Goal: Task Accomplishment & Management: Use online tool/utility

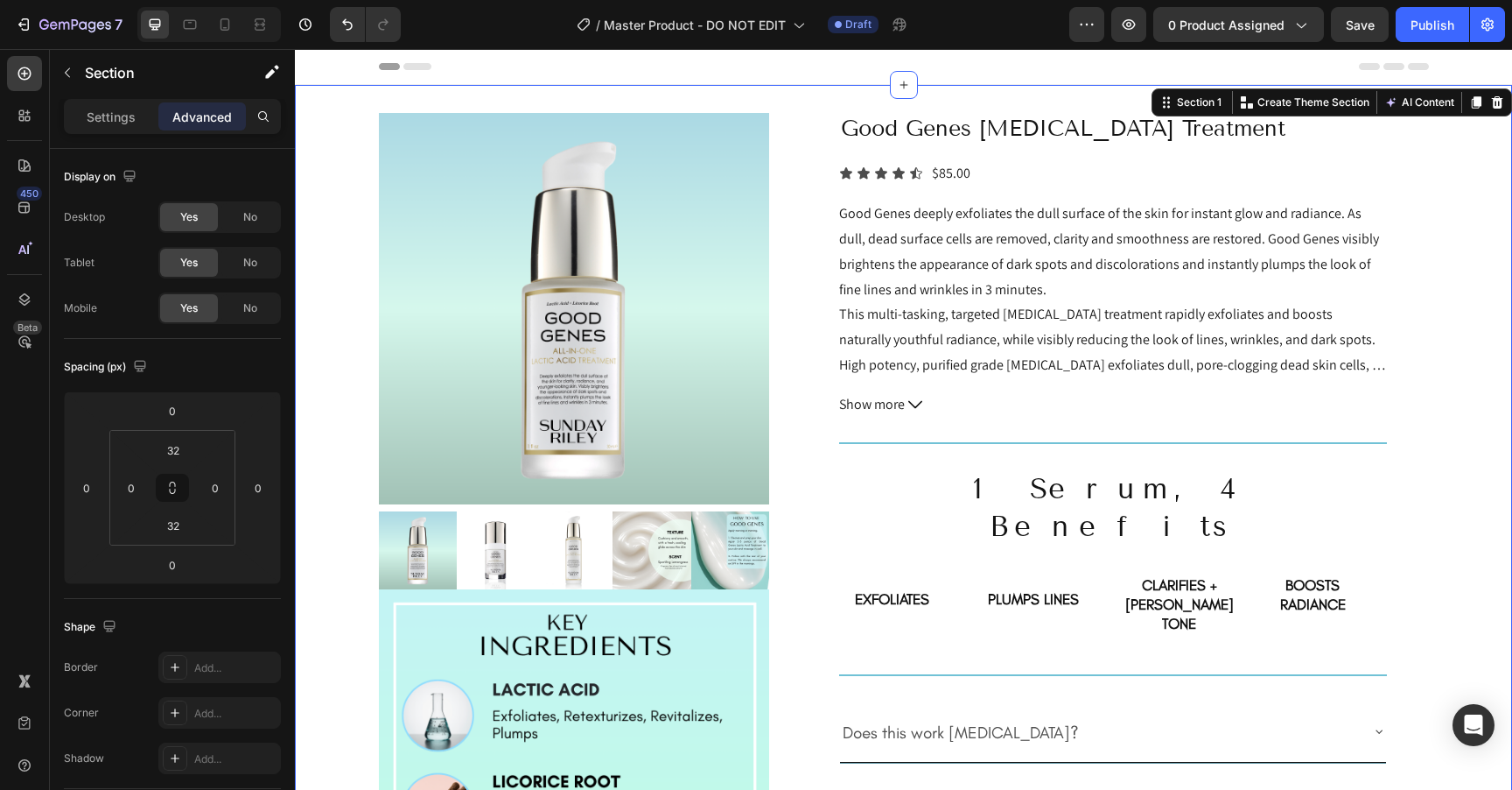
click at [227, 27] on icon at bounding box center [224, 24] width 17 height 17
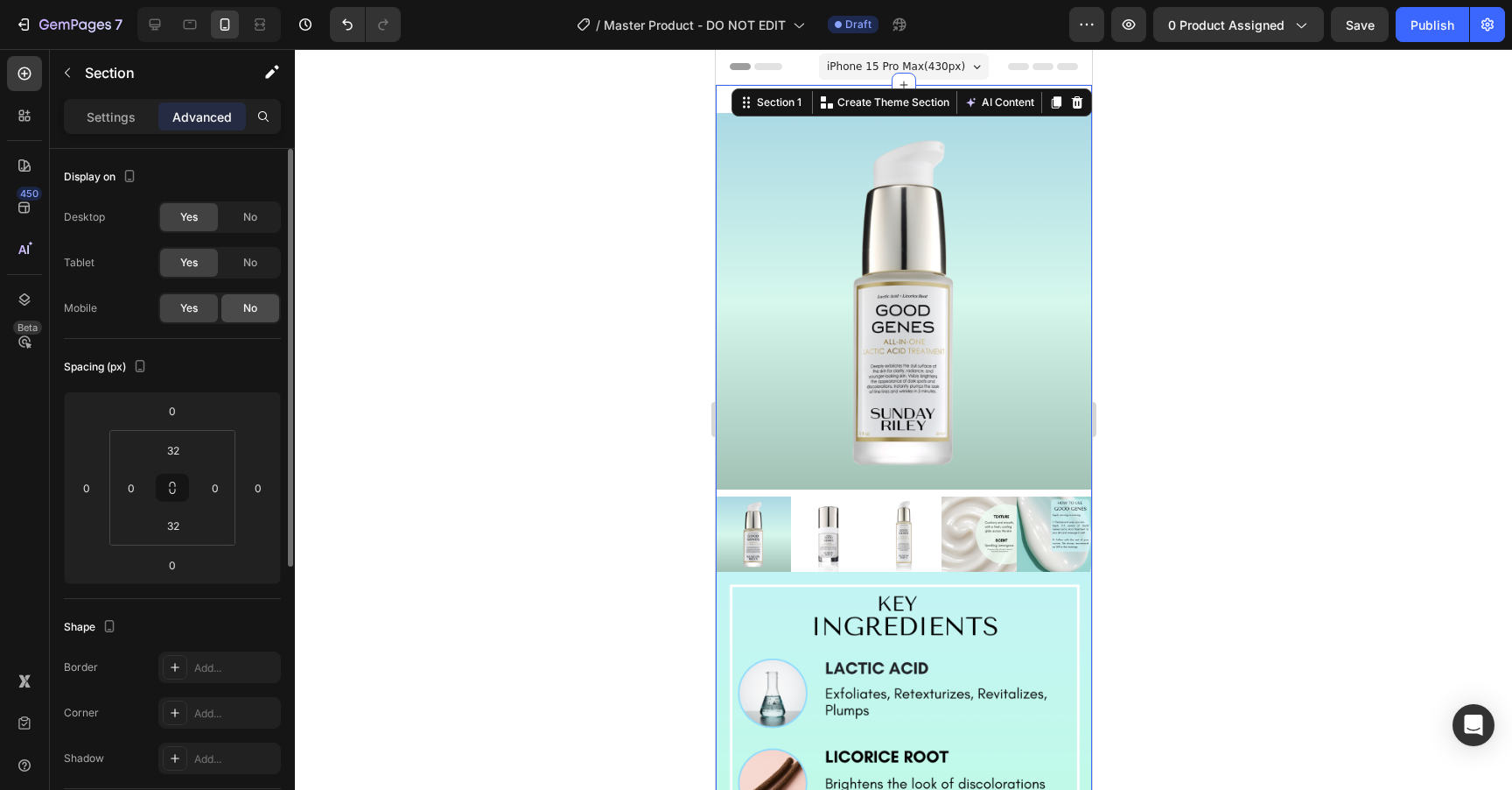
click at [248, 311] on span "No" at bounding box center [250, 308] width 14 height 15
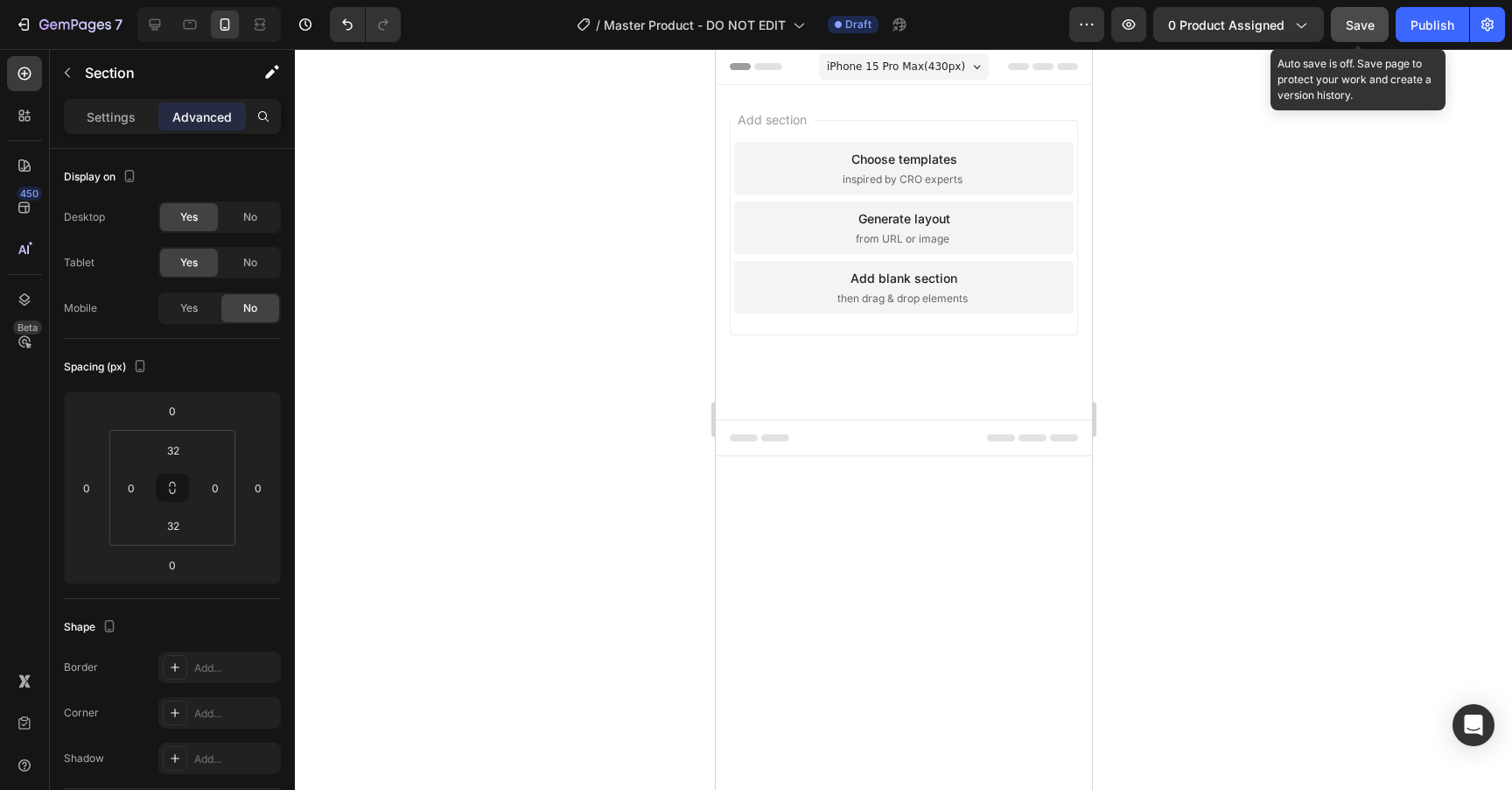
click at [1356, 27] on span "Save" at bounding box center [1361, 24] width 29 height 14
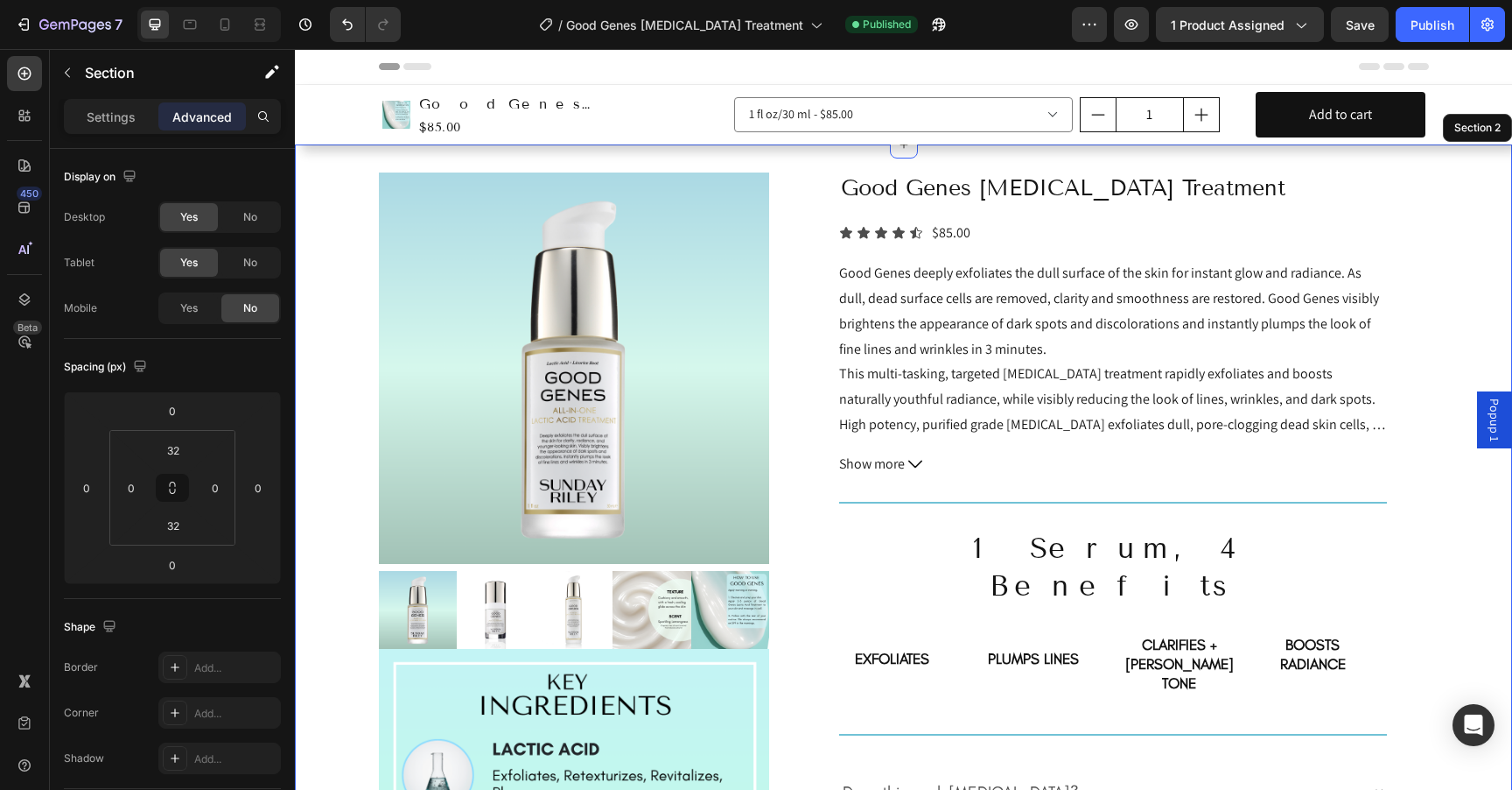
click at [228, 23] on icon at bounding box center [225, 24] width 10 height 13
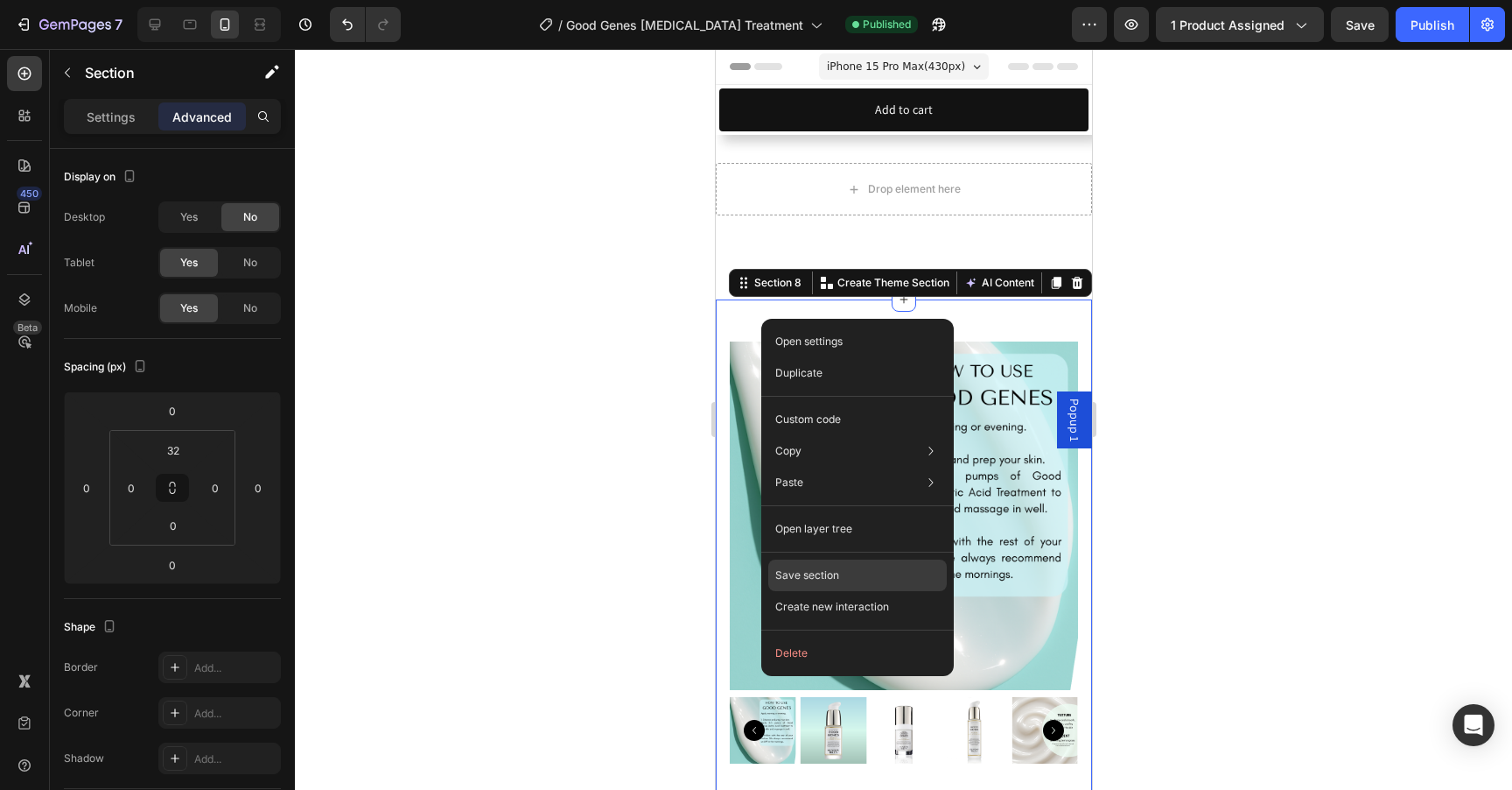
click at [832, 574] on p "Save section" at bounding box center [807, 575] width 64 height 15
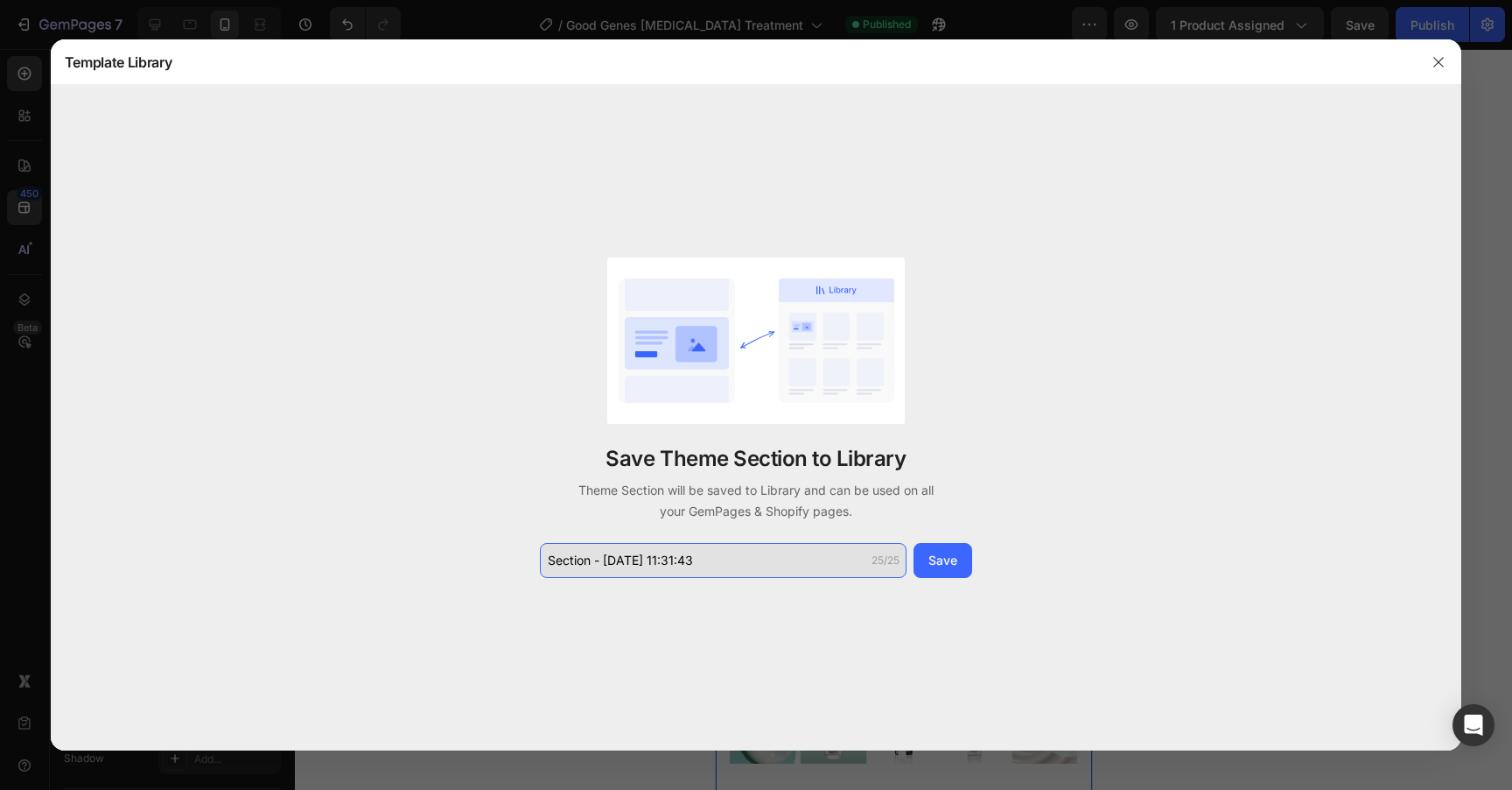
click at [628, 563] on input "Section - Aug 26 11:31:43" at bounding box center [723, 560] width 367 height 35
type input "mobile product section"
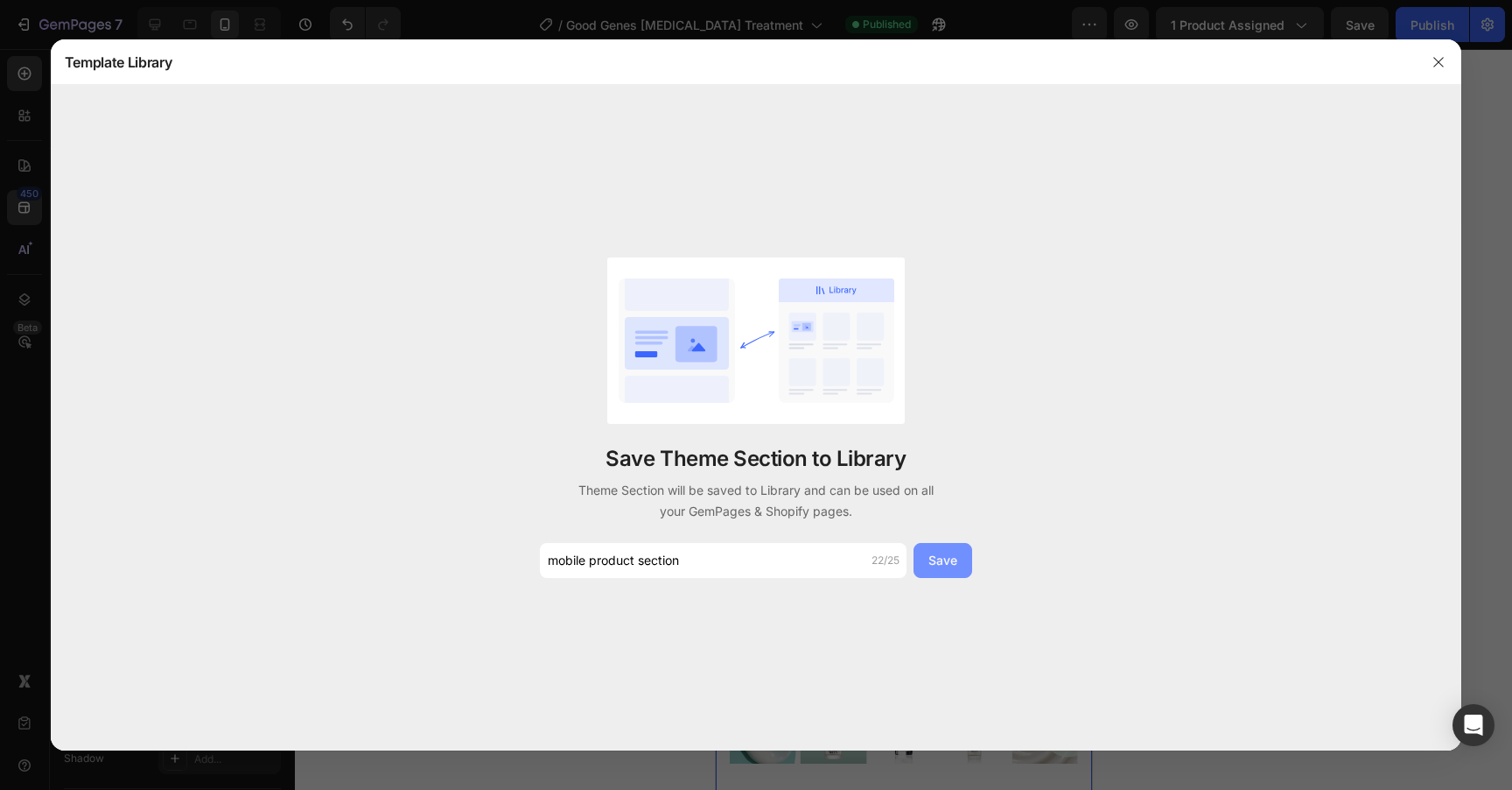
click at [926, 564] on button "Save" at bounding box center [943, 560] width 59 height 35
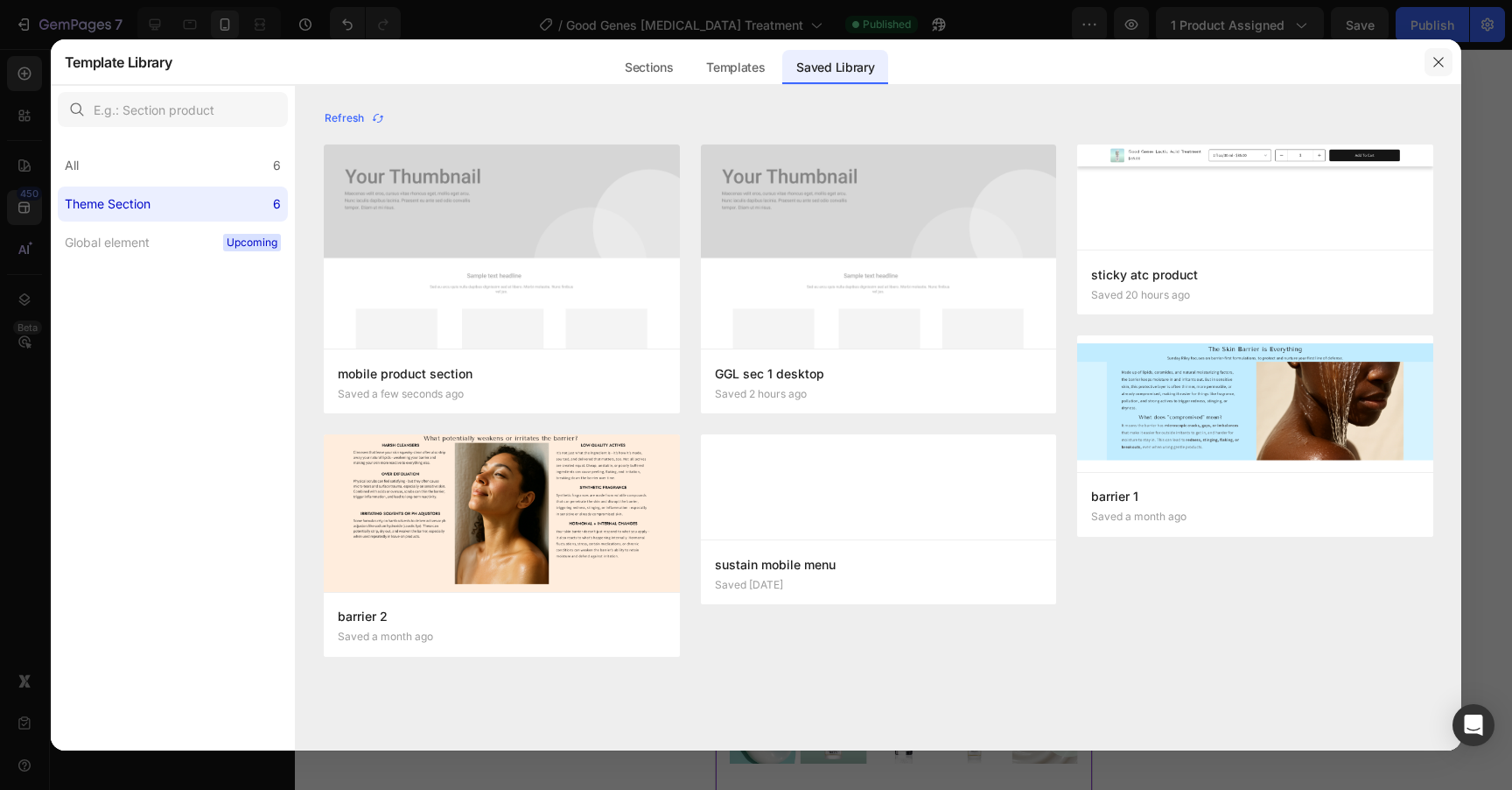
click at [1445, 65] on icon "button" at bounding box center [1439, 62] width 14 height 14
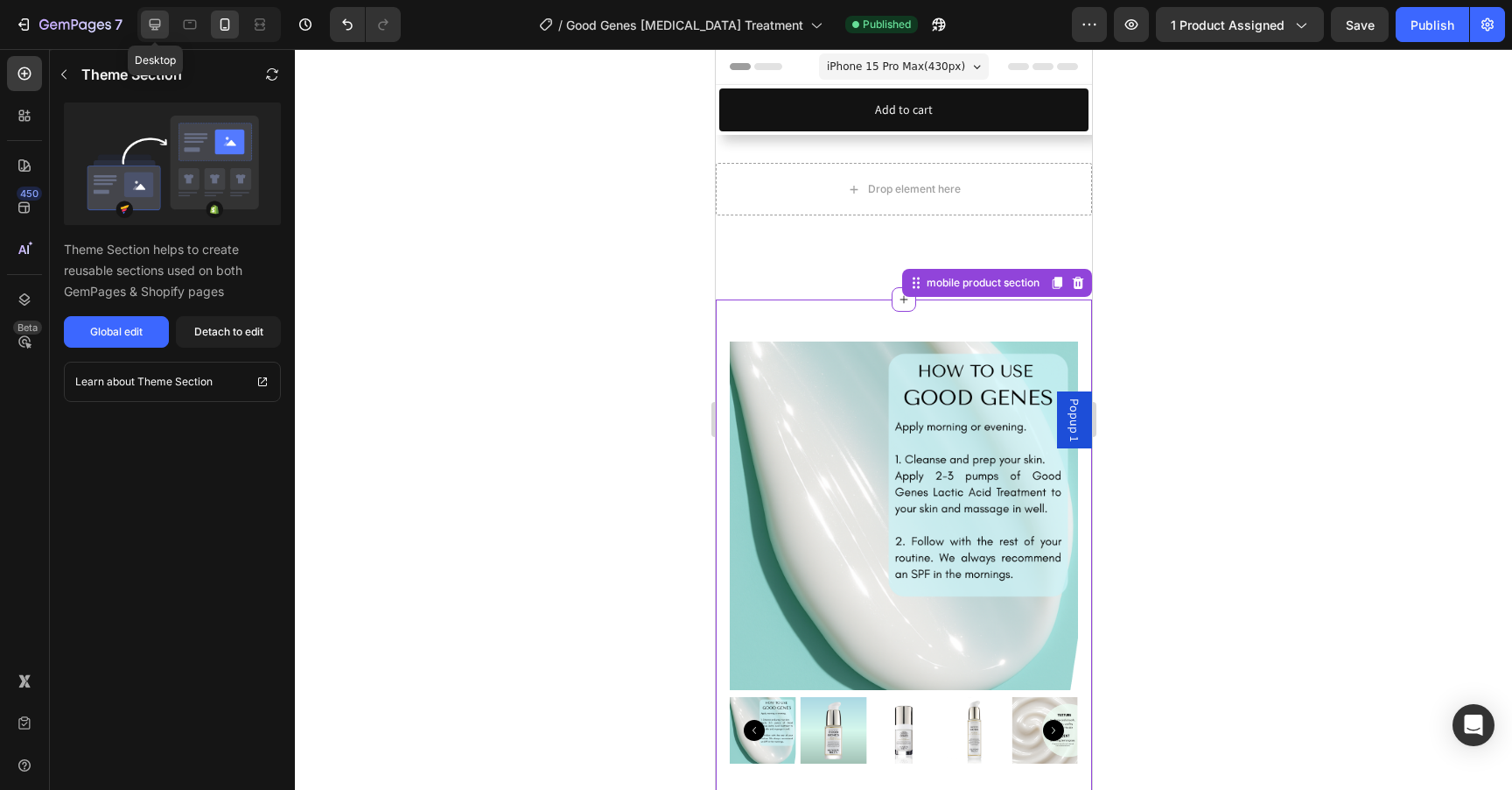
click at [157, 25] on icon at bounding box center [155, 24] width 17 height 17
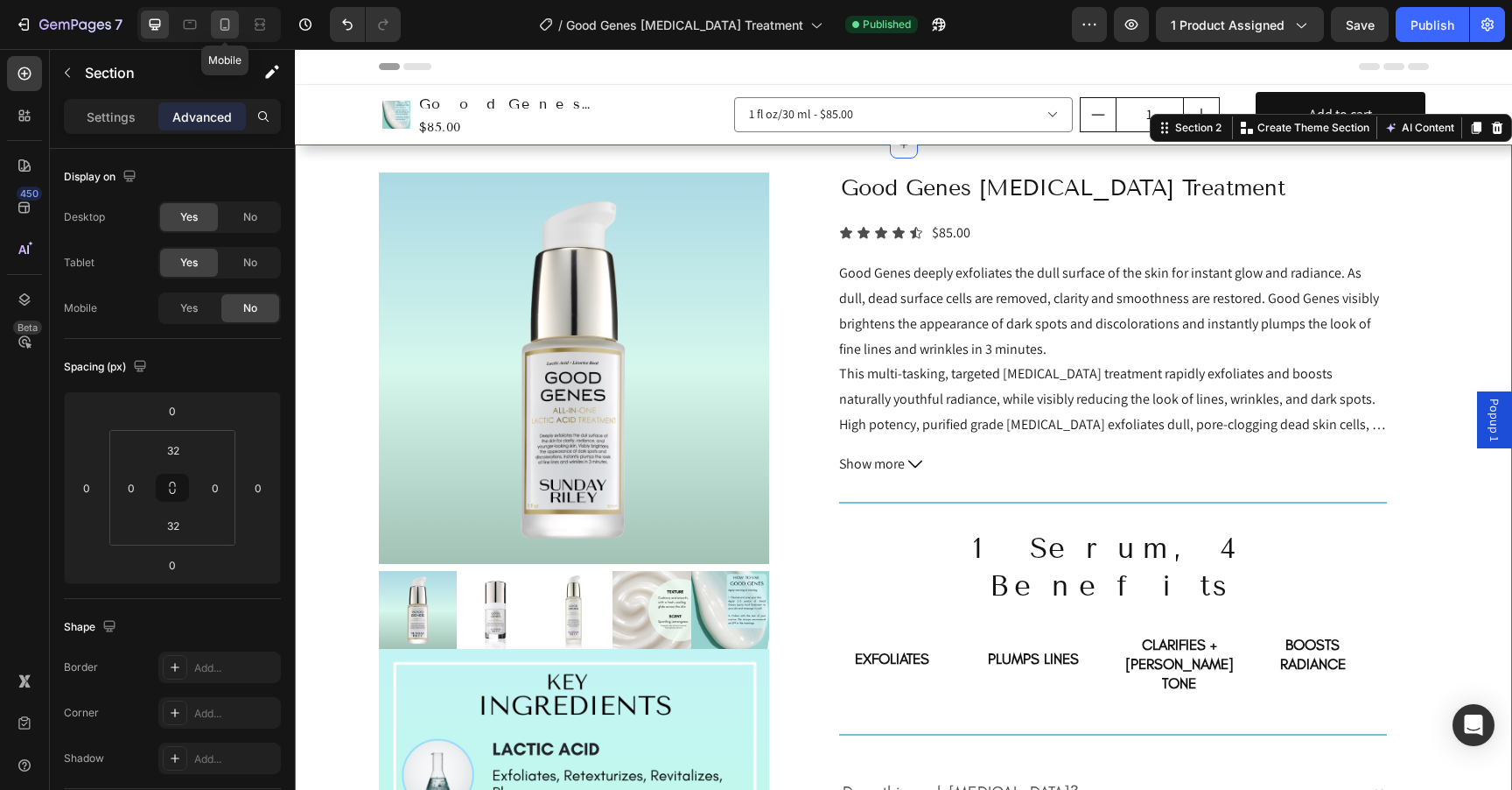
click at [222, 30] on icon at bounding box center [225, 24] width 10 height 13
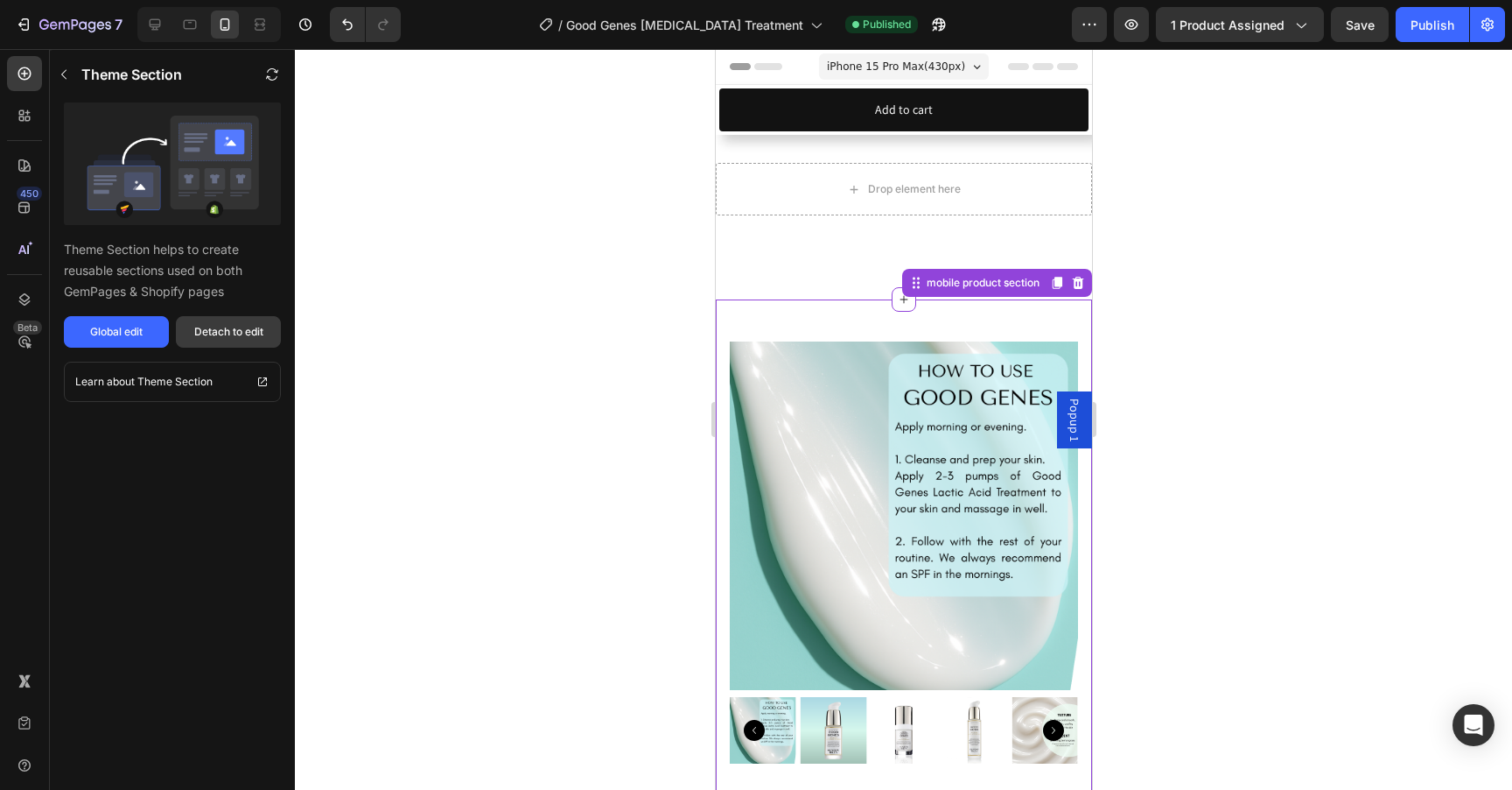
click at [216, 338] on div "Detach to edit" at bounding box center [229, 331] width 69 height 15
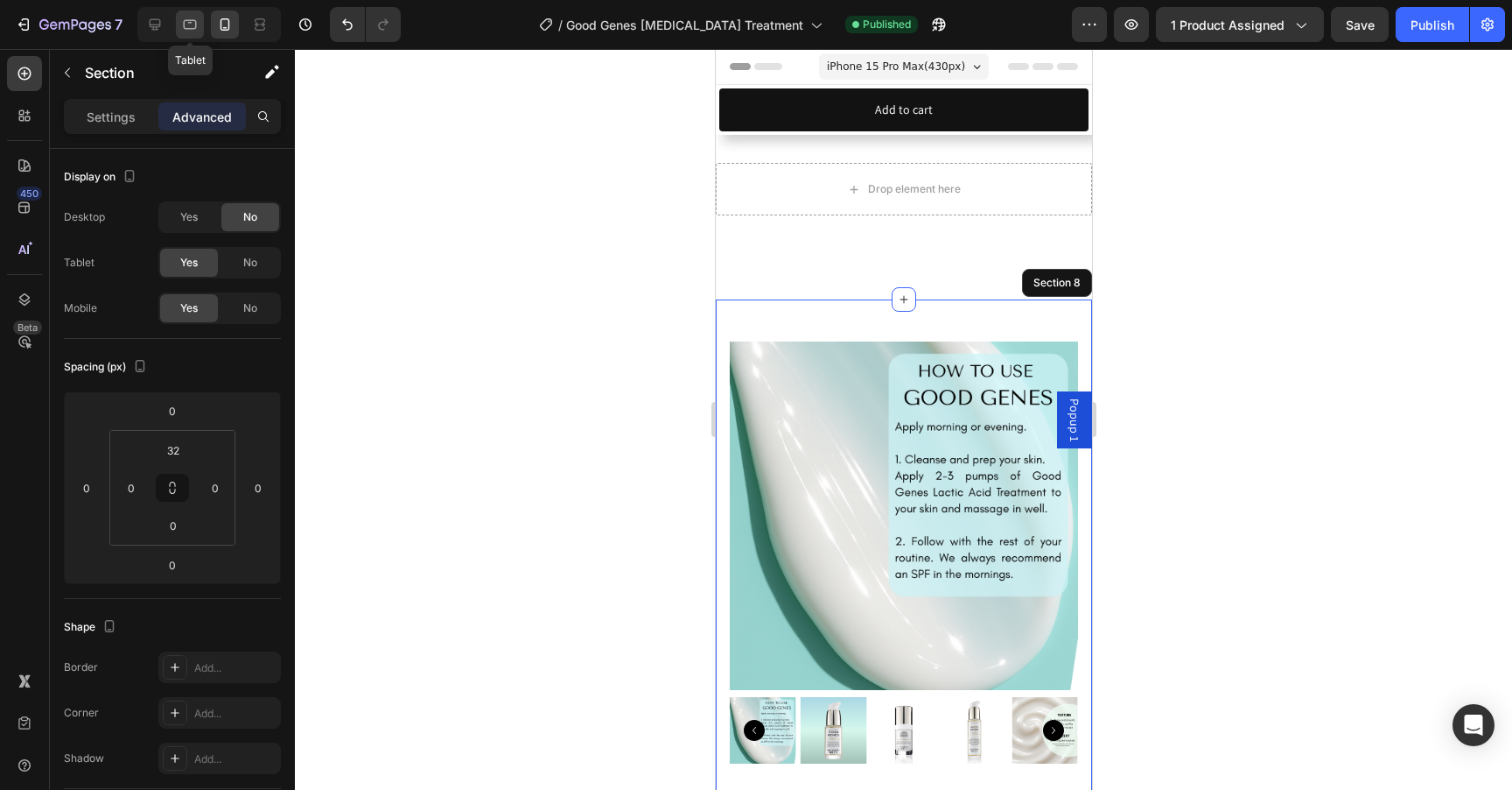
click at [188, 18] on icon at bounding box center [190, 24] width 17 height 17
type input "0"
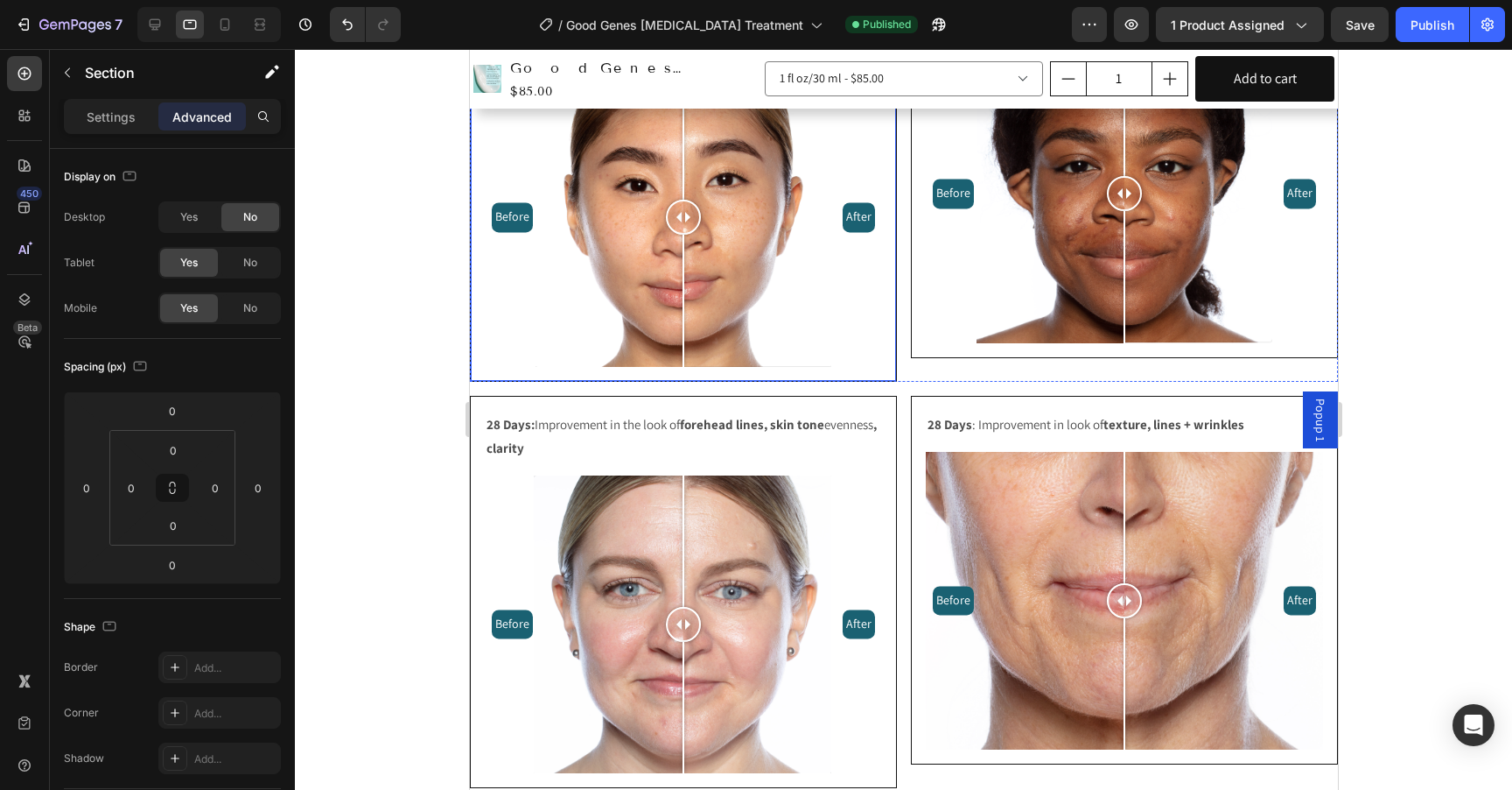
scroll to position [2810, 0]
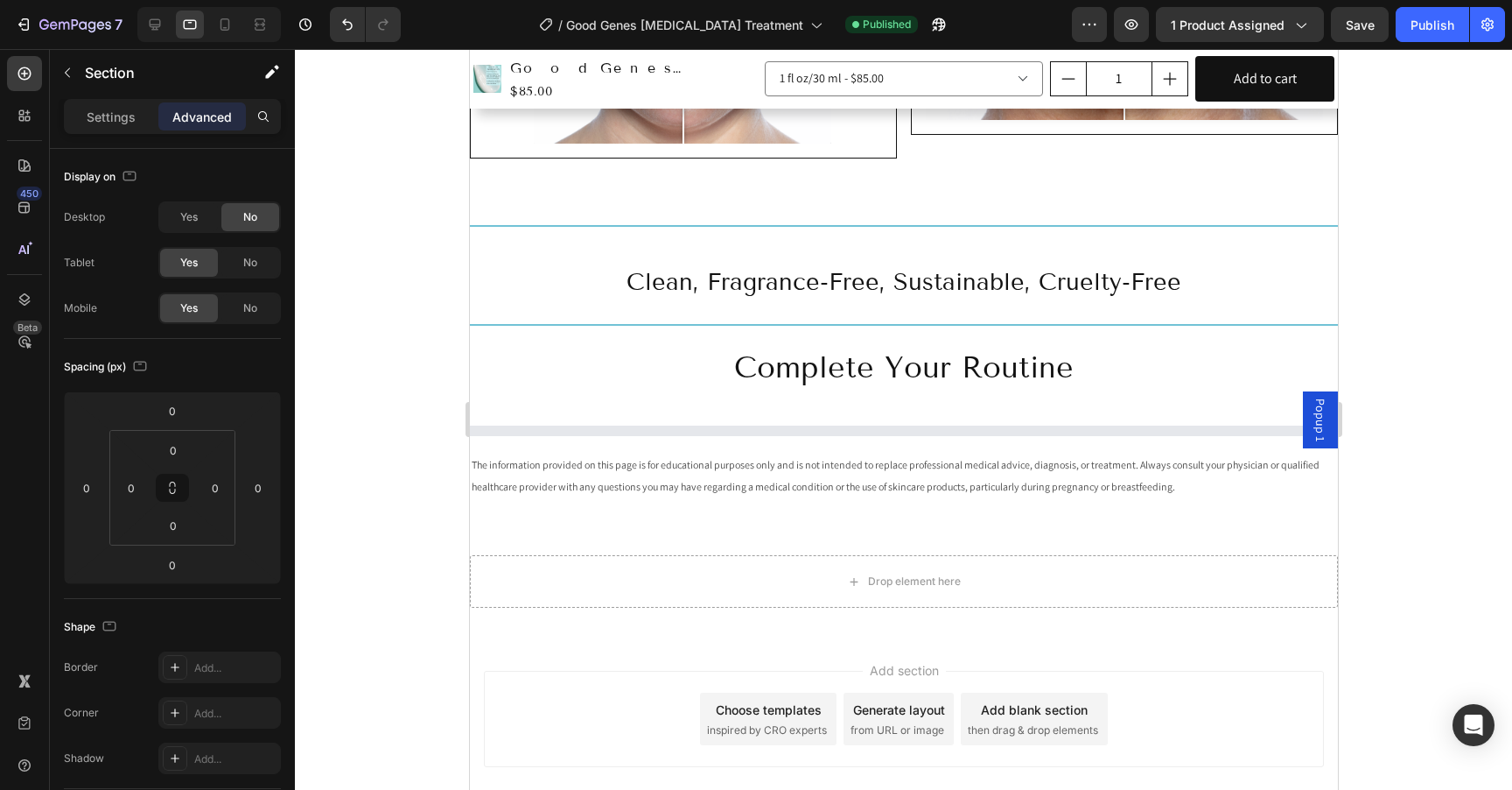
select select "552082345361015983"
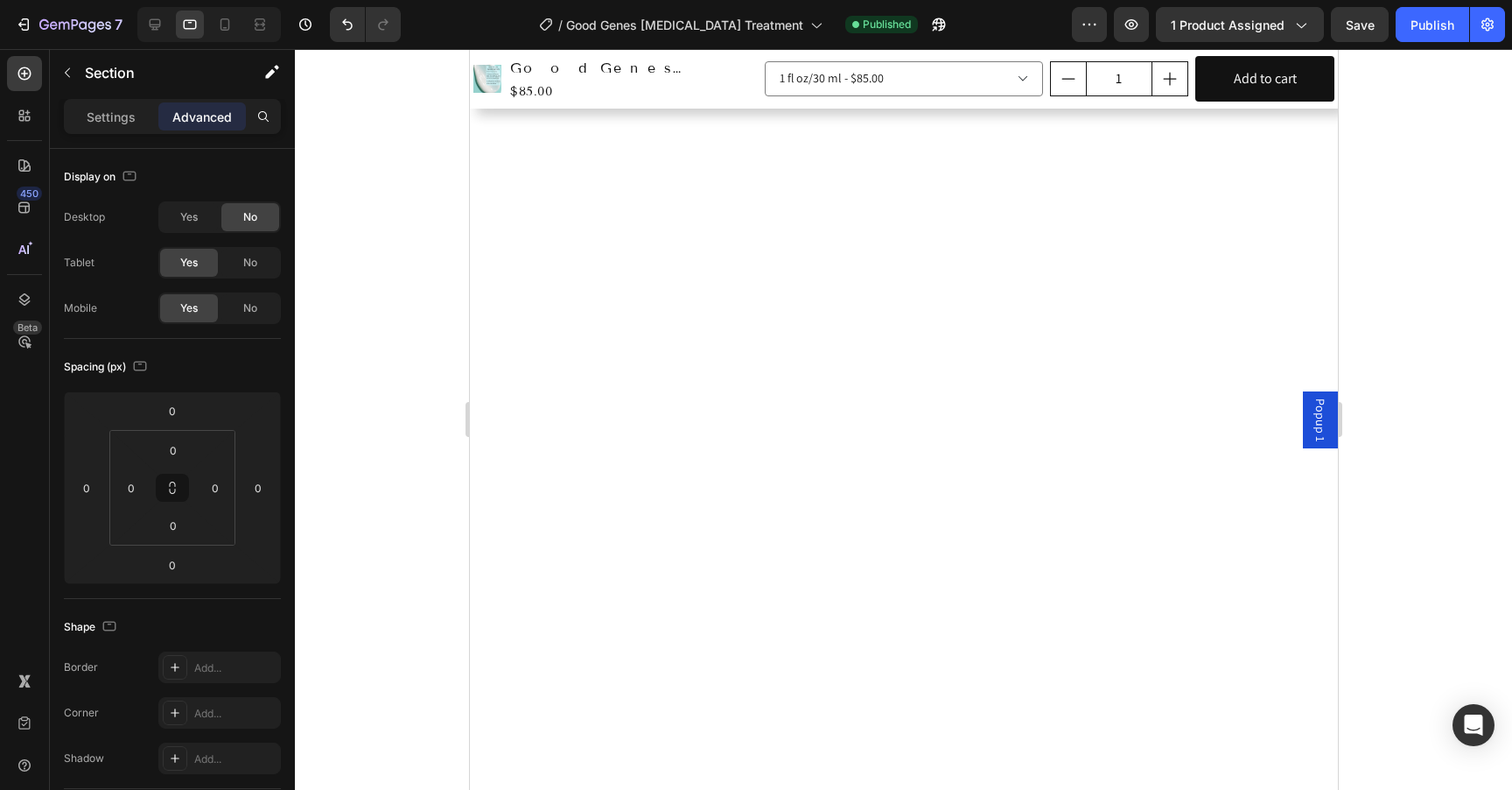
scroll to position [0, 0]
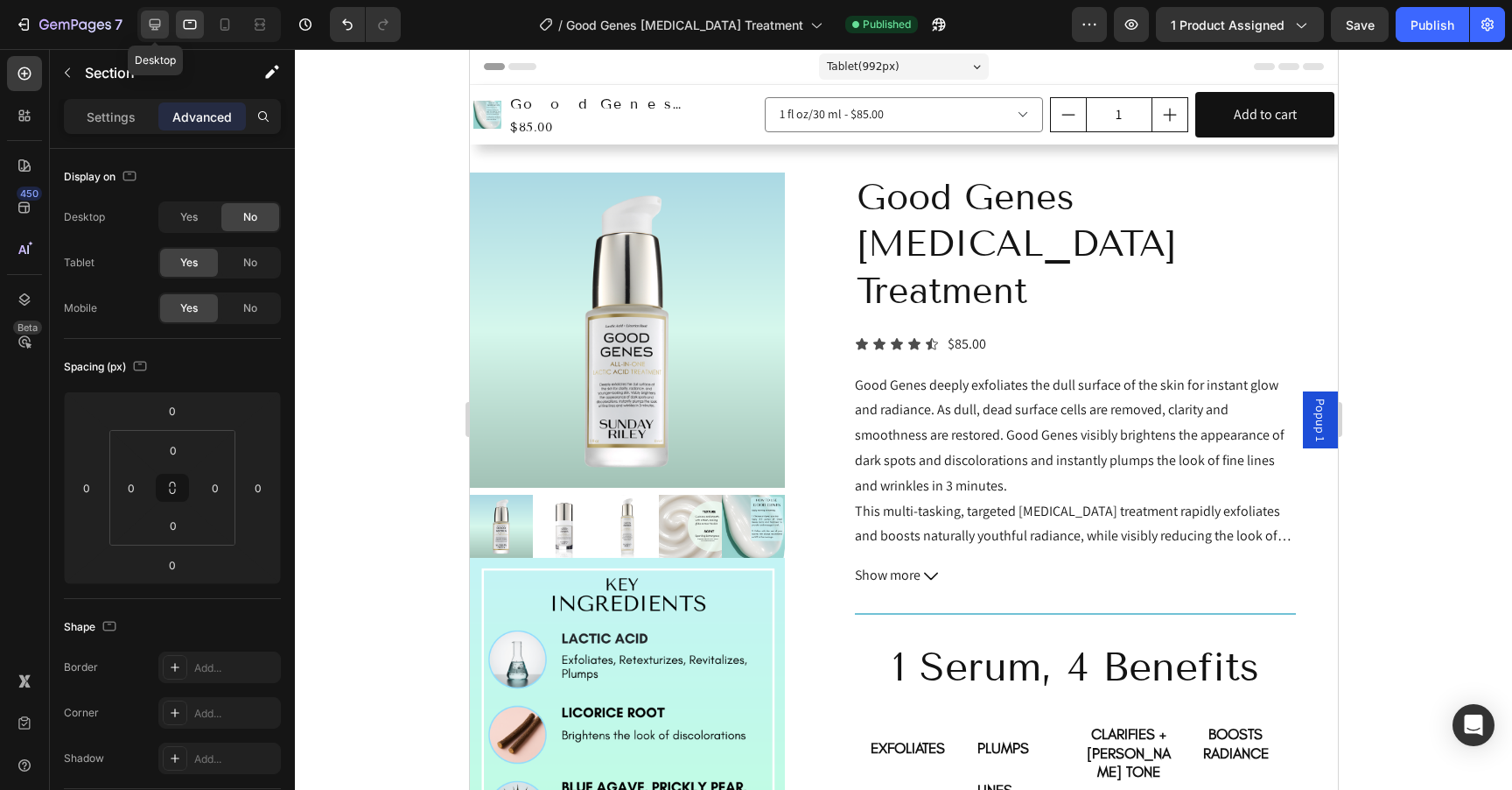
click at [159, 24] on icon at bounding box center [155, 25] width 12 height 12
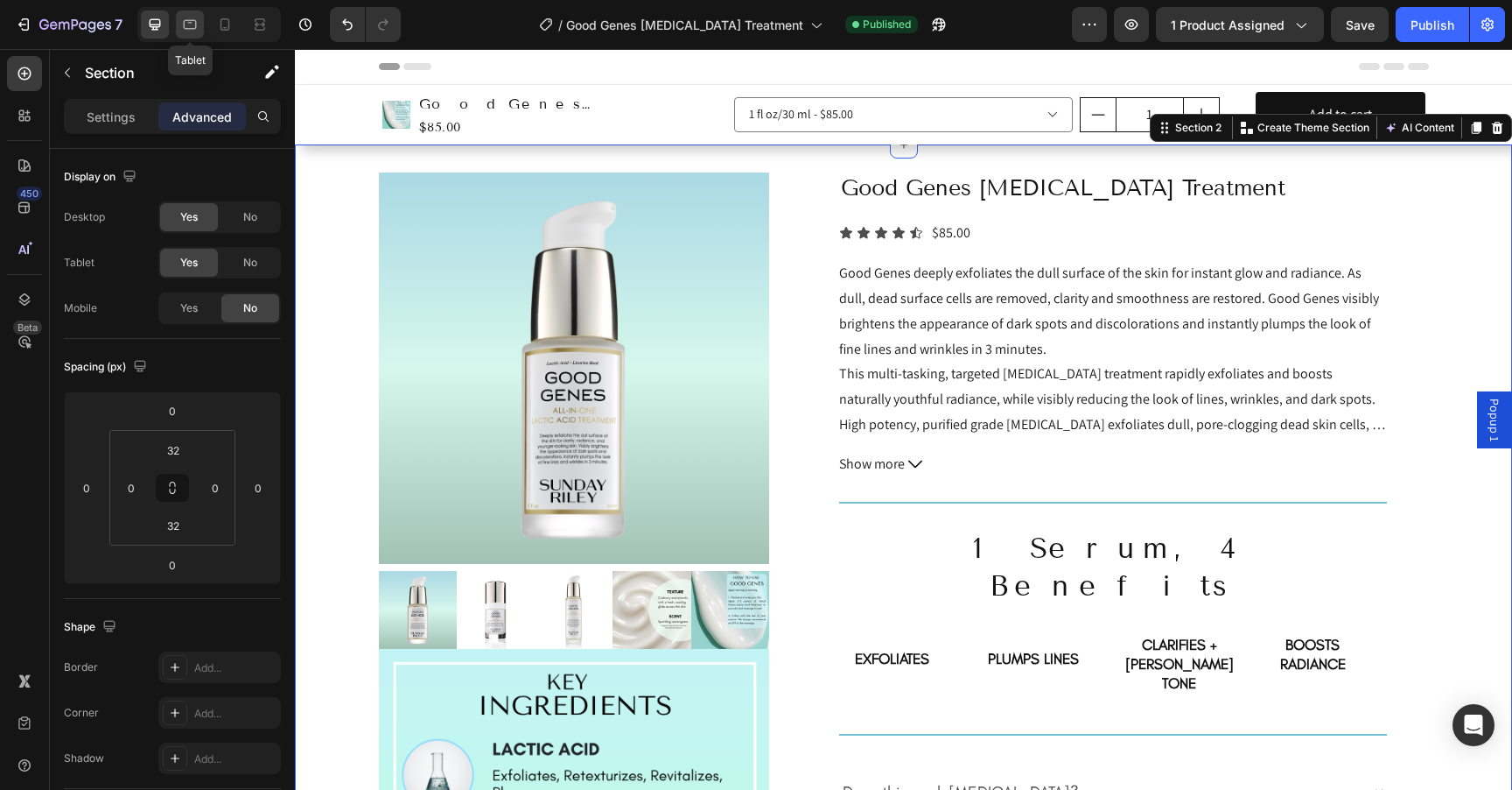
click at [191, 20] on icon at bounding box center [191, 25] width 13 height 10
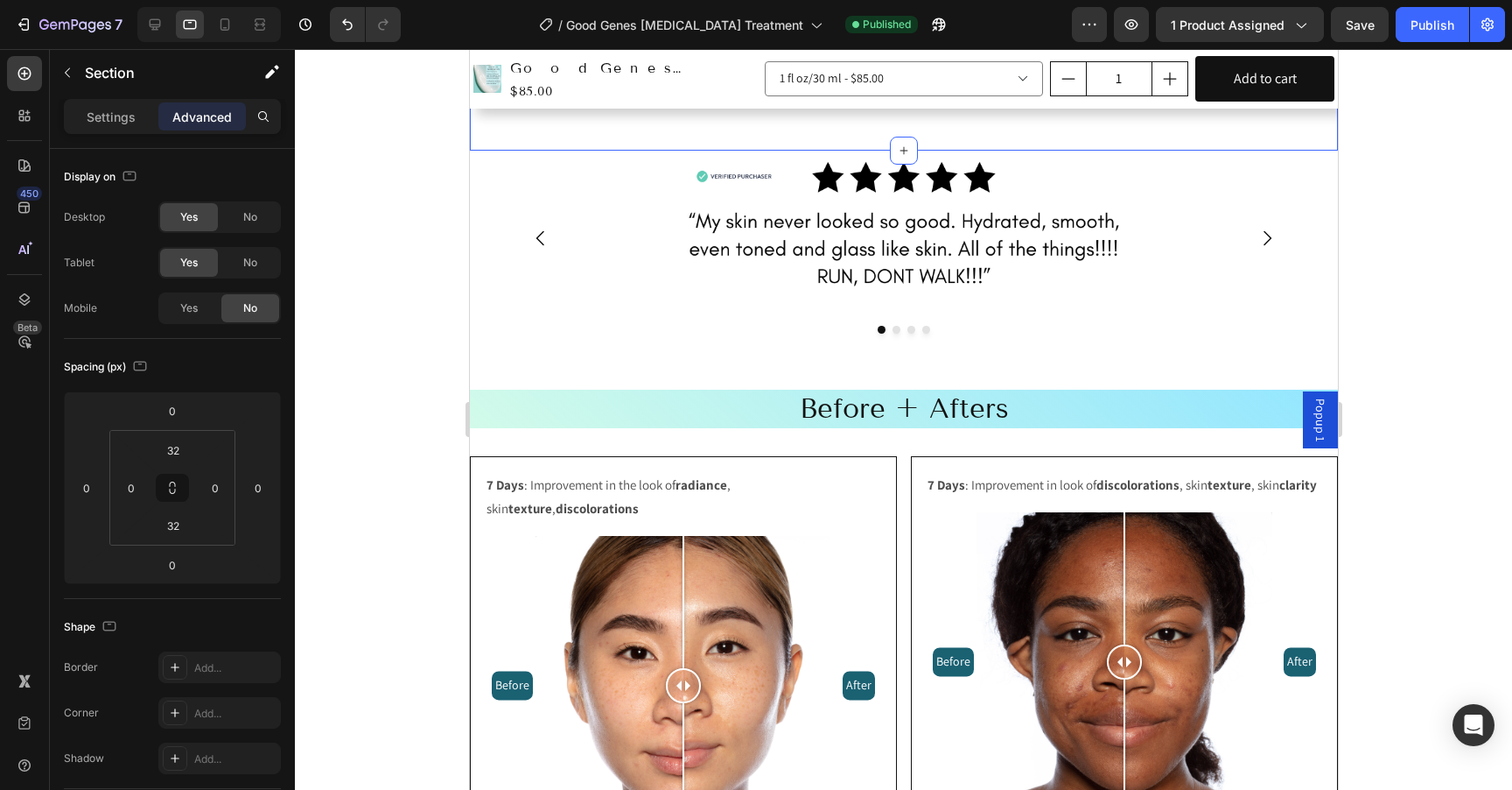
scroll to position [1672, 0]
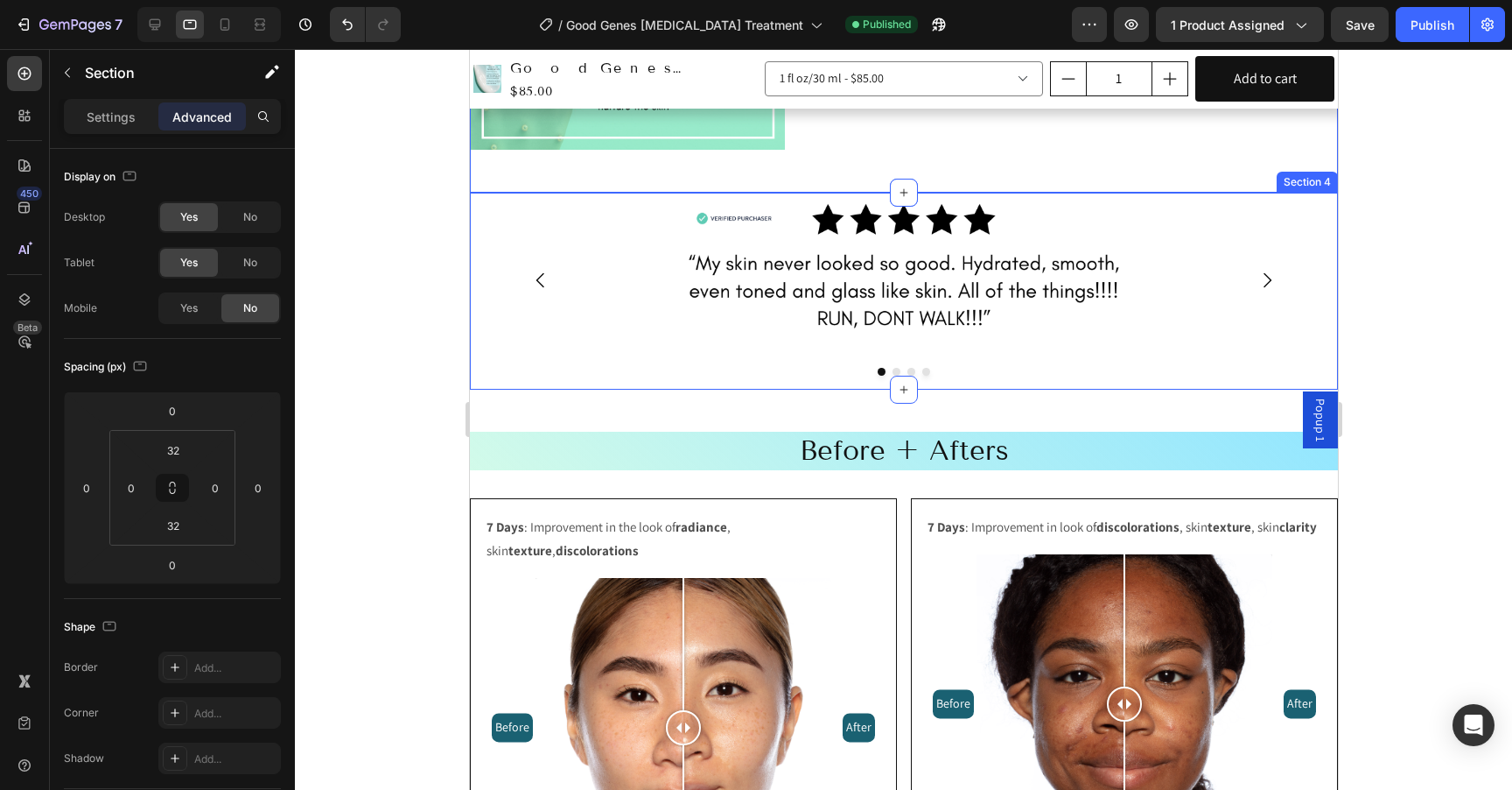
click at [485, 342] on div "Image Image Image Image Carousel" at bounding box center [903, 291] width 869 height 197
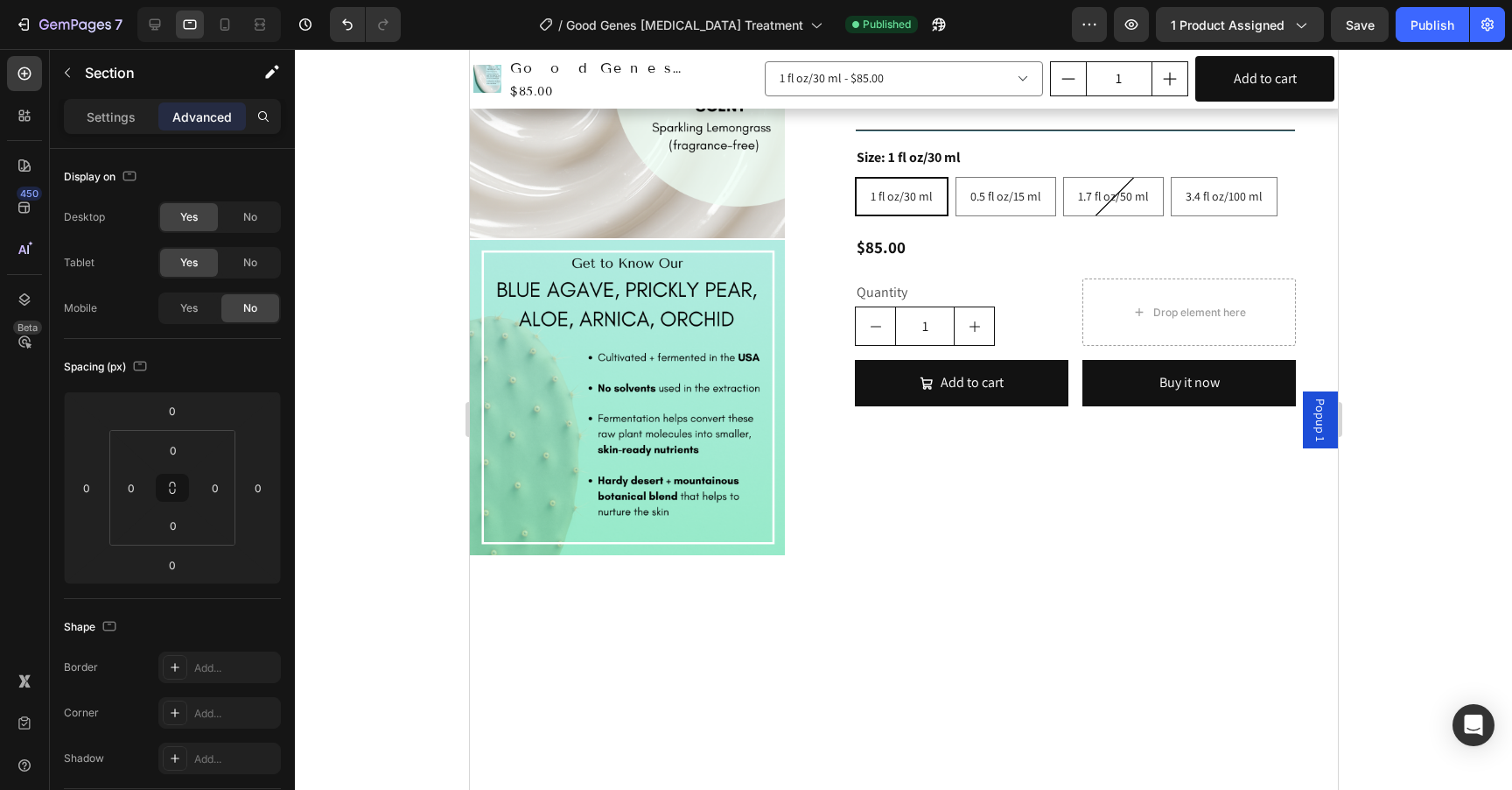
scroll to position [0, 0]
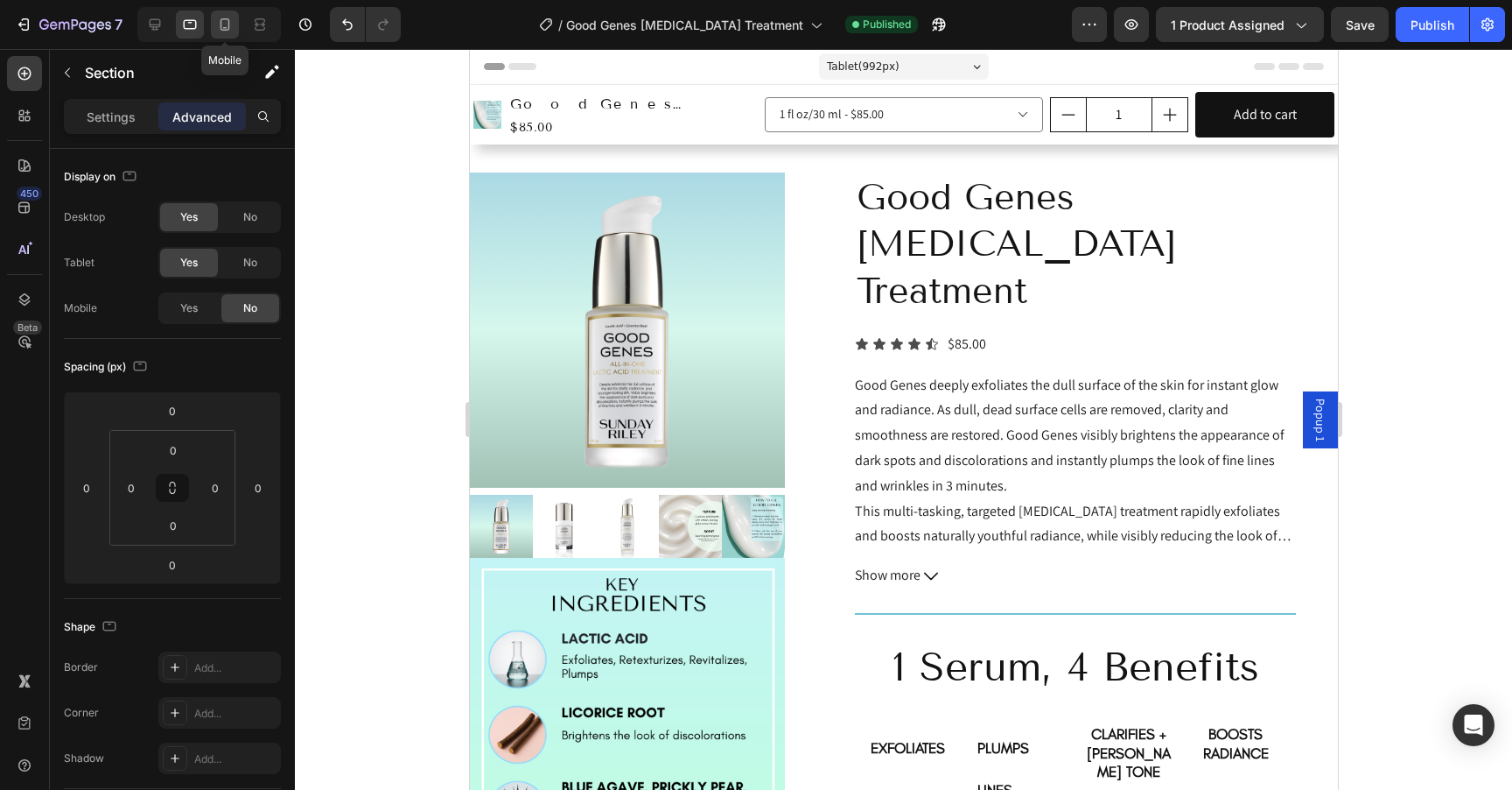
click at [231, 29] on icon at bounding box center [224, 24] width 17 height 17
type input "32"
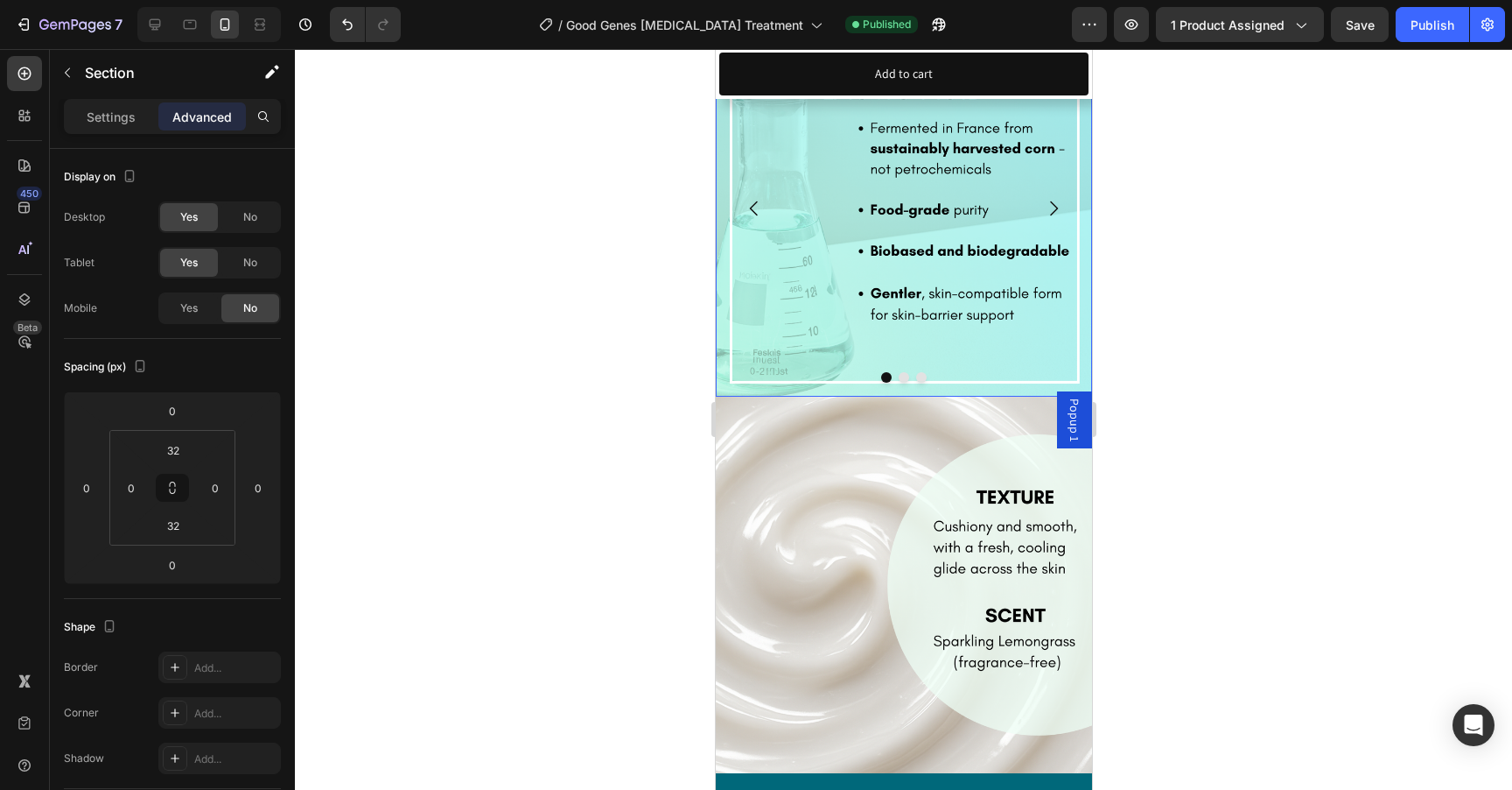
scroll to position [2190, 0]
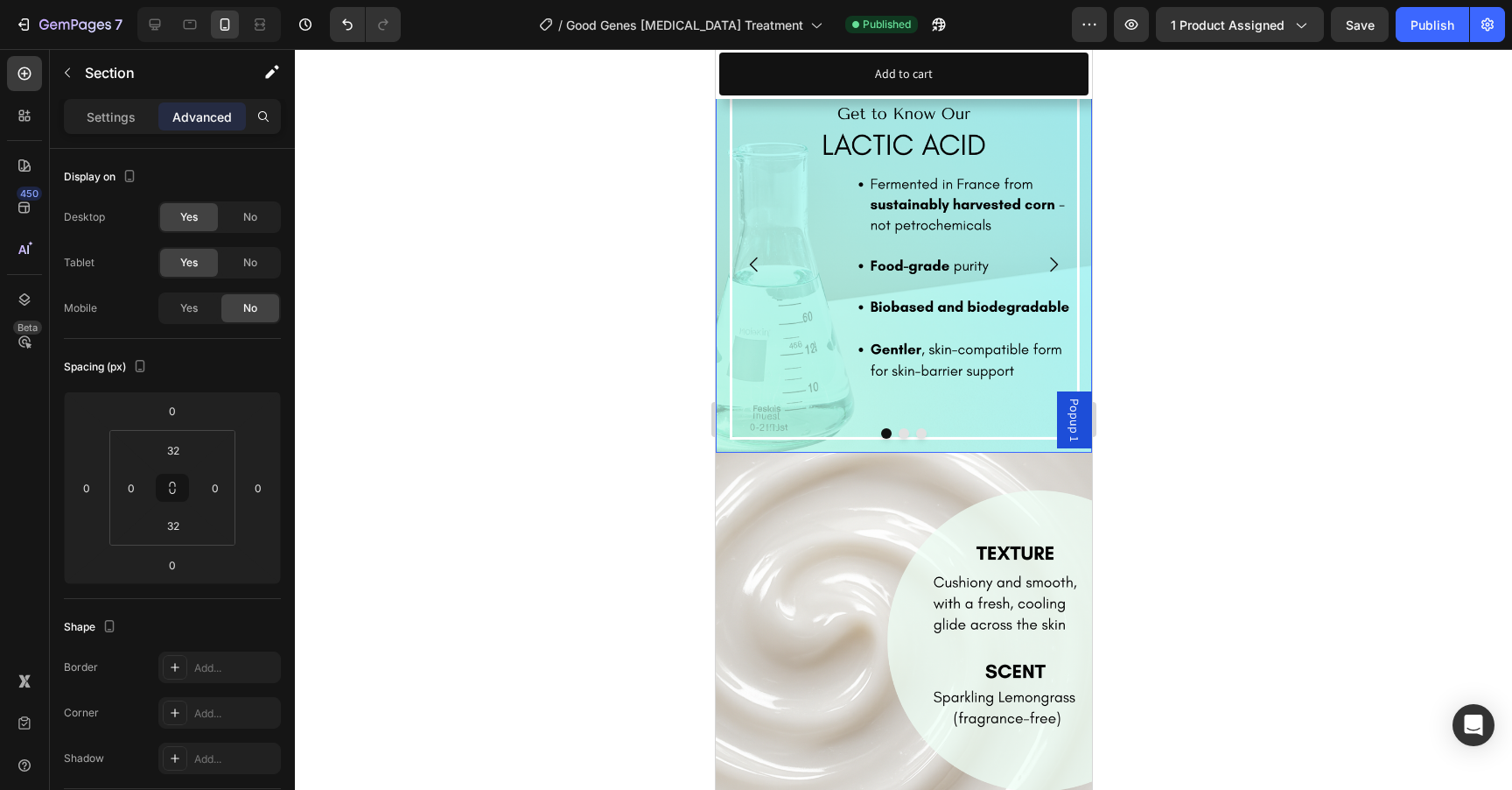
click at [880, 344] on img at bounding box center [903, 264] width 377 height 377
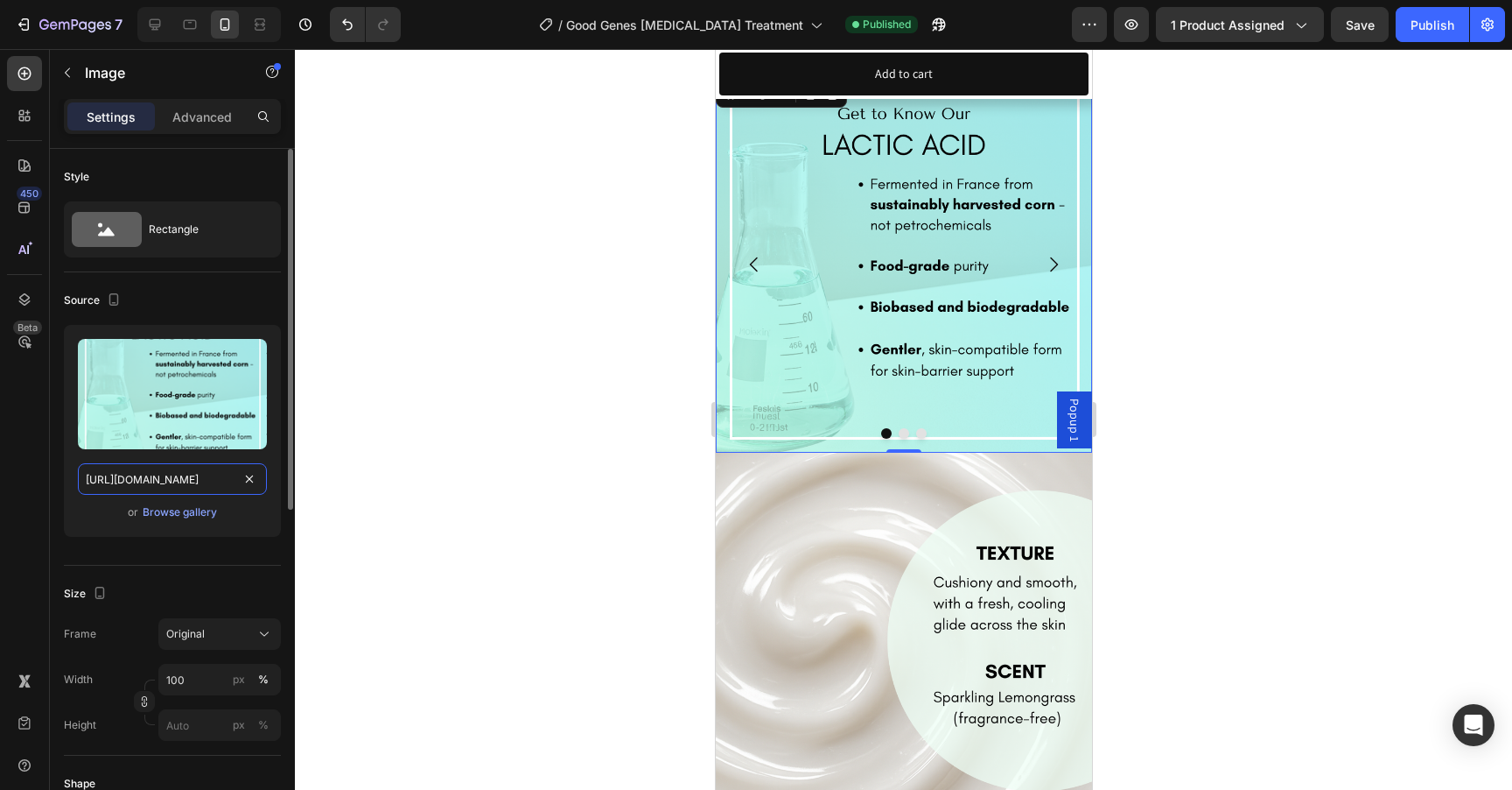
click at [162, 483] on input "https://cdn.shopify.com/s/files/1/1681/2995/files/gempages_463925032490370129-8…" at bounding box center [172, 479] width 189 height 32
click at [901, 428] on button "Dot" at bounding box center [902, 433] width 11 height 11
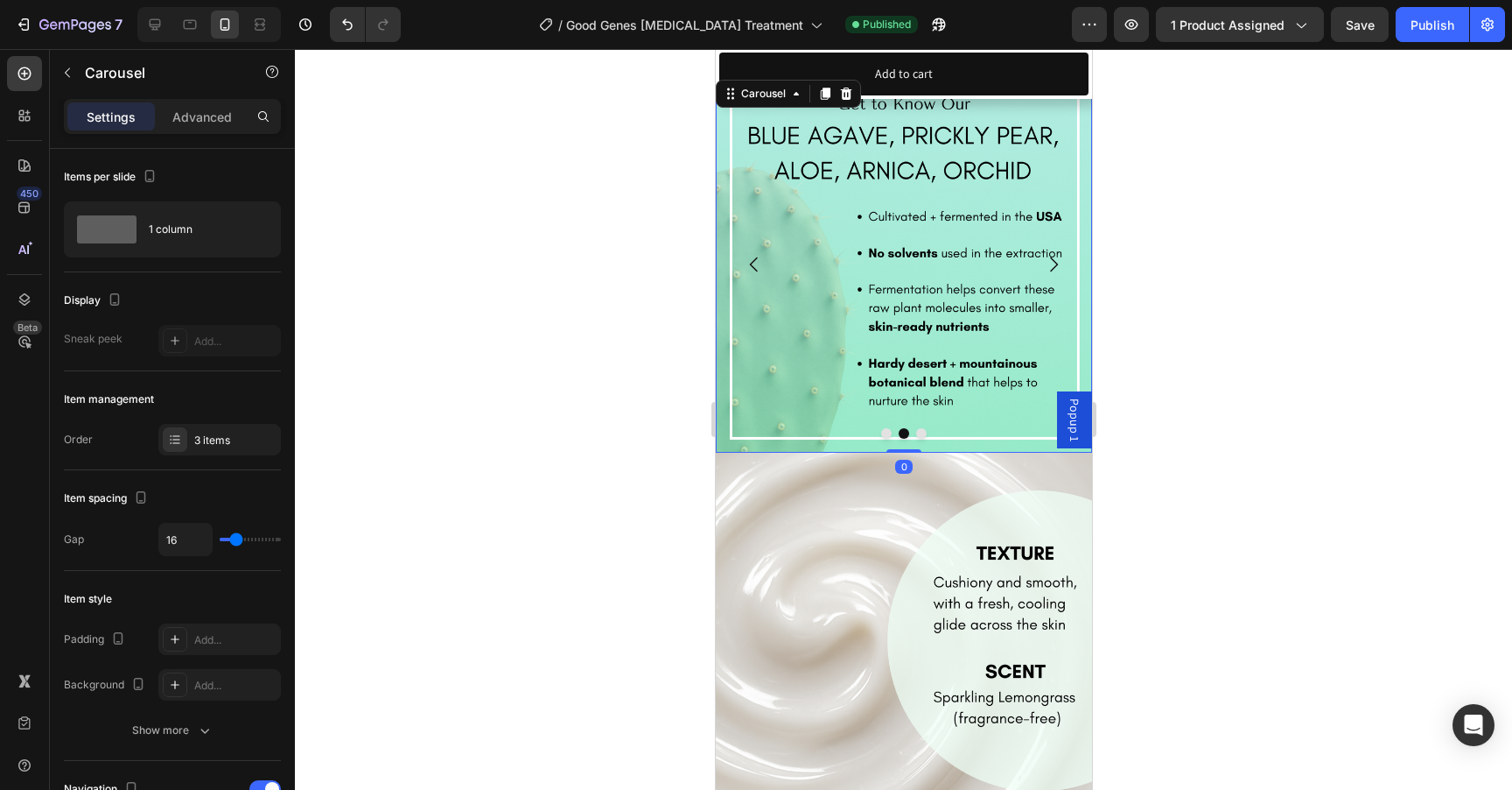
click at [874, 243] on img at bounding box center [903, 264] width 377 height 377
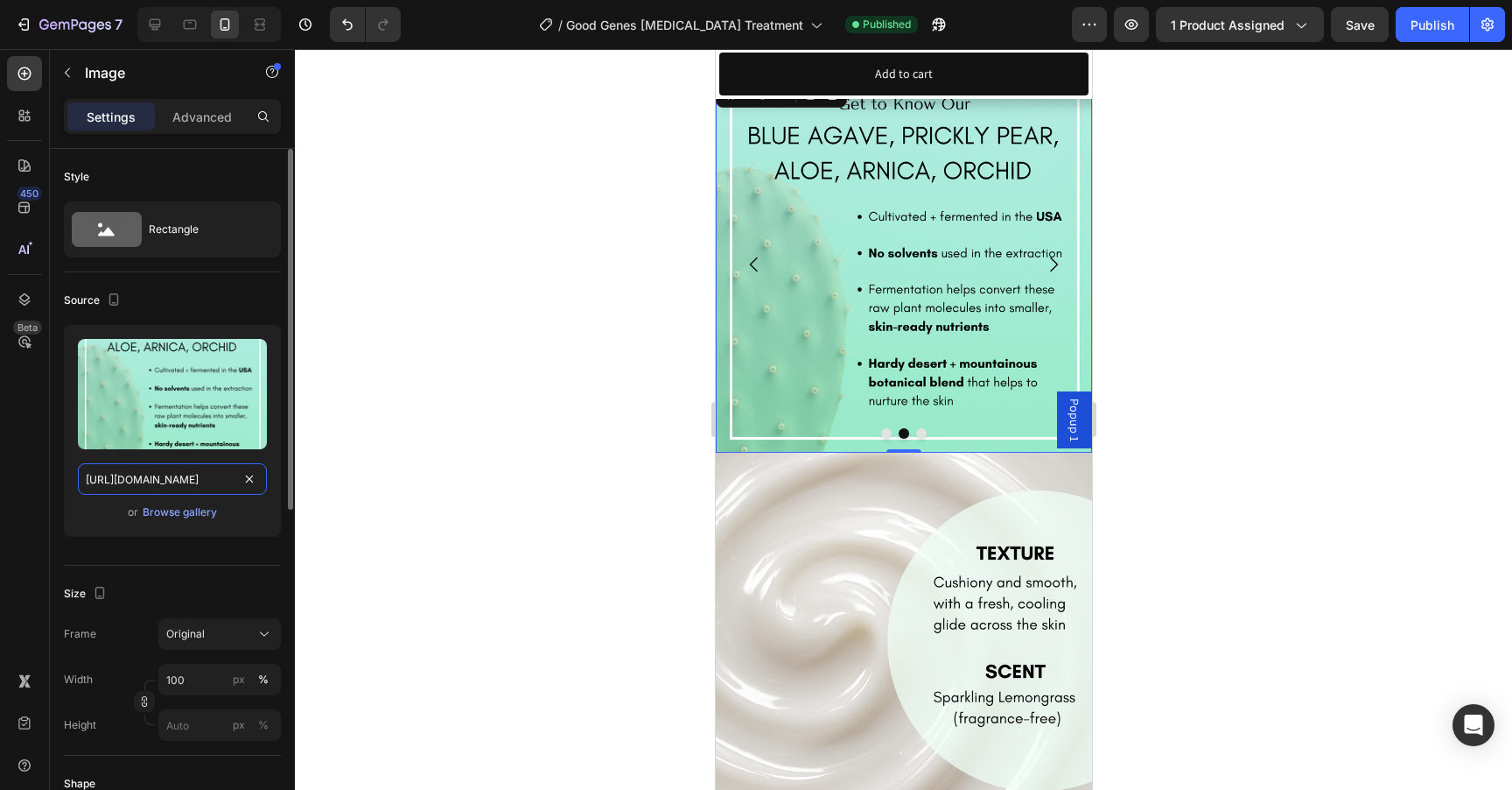
click at [160, 485] on input "https://cdn.shopify.com/s/files/1/1681/2995/files/gempages_463925032490370129-a…" at bounding box center [172, 479] width 189 height 32
click at [1054, 254] on icon "Carousel Next Arrow" at bounding box center [1053, 265] width 21 height 21
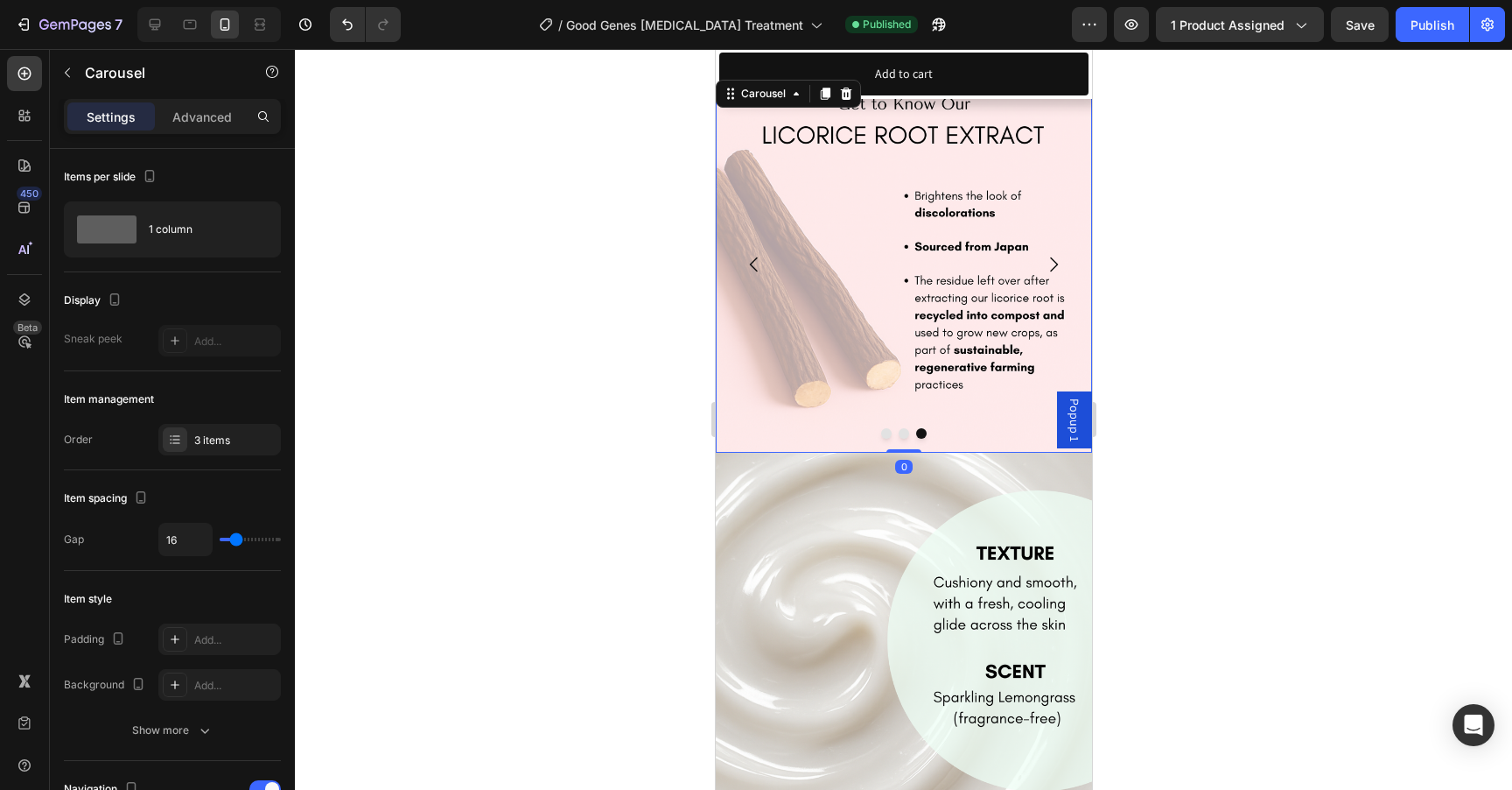
click at [900, 254] on img at bounding box center [903, 264] width 377 height 377
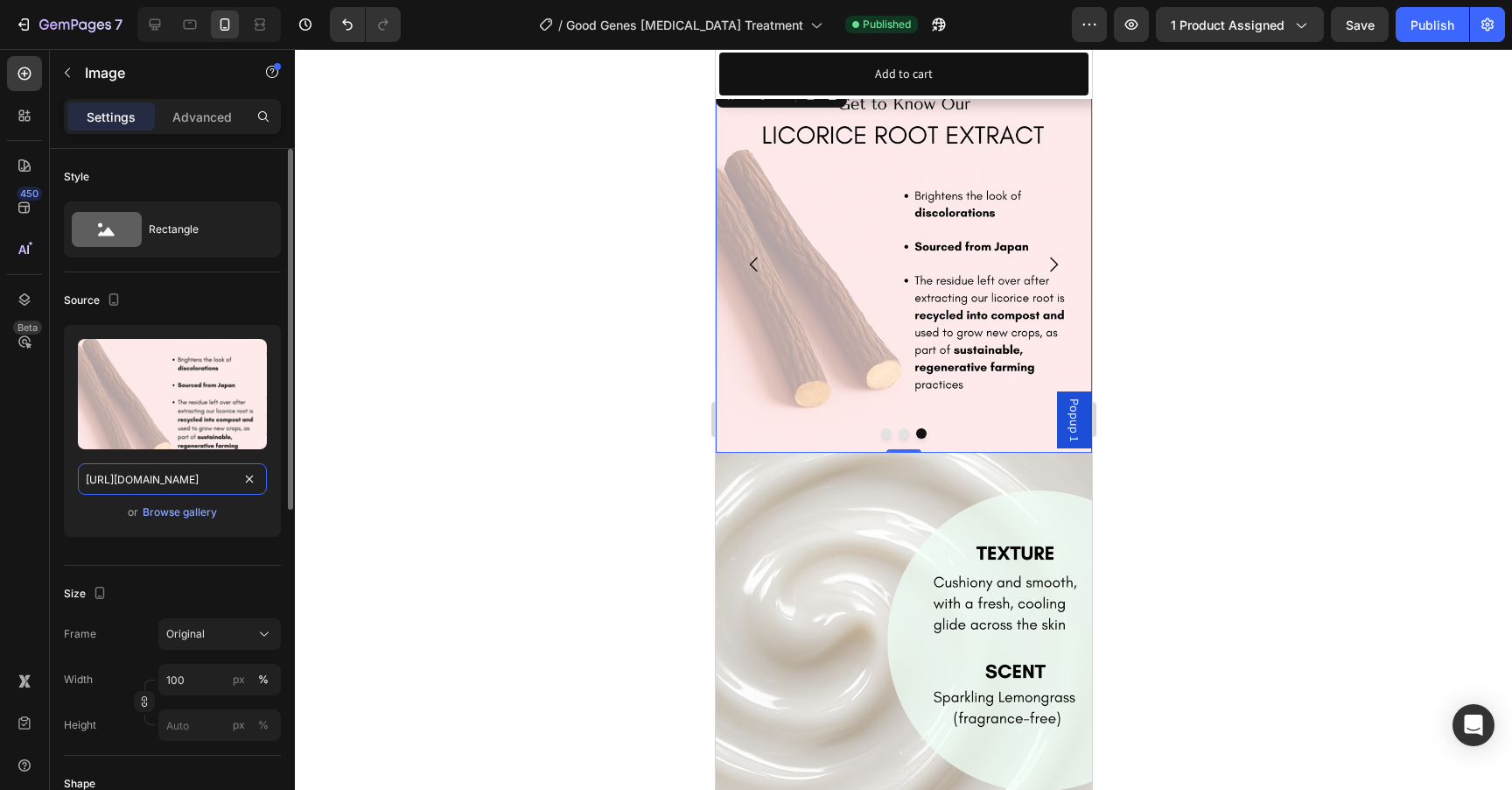
click at [158, 485] on input "https://cdn.shopify.com/s/files/1/1681/2995/files/gempages_463925032490370129-8…" at bounding box center [172, 479] width 189 height 32
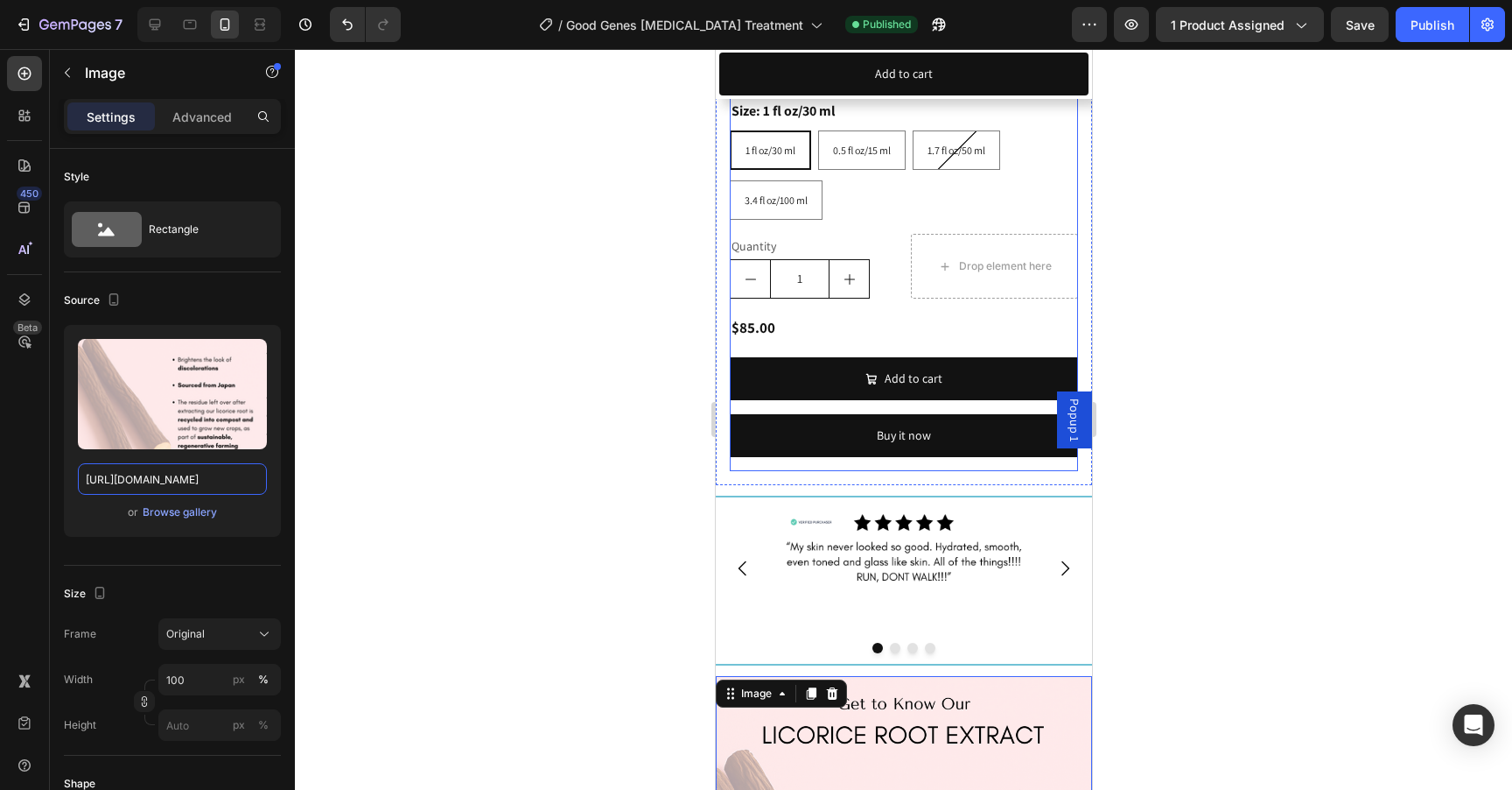
scroll to position [1857, 0]
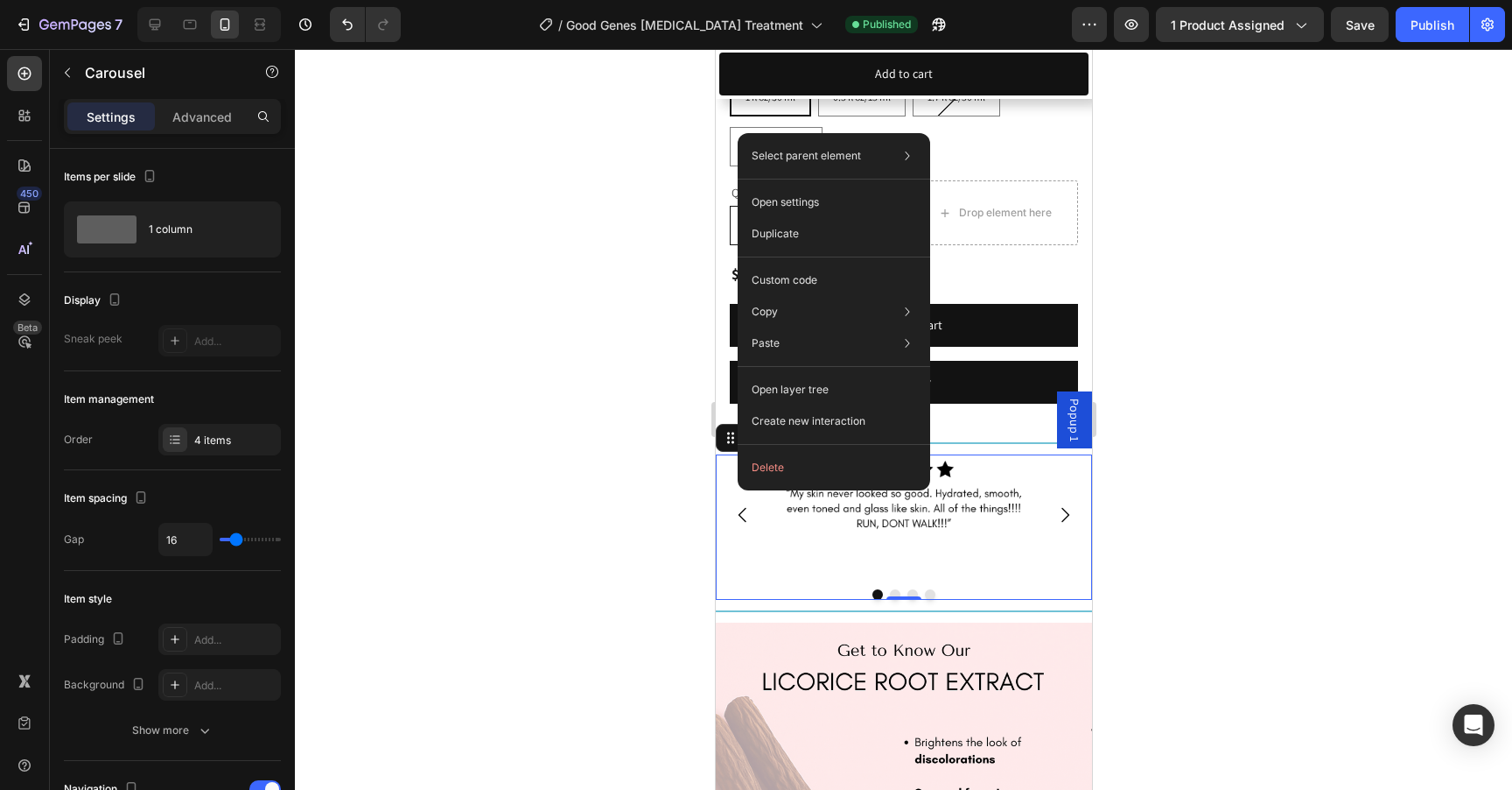
click at [1283, 508] on div at bounding box center [903, 419] width 1217 height 741
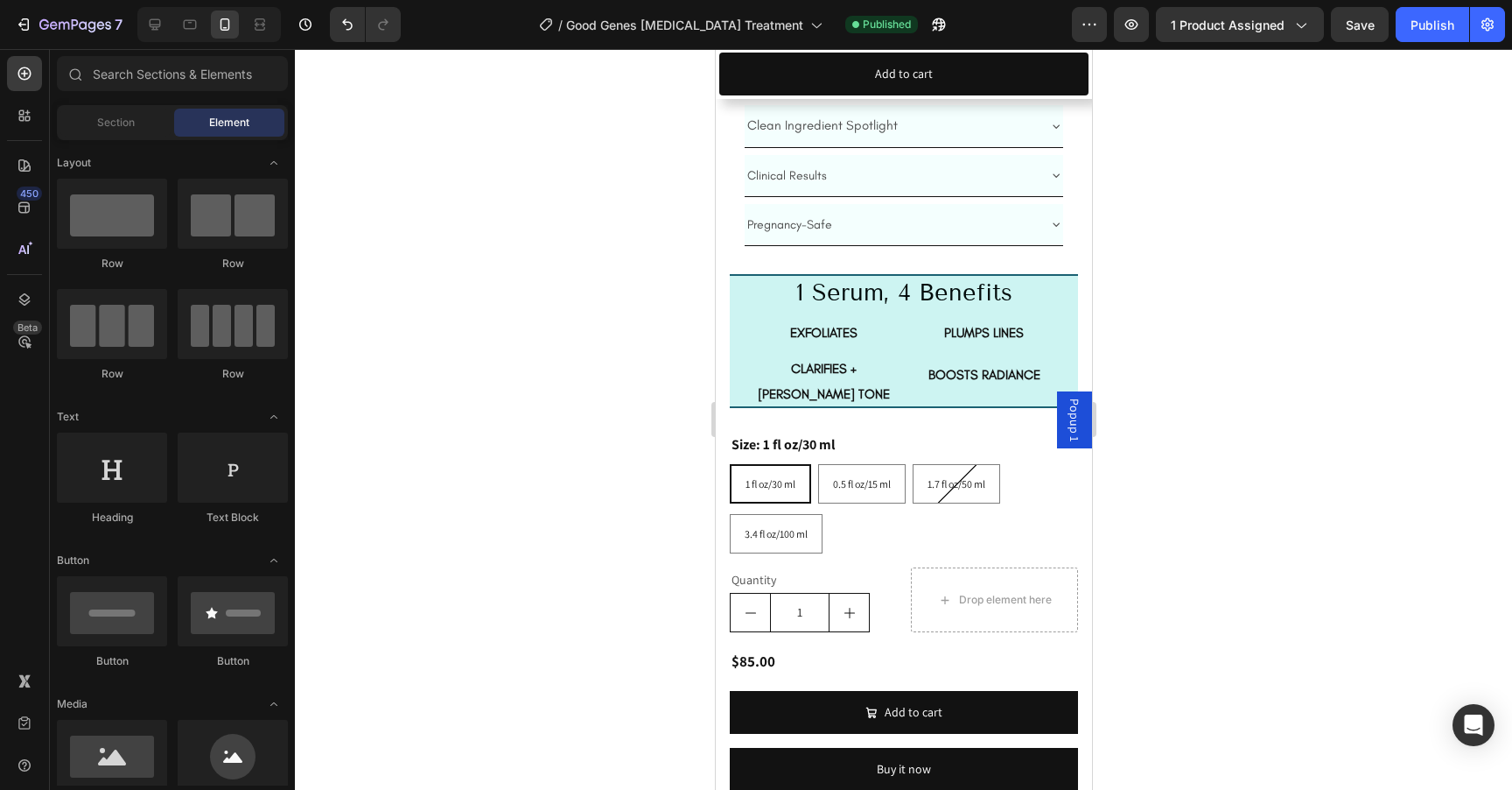
scroll to position [1593, 0]
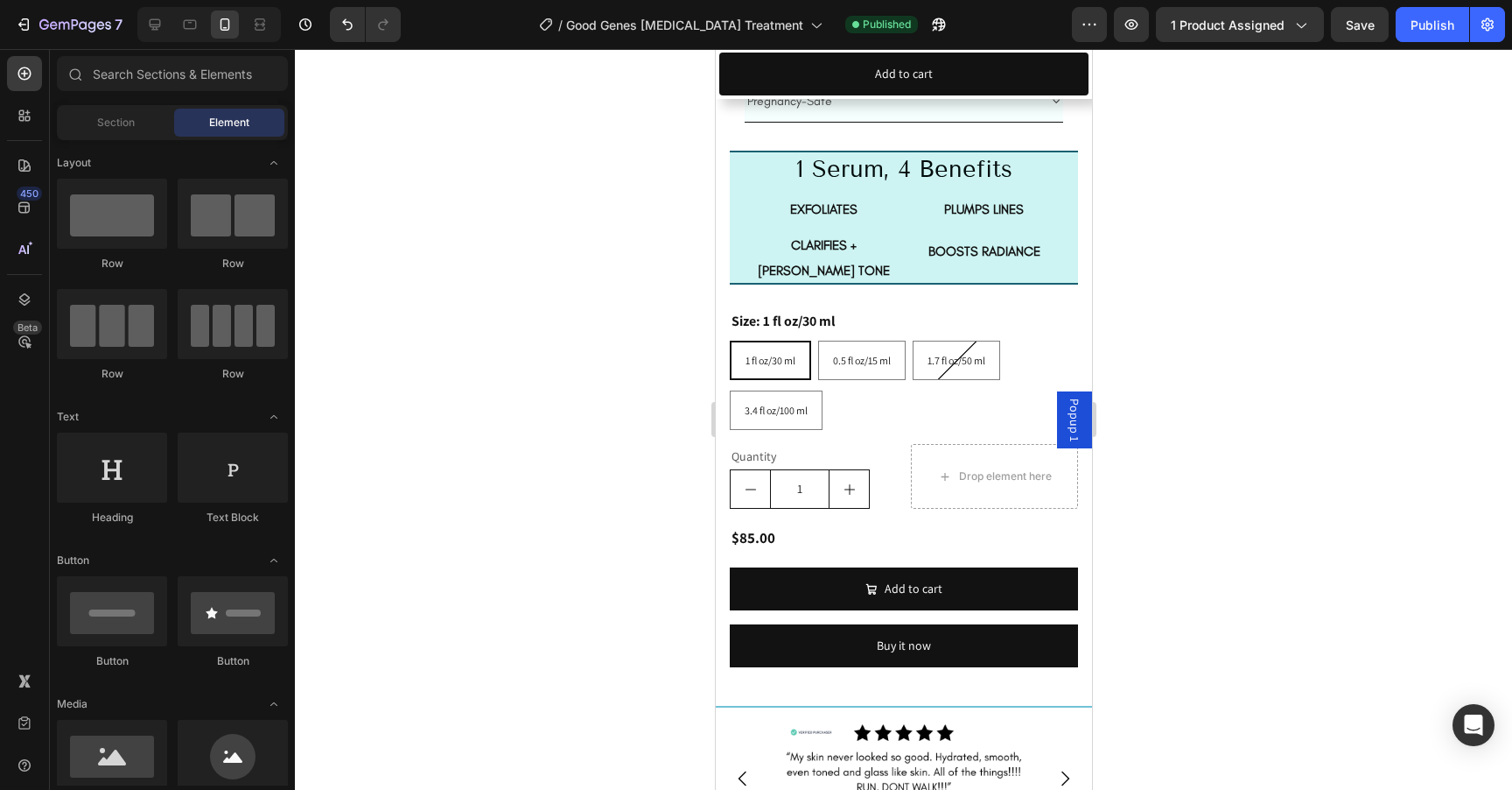
click at [1324, 286] on div at bounding box center [903, 419] width 1217 height 741
click at [1333, 283] on div at bounding box center [903, 419] width 1217 height 741
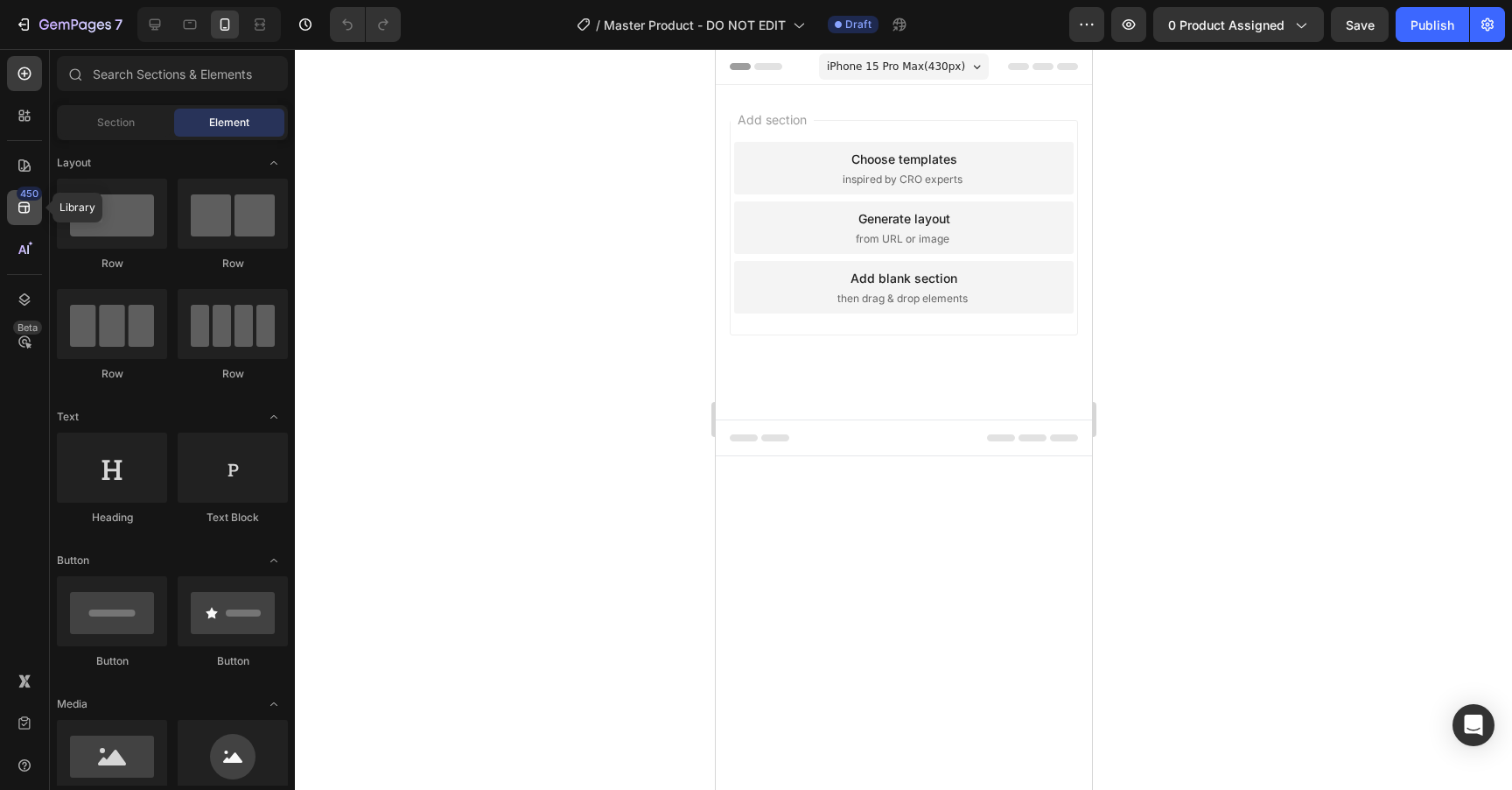
click at [28, 201] on icon at bounding box center [24, 207] width 17 height 17
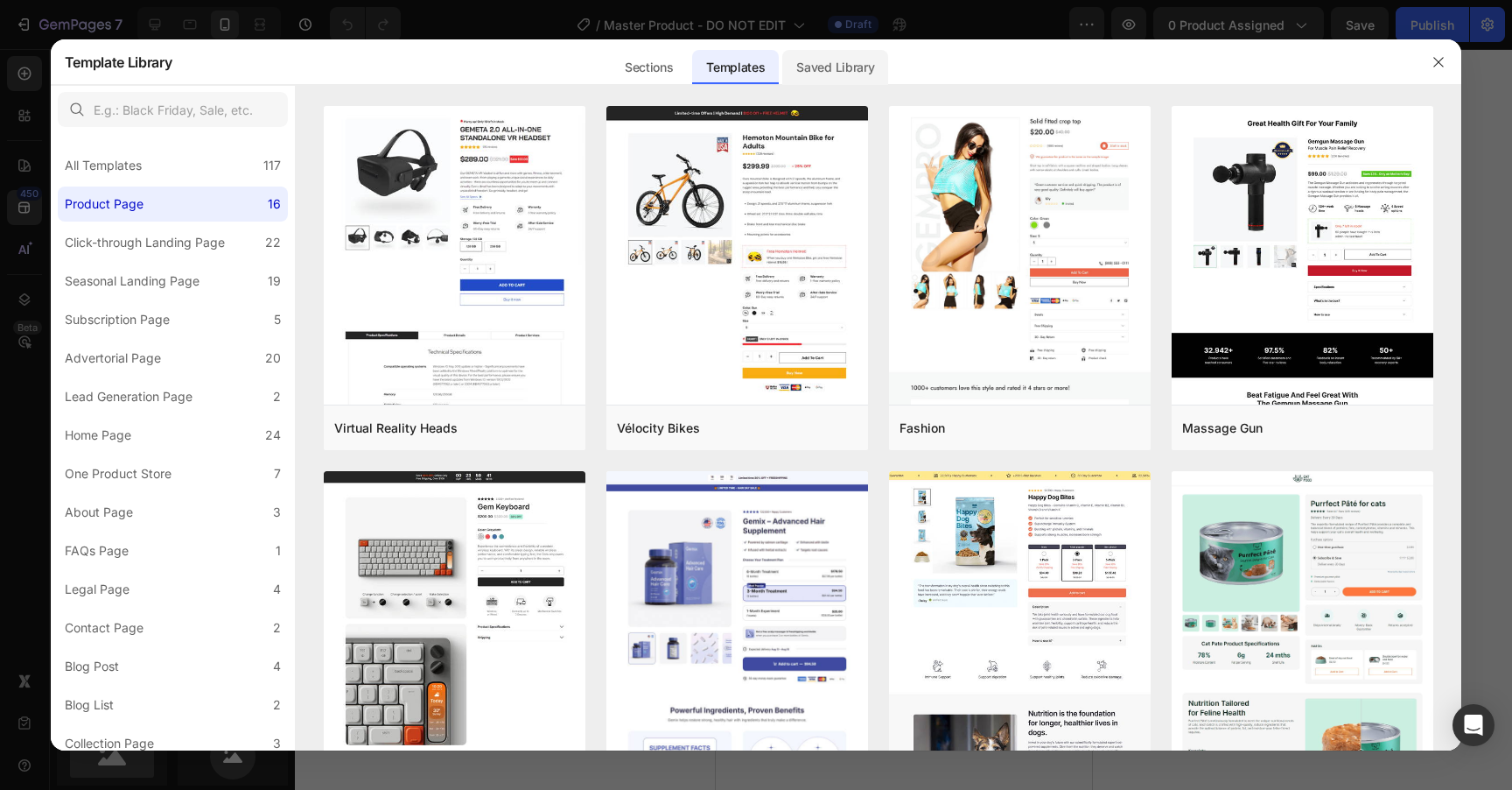
click at [849, 55] on div "Saved Library" at bounding box center [835, 67] width 106 height 35
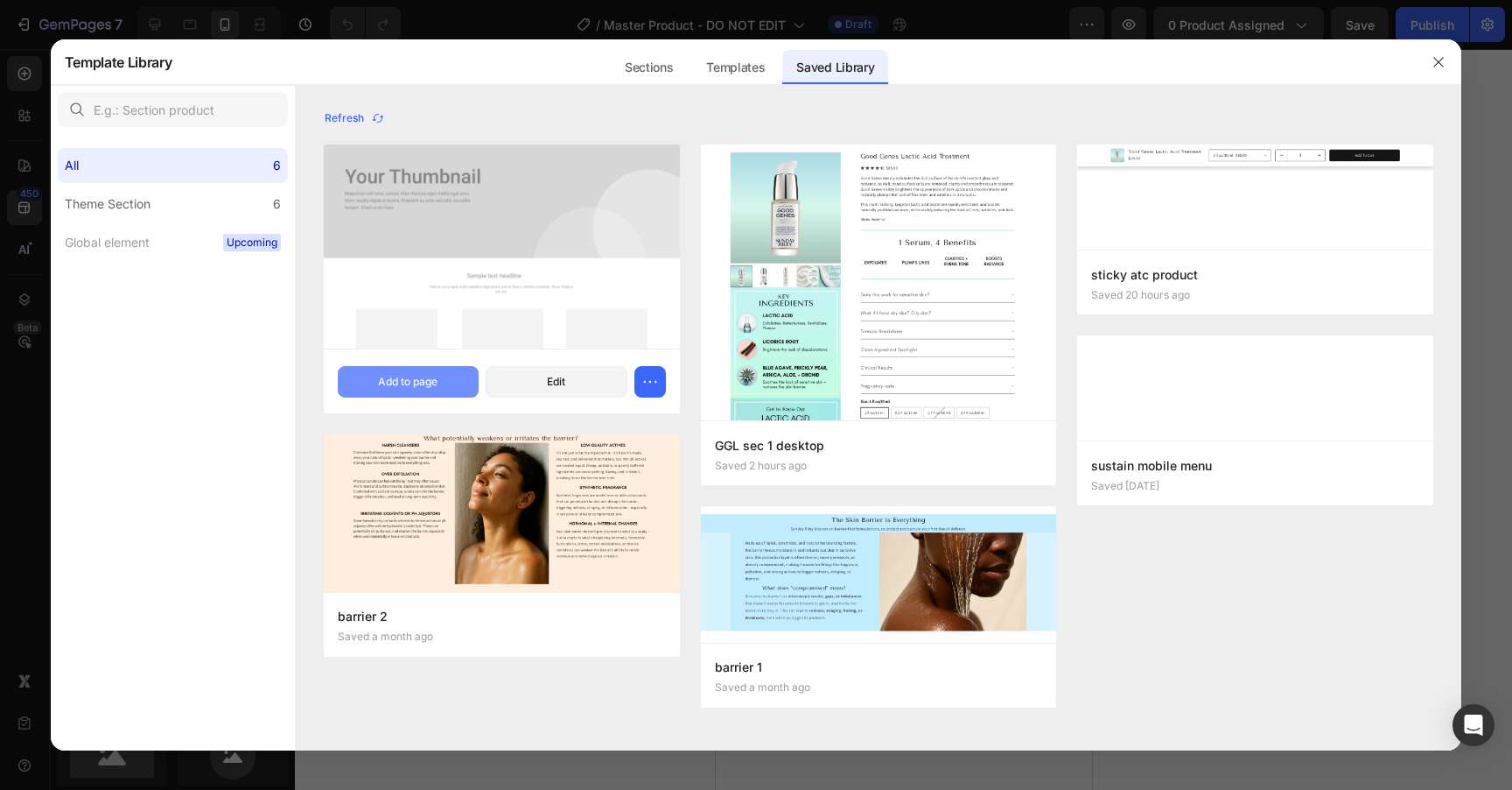
click at [447, 383] on button "Add to page" at bounding box center [408, 382] width 141 height 32
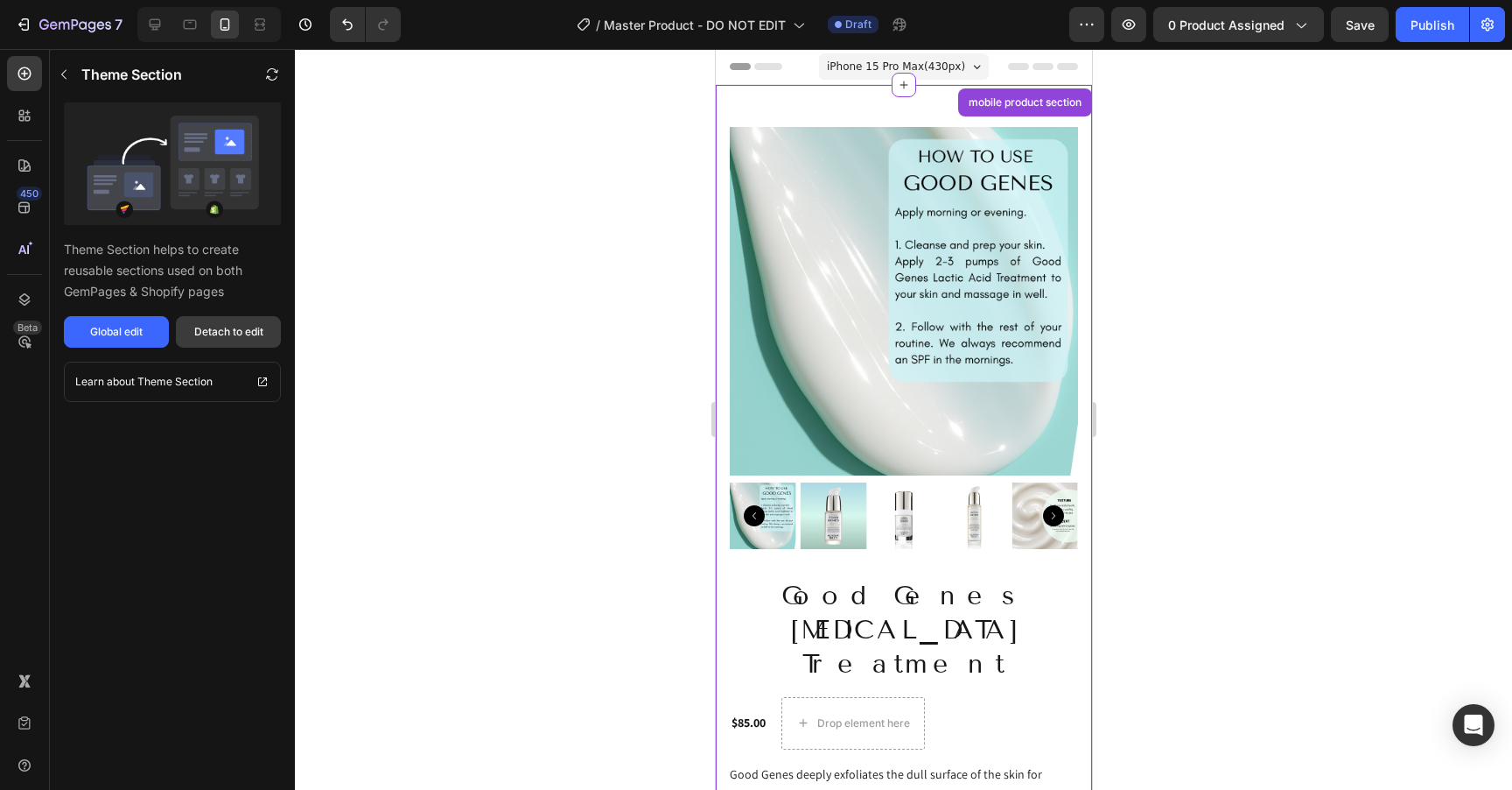
click at [207, 334] on div "Detach to edit" at bounding box center [229, 331] width 69 height 15
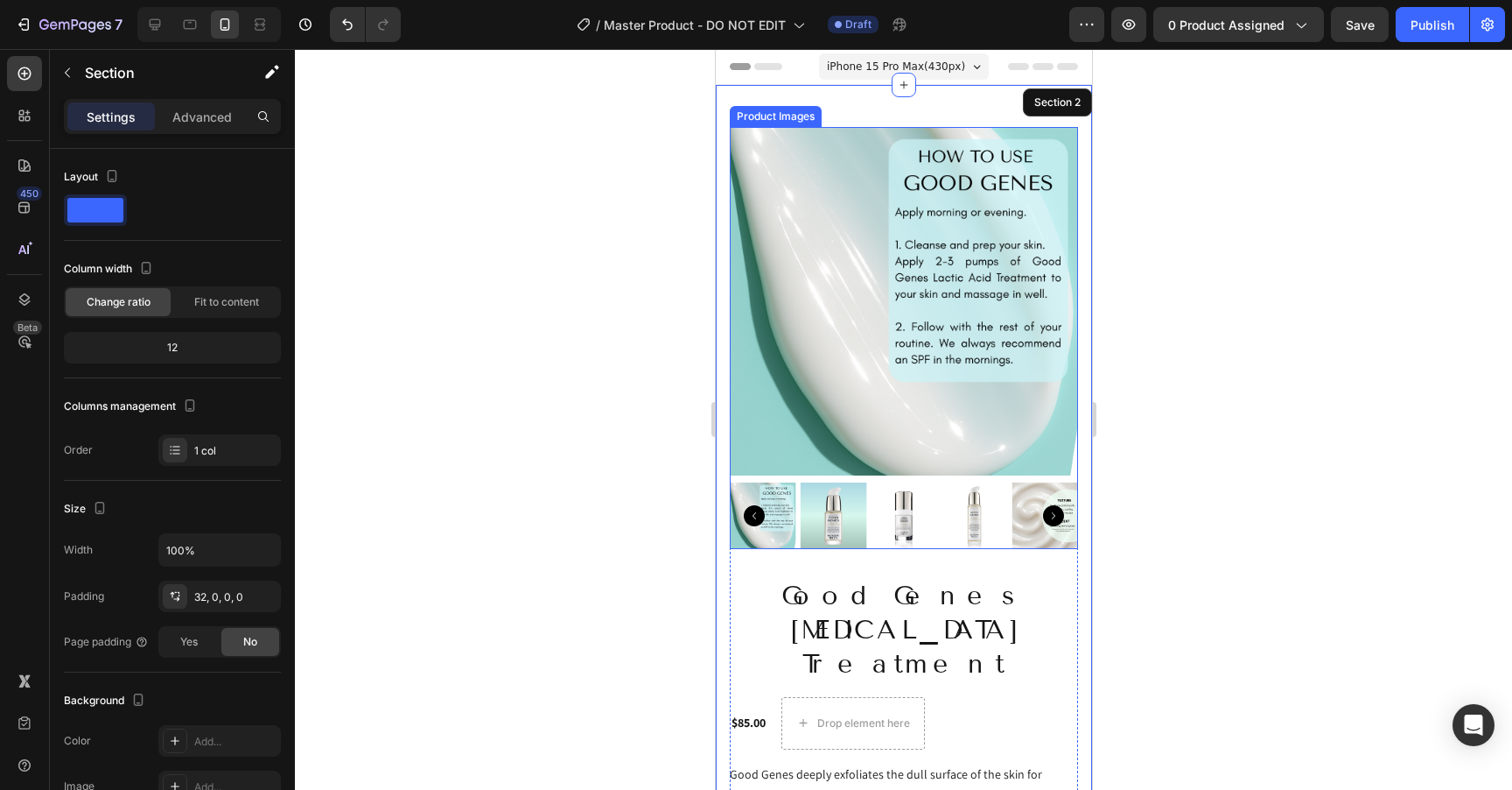
click at [919, 334] on img at bounding box center [903, 302] width 349 height 349
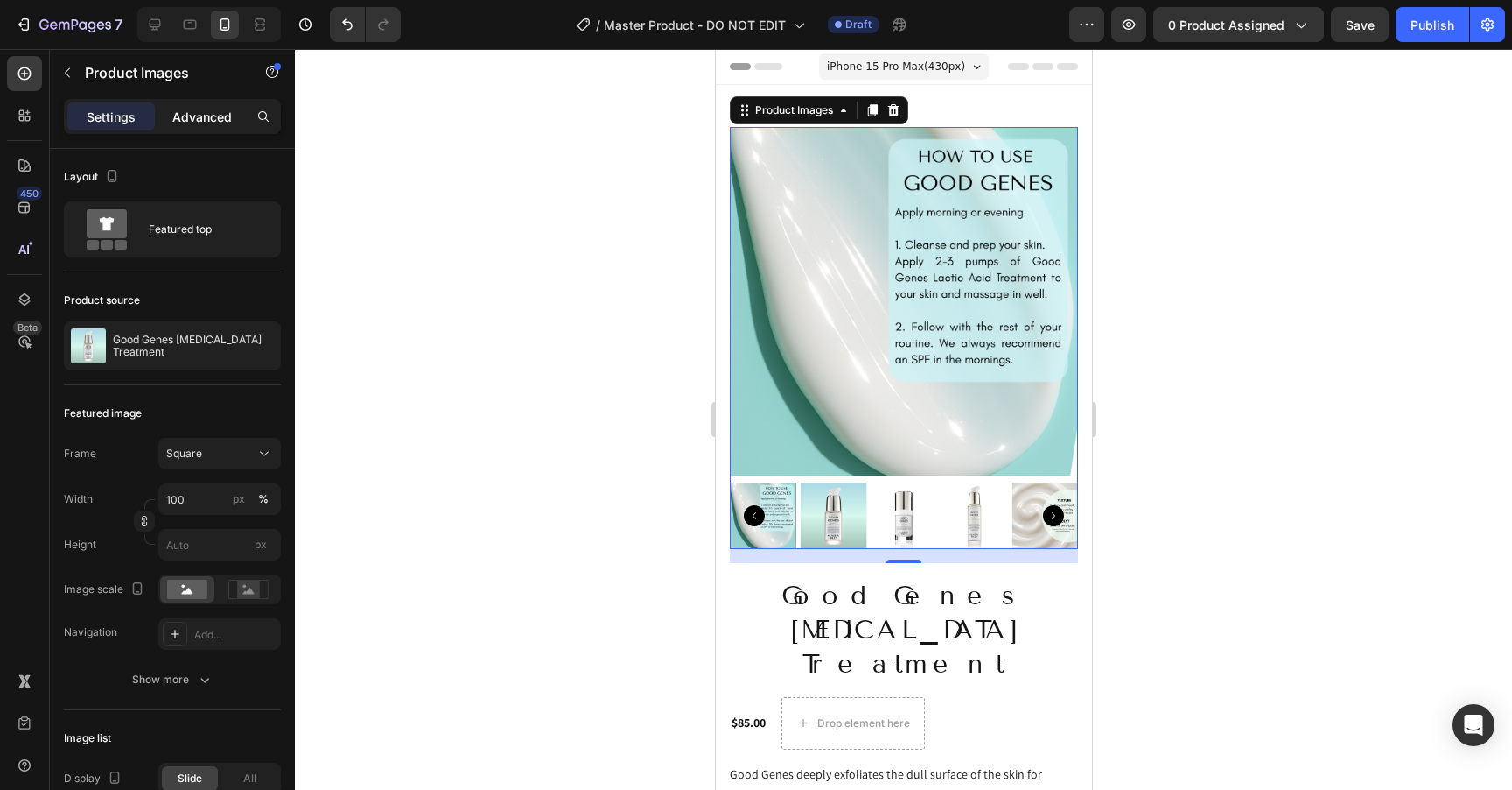
click at [193, 117] on p "Advanced" at bounding box center [202, 117] width 60 height 18
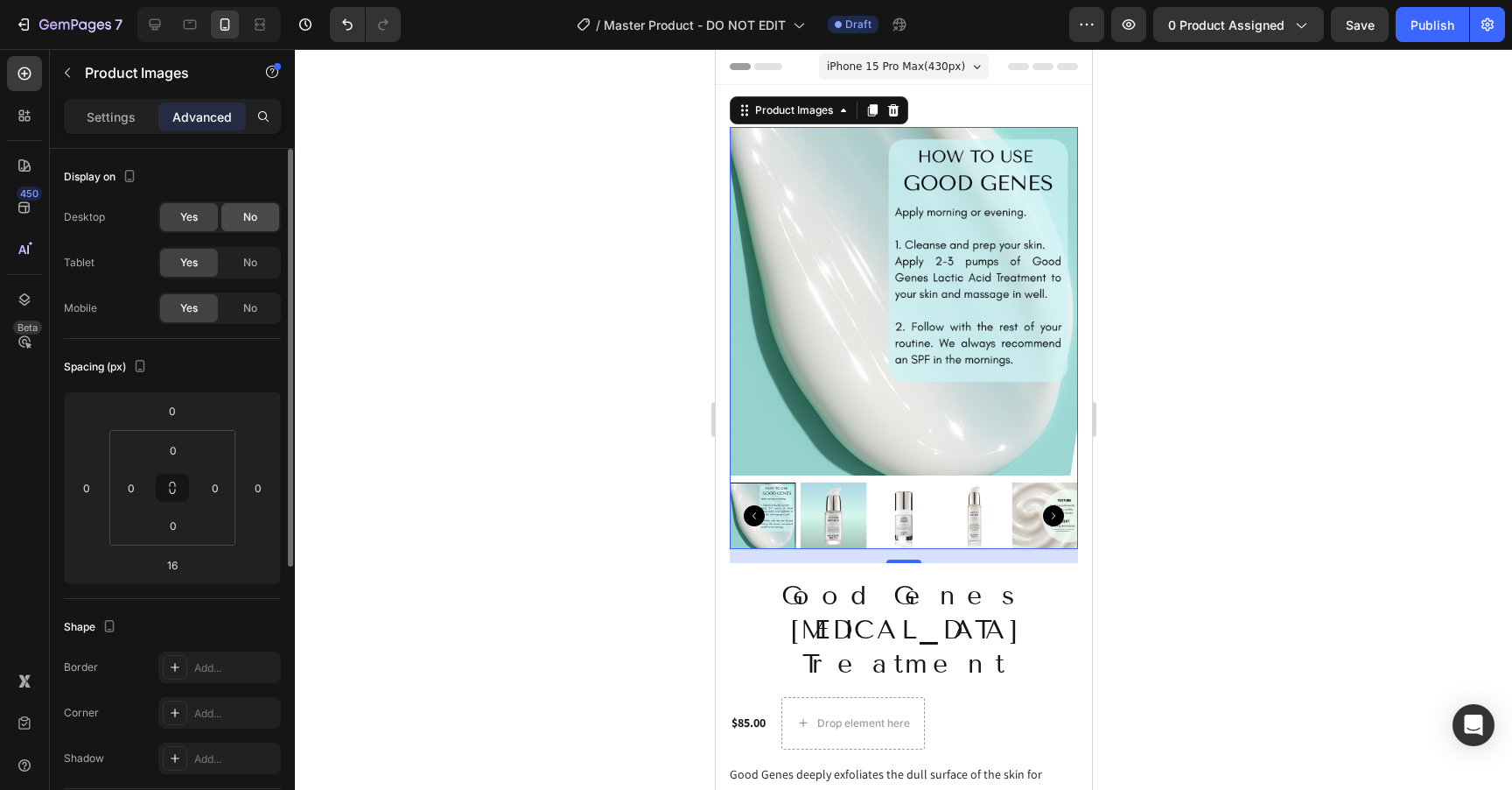
click at [247, 218] on span "No" at bounding box center [250, 217] width 14 height 15
click at [193, 221] on span "Yes" at bounding box center [189, 217] width 17 height 15
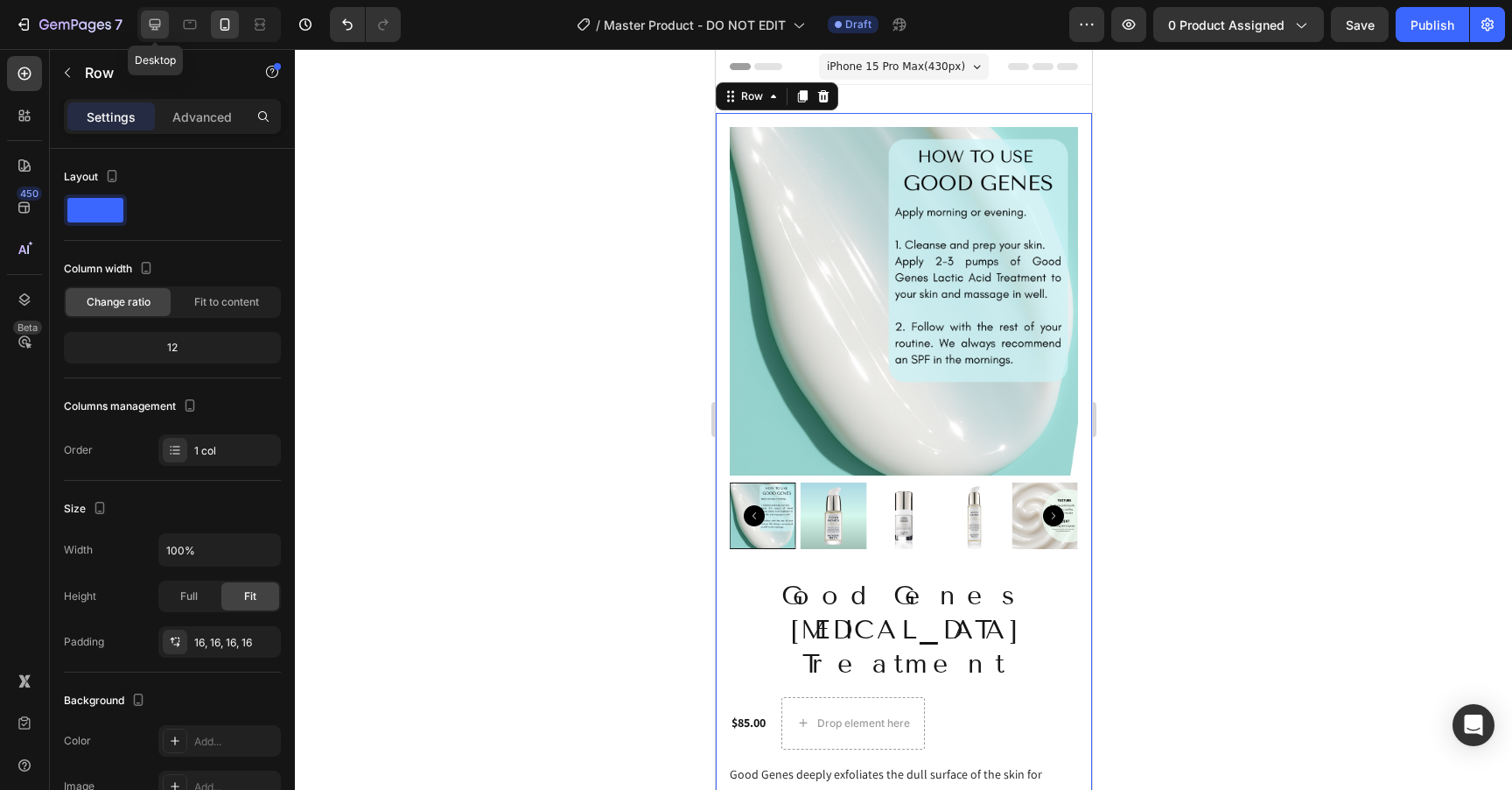
click at [165, 28] on div at bounding box center [154, 24] width 28 height 28
type input "1200"
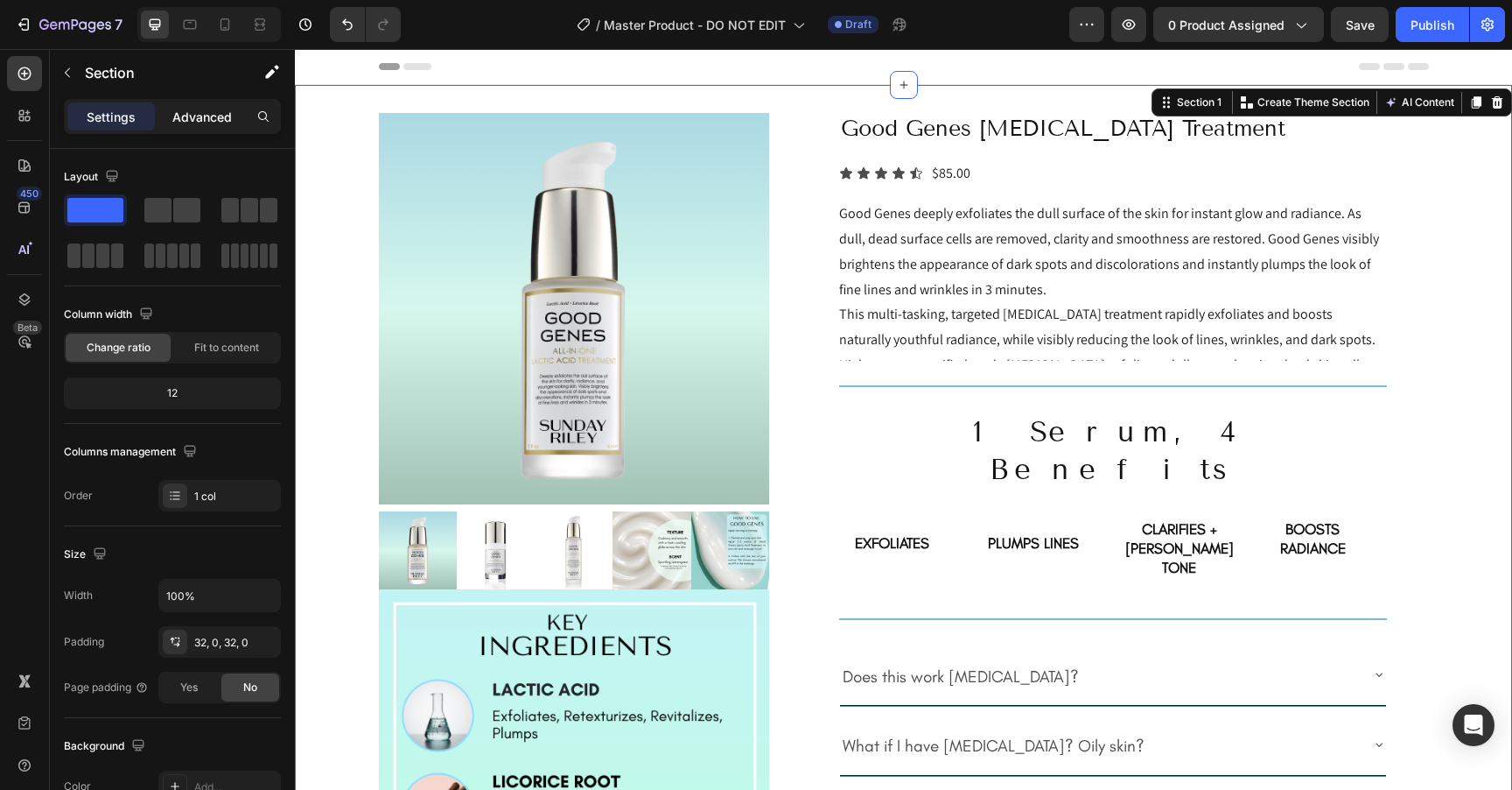
click at [195, 120] on p "Advanced" at bounding box center [202, 117] width 60 height 18
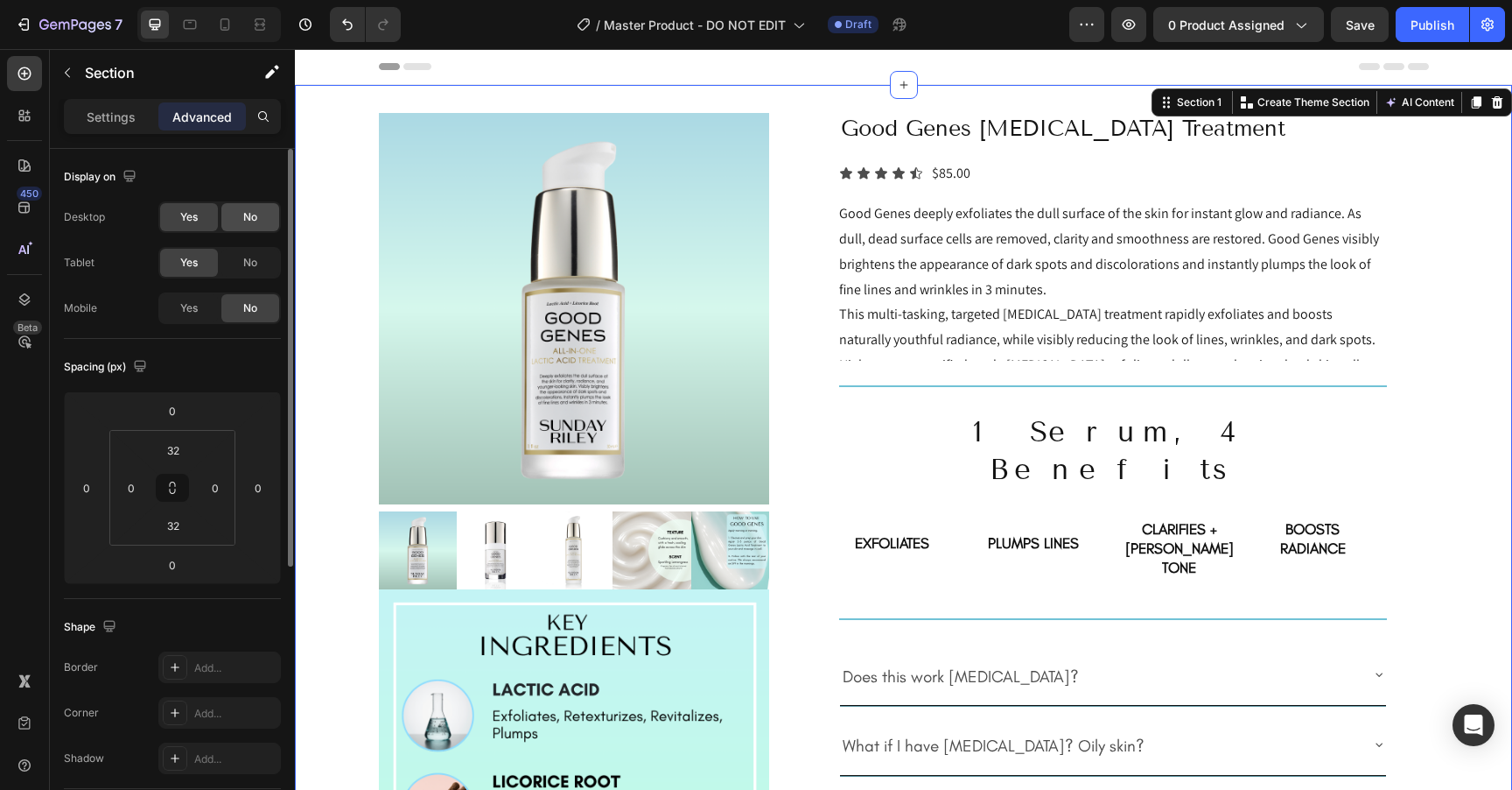
click at [257, 216] on div "No" at bounding box center [250, 217] width 58 height 28
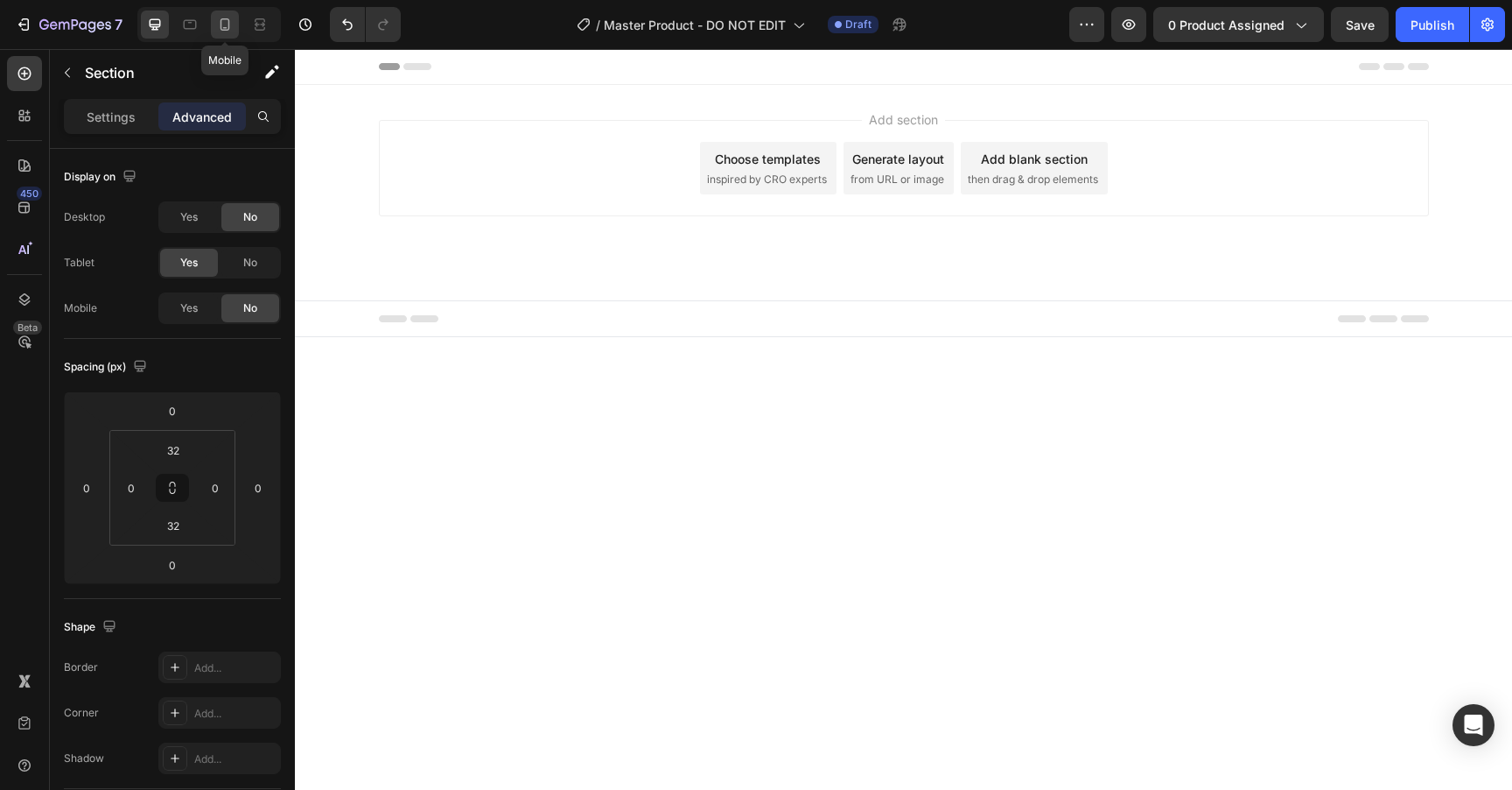
click at [232, 26] on icon at bounding box center [224, 24] width 17 height 17
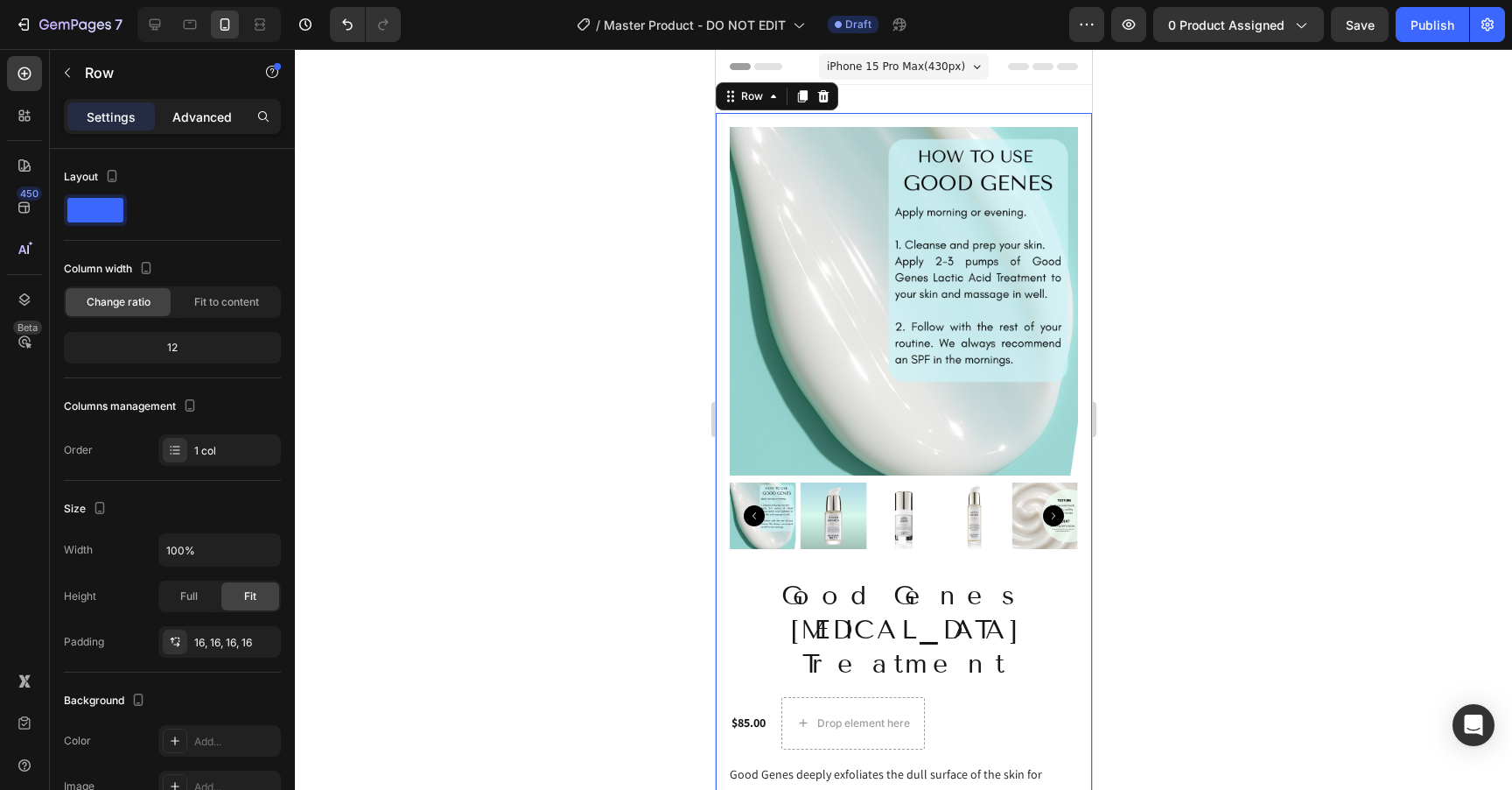
click at [179, 115] on p "Advanced" at bounding box center [202, 117] width 60 height 18
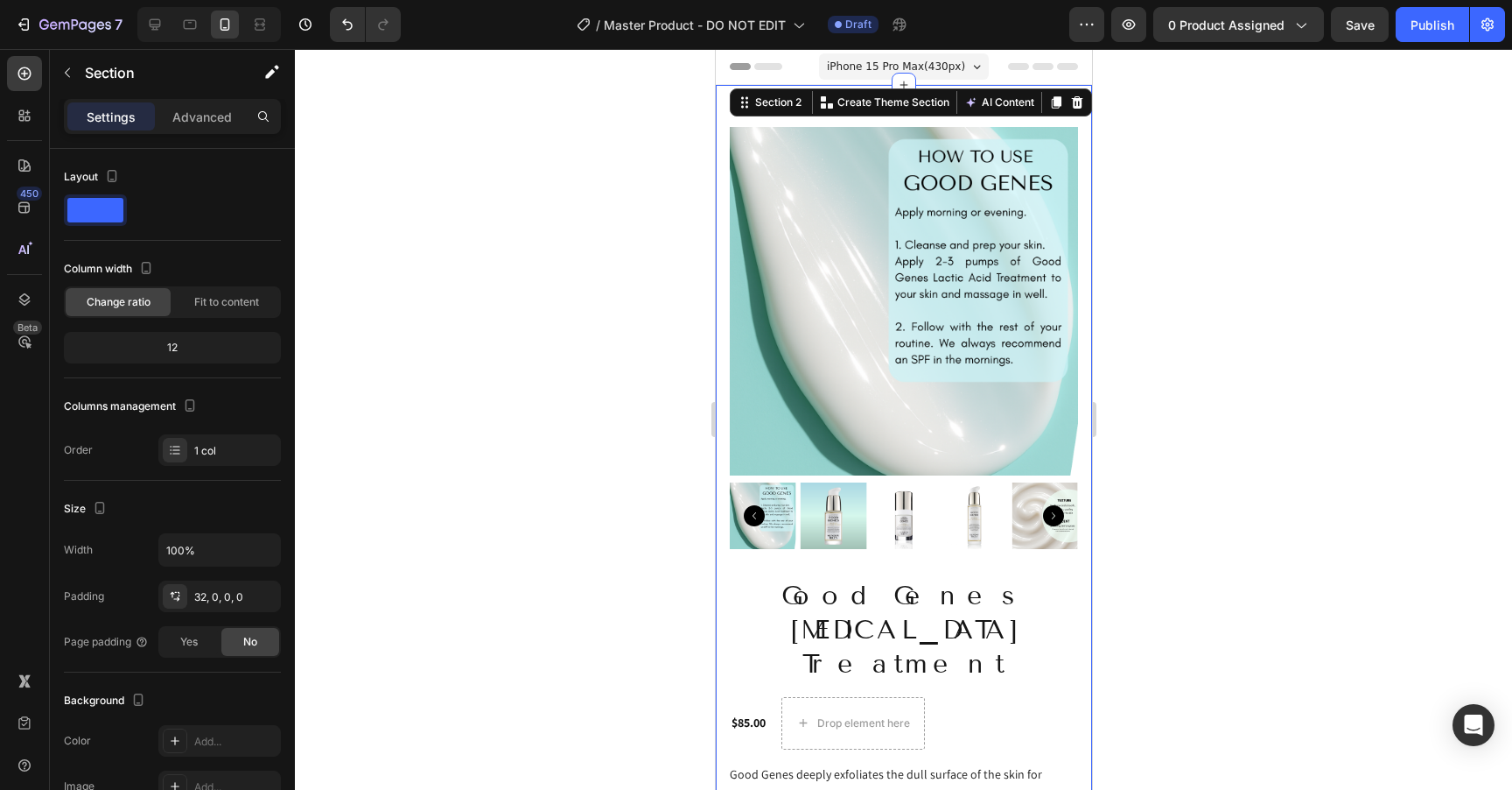
click at [197, 135] on div "Settings Advanced" at bounding box center [172, 124] width 245 height 50
click at [190, 119] on p "Advanced" at bounding box center [202, 117] width 60 height 18
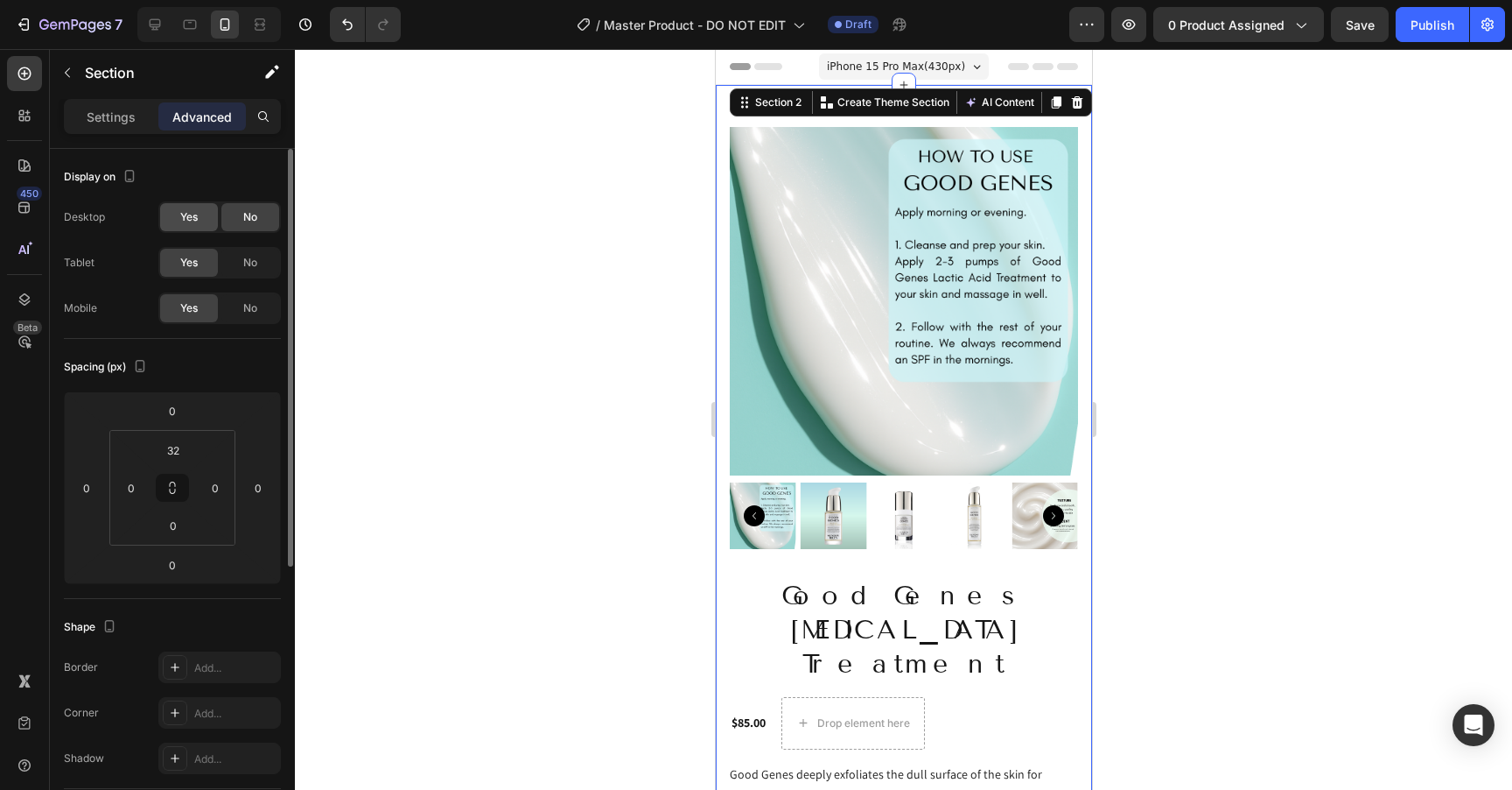
click at [183, 227] on div "Yes" at bounding box center [189, 217] width 58 height 28
click at [152, 23] on icon at bounding box center [155, 24] width 17 height 17
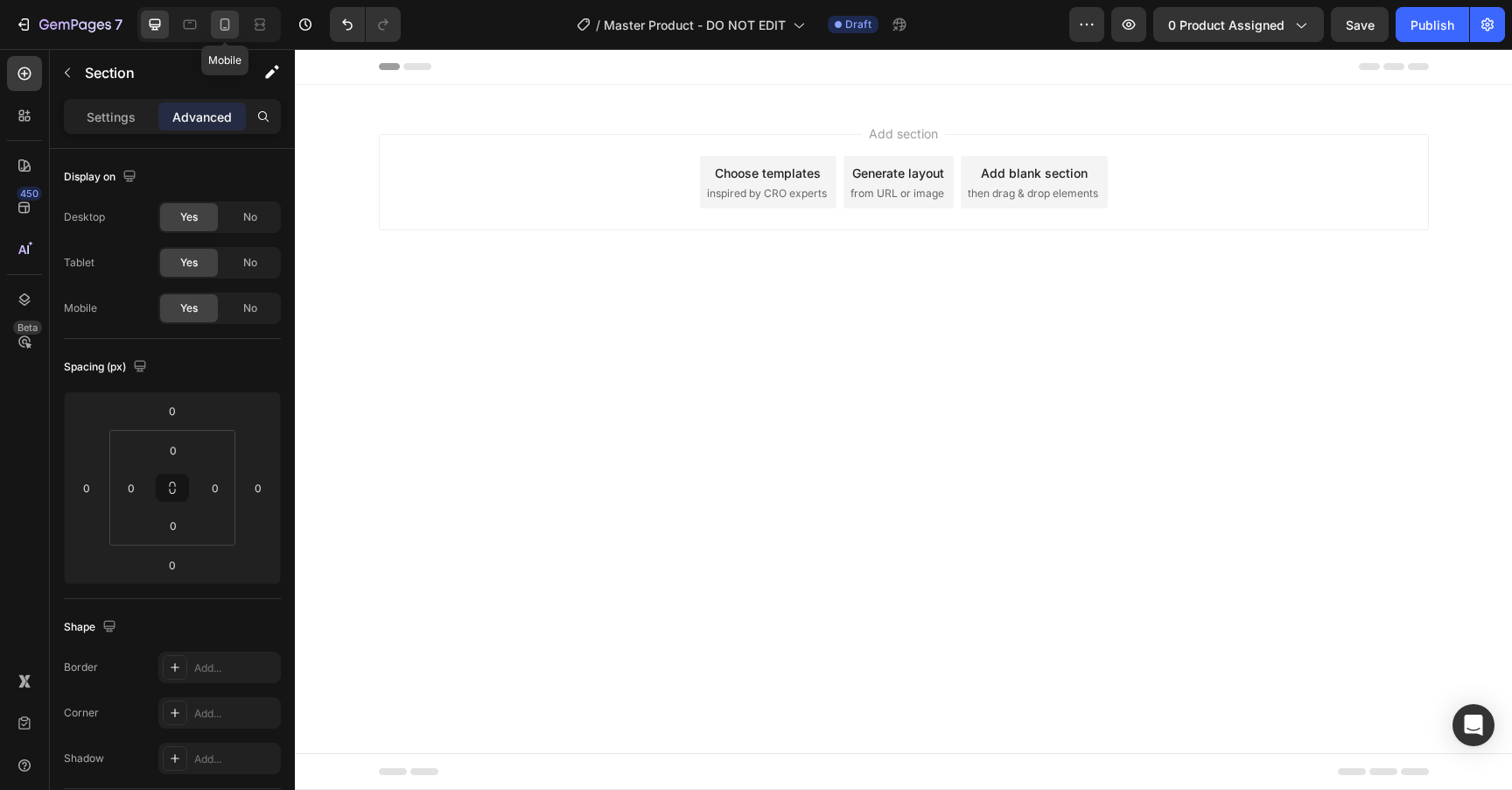
click at [223, 33] on icon at bounding box center [224, 24] width 17 height 17
type input "32"
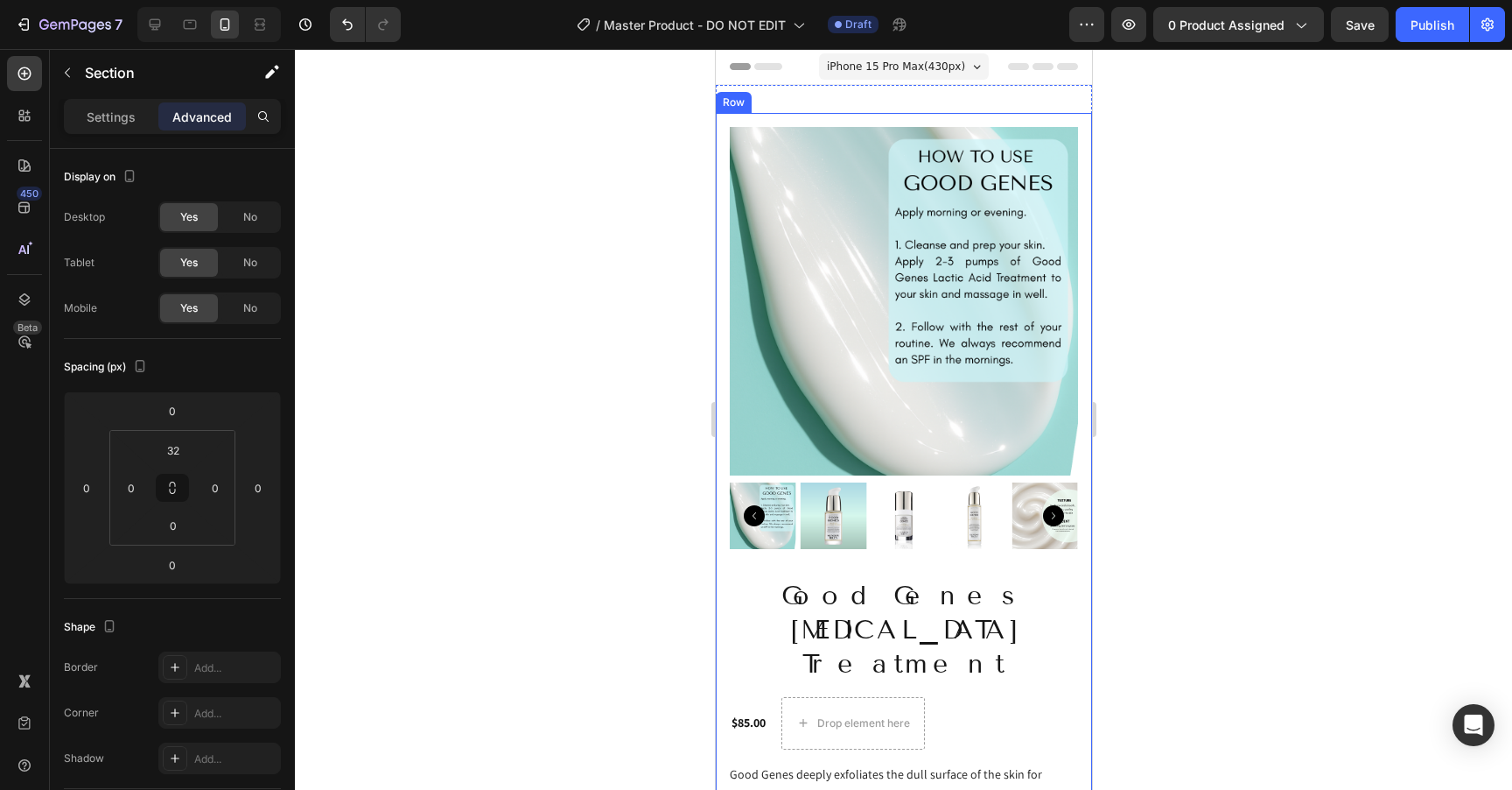
click at [801, 175] on img at bounding box center [903, 302] width 349 height 349
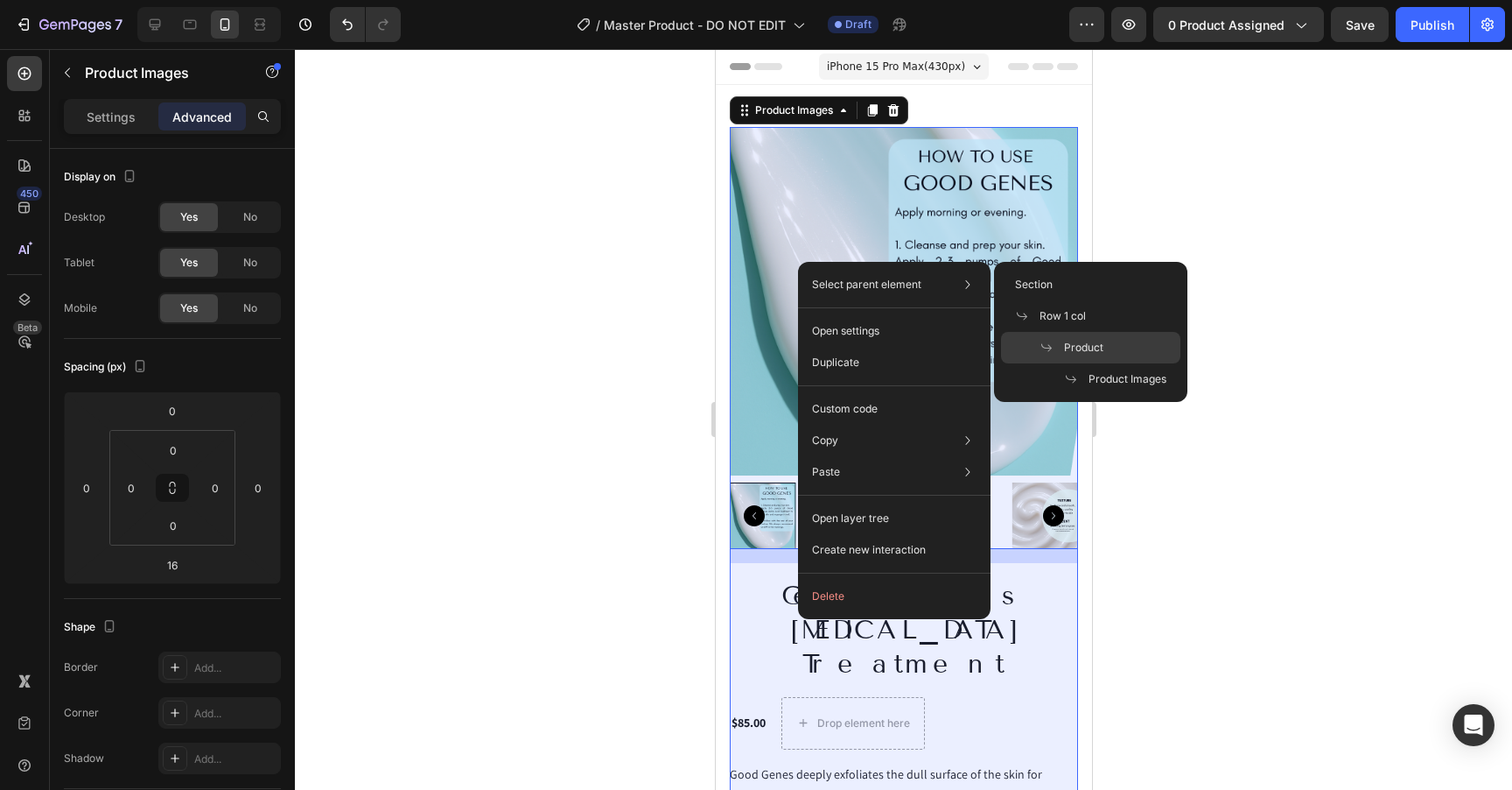
click at [1042, 342] on icon at bounding box center [1047, 348] width 14 height 14
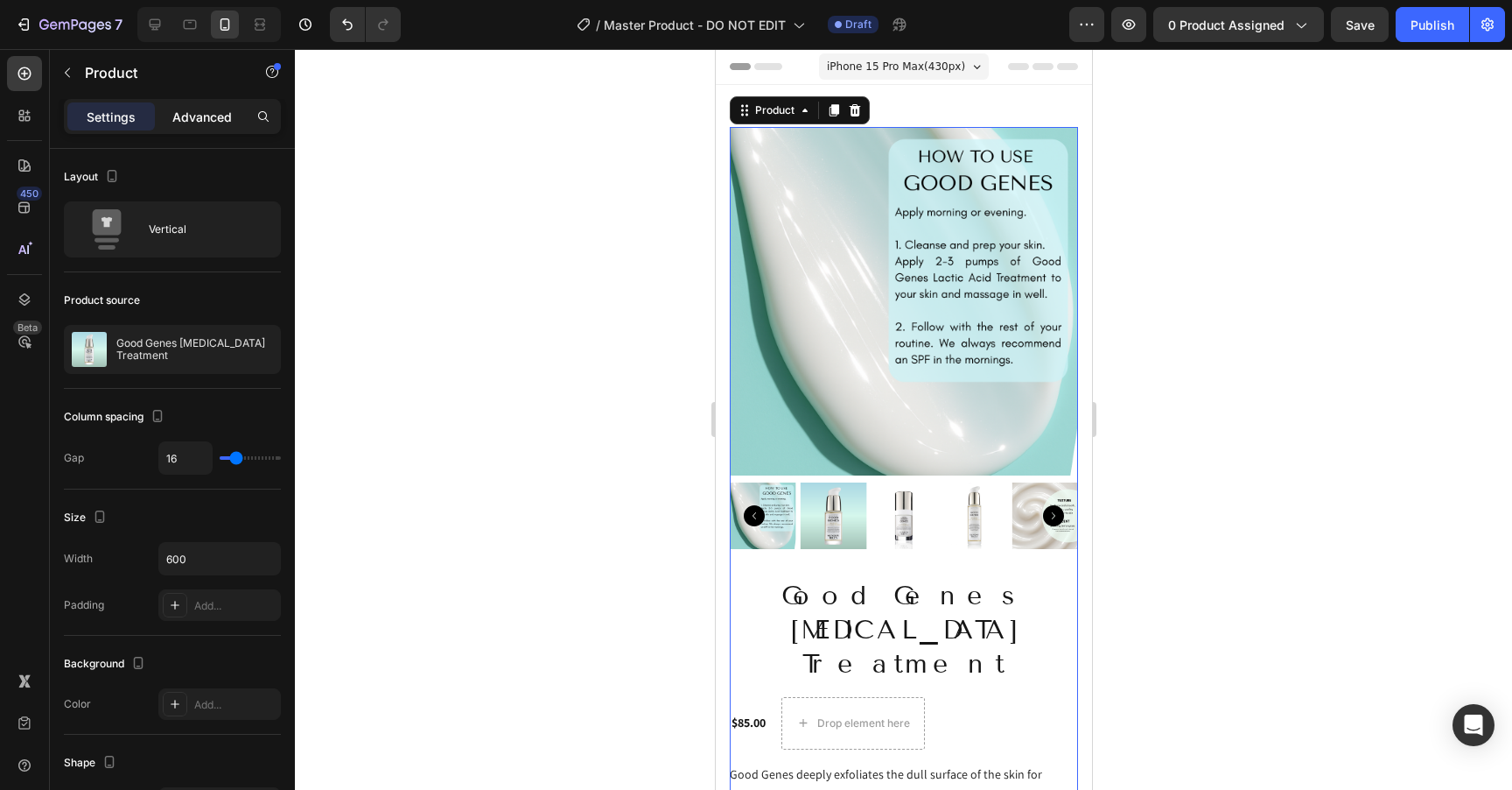
click at [181, 118] on p "Advanced" at bounding box center [202, 117] width 60 height 18
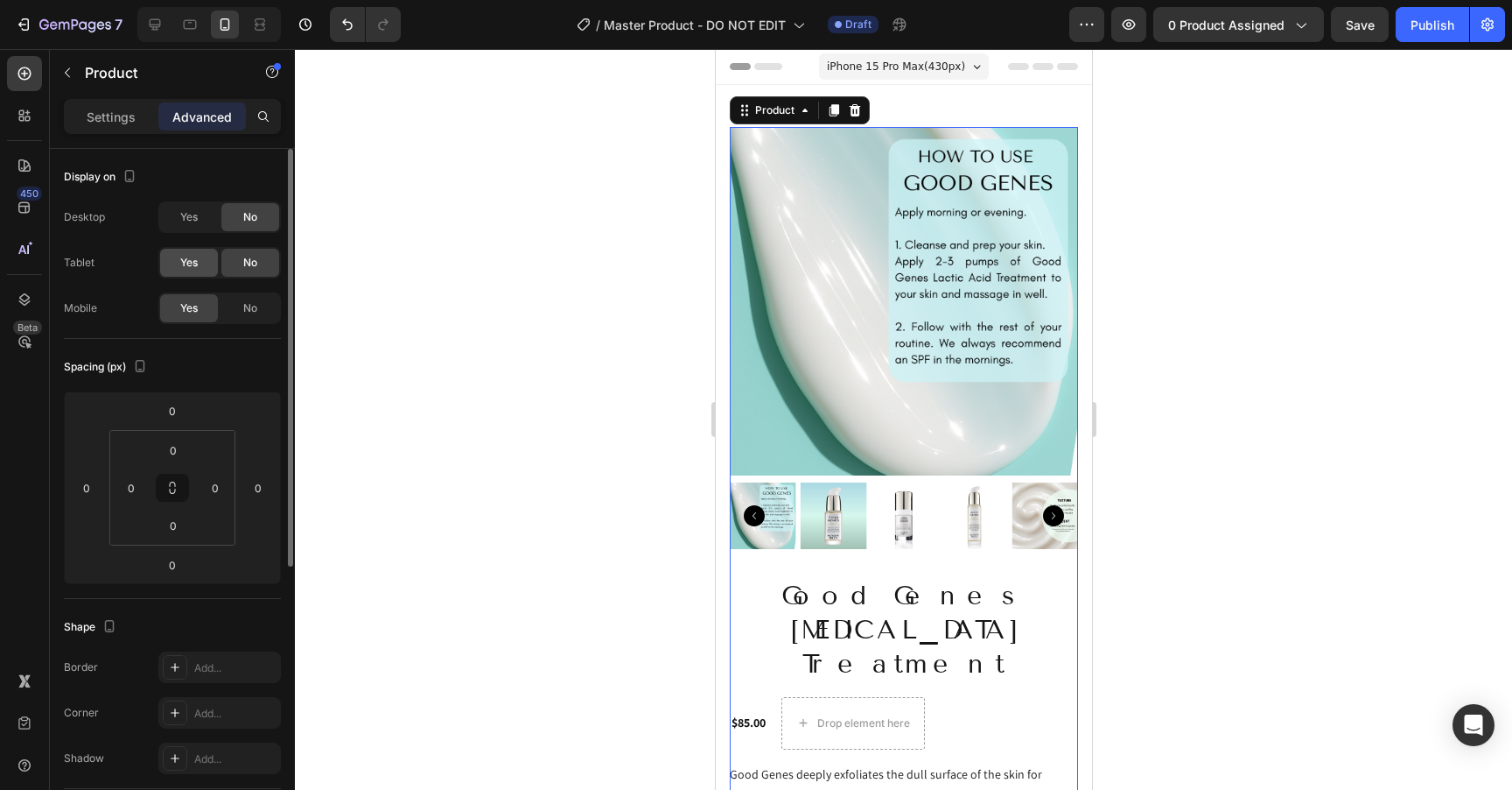
click at [187, 254] on span "Yes" at bounding box center [189, 262] width 17 height 15
click at [185, 225] on div "Yes" at bounding box center [189, 217] width 58 height 28
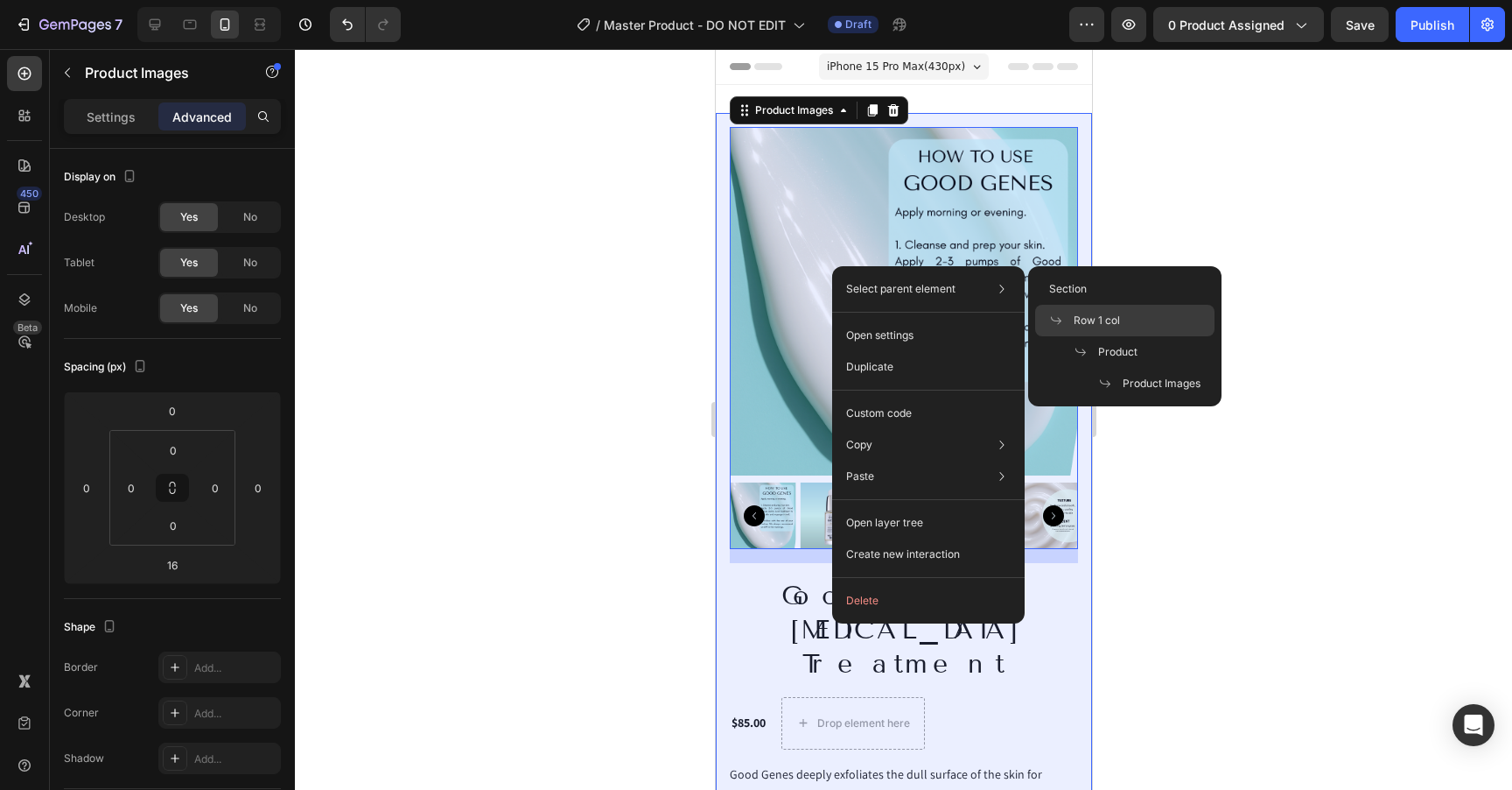
click at [1099, 336] on div "Row 1 col" at bounding box center [1125, 352] width 179 height 32
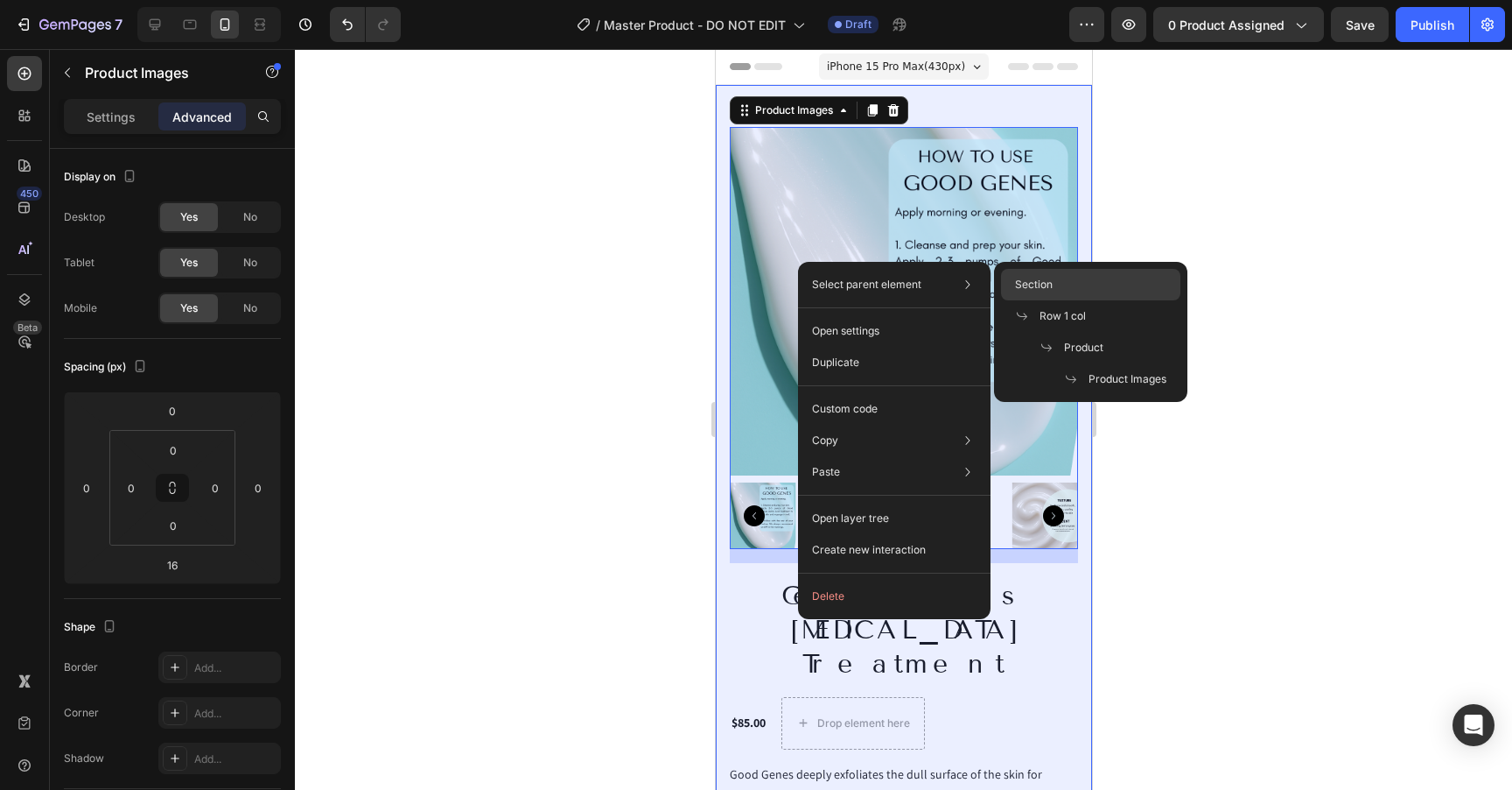
click at [1070, 301] on div "Section" at bounding box center [1091, 316] width 179 height 32
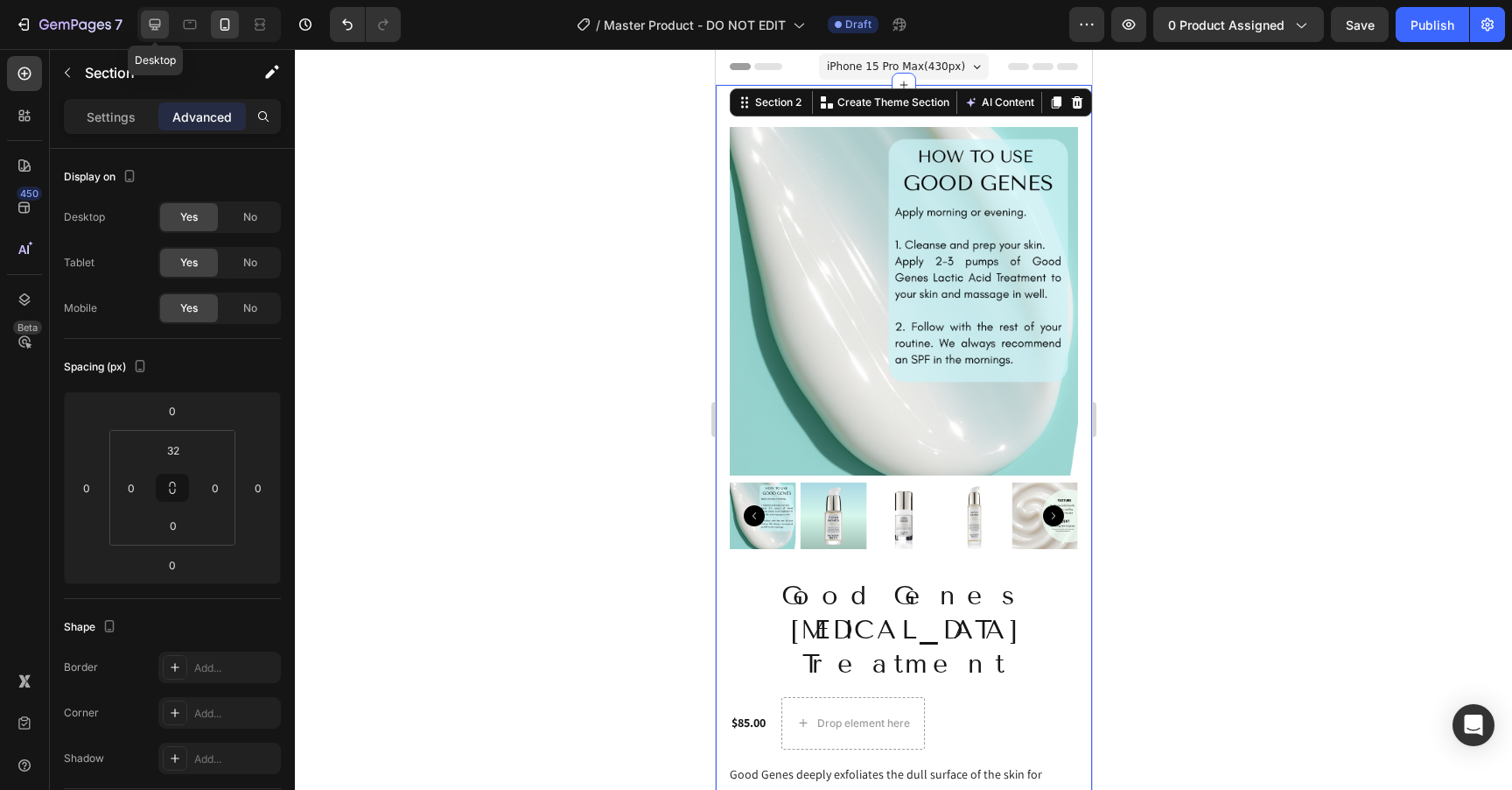
click at [154, 28] on icon at bounding box center [155, 25] width 12 height 12
type input "0"
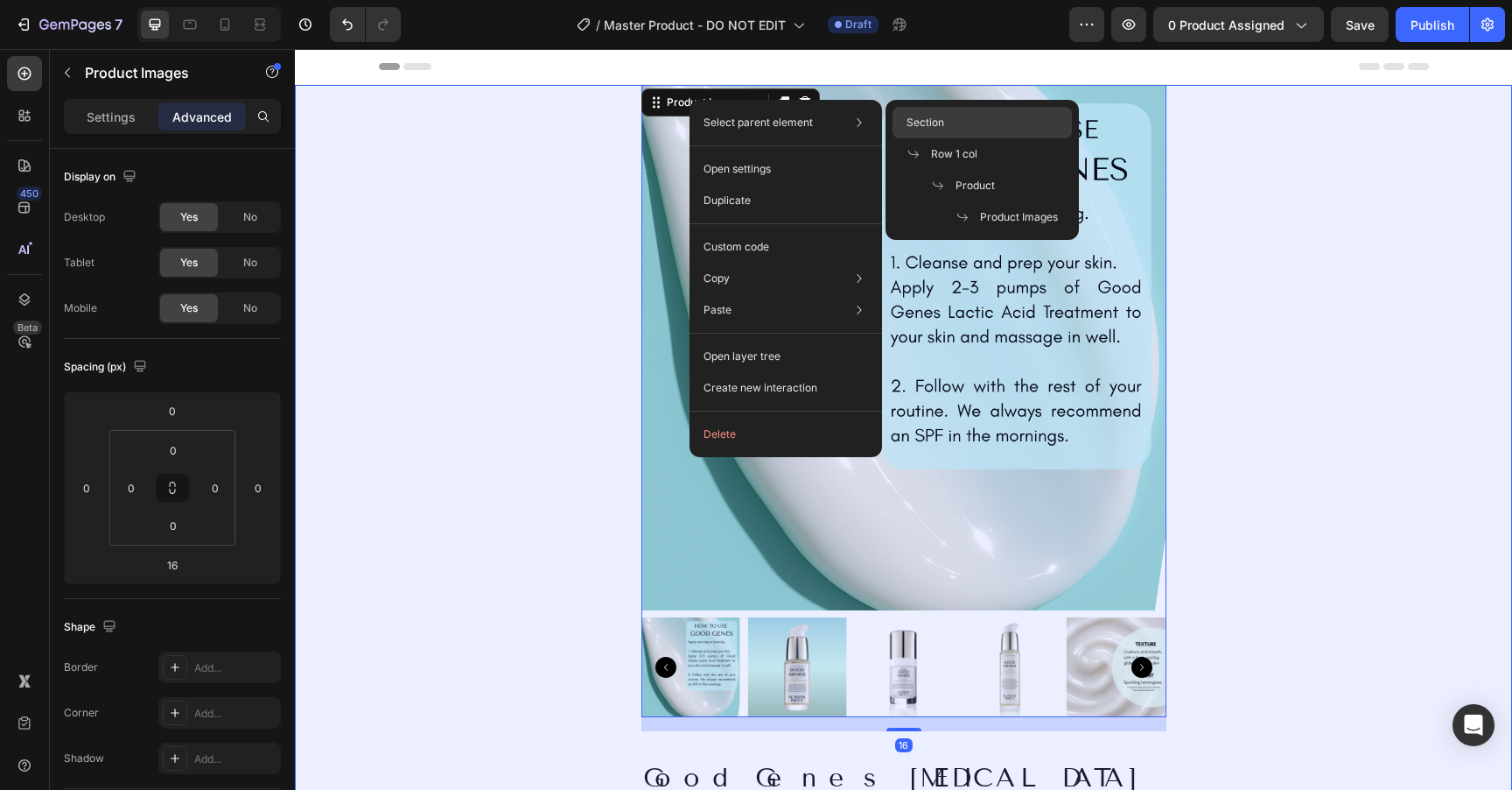
click at [939, 125] on span "Section" at bounding box center [925, 122] width 38 height 15
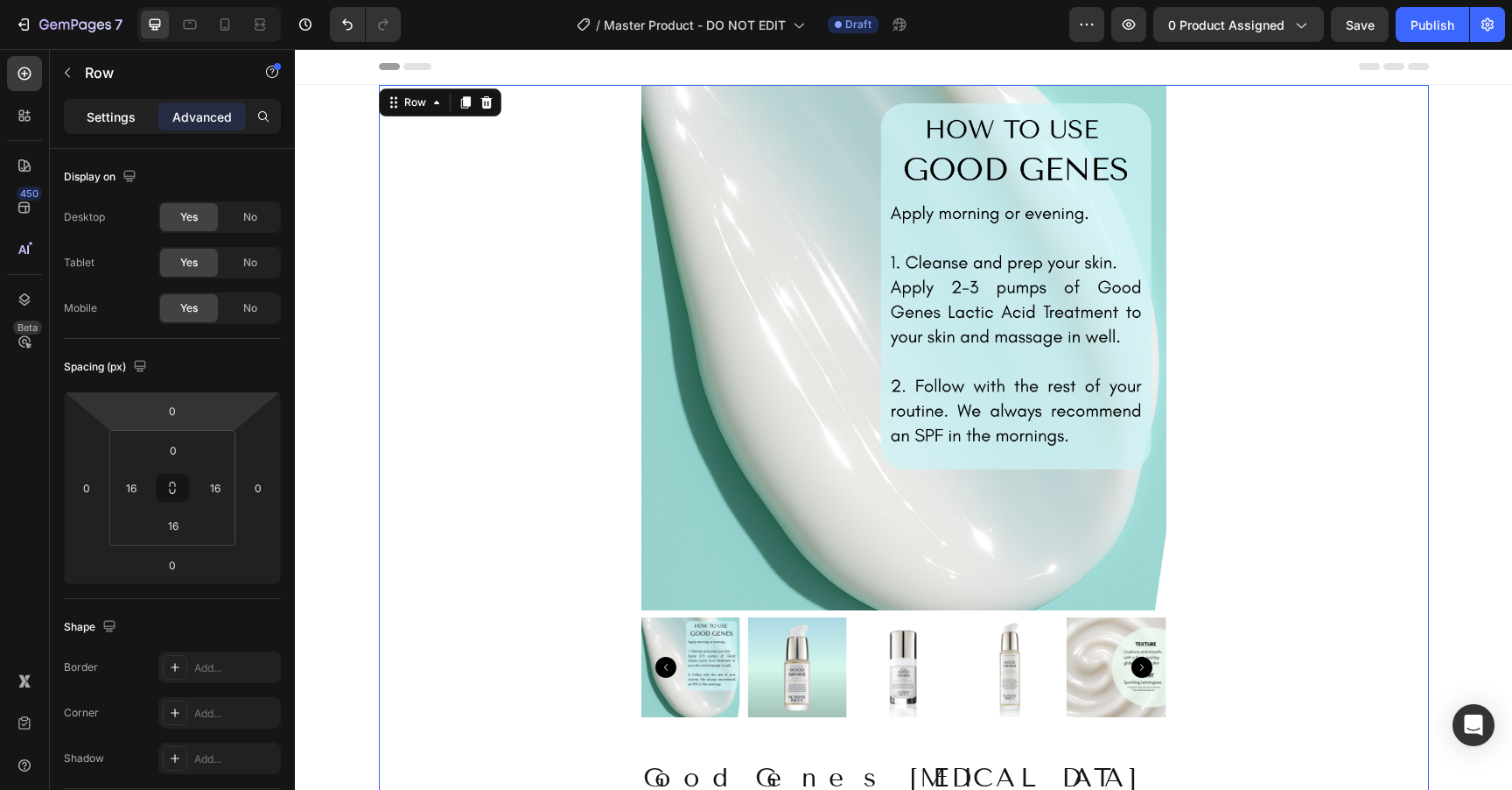
click at [113, 118] on p "Settings" at bounding box center [111, 117] width 49 height 18
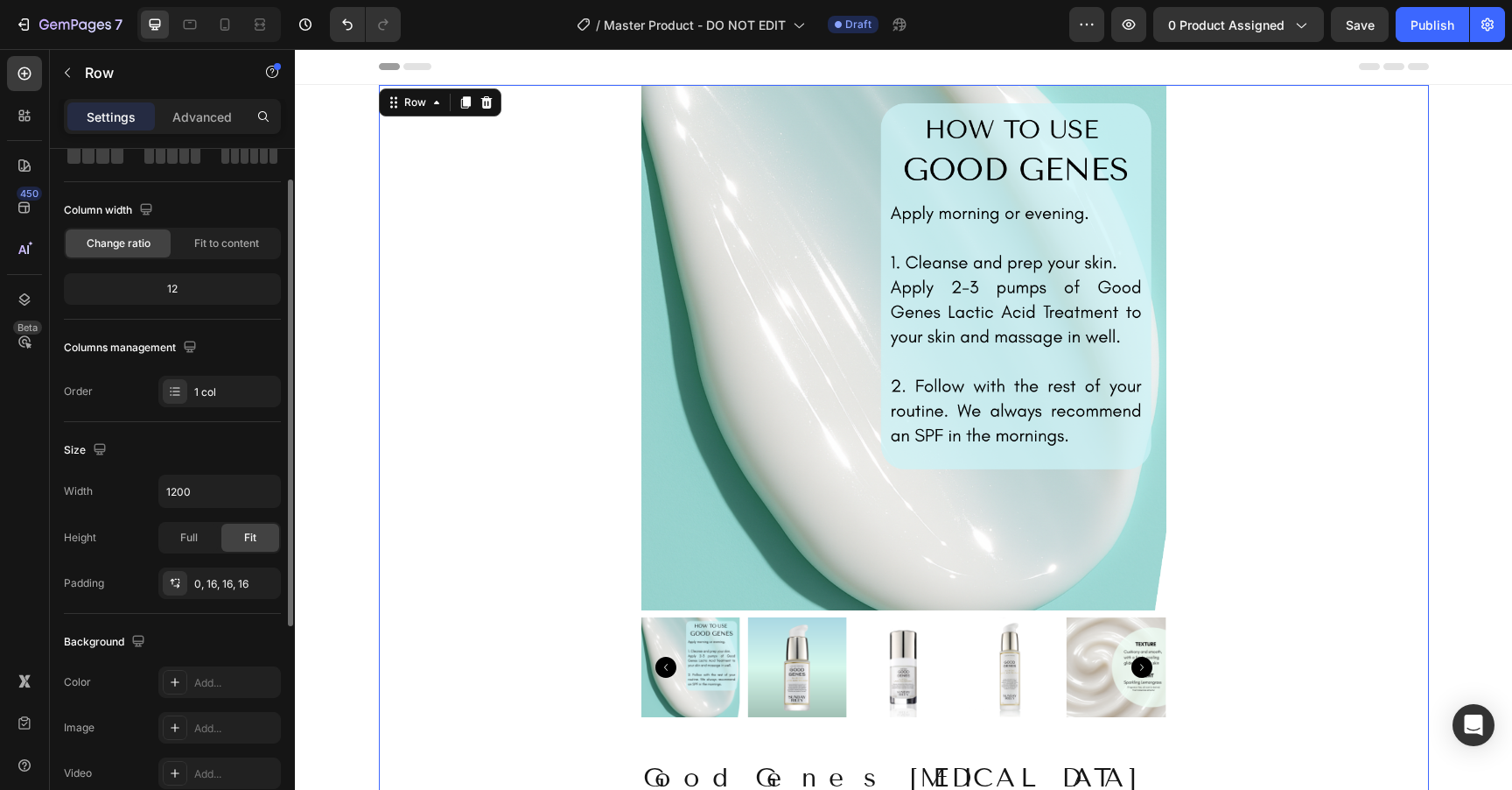
scroll to position [161, 0]
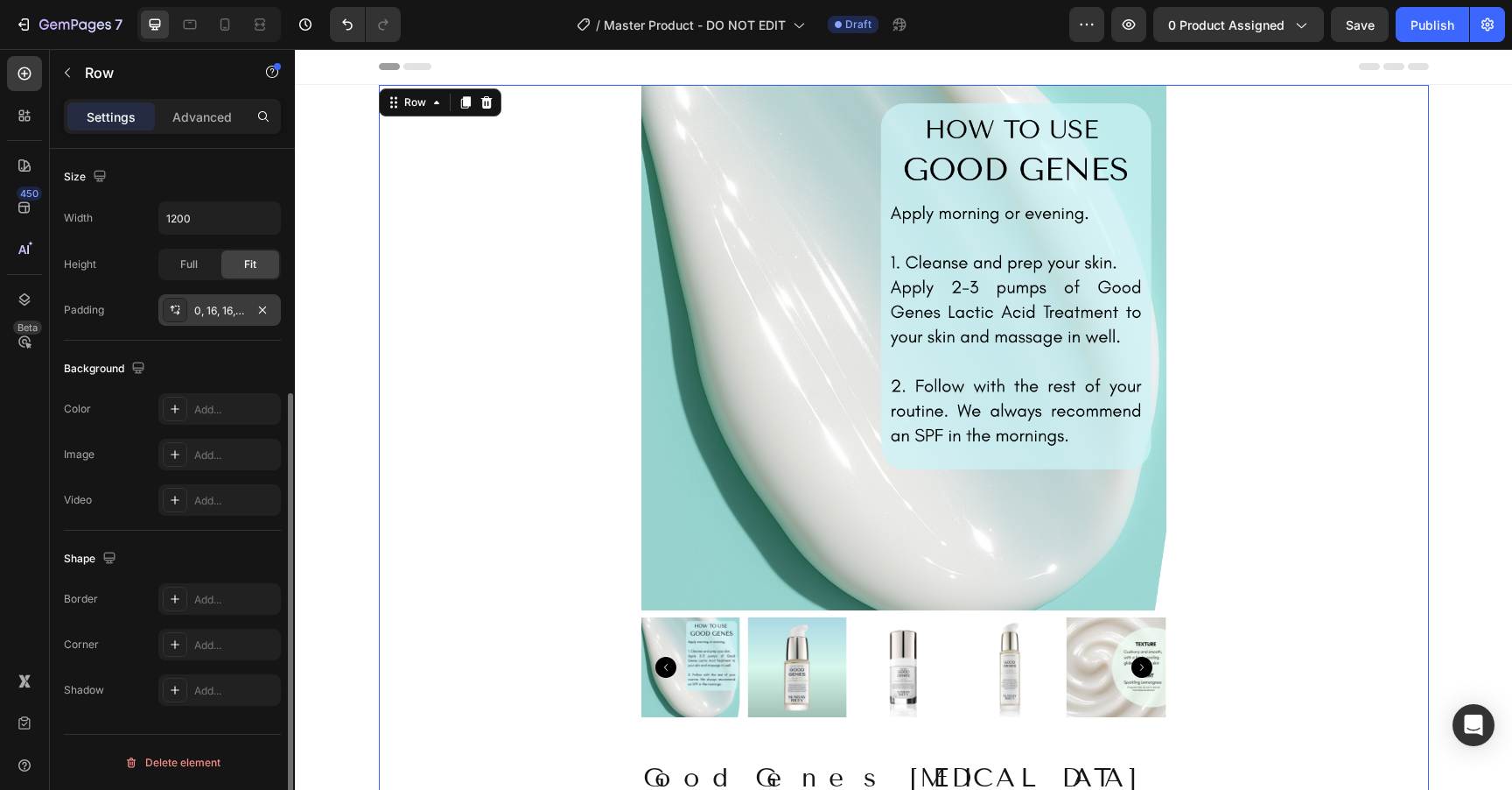
scroll to position [0, 0]
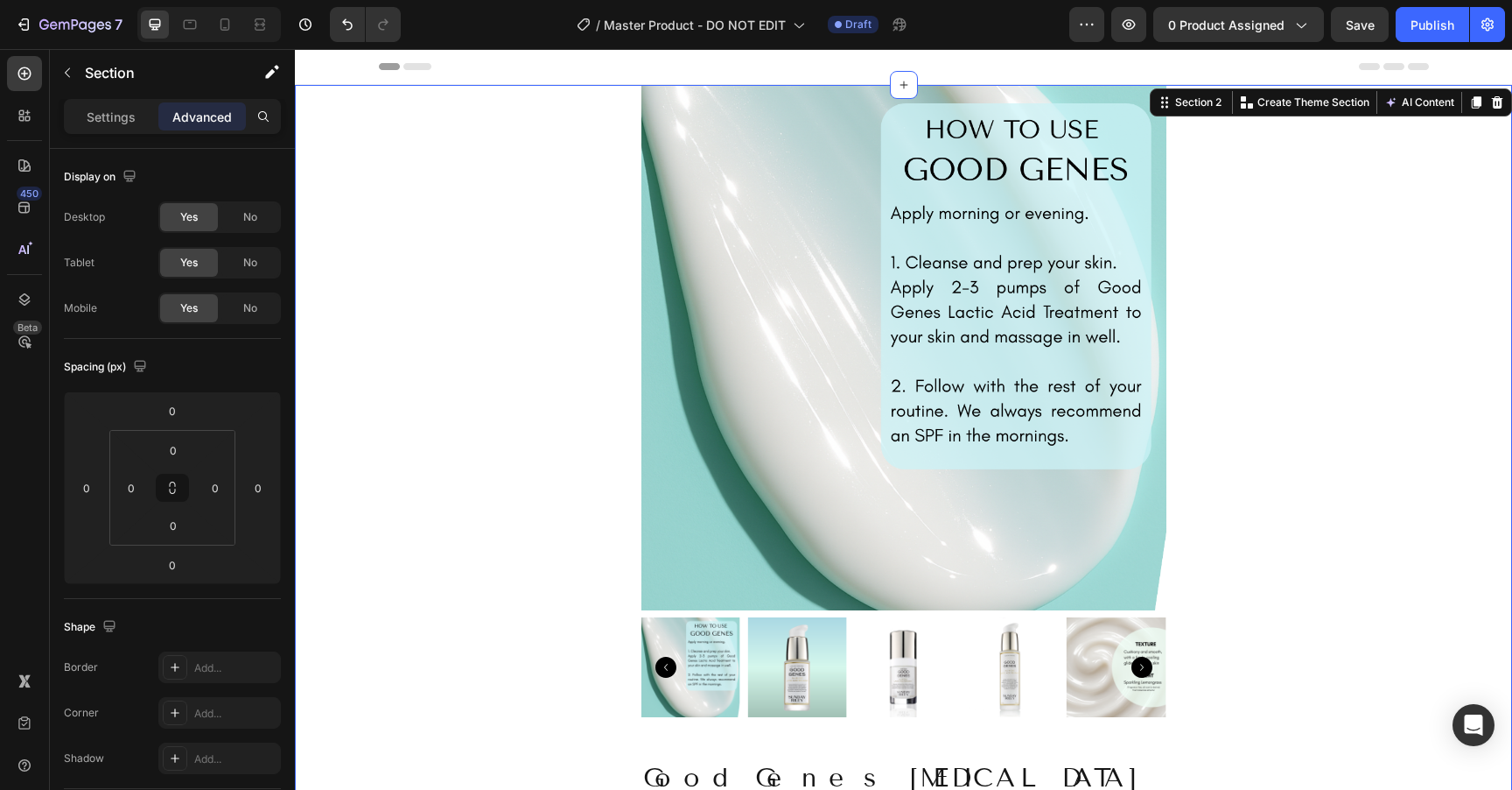
click at [105, 118] on p "Settings" at bounding box center [111, 117] width 49 height 18
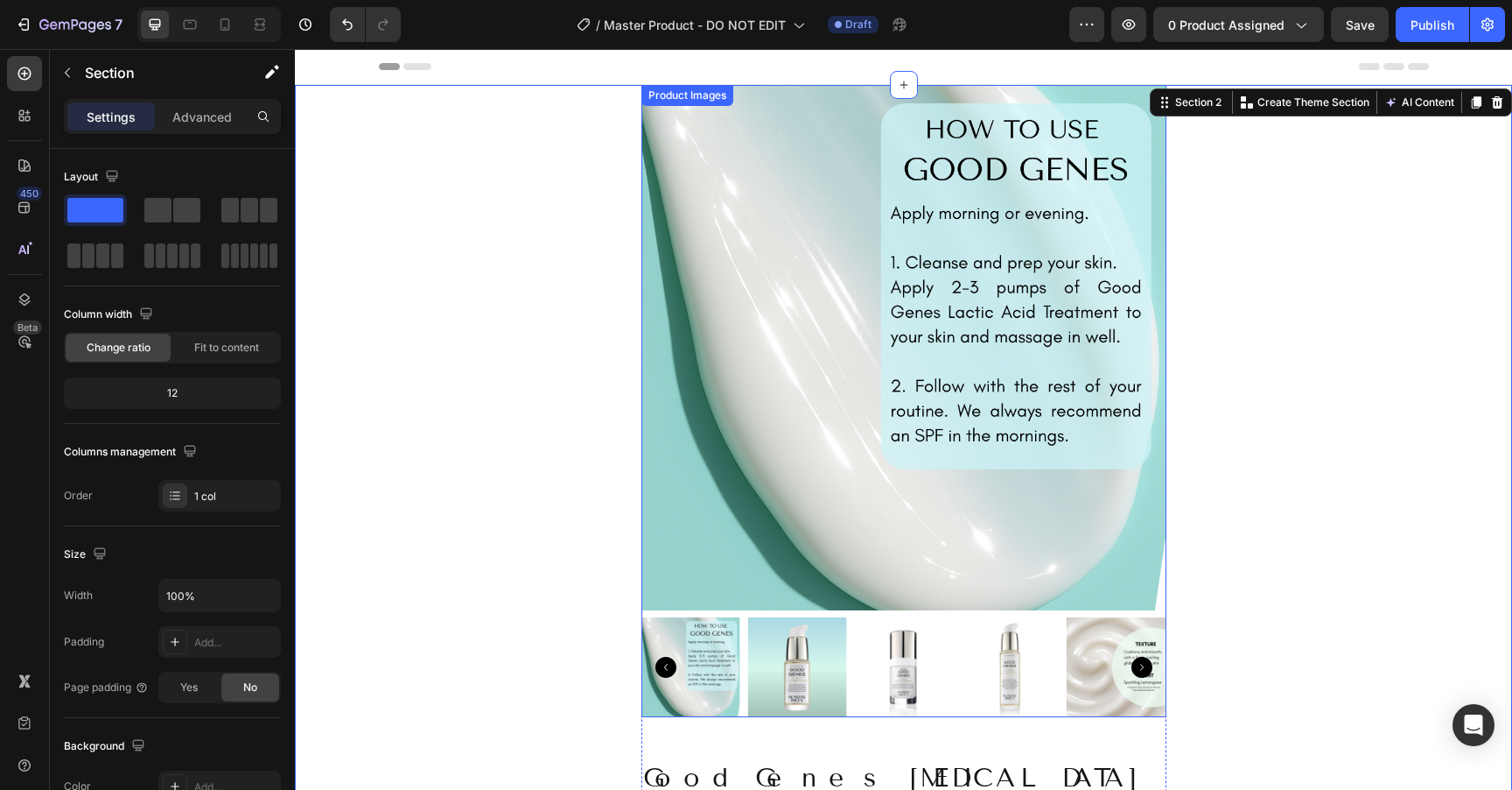
click at [733, 368] on img at bounding box center [903, 347] width 525 height 525
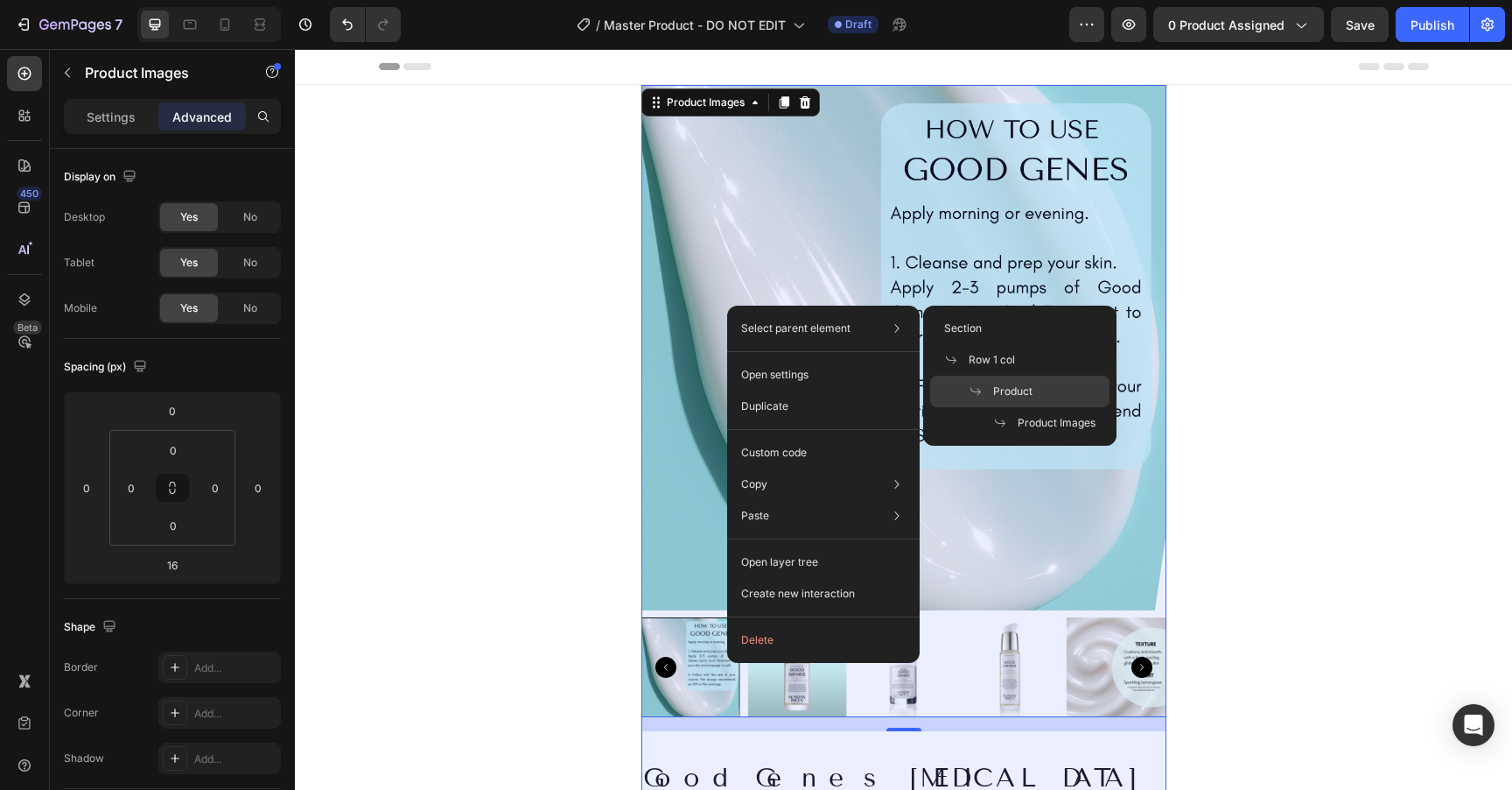
click at [993, 395] on span at bounding box center [980, 391] width 24 height 14
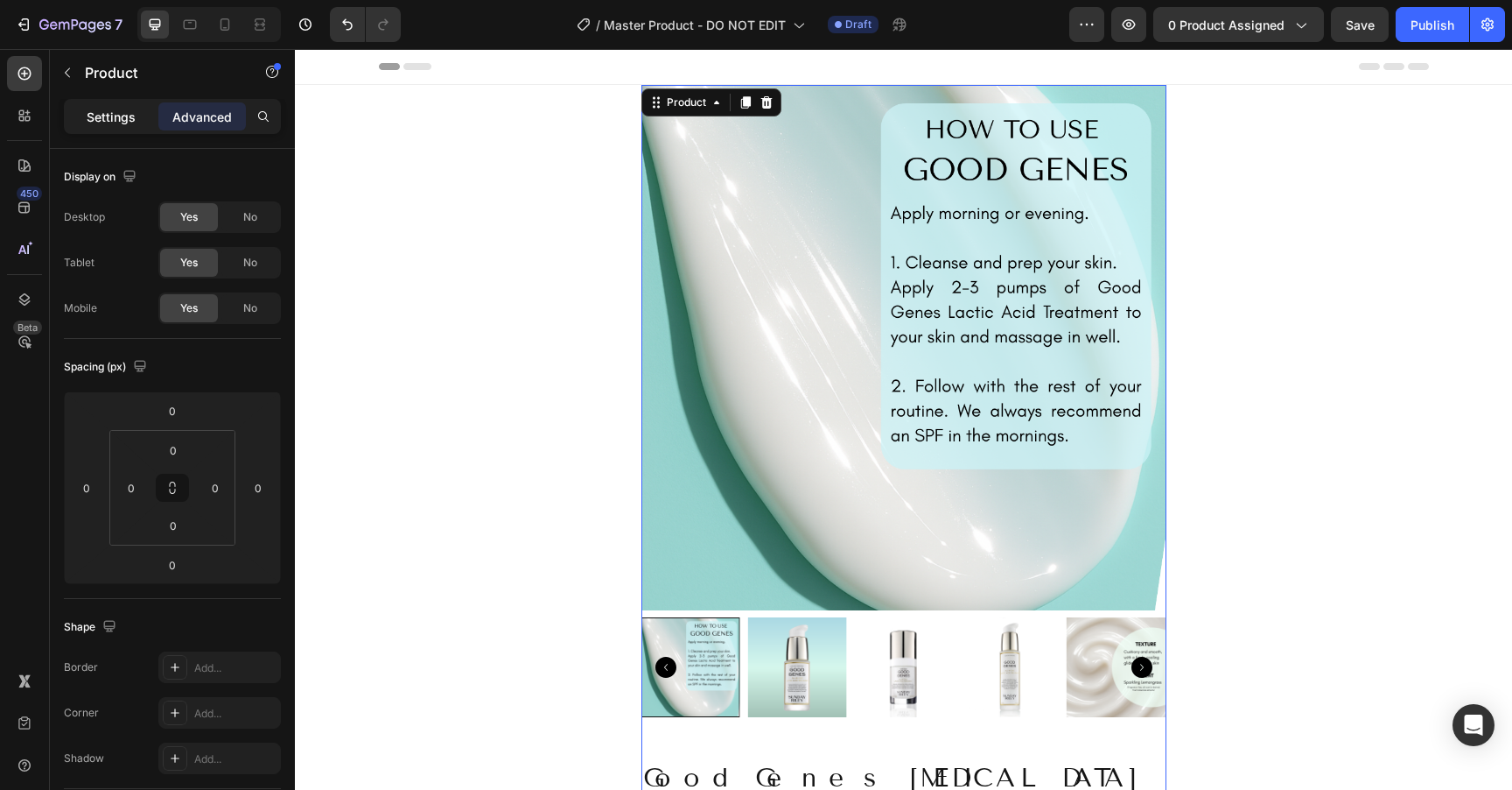
click at [101, 108] on p "Settings" at bounding box center [111, 117] width 49 height 18
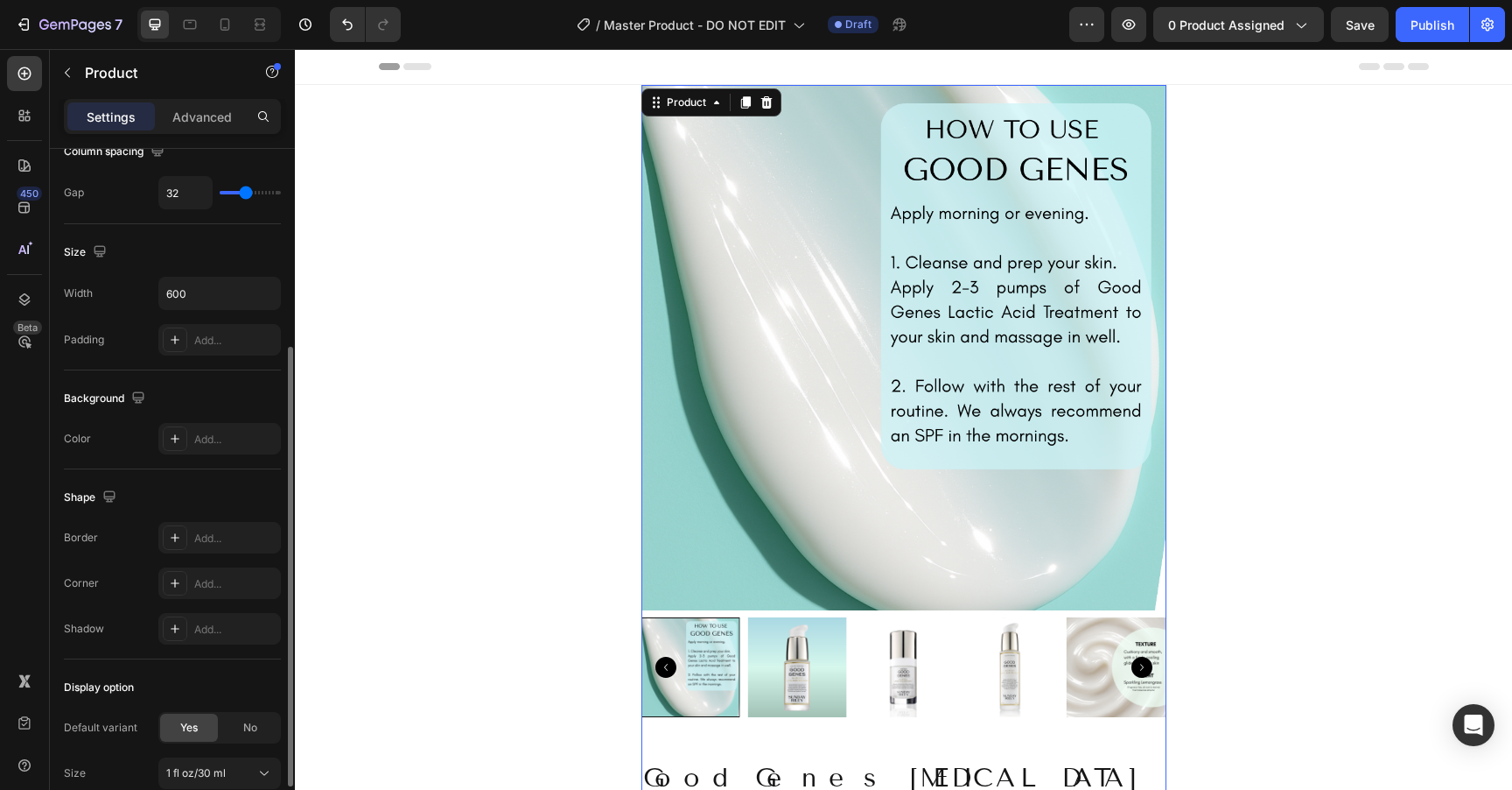
scroll to position [283, 0]
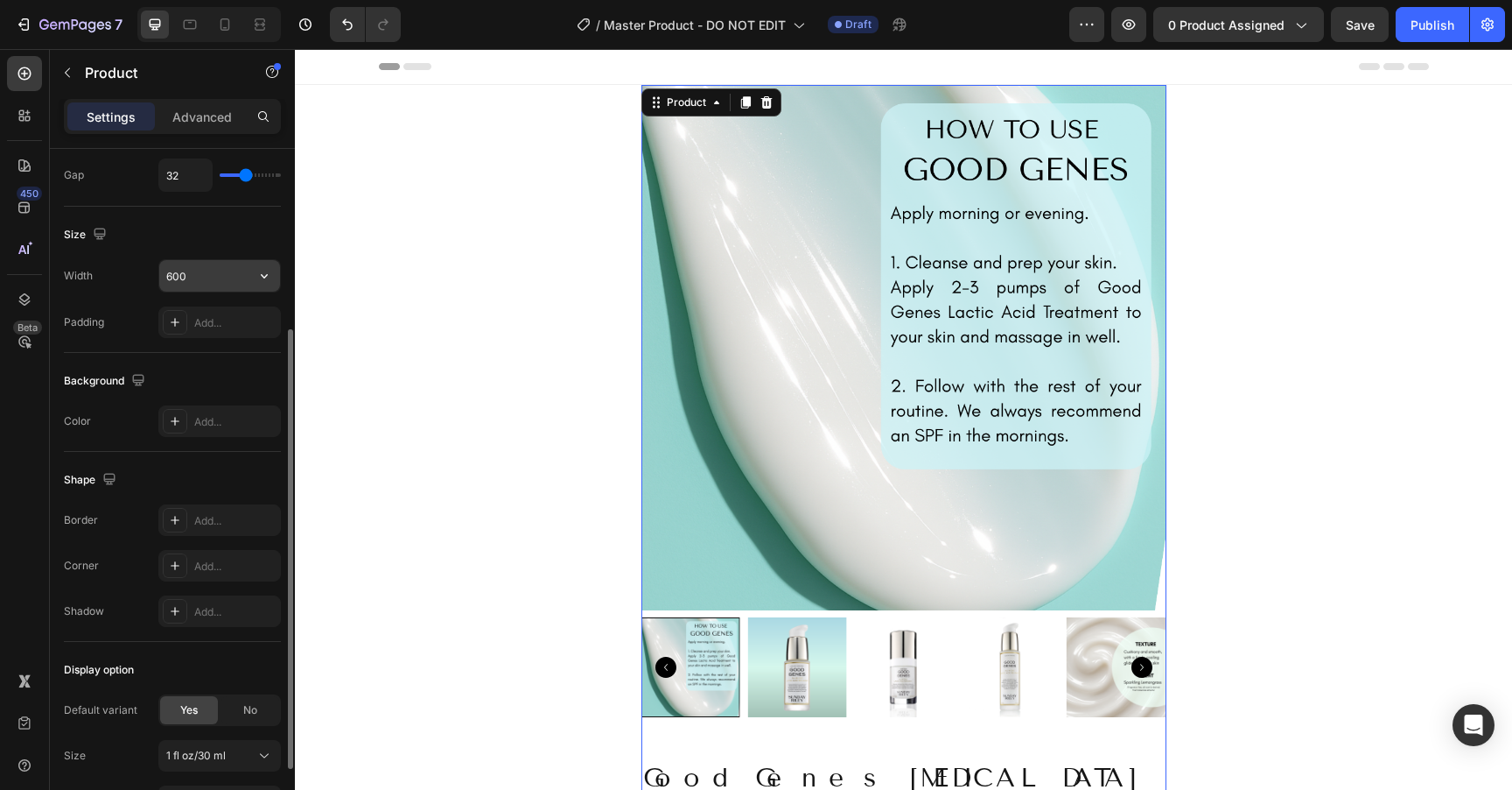
click at [215, 282] on input "600" at bounding box center [219, 276] width 120 height 32
click at [261, 276] on icon "button" at bounding box center [264, 276] width 17 height 17
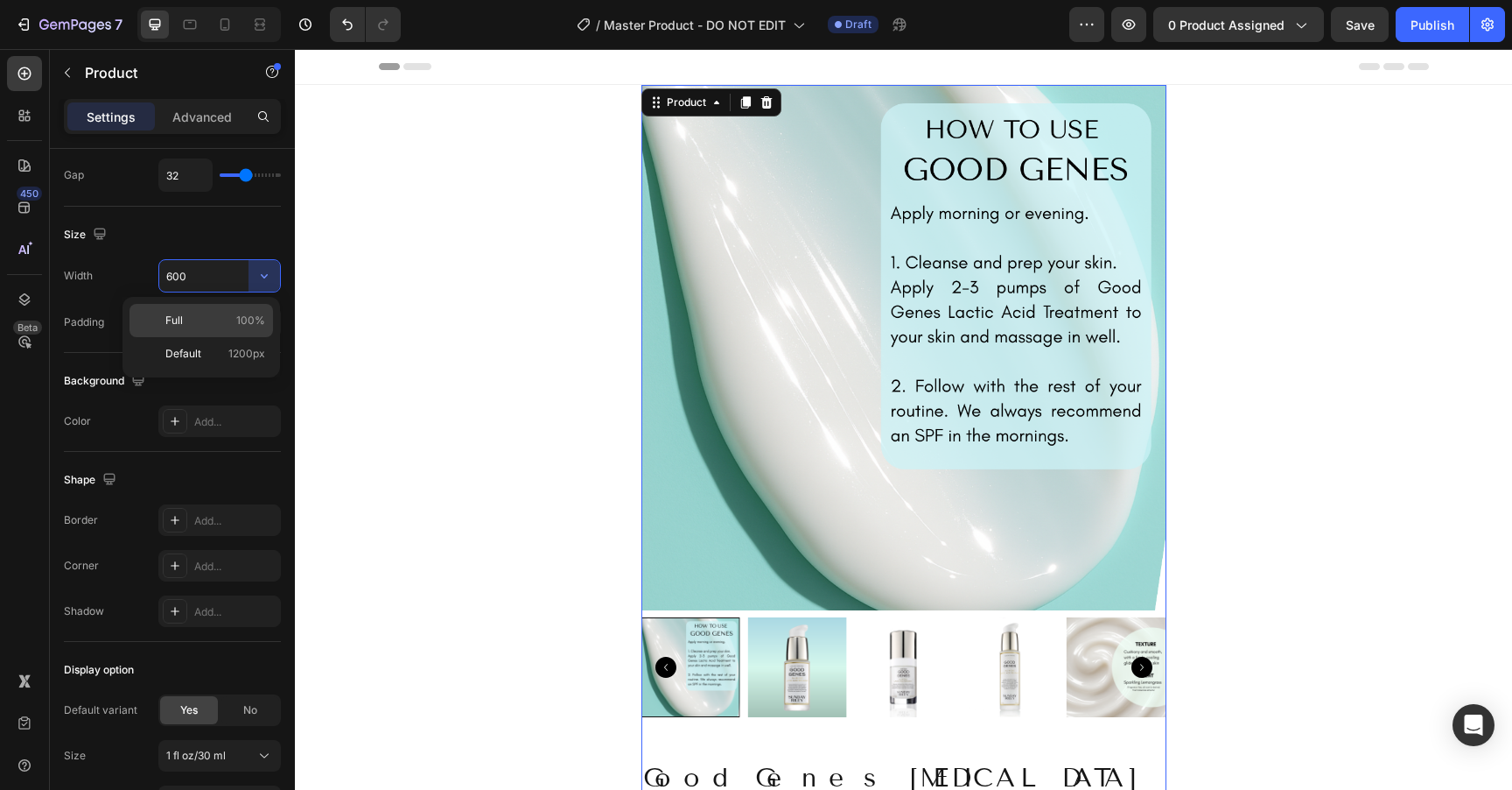
click at [196, 324] on p "Full 100%" at bounding box center [216, 320] width 100 height 15
type input "100%"
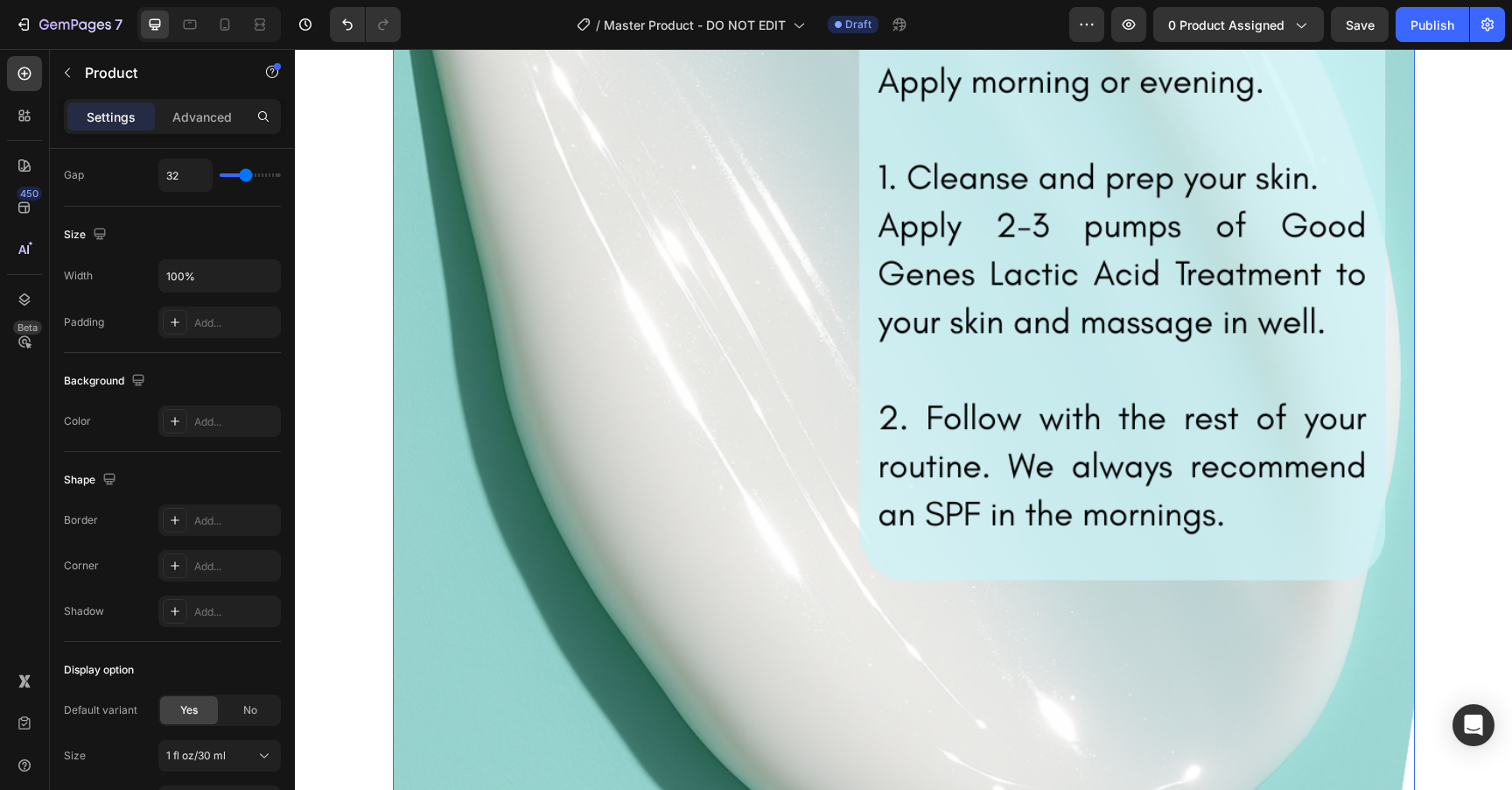
scroll to position [0, 0]
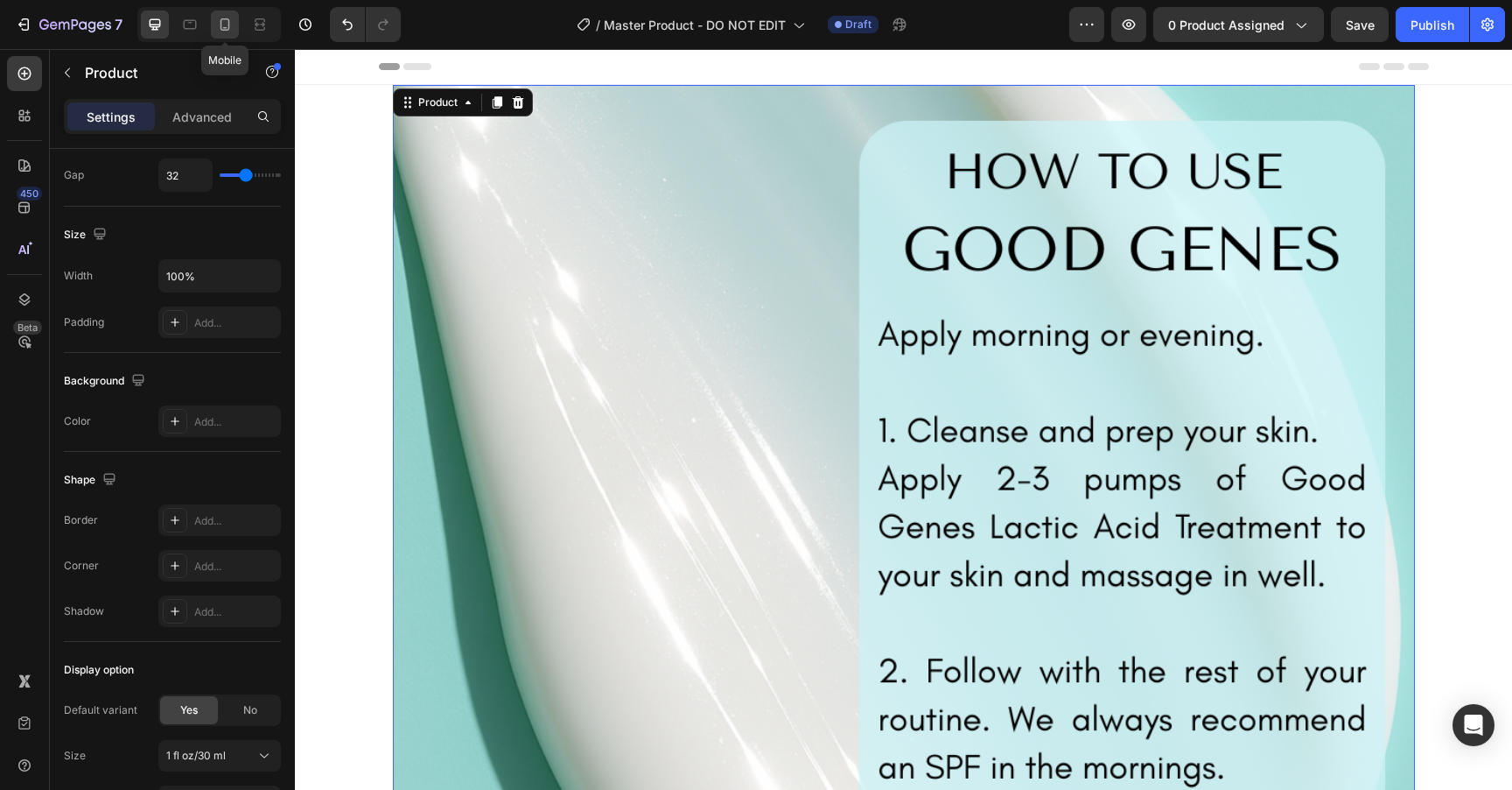
click at [228, 28] on icon at bounding box center [225, 24] width 10 height 13
type input "16"
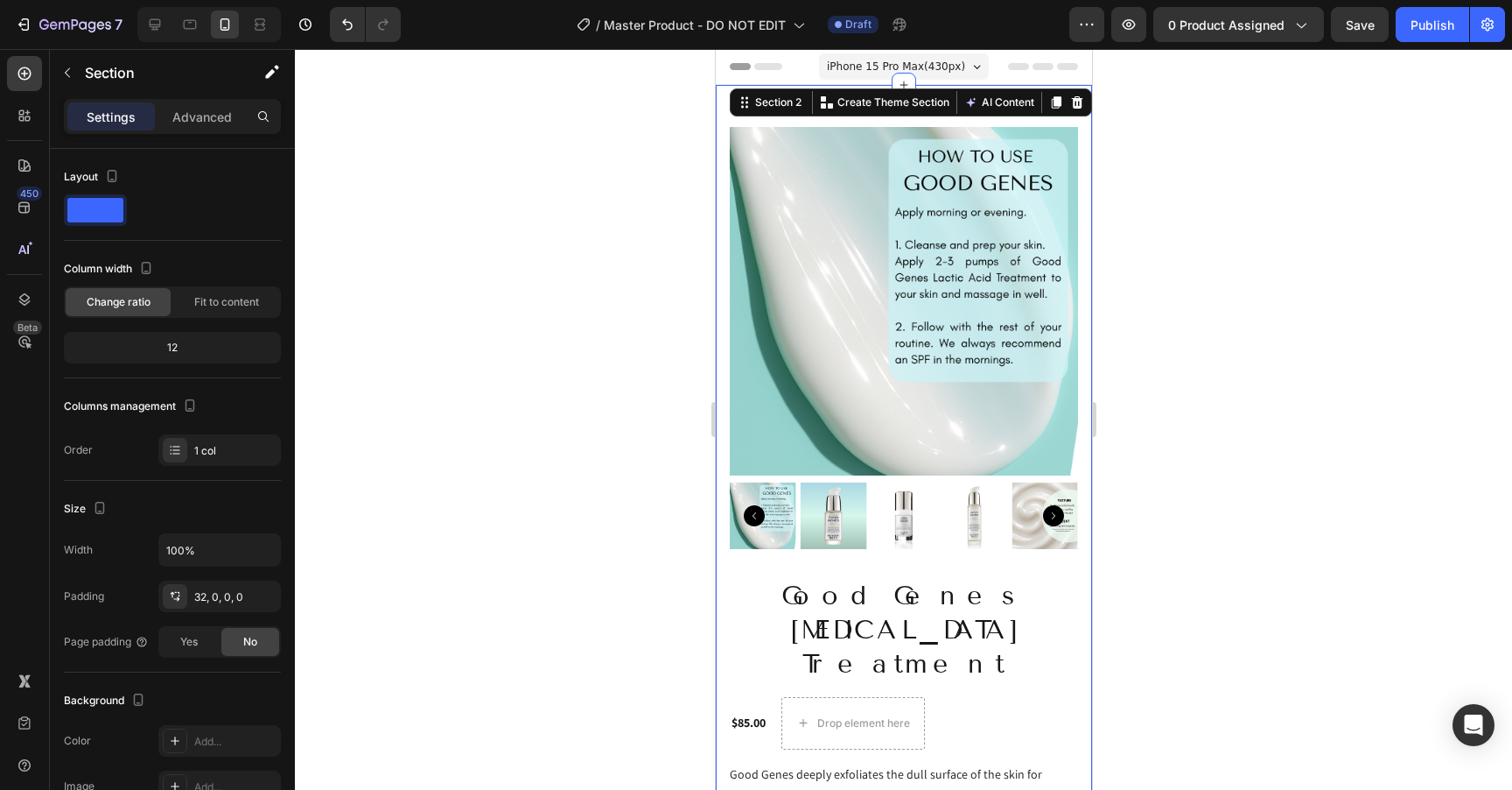
click at [1241, 301] on div at bounding box center [903, 419] width 1217 height 741
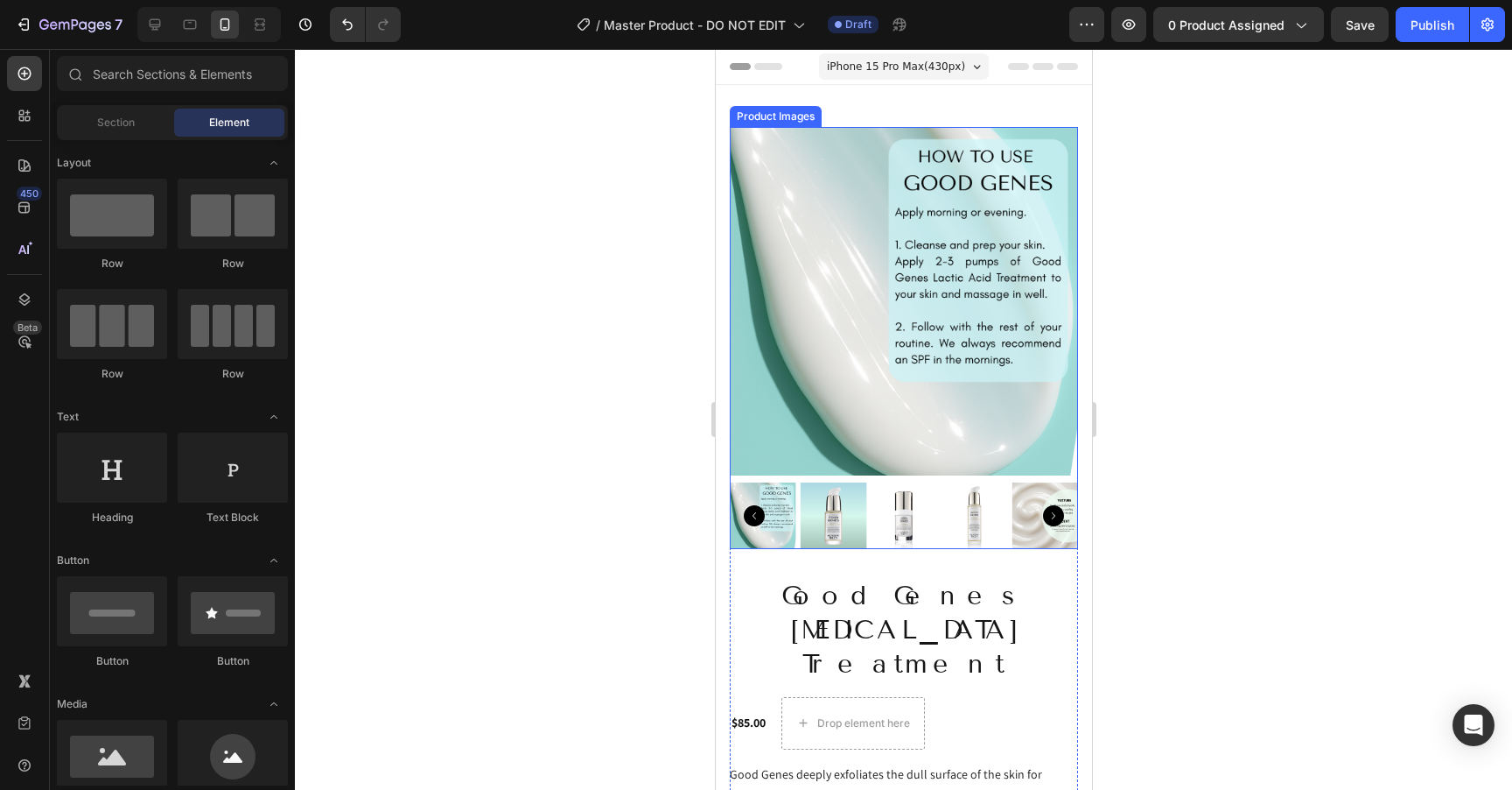
click at [885, 367] on img at bounding box center [903, 302] width 349 height 349
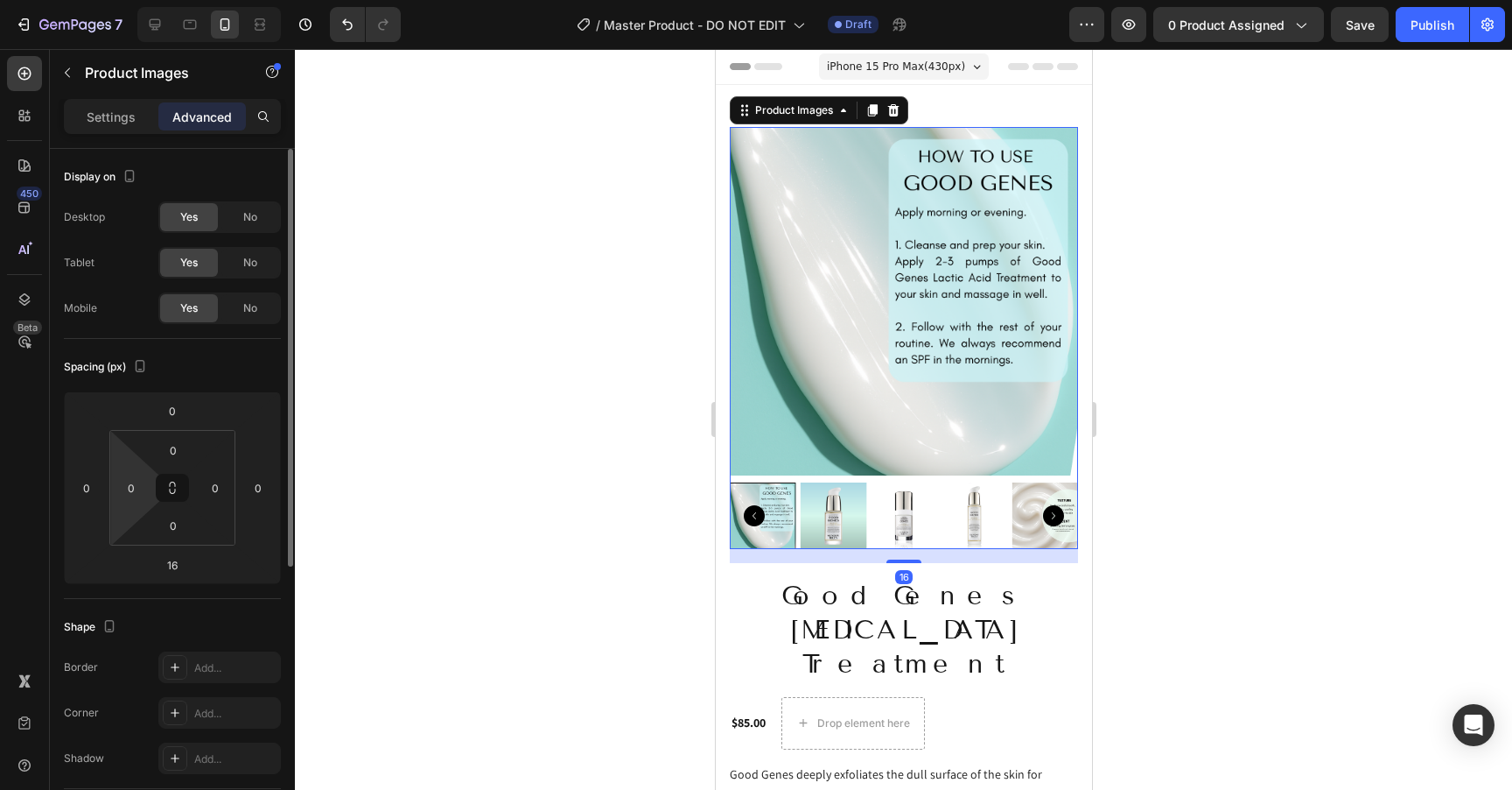
click at [151, 0] on html "7 Version history / Master Product - DO NOT EDIT Draft Preview 0 product assign…" at bounding box center [756, 0] width 1512 height 0
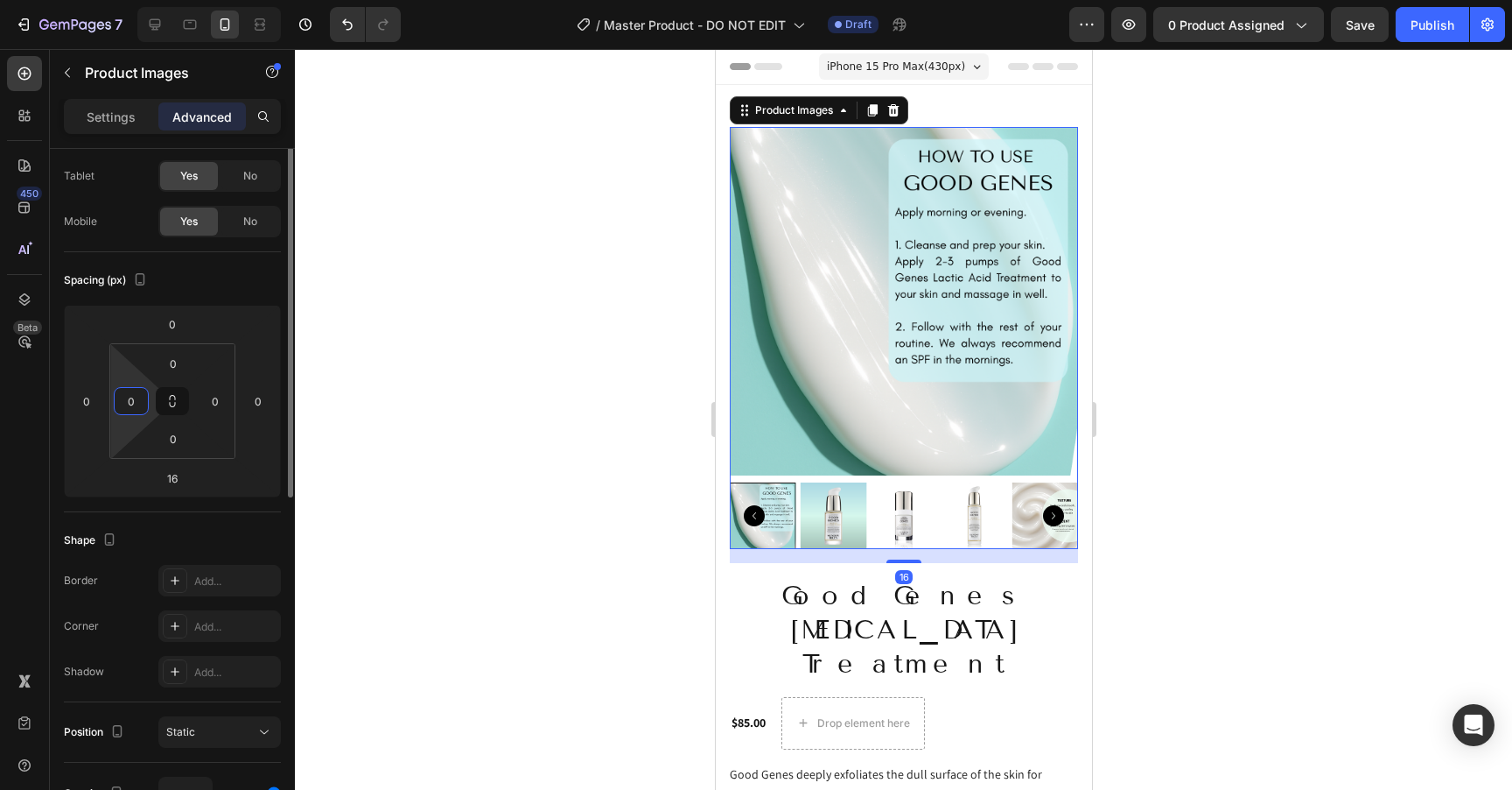
scroll to position [90, 0]
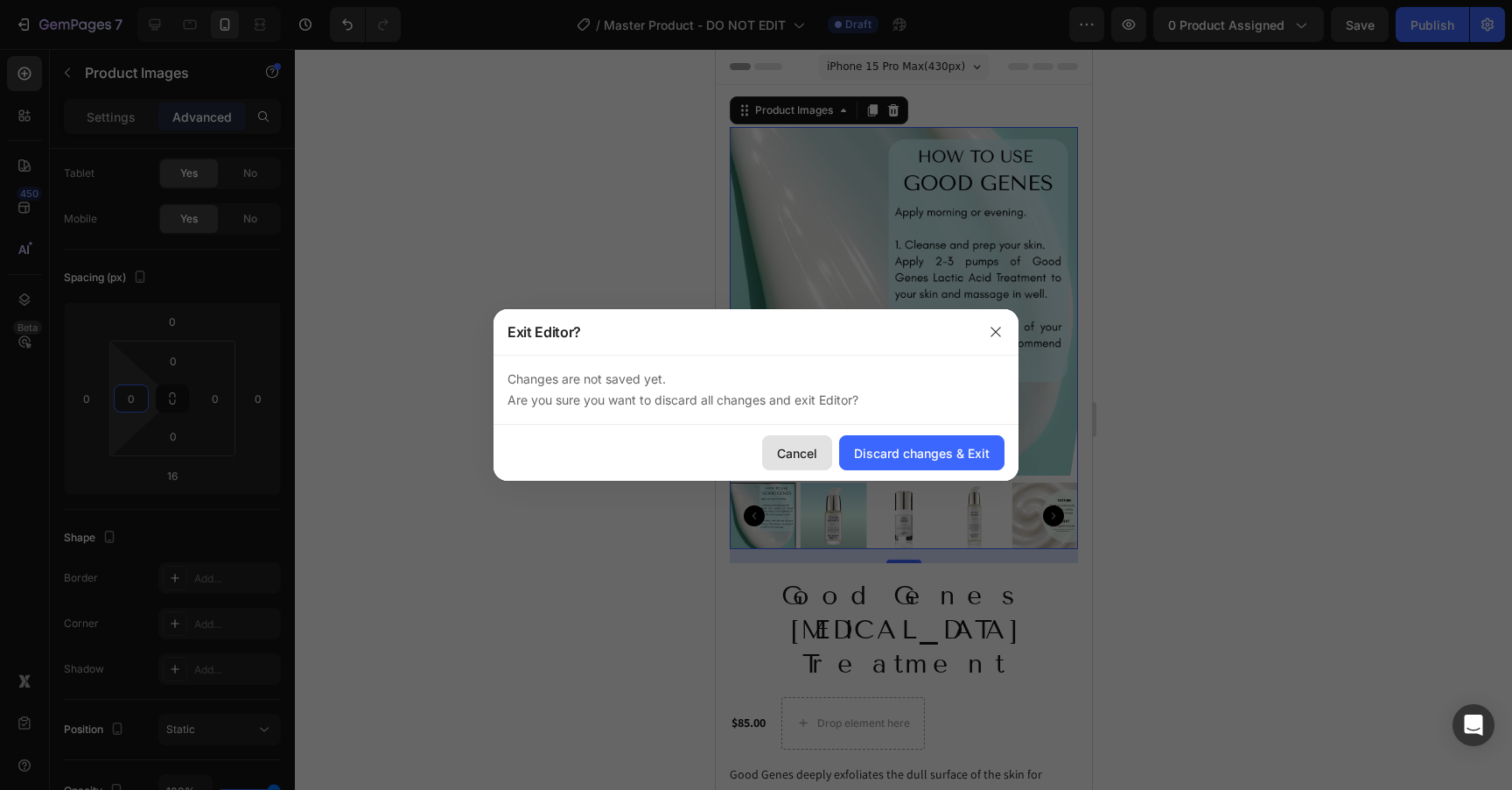
click at [779, 452] on div "Cancel" at bounding box center [797, 453] width 40 height 18
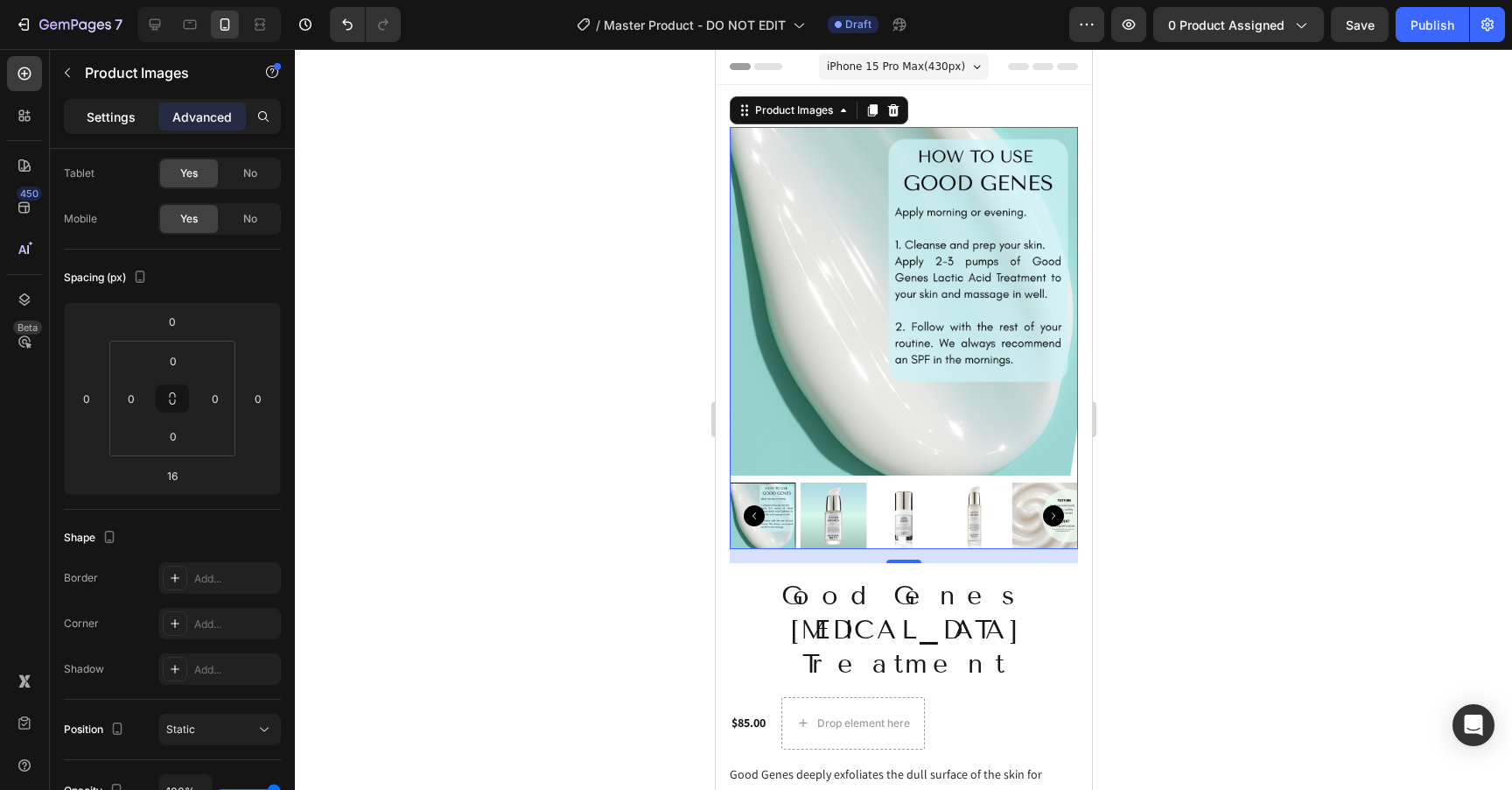
click at [109, 122] on p "Settings" at bounding box center [111, 117] width 49 height 18
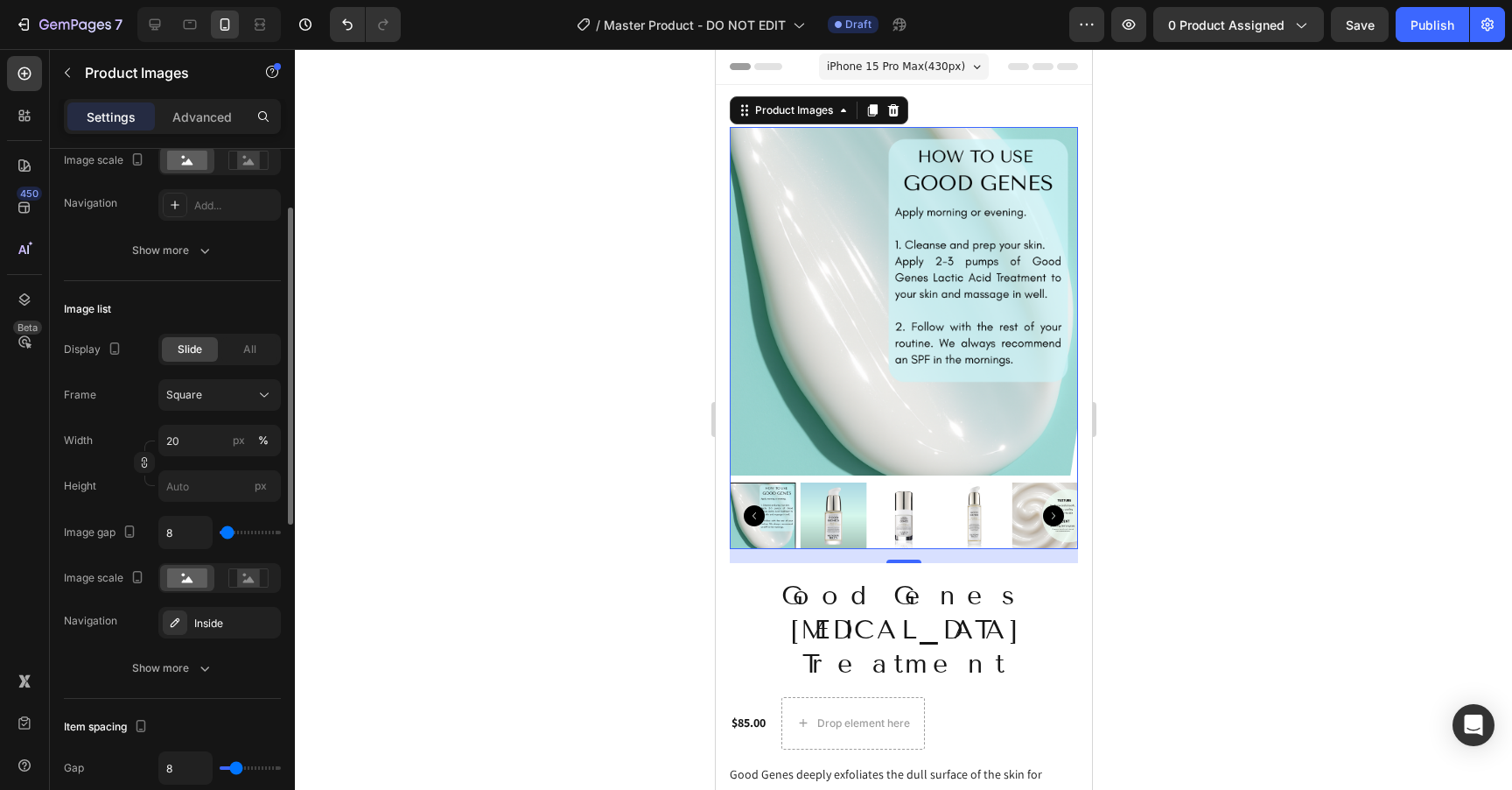
scroll to position [457, 0]
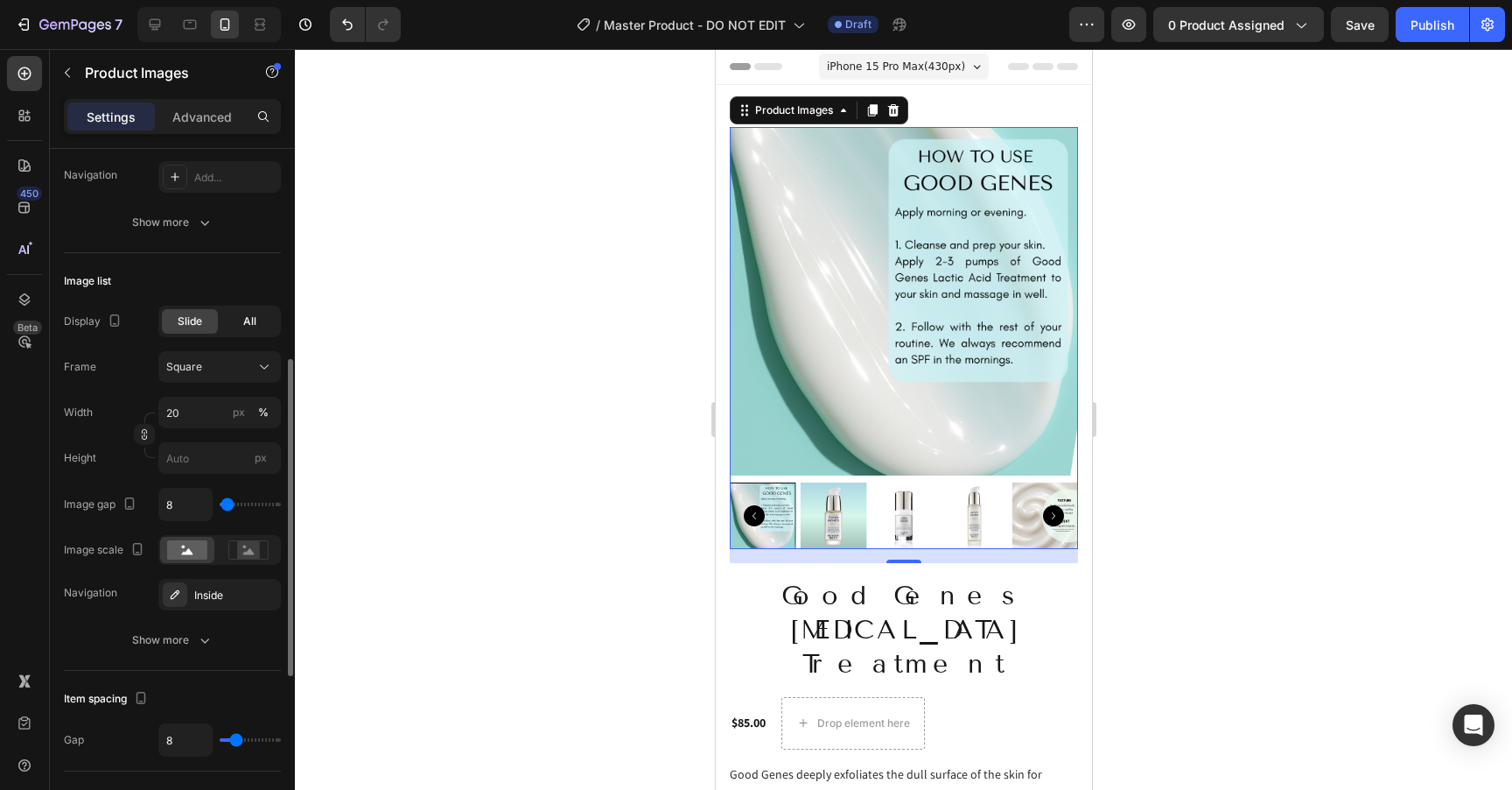
click at [262, 329] on div "All" at bounding box center [249, 321] width 56 height 24
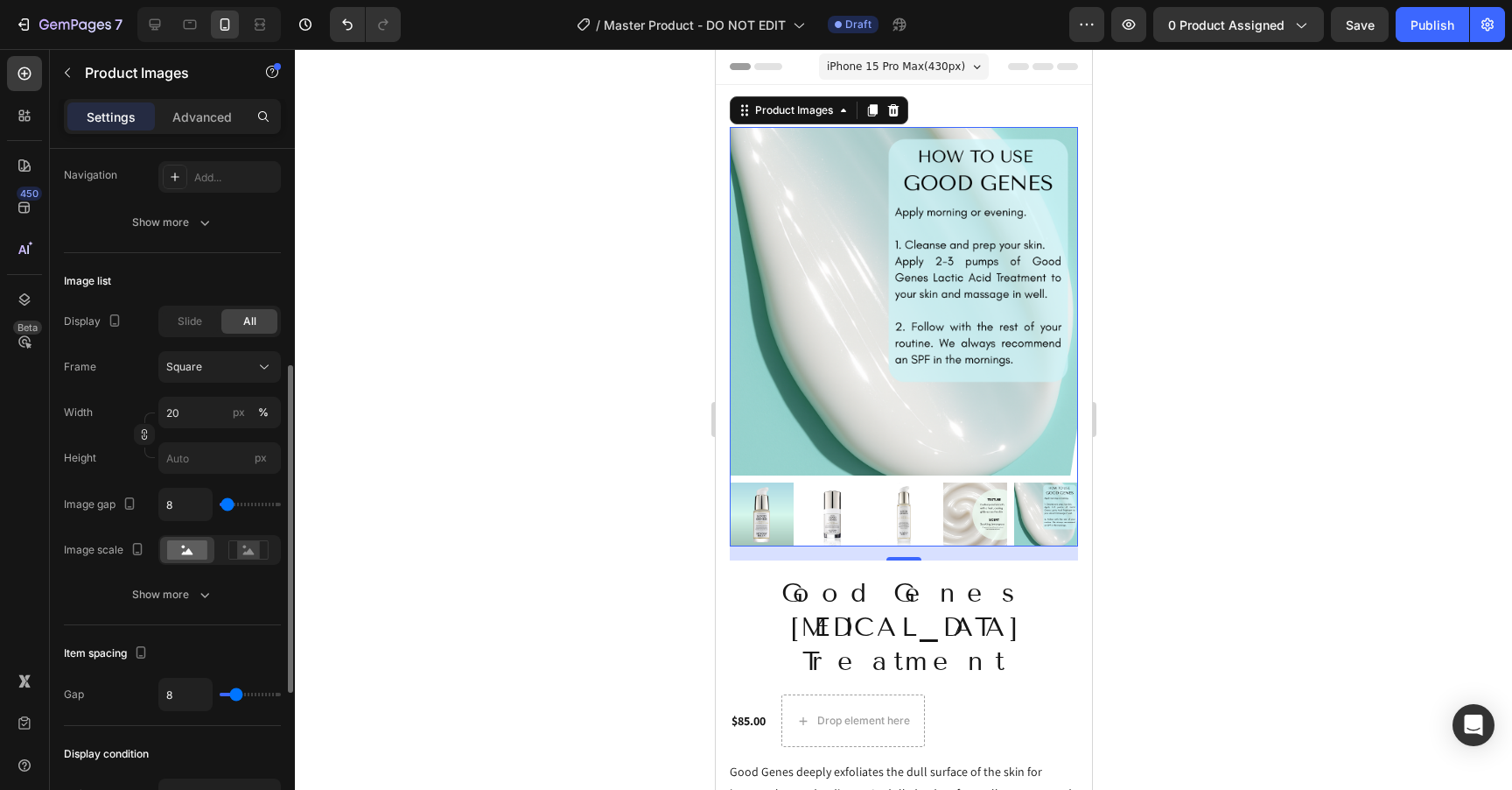
type input "0"
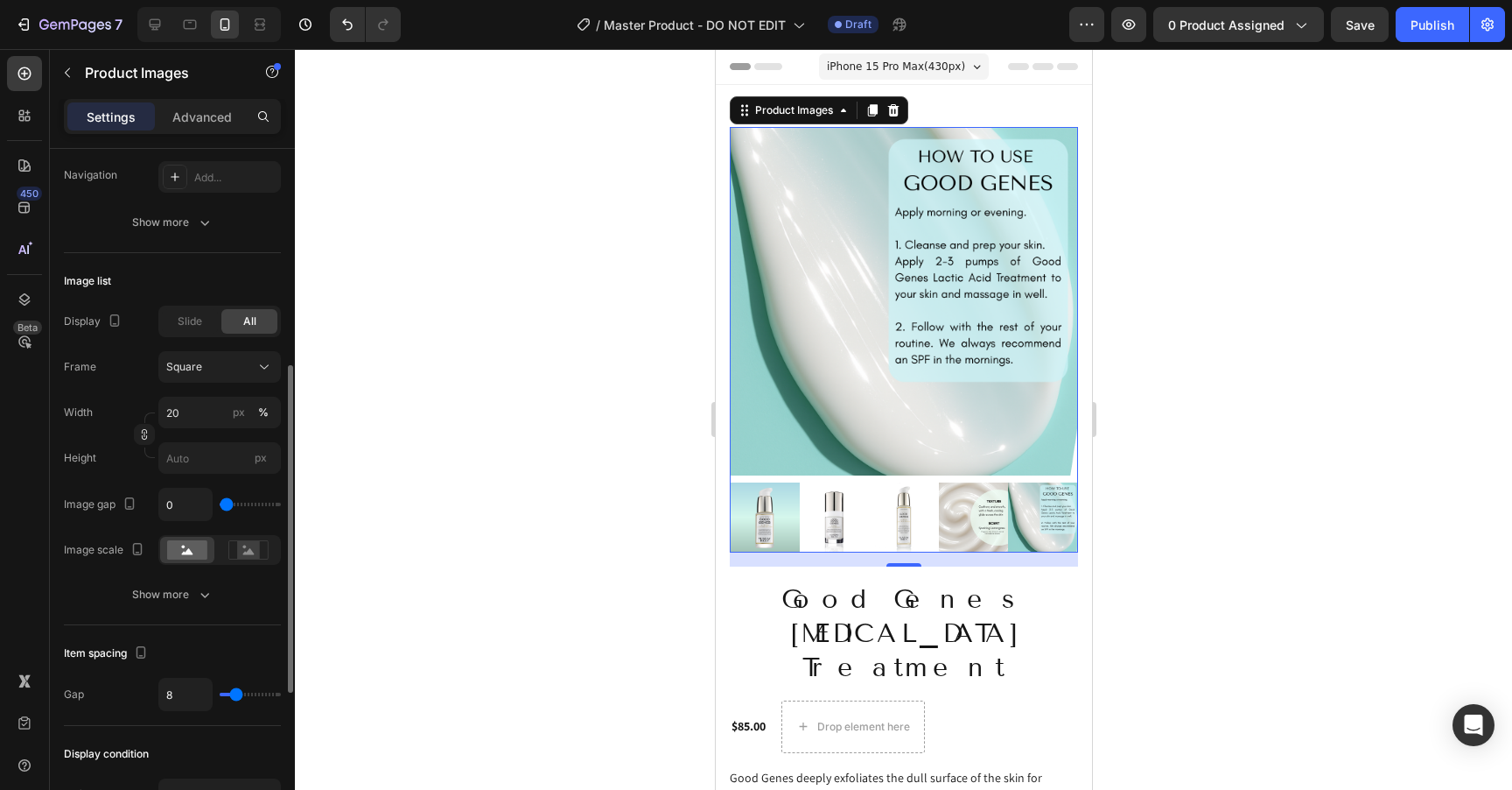
drag, startPoint x: 227, startPoint y: 507, endPoint x: 207, endPoint y: 508, distance: 20.0
type input "0"
click at [220, 506] on input "range" at bounding box center [250, 505] width 62 height 4
click at [95, 395] on div "Frame Square Width 20 px % Height px" at bounding box center [171, 411] width 217 height 122
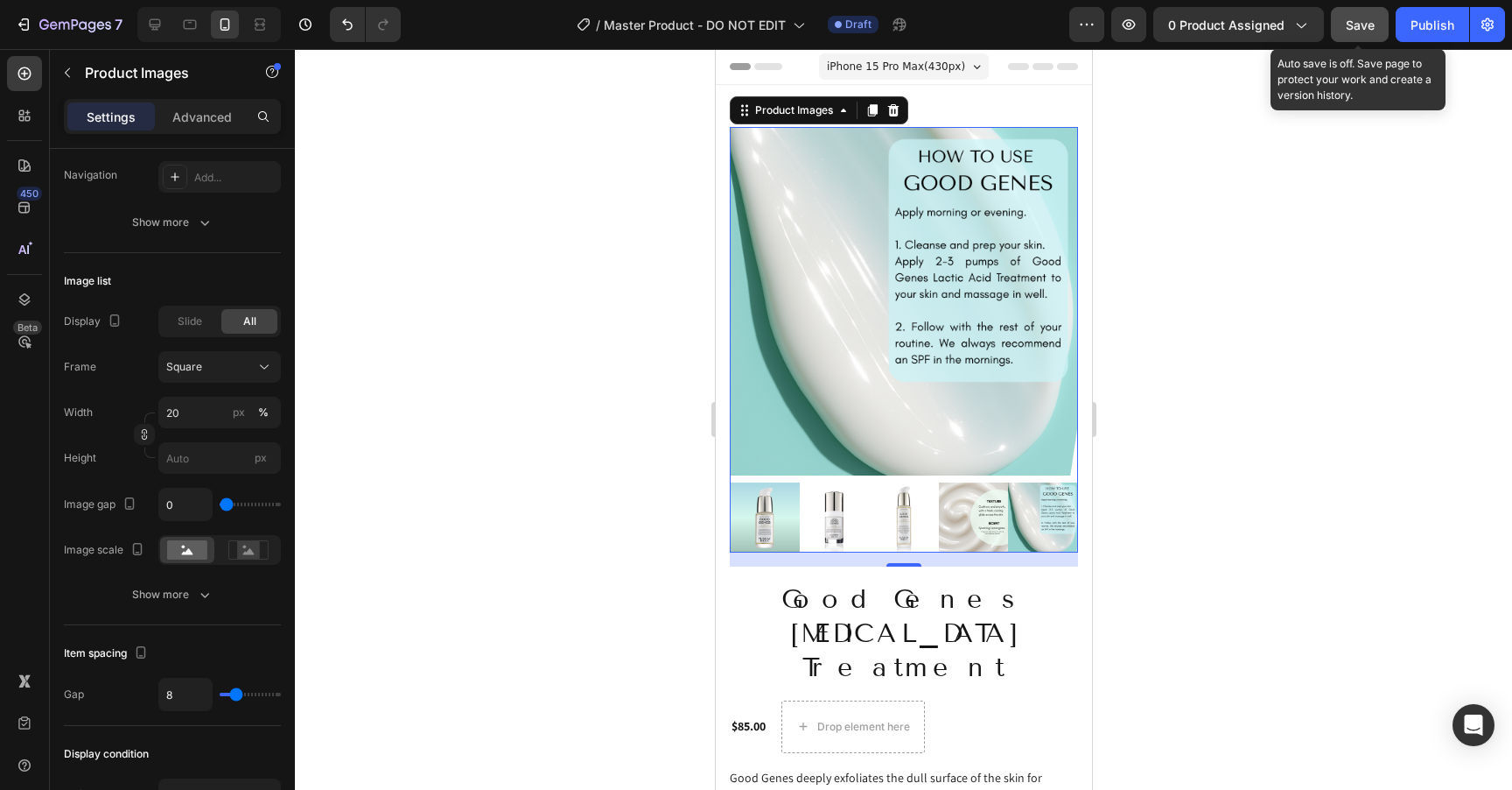
click at [1355, 25] on span "Save" at bounding box center [1361, 24] width 29 height 14
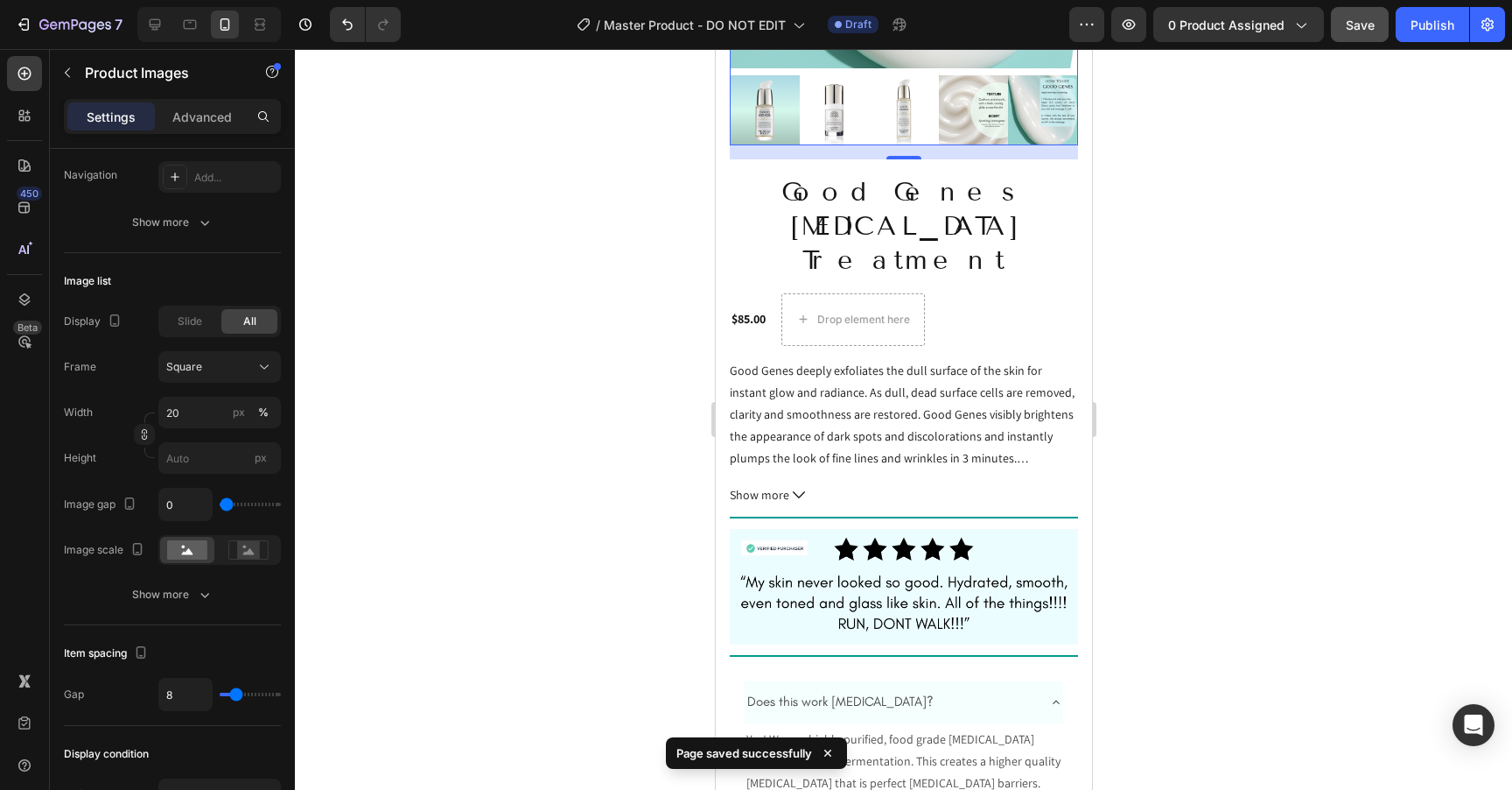
scroll to position [432, 0]
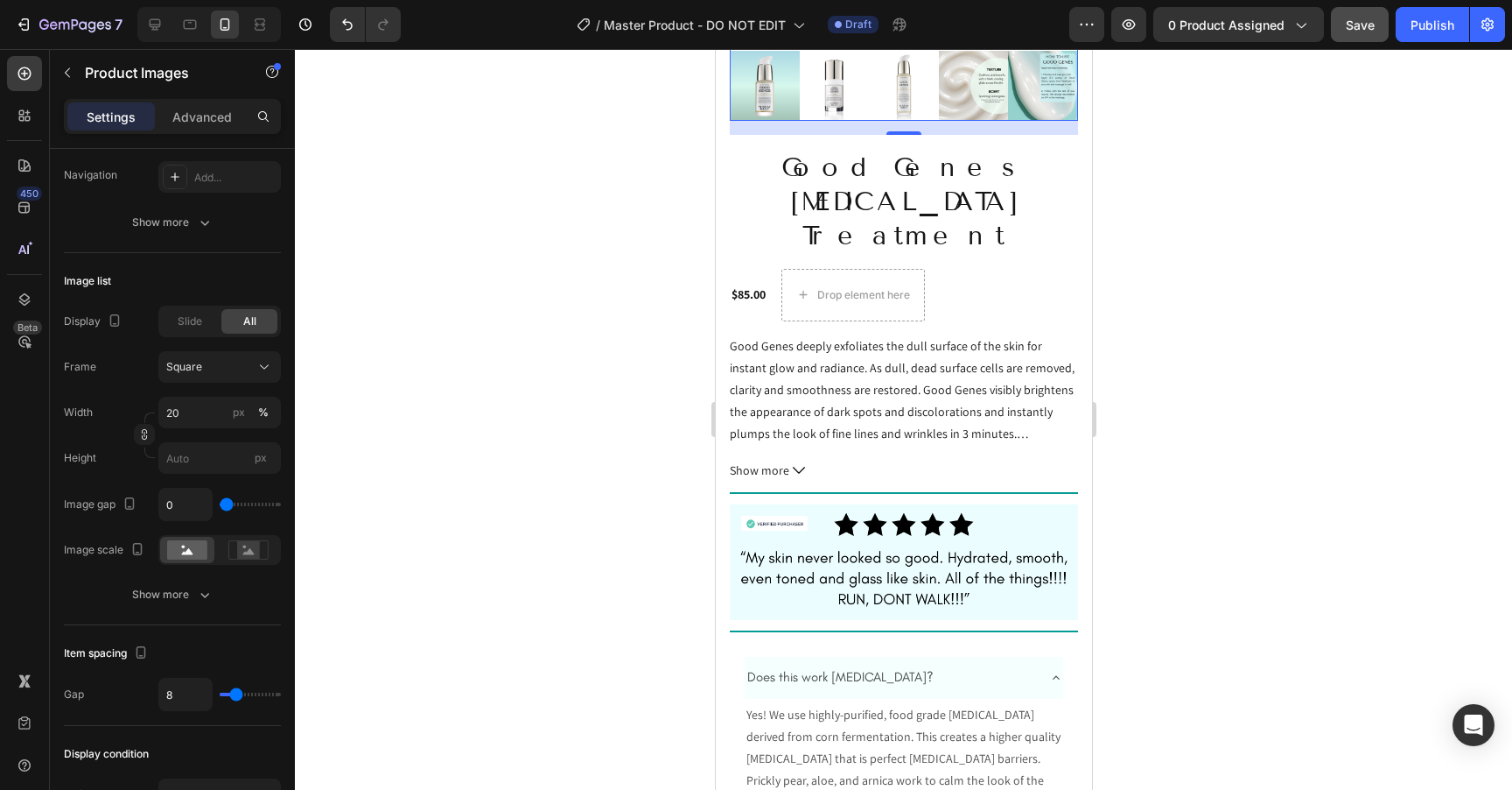
click at [1305, 366] on div at bounding box center [903, 419] width 1217 height 741
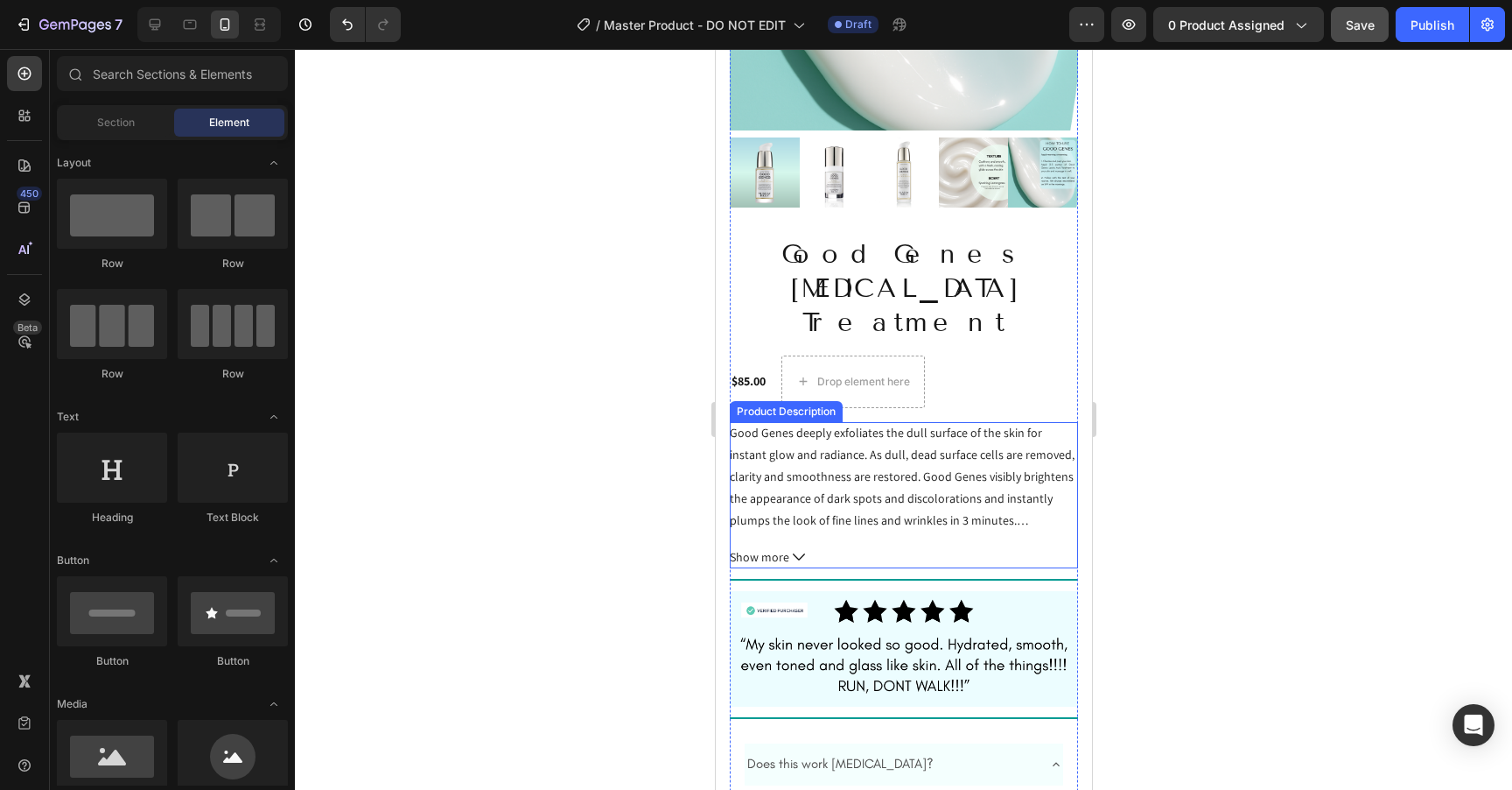
scroll to position [331, 0]
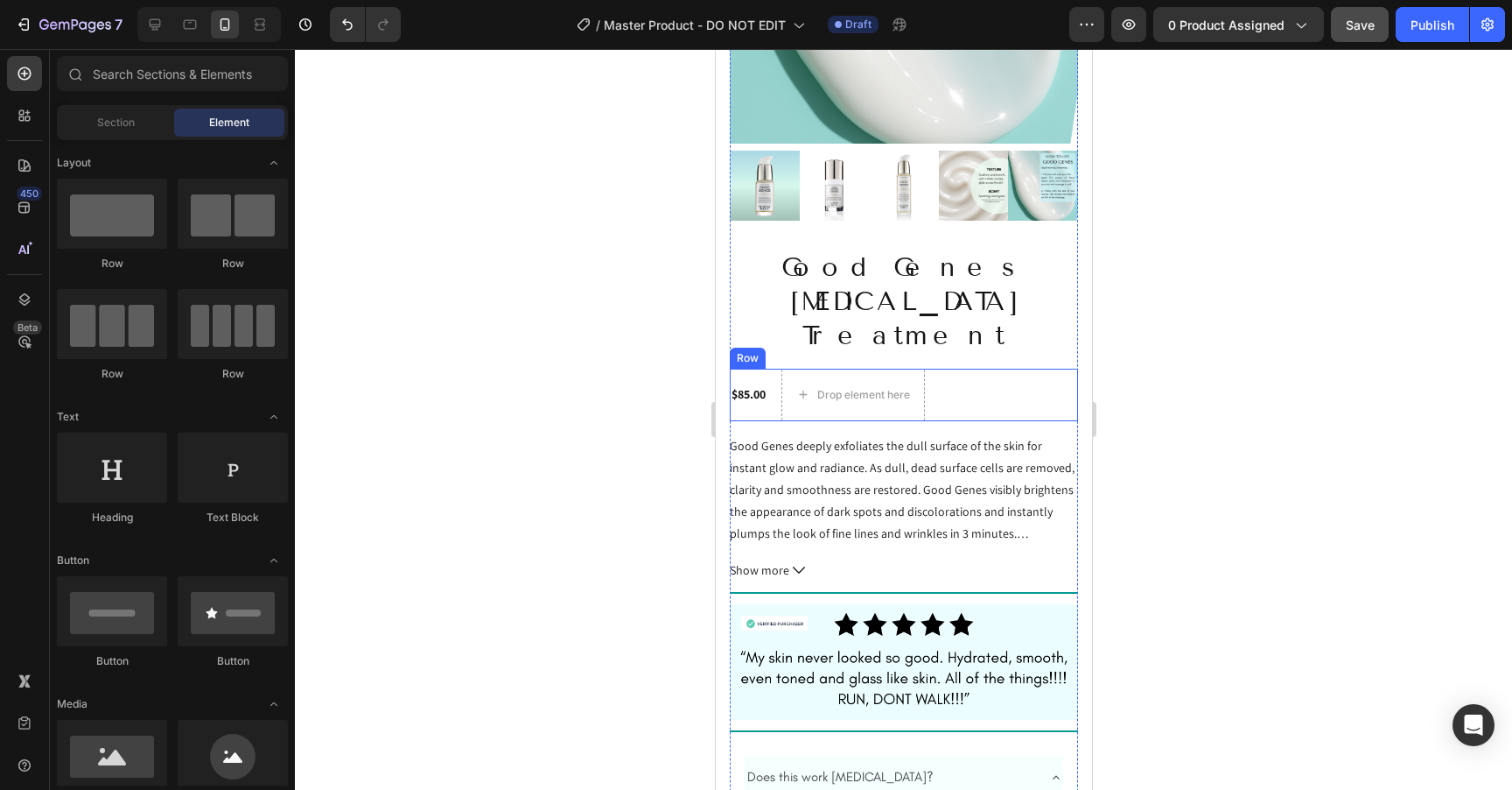
click at [961, 369] on div "$85.00 Product Price Product Price Drop element here Row" at bounding box center [903, 395] width 349 height 53
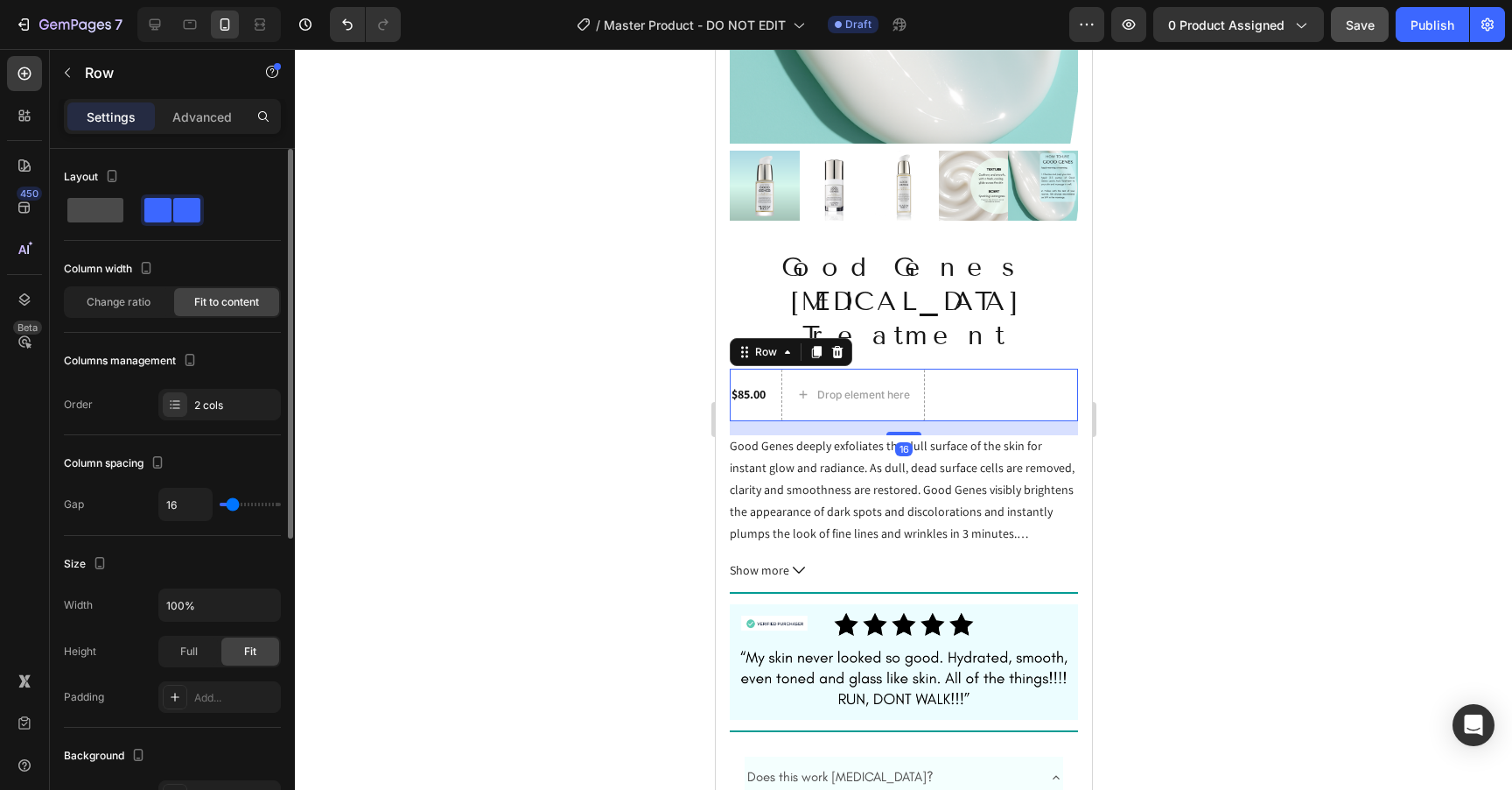
click at [95, 213] on span at bounding box center [95, 209] width 56 height 24
type input "0"
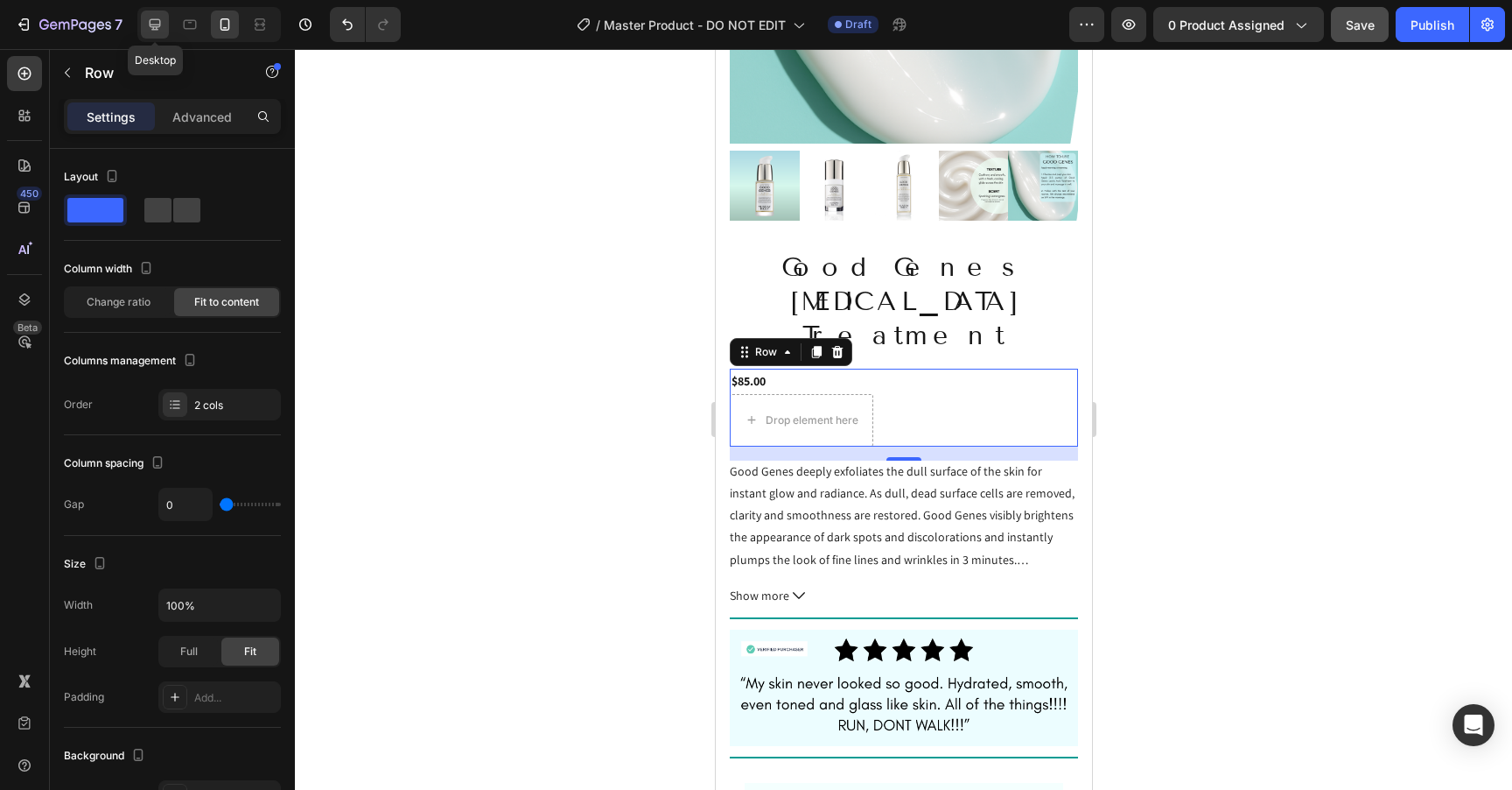
click at [152, 25] on icon at bounding box center [155, 24] width 17 height 17
type input "16"
type input "1200"
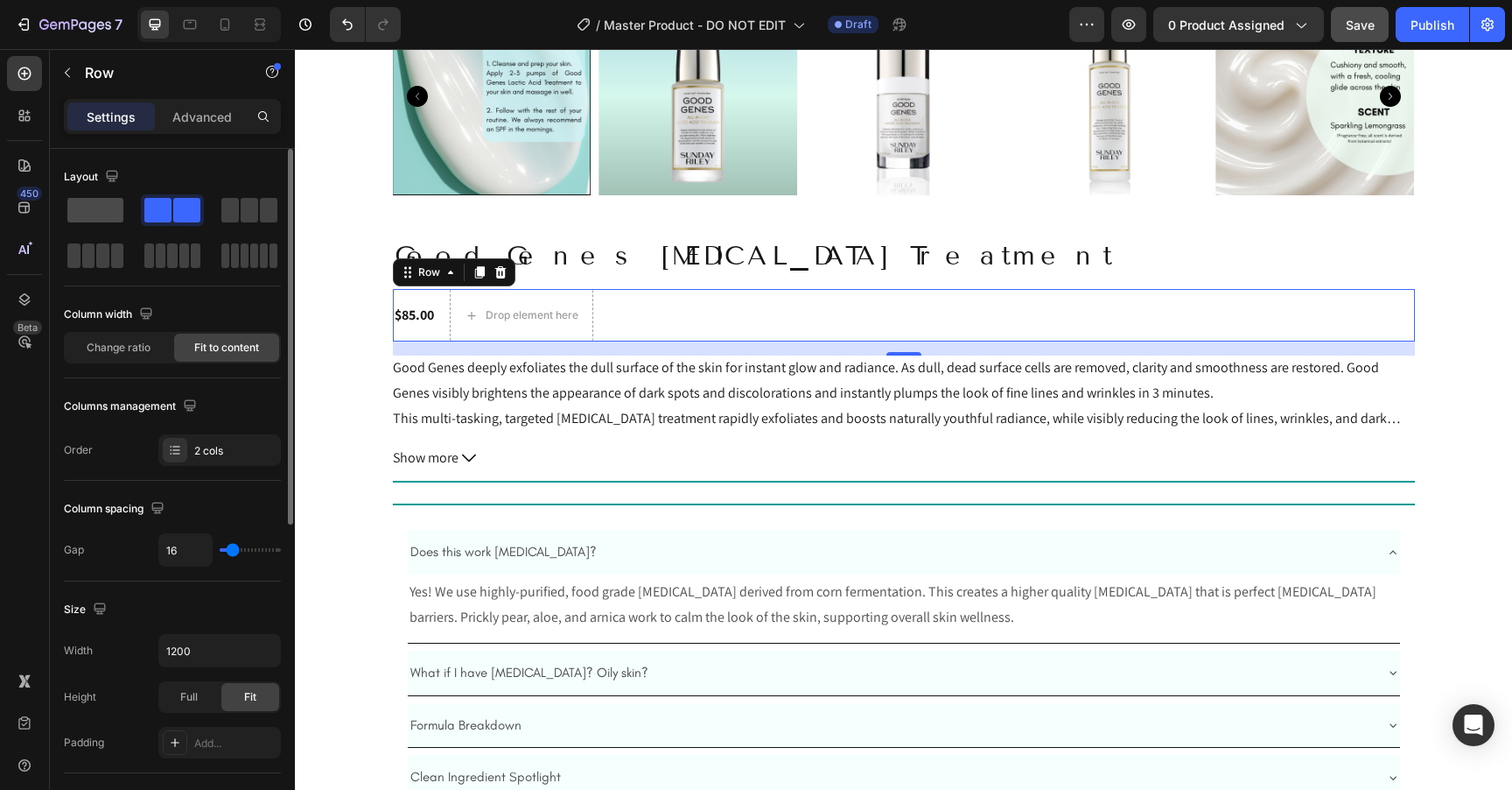
click at [90, 206] on span at bounding box center [95, 209] width 56 height 24
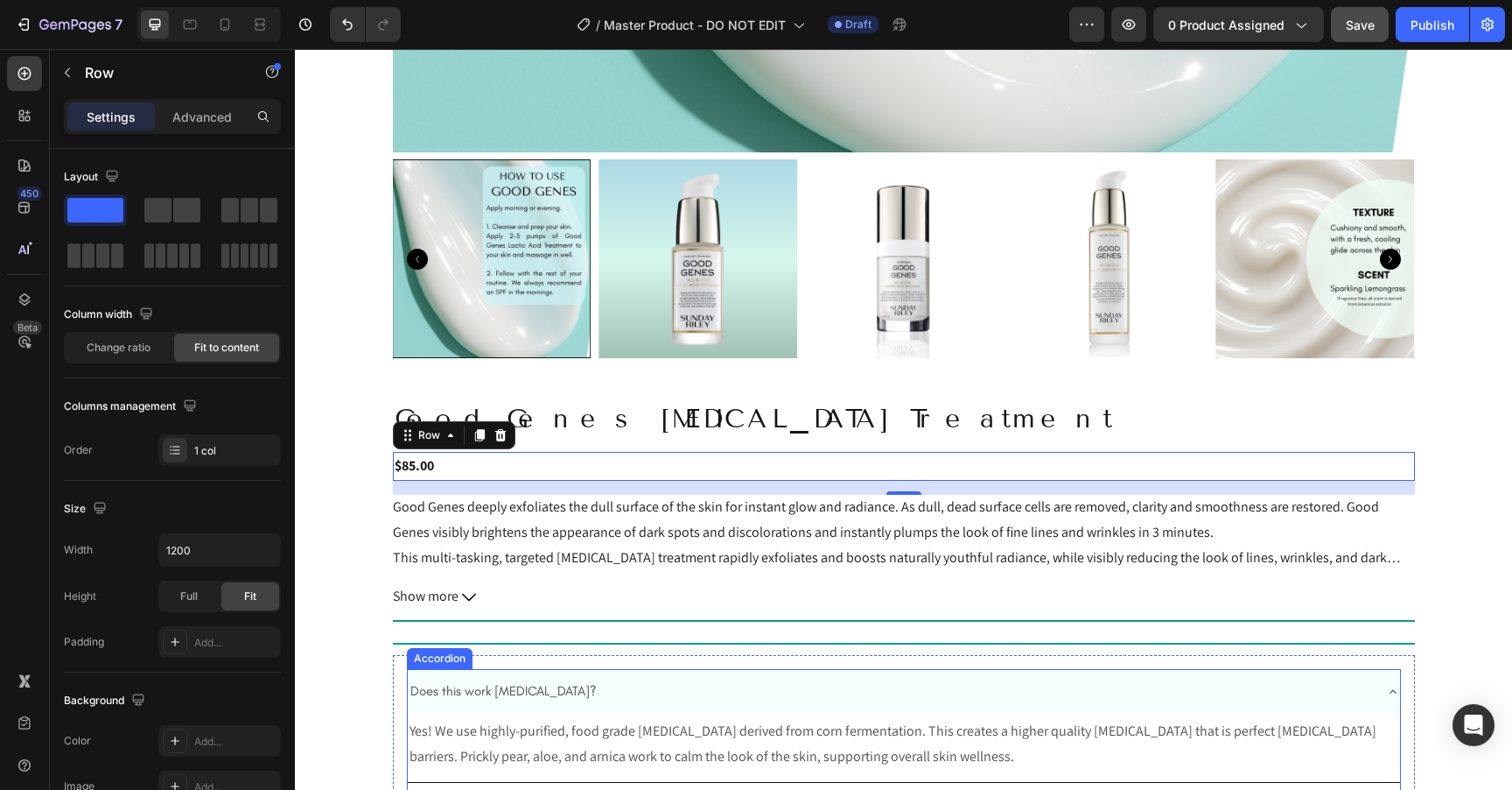
scroll to position [951, 0]
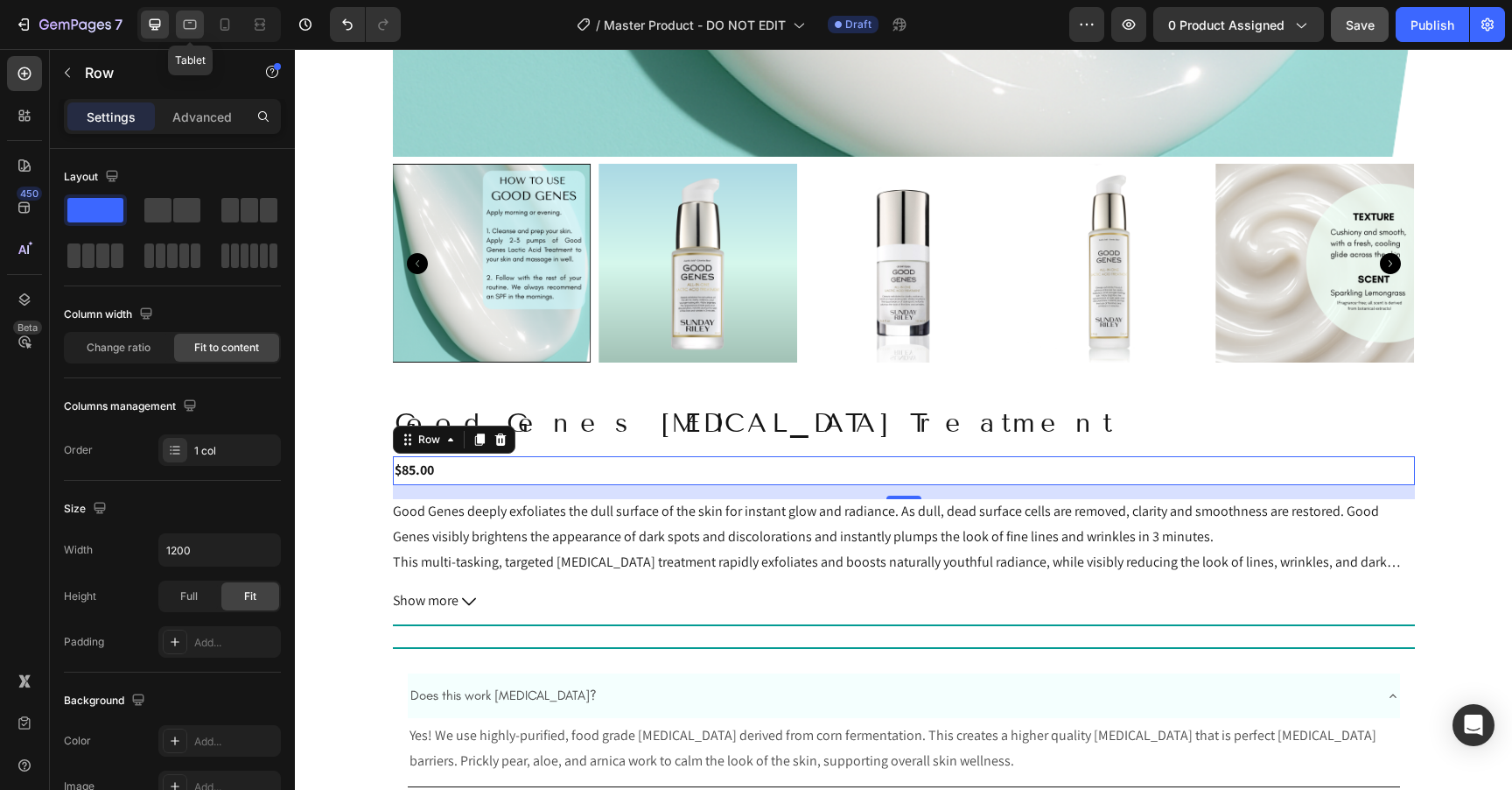
click at [195, 21] on icon at bounding box center [190, 24] width 17 height 17
type input "100%"
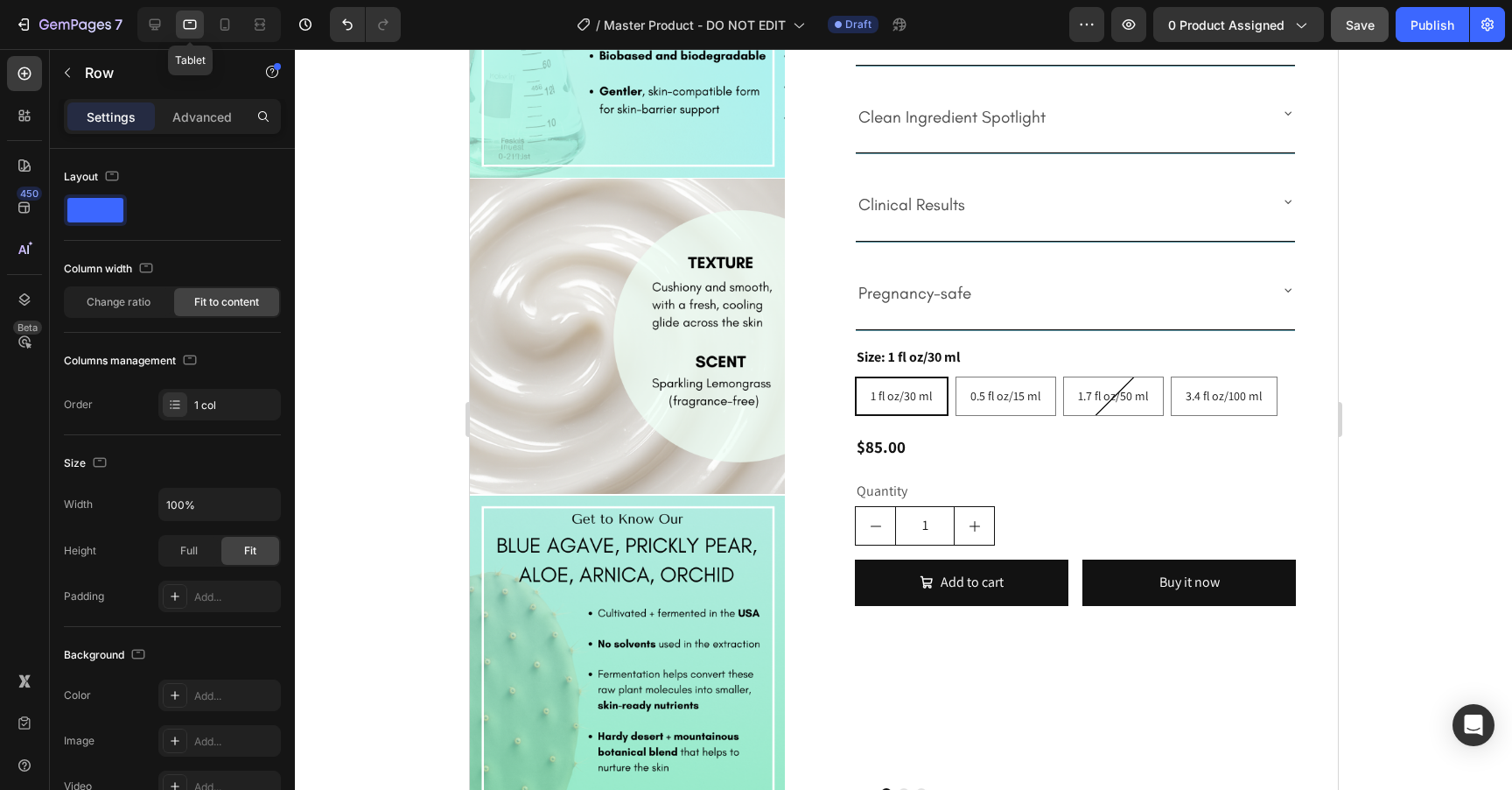
scroll to position [926, 0]
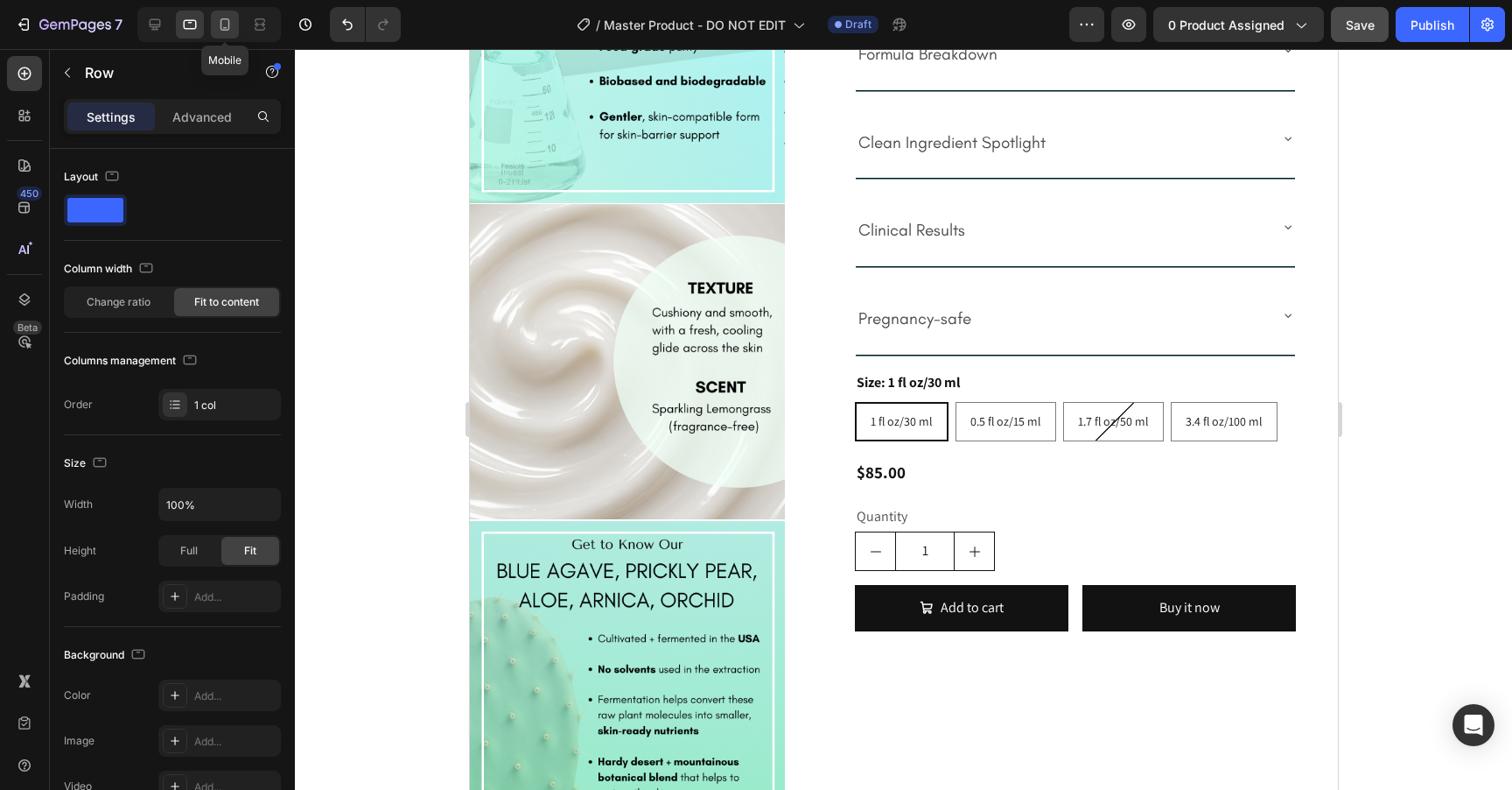
click at [229, 26] on icon at bounding box center [224, 24] width 17 height 17
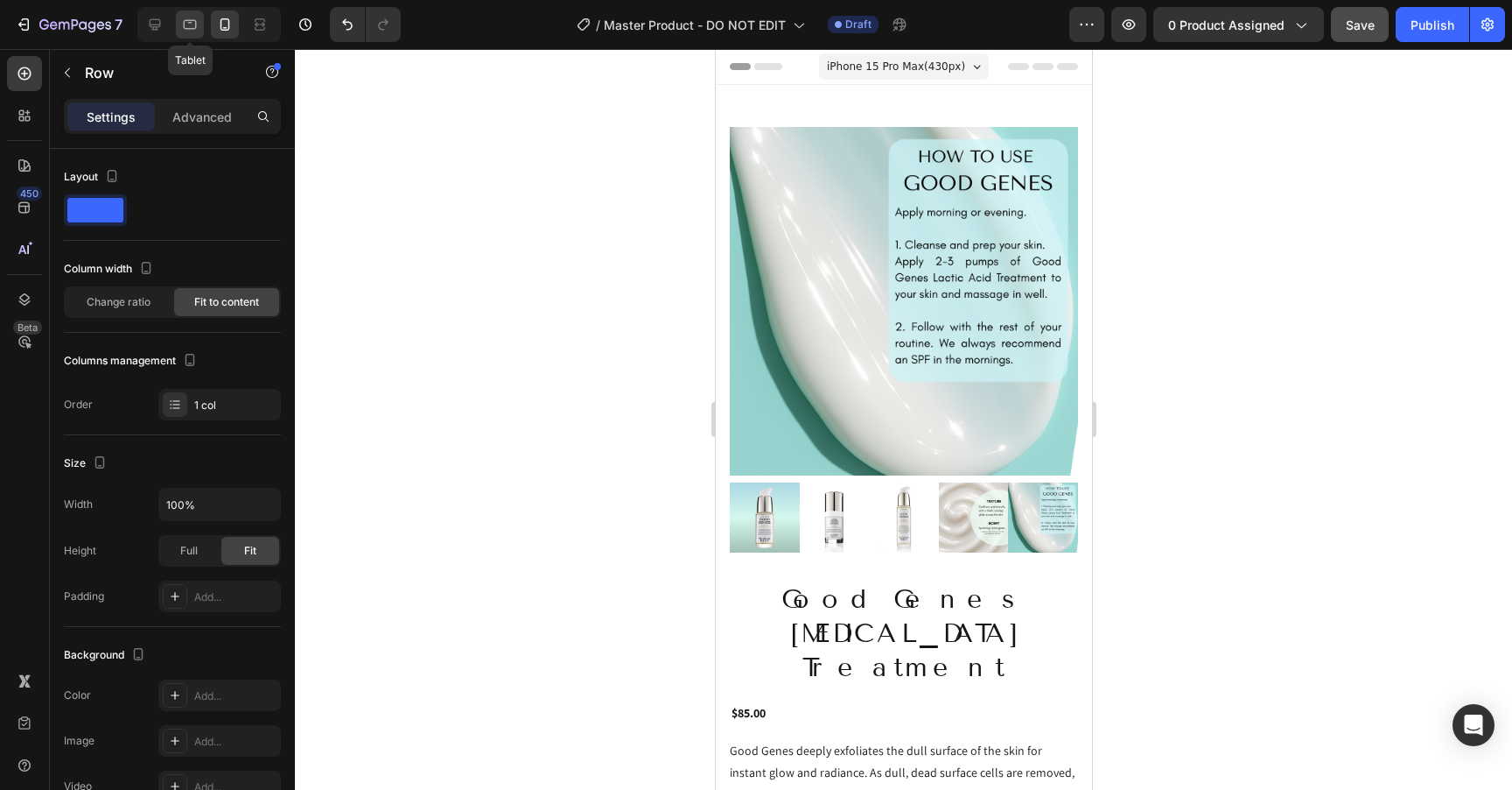
click at [181, 27] on icon at bounding box center [190, 24] width 17 height 17
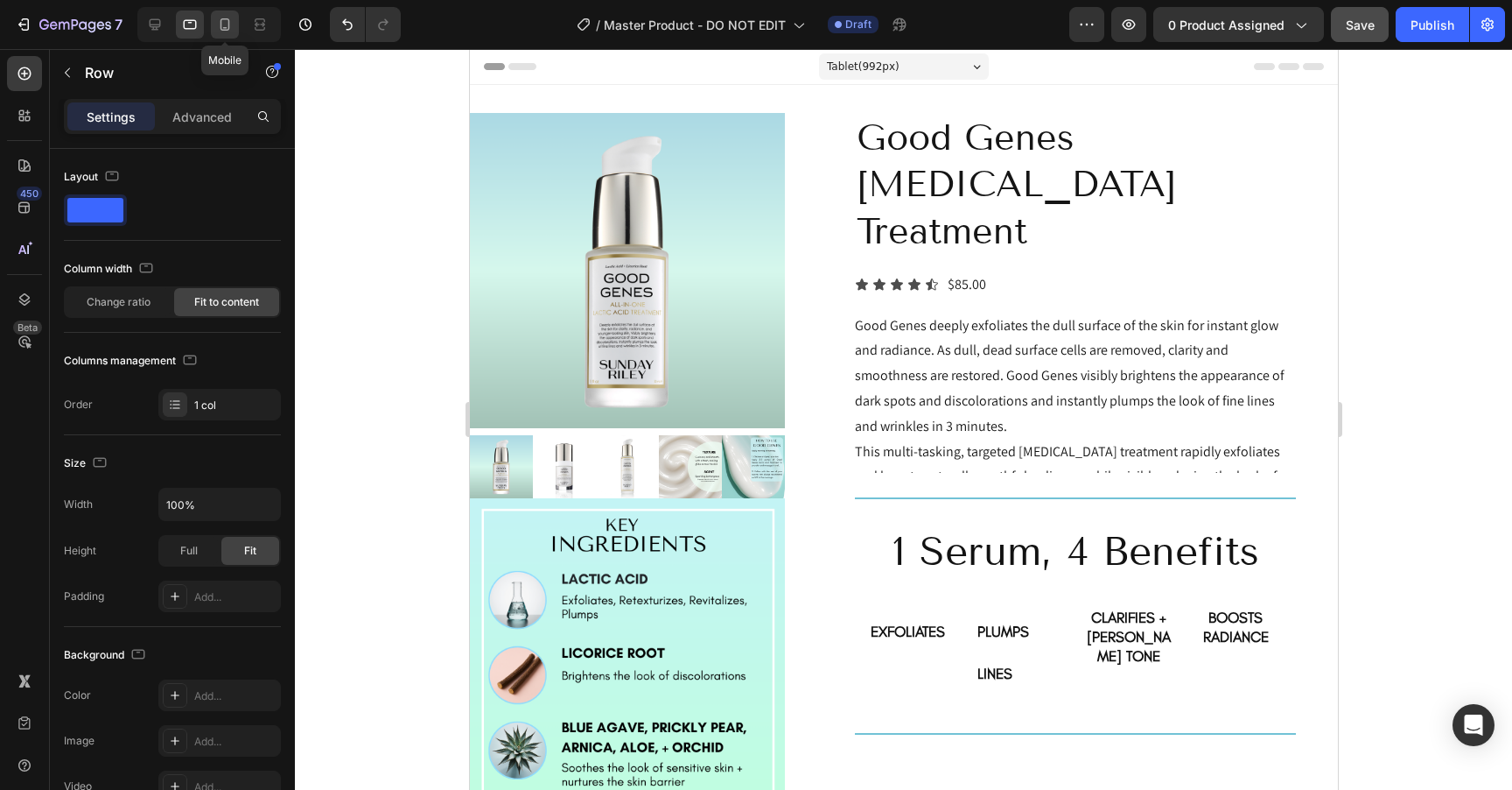
click at [225, 29] on icon at bounding box center [225, 24] width 10 height 13
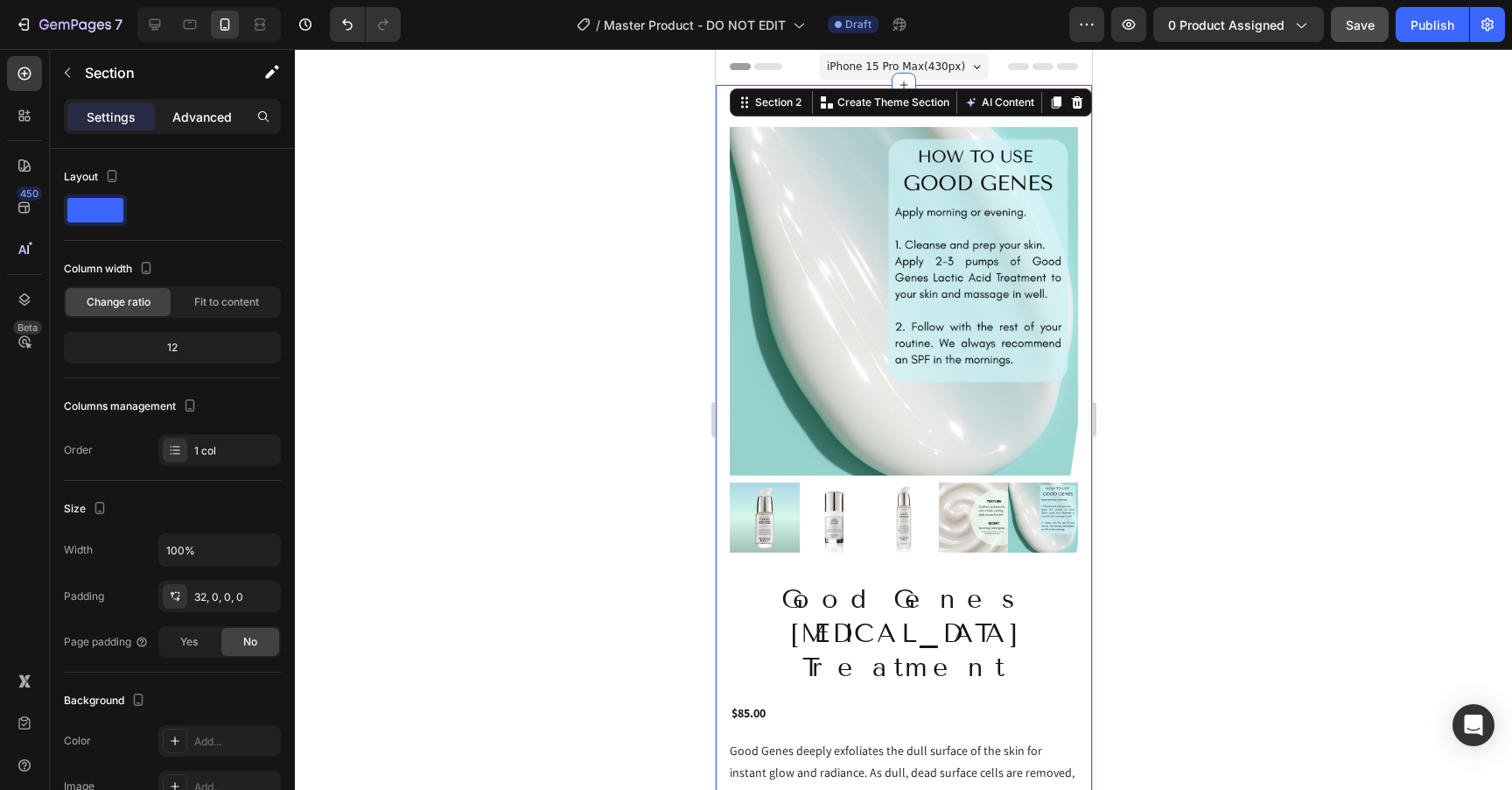
click at [201, 118] on p "Advanced" at bounding box center [202, 117] width 60 height 18
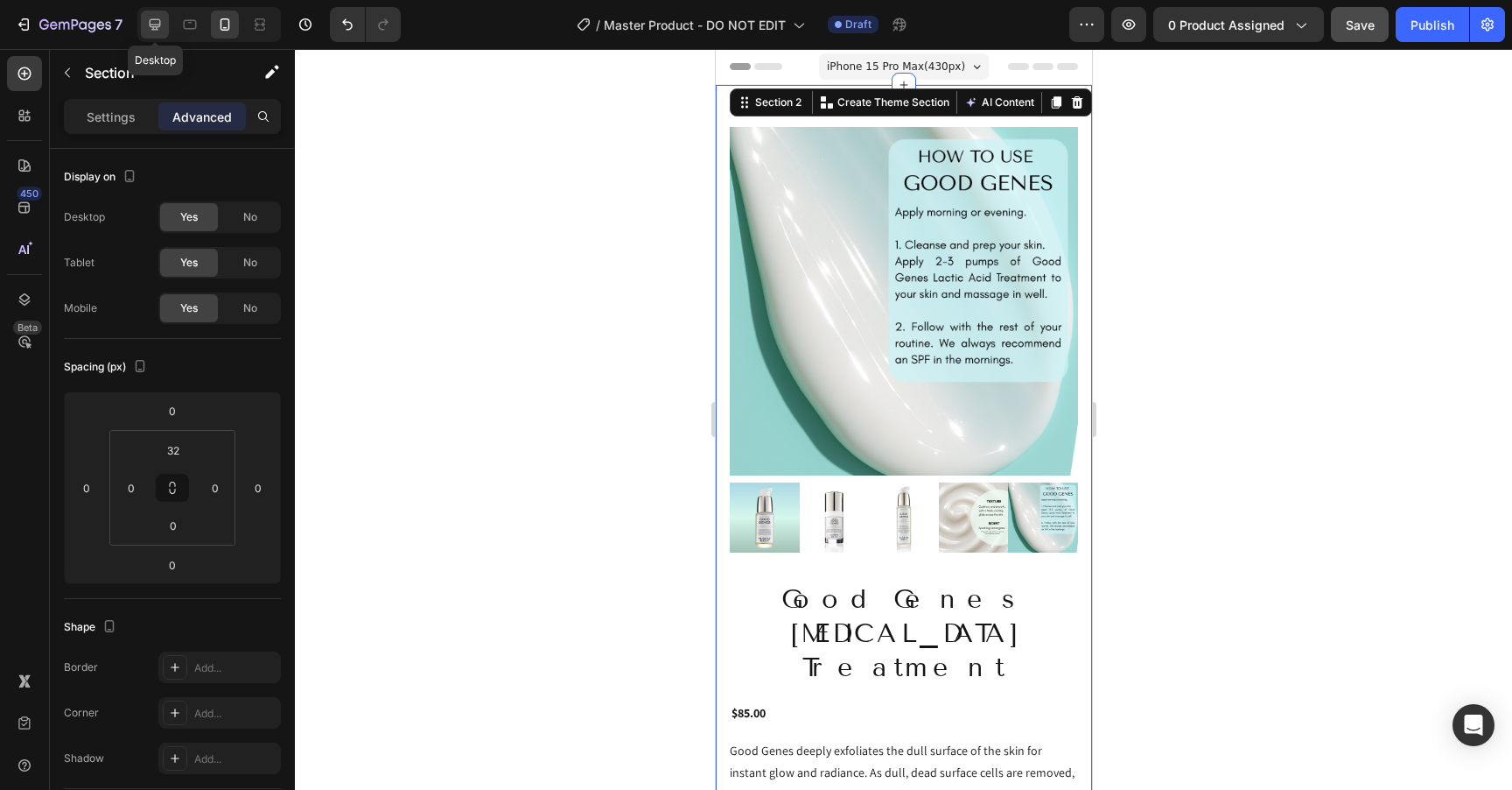
click at [153, 20] on icon at bounding box center [155, 24] width 17 height 17
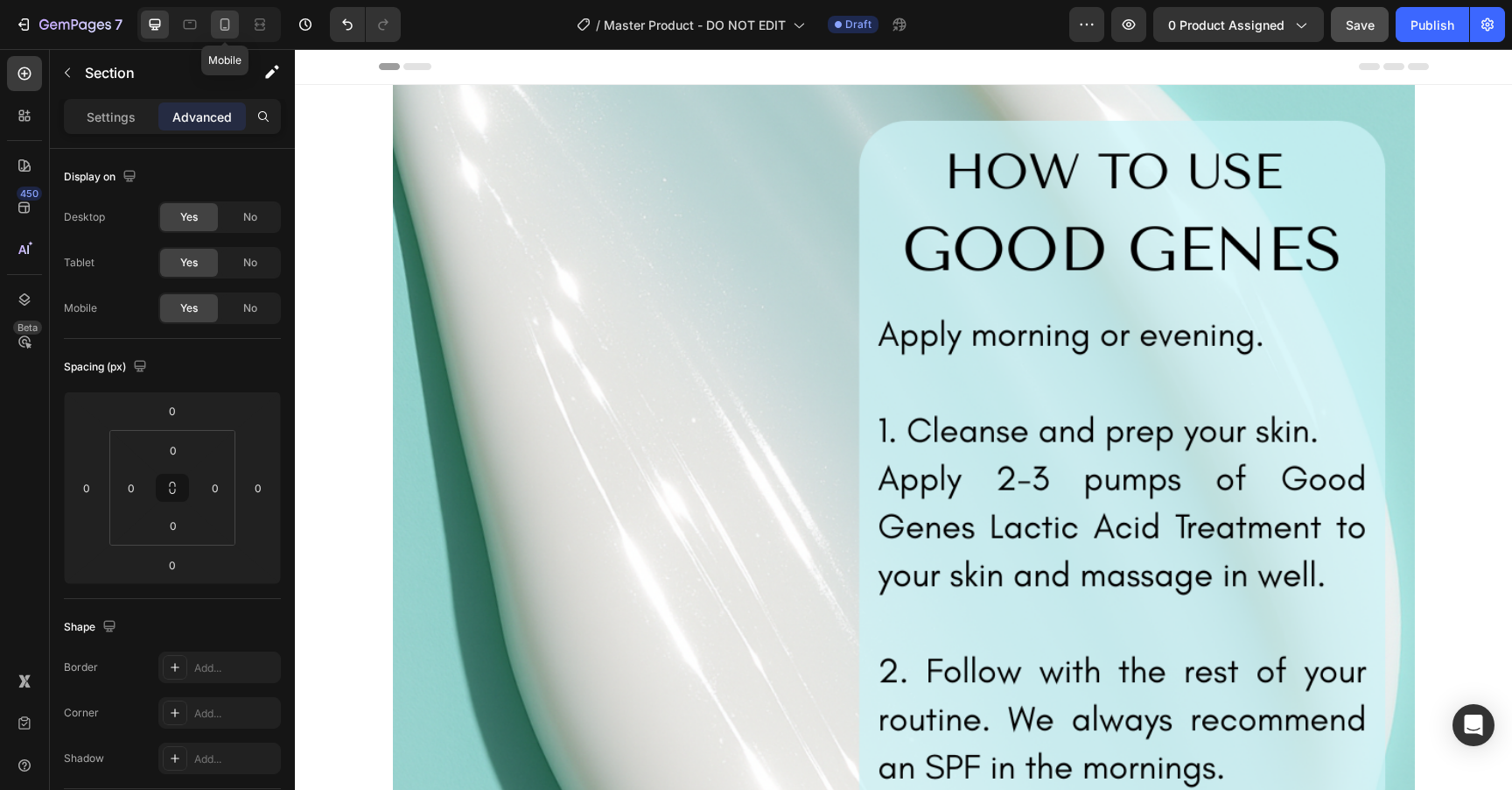
click at [216, 19] on icon at bounding box center [224, 24] width 17 height 17
type input "32"
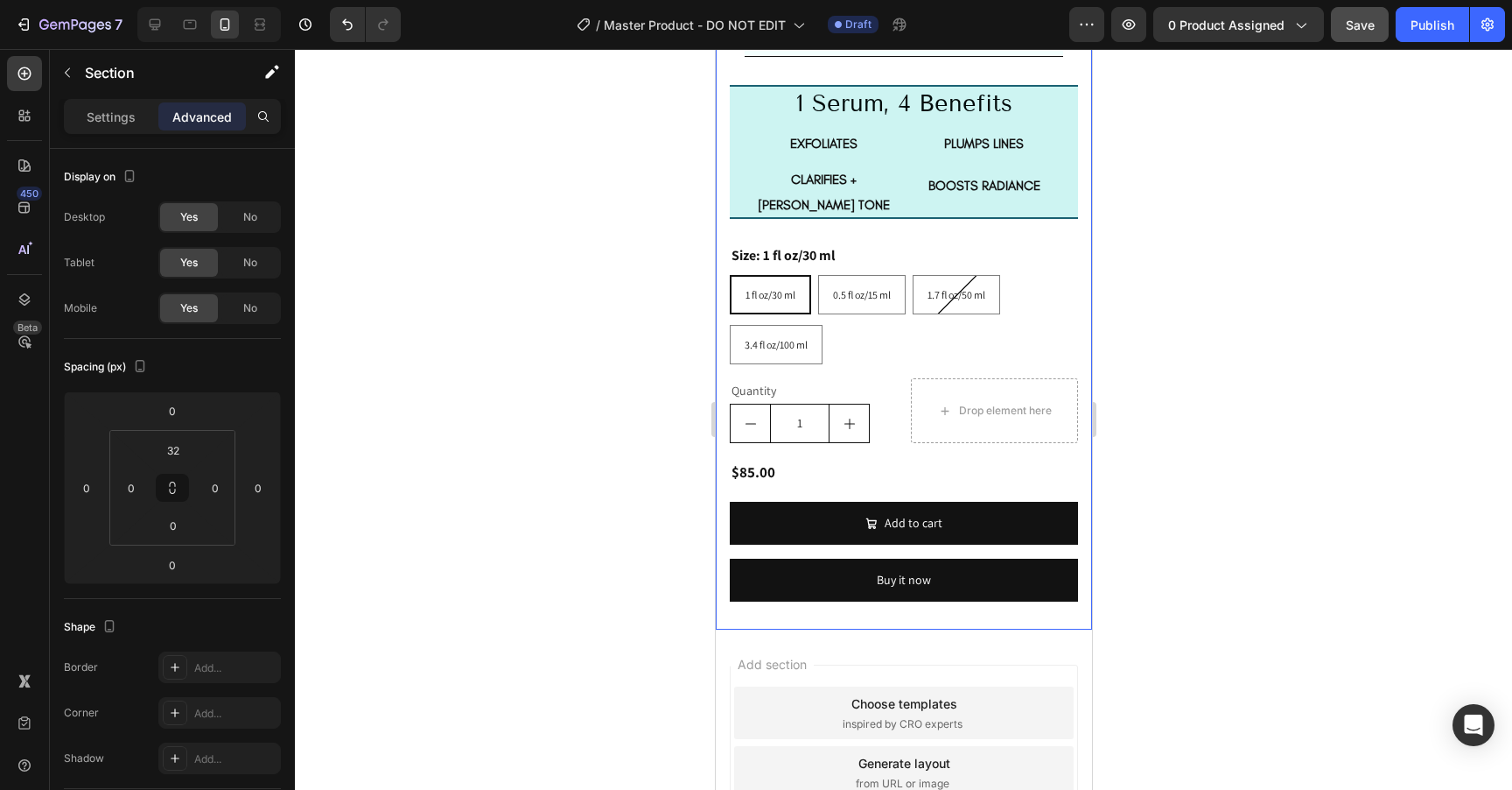
scroll to position [1410, 0]
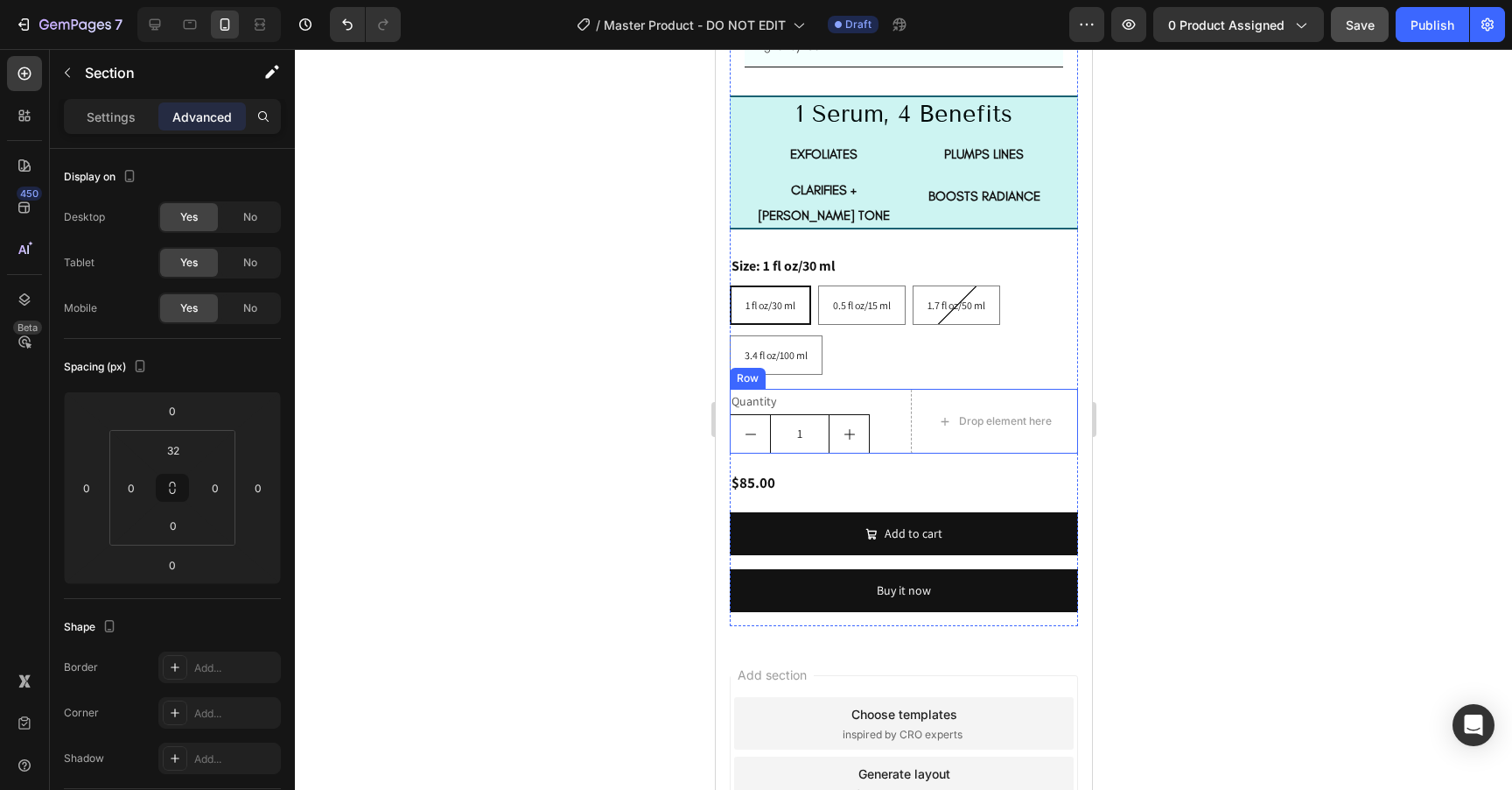
click at [898, 389] on div "Quantity Text Block 1 Product Quantity Drop element here Row" at bounding box center [903, 421] width 349 height 65
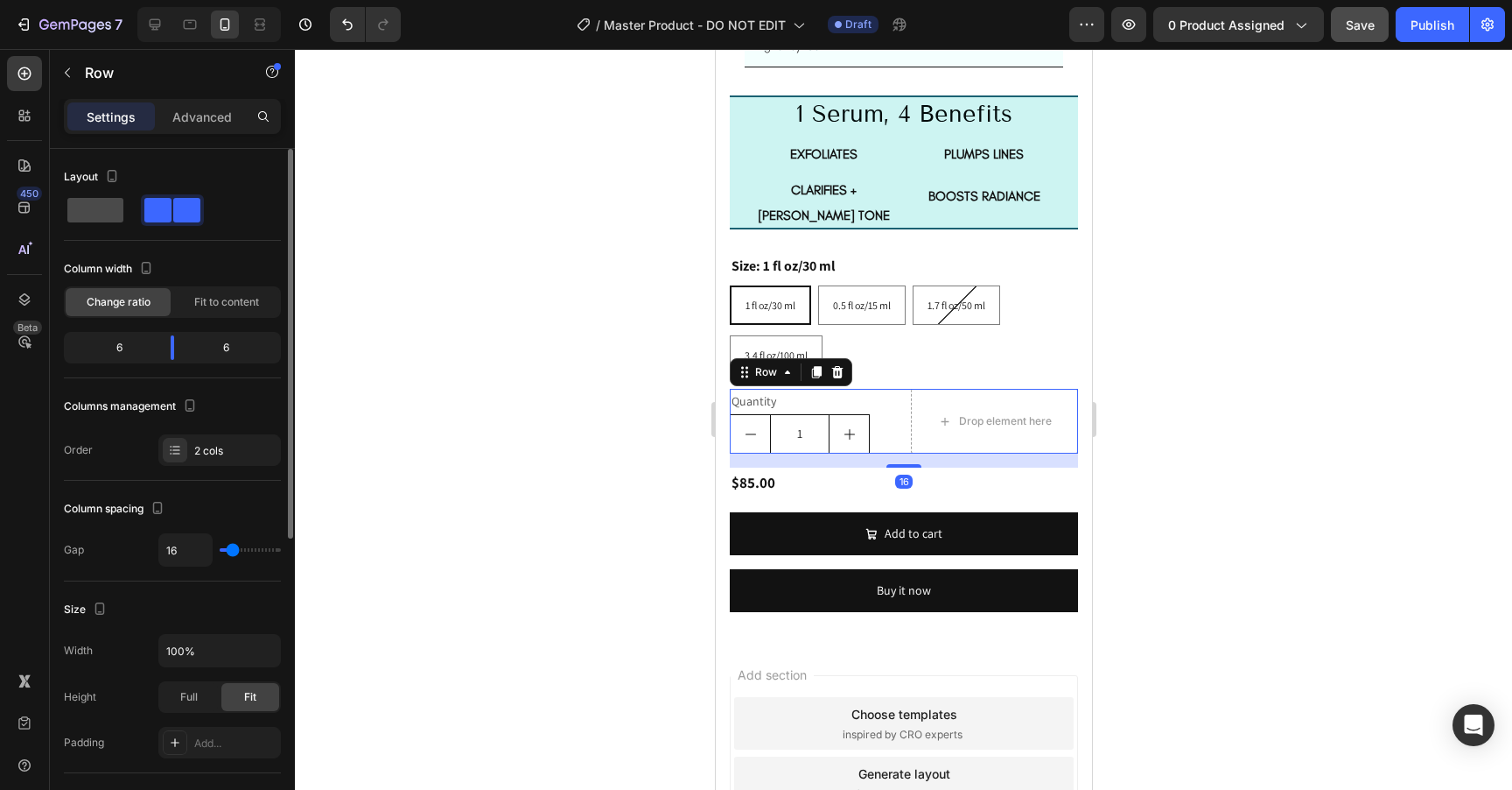
click at [104, 203] on span at bounding box center [95, 209] width 56 height 24
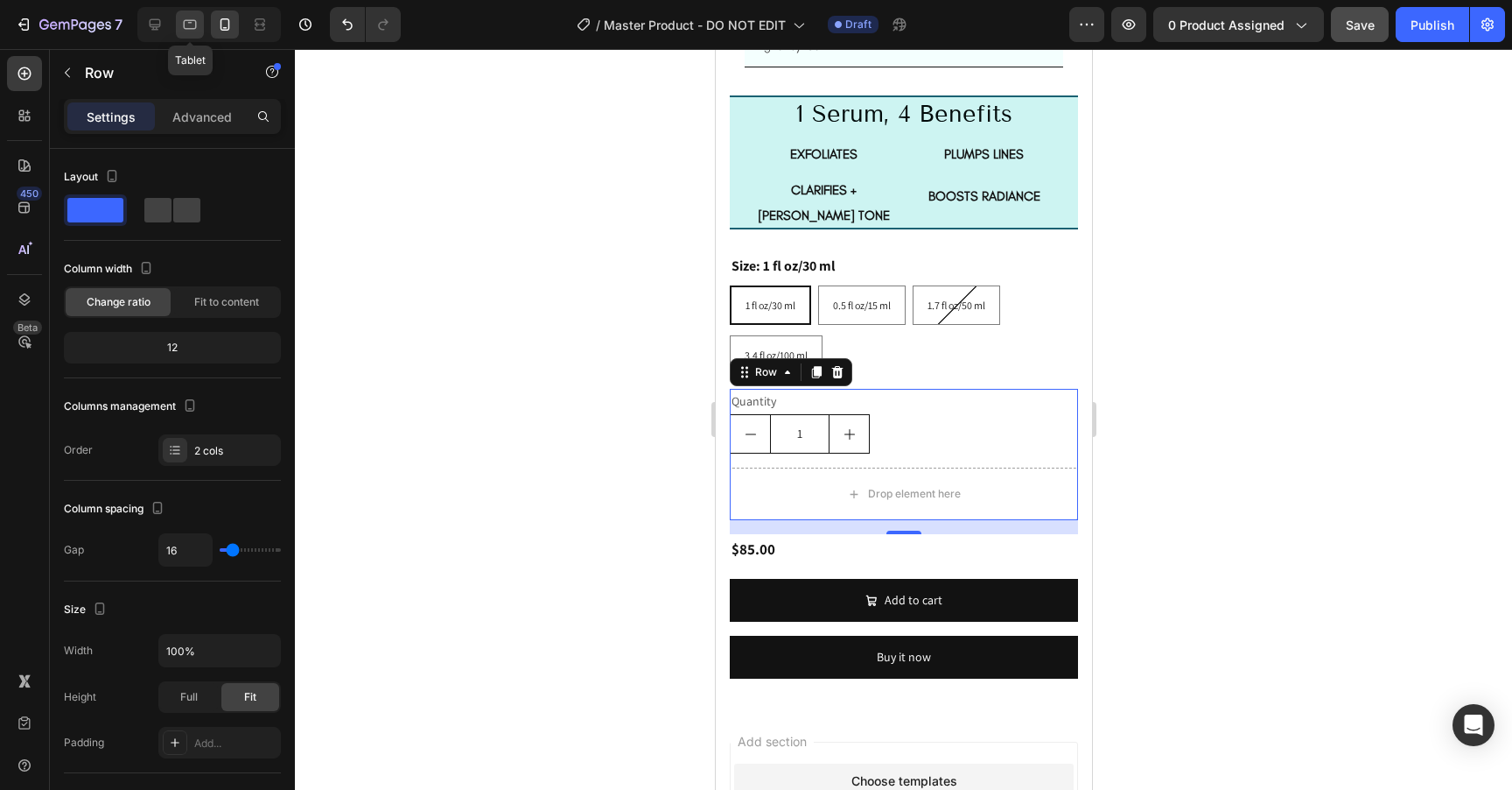
click at [185, 29] on icon at bounding box center [191, 25] width 13 height 10
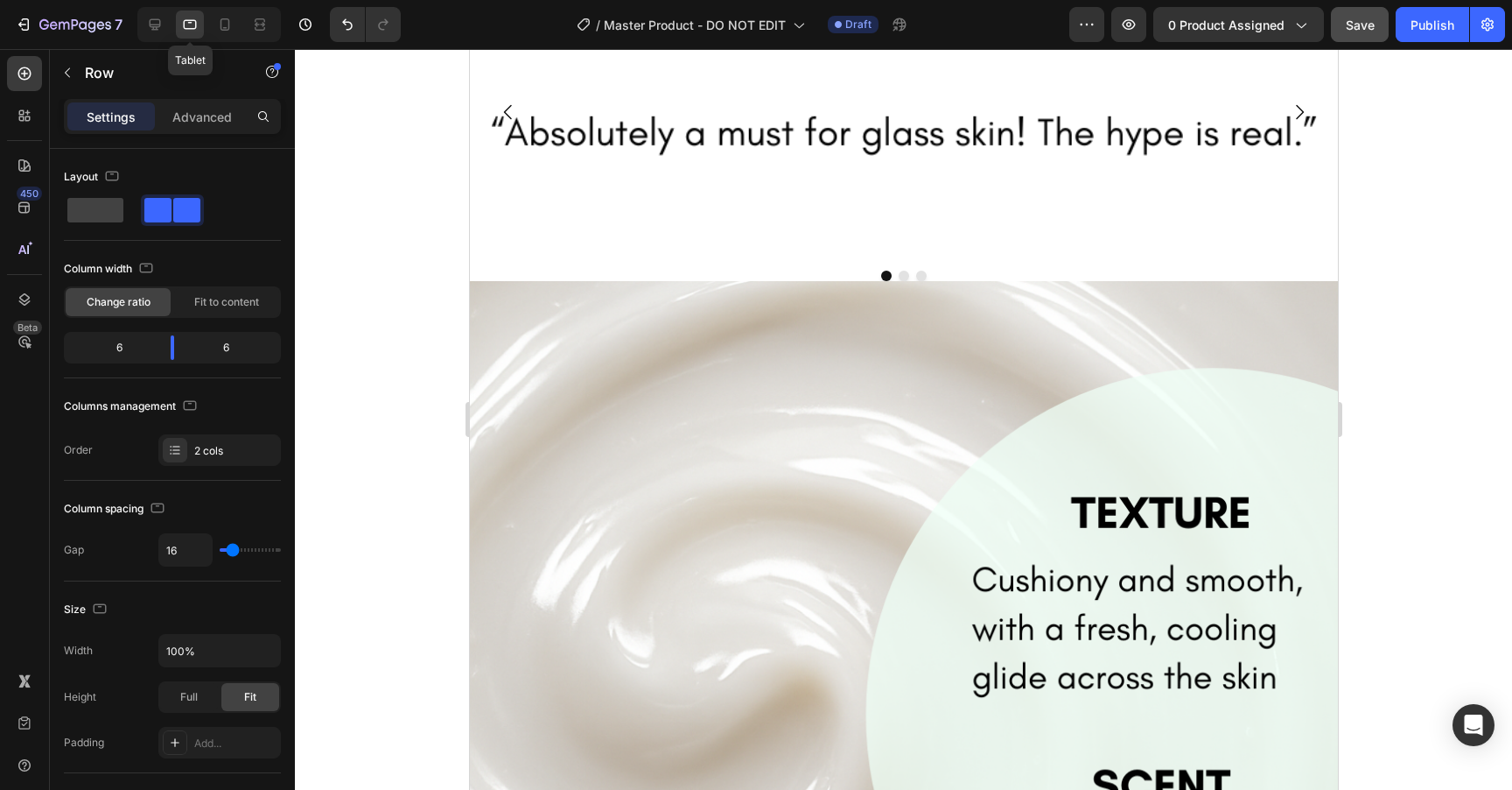
scroll to position [2665, 0]
click at [104, 205] on span at bounding box center [95, 209] width 56 height 24
click at [221, 23] on icon at bounding box center [225, 24] width 10 height 13
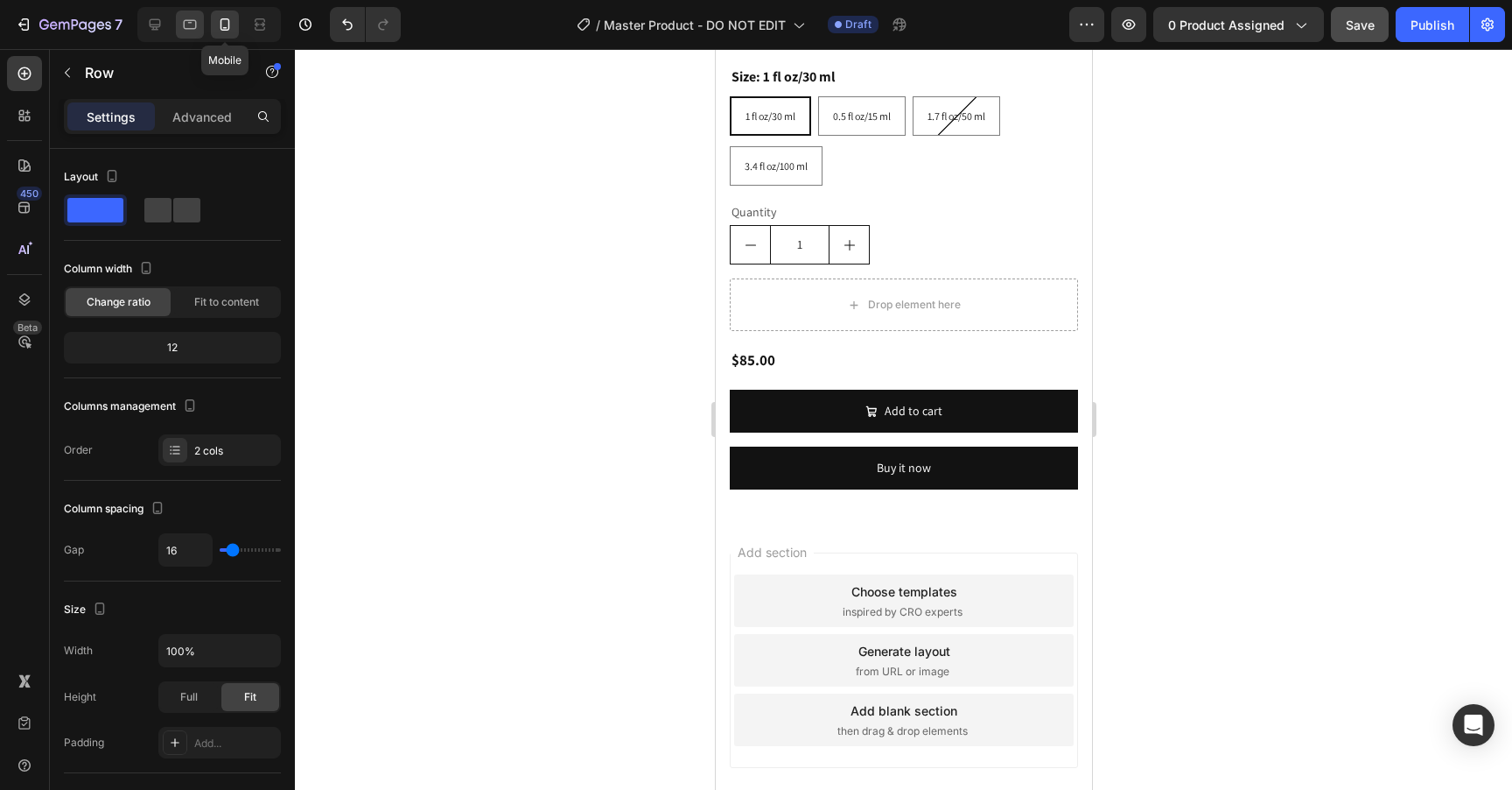
scroll to position [1601, 0]
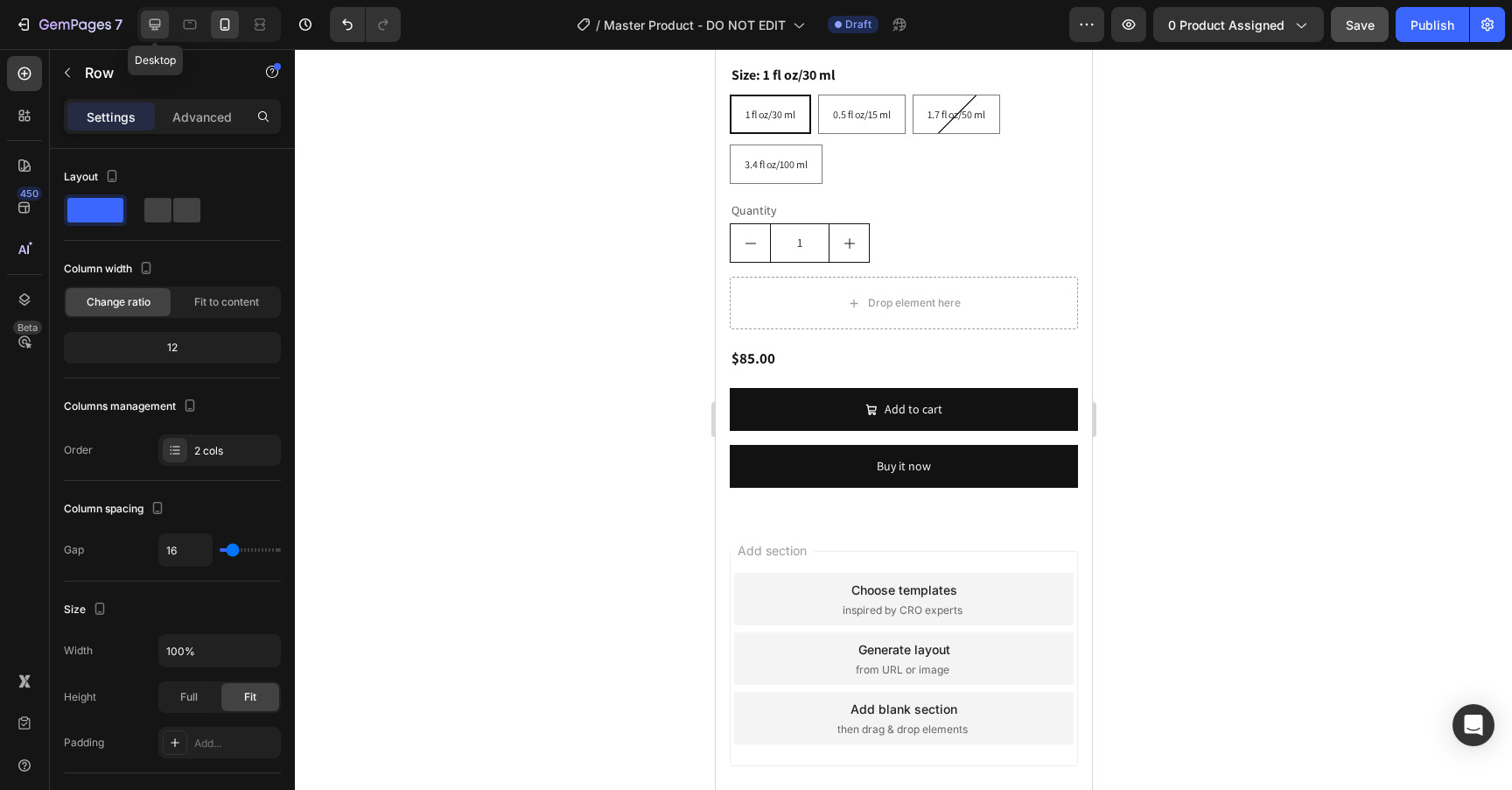
click at [156, 29] on icon at bounding box center [155, 25] width 12 height 12
type input "1200"
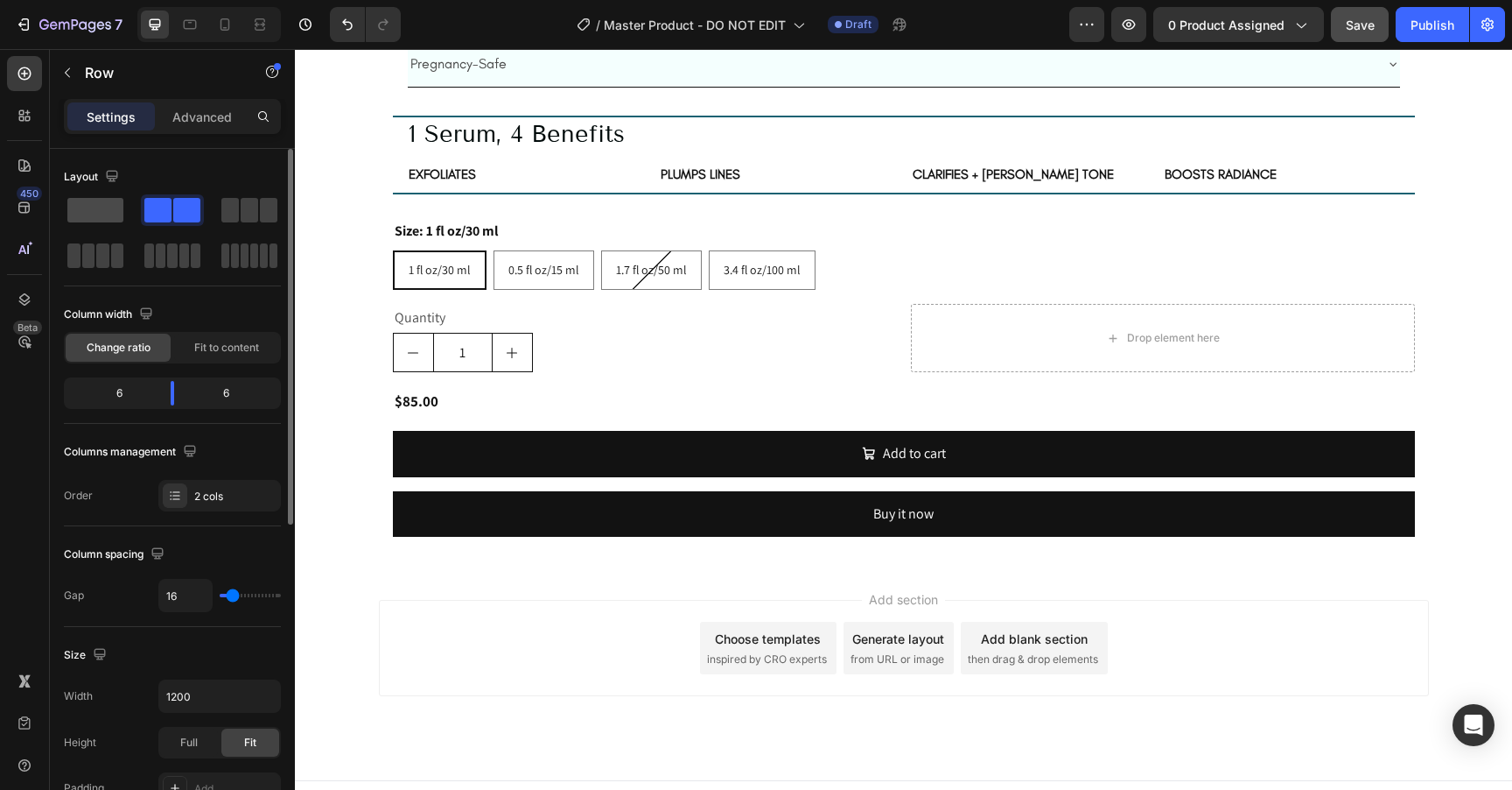
scroll to position [1938, 0]
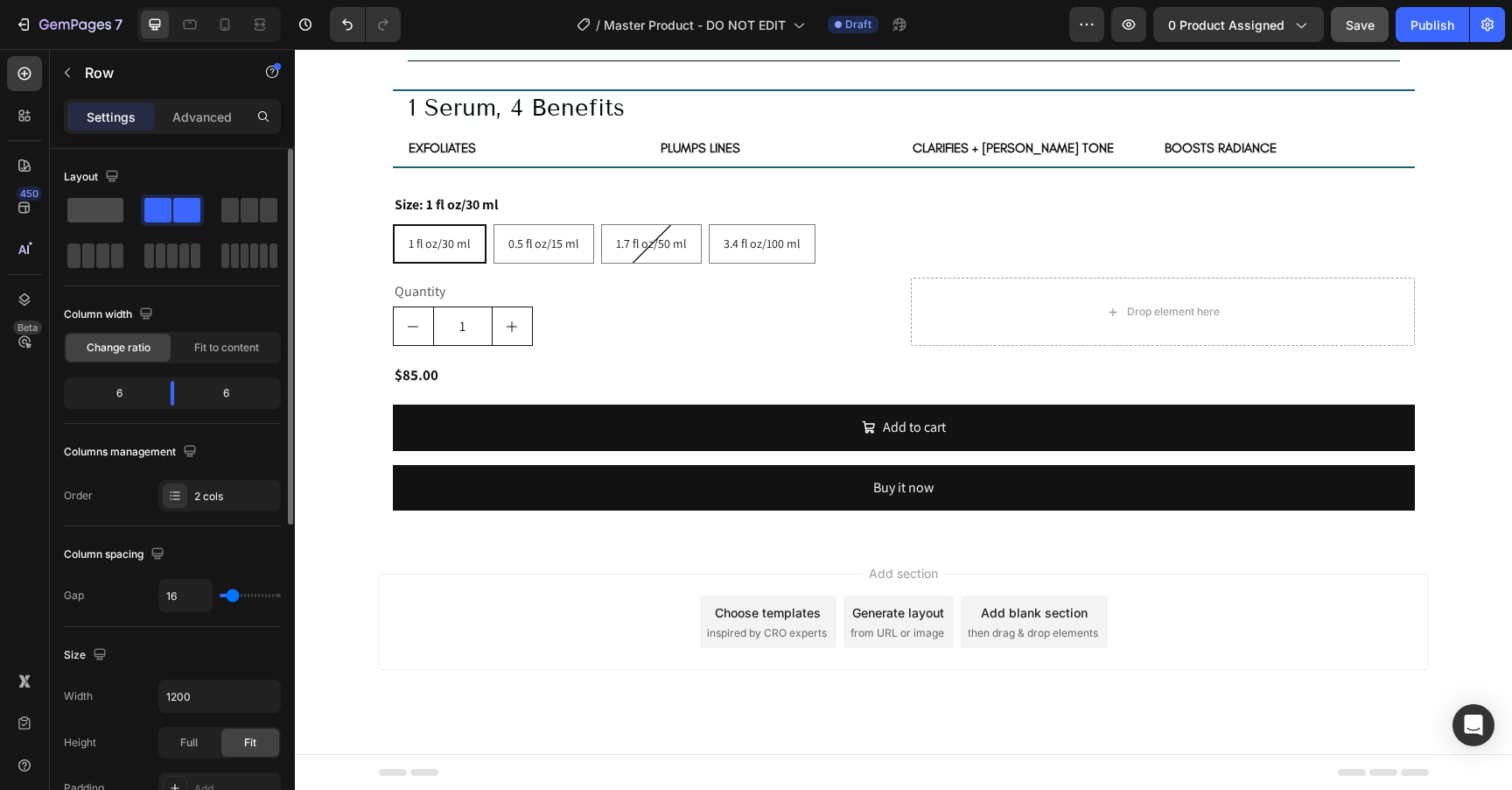
click at [104, 198] on span at bounding box center [95, 209] width 56 height 24
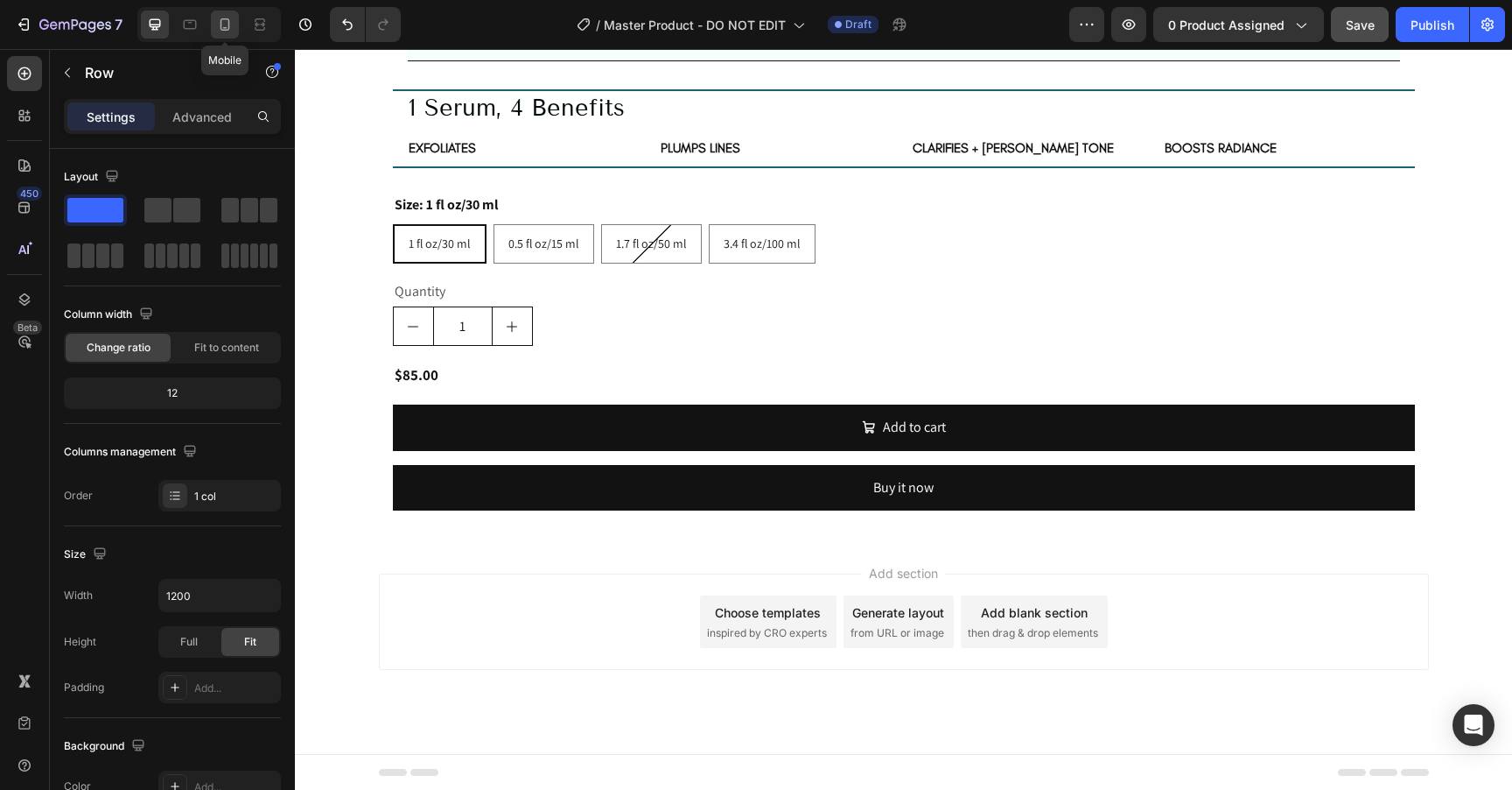
click at [228, 28] on icon at bounding box center [225, 24] width 10 height 13
type input "100%"
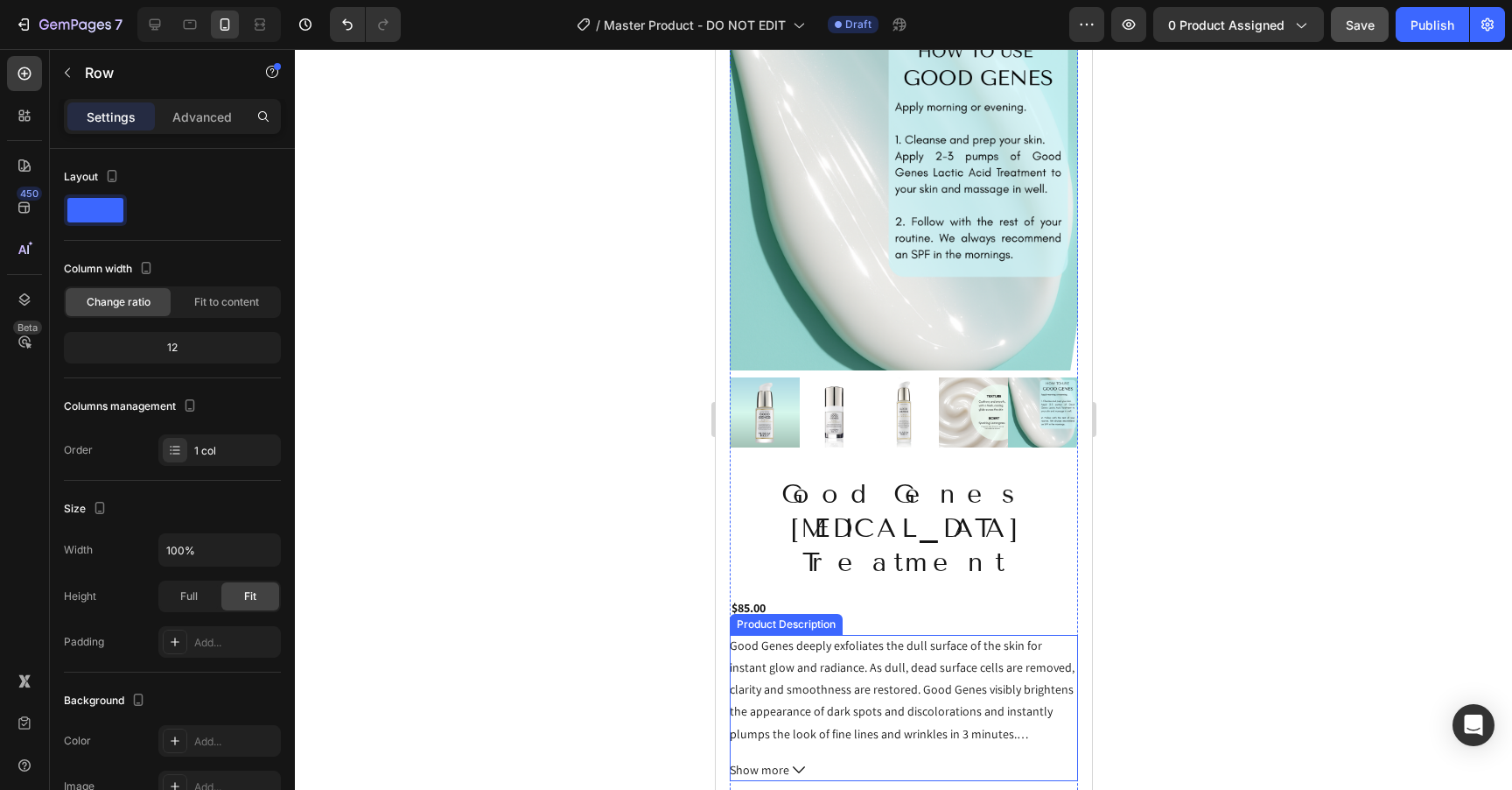
scroll to position [85, 0]
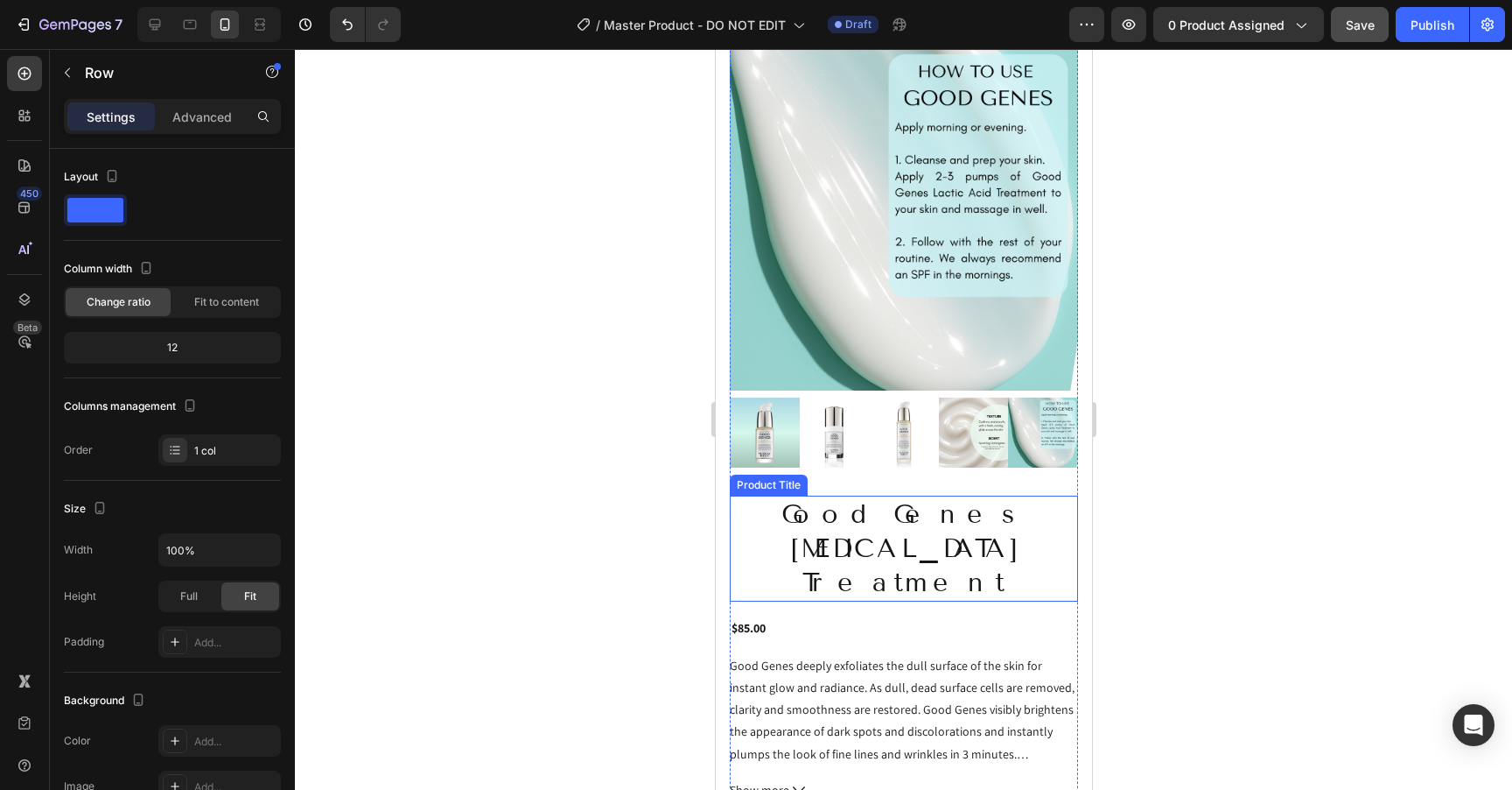
click at [817, 541] on h2 "Good Genes [MEDICAL_DATA] Treatment" at bounding box center [903, 548] width 349 height 106
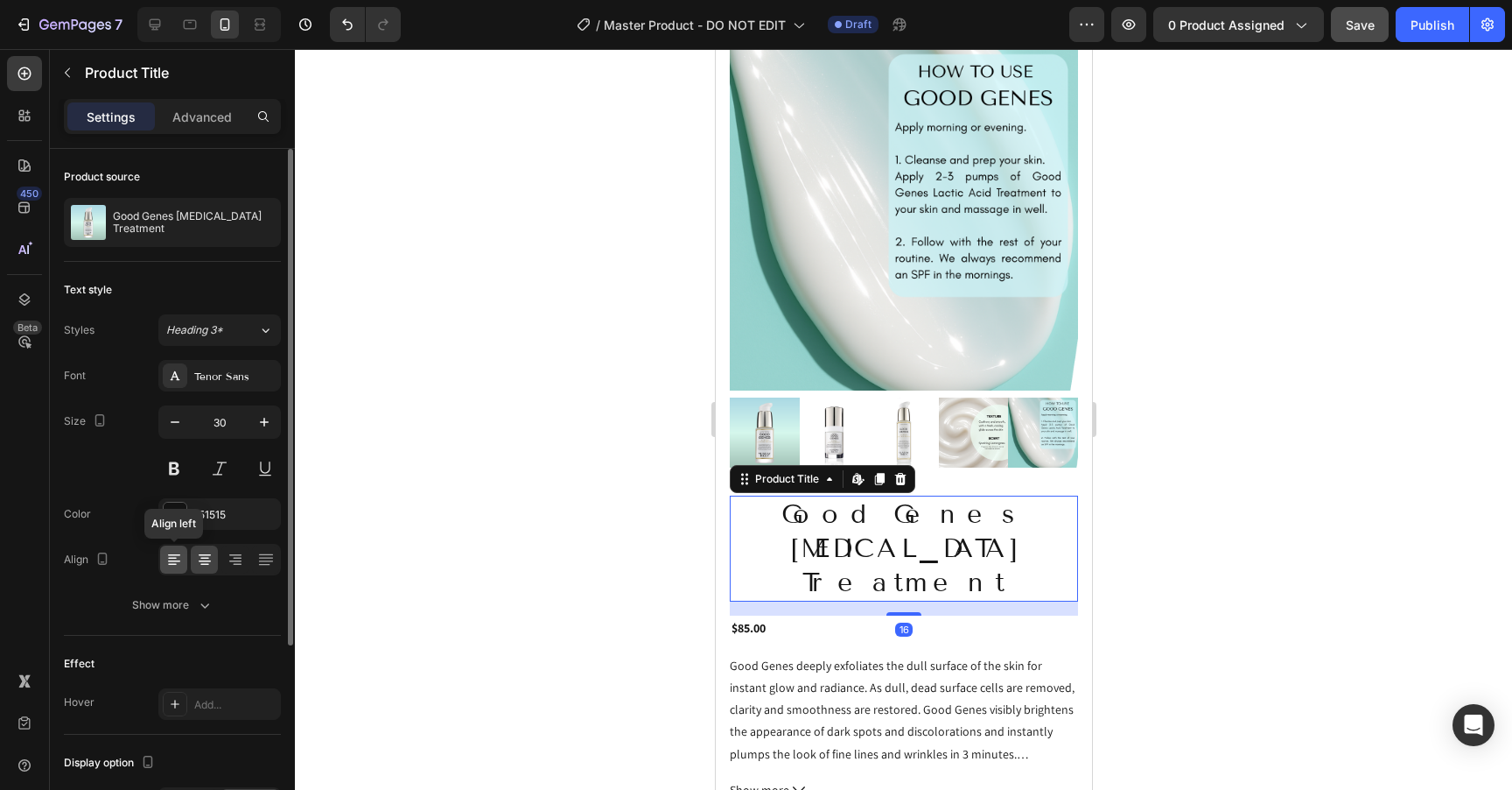
click at [176, 556] on icon at bounding box center [174, 560] width 17 height 17
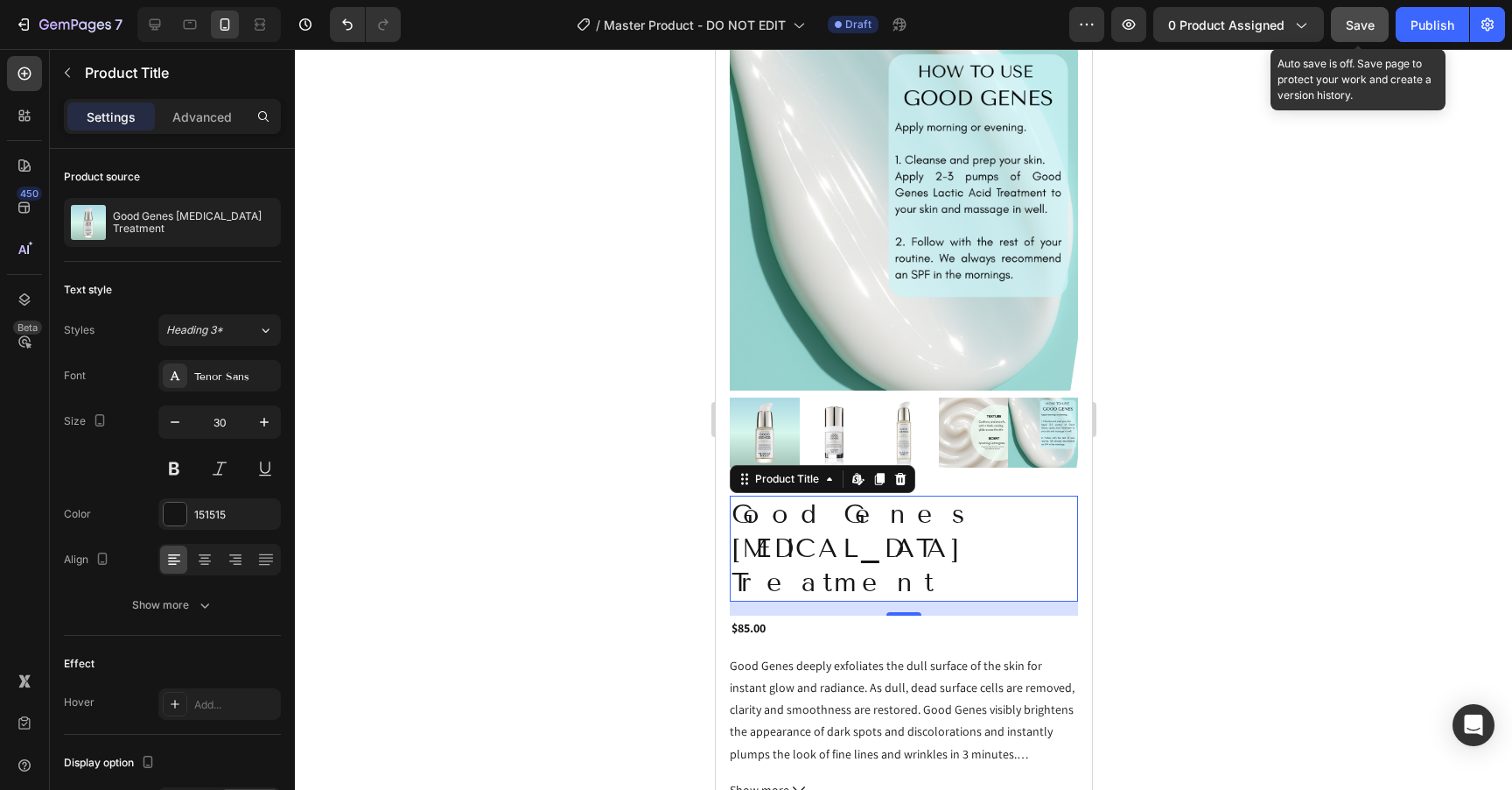
click at [1367, 30] on span "Save" at bounding box center [1361, 24] width 29 height 14
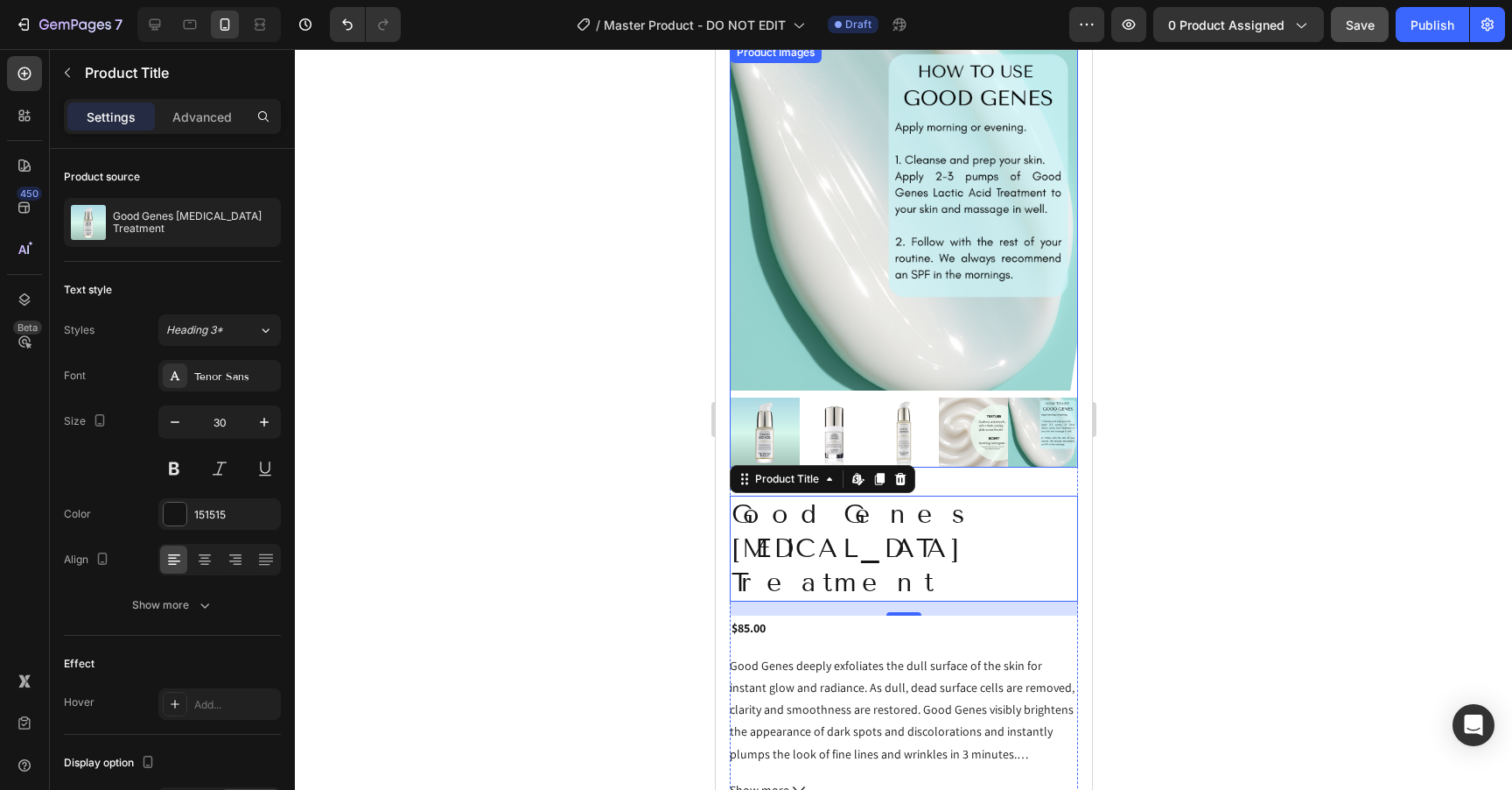
scroll to position [0, 0]
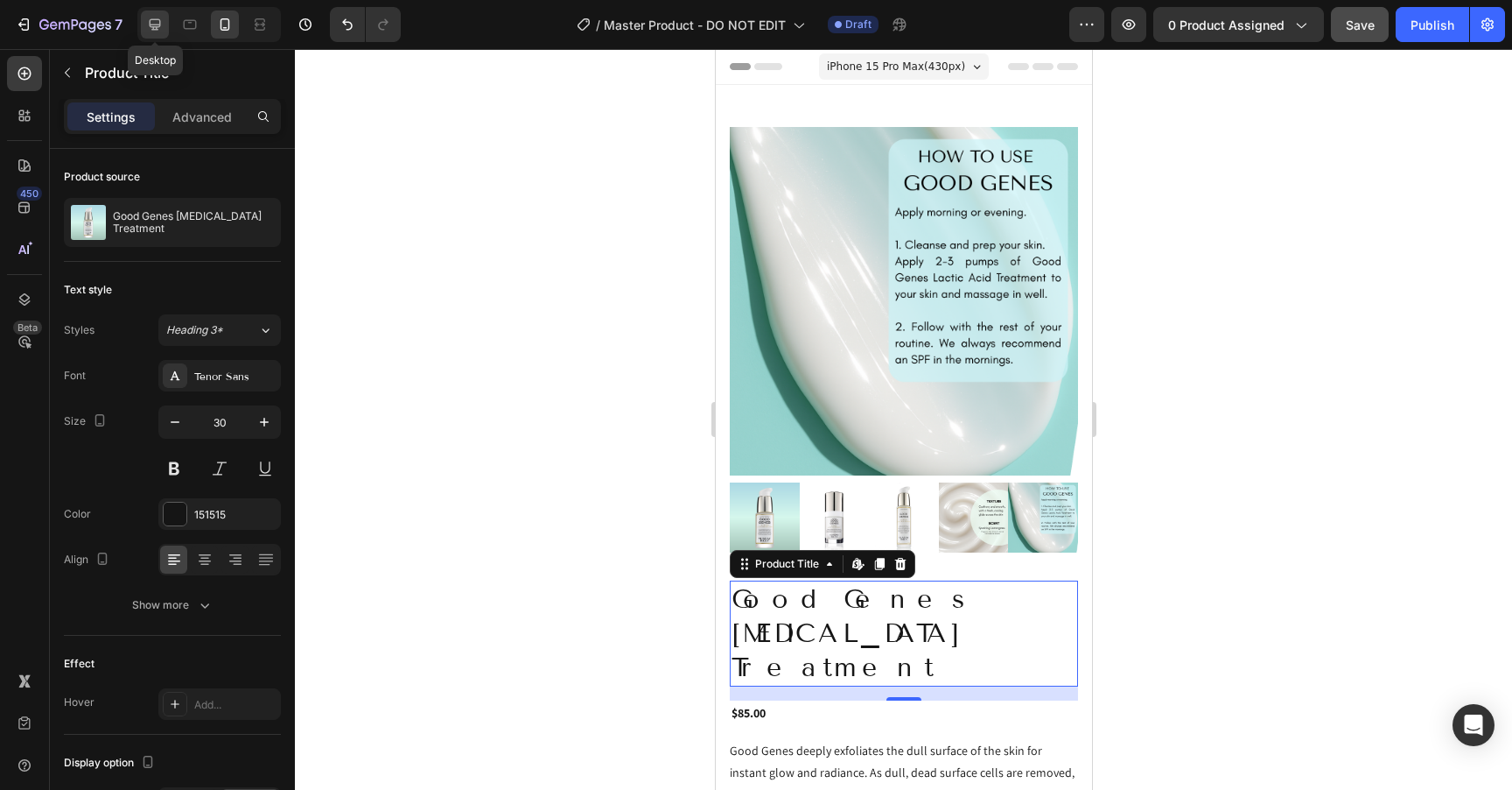
click at [151, 22] on icon at bounding box center [155, 24] width 17 height 17
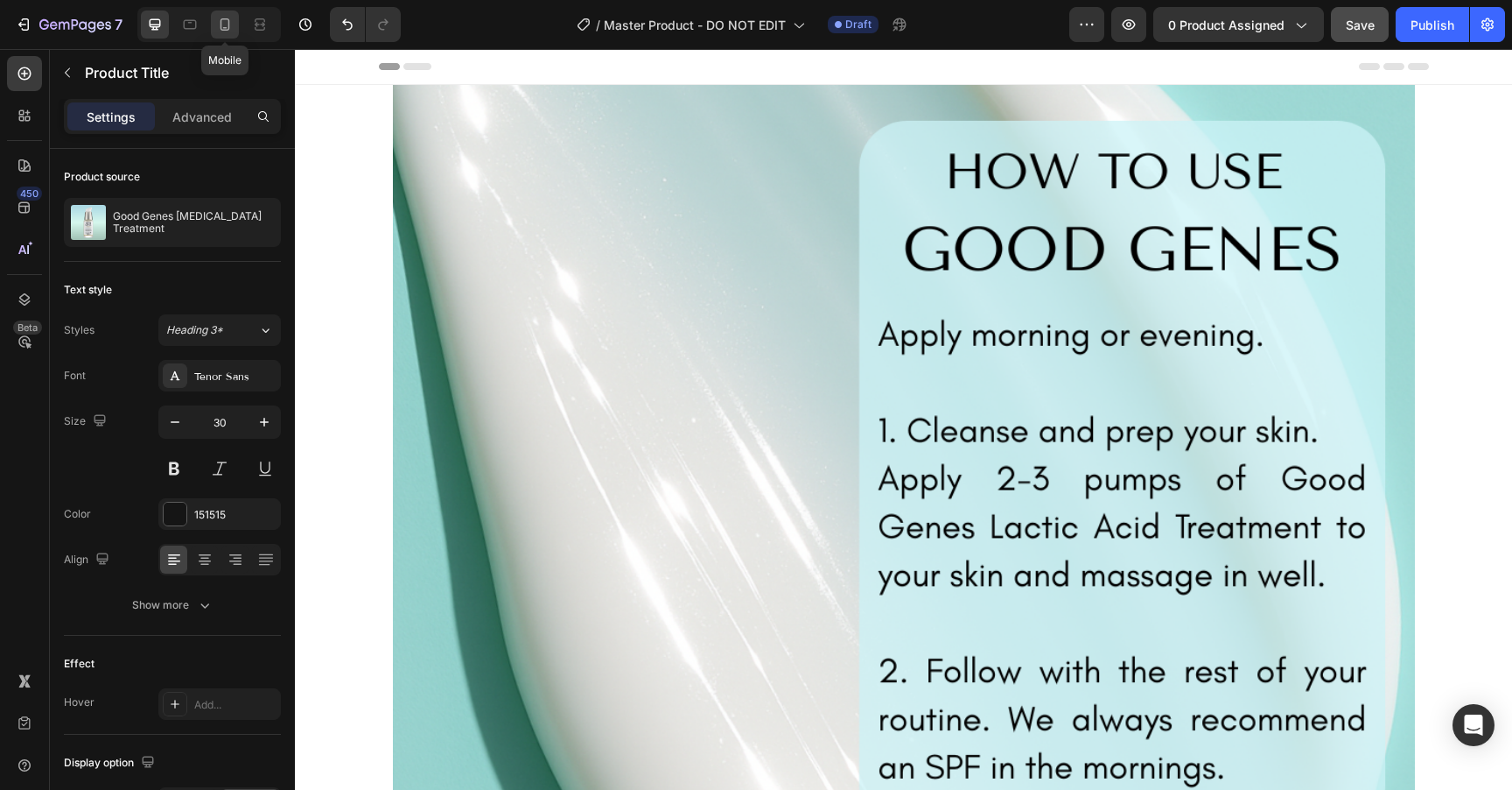
click at [223, 20] on icon at bounding box center [224, 24] width 17 height 17
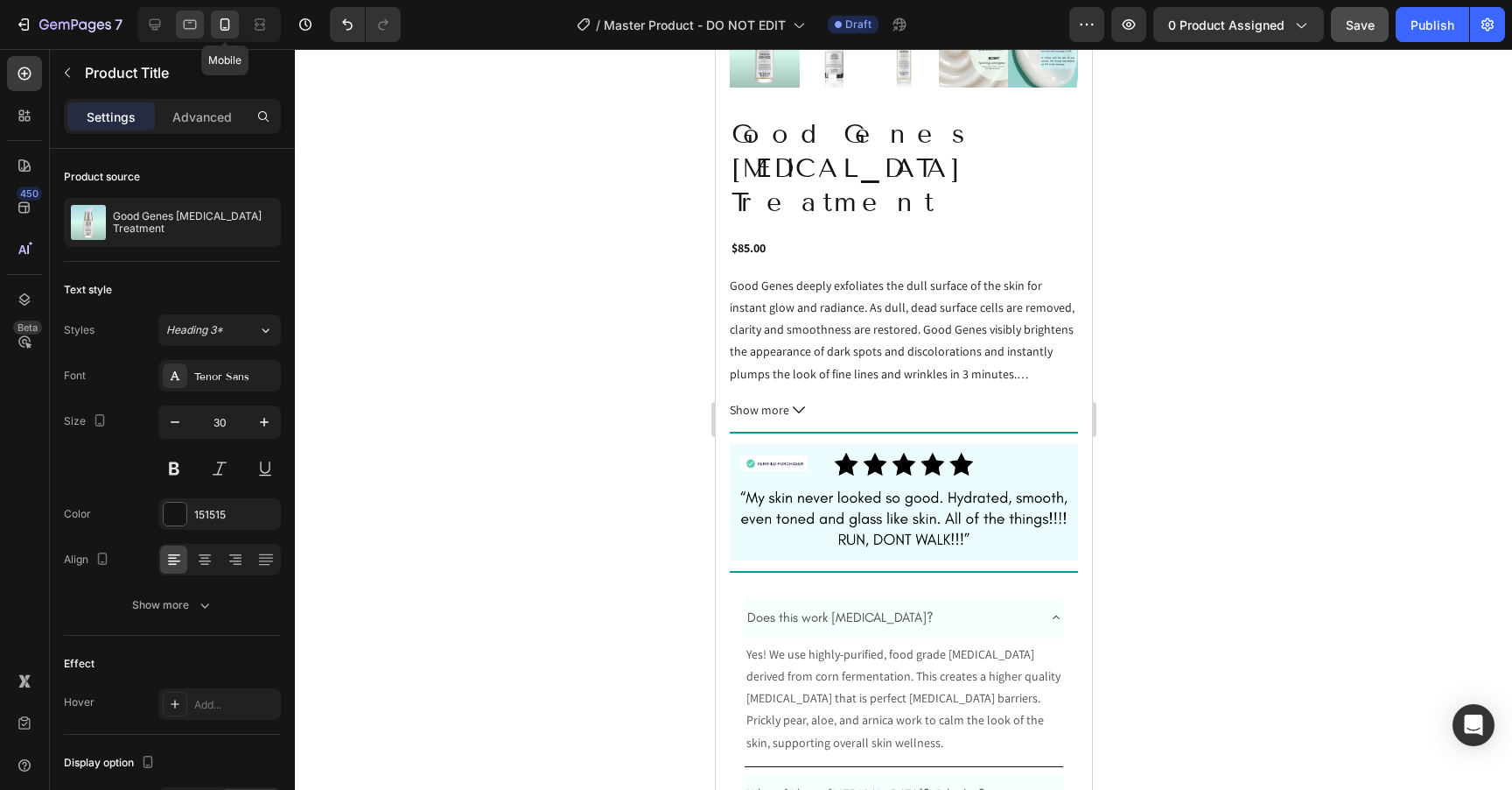
scroll to position [469, 0]
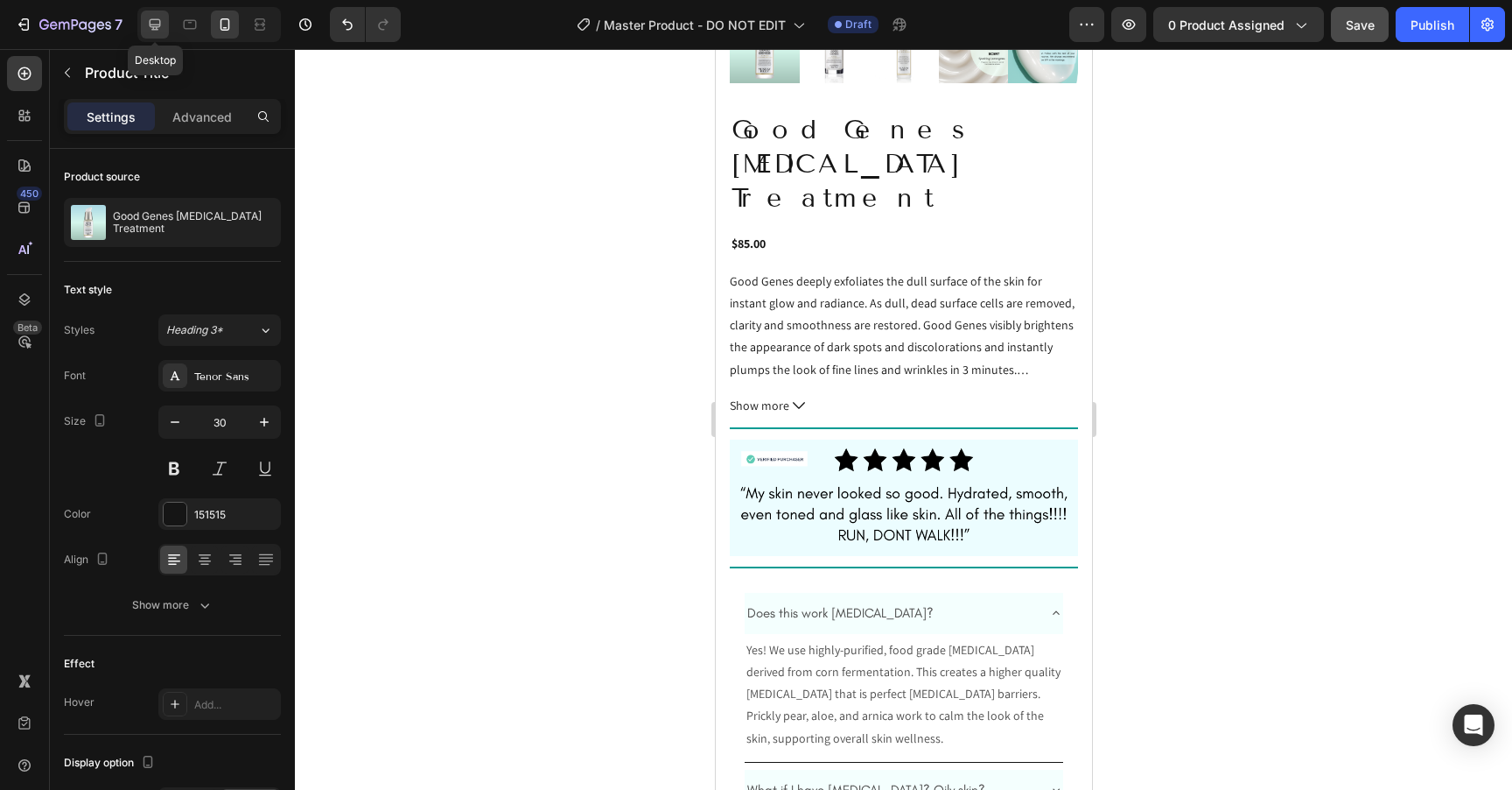
click at [158, 28] on icon at bounding box center [155, 24] width 17 height 17
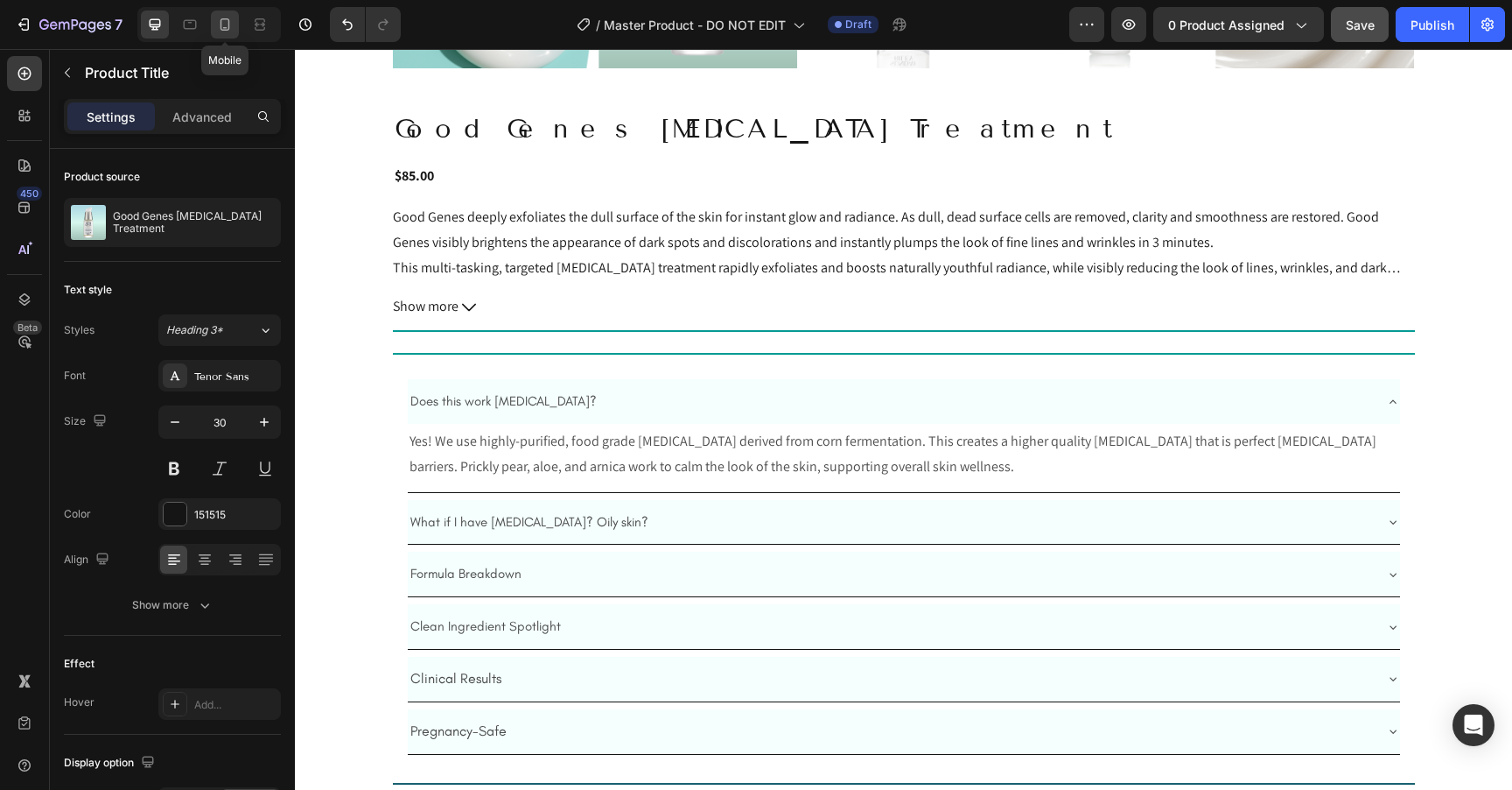
click at [226, 31] on icon at bounding box center [224, 24] width 17 height 17
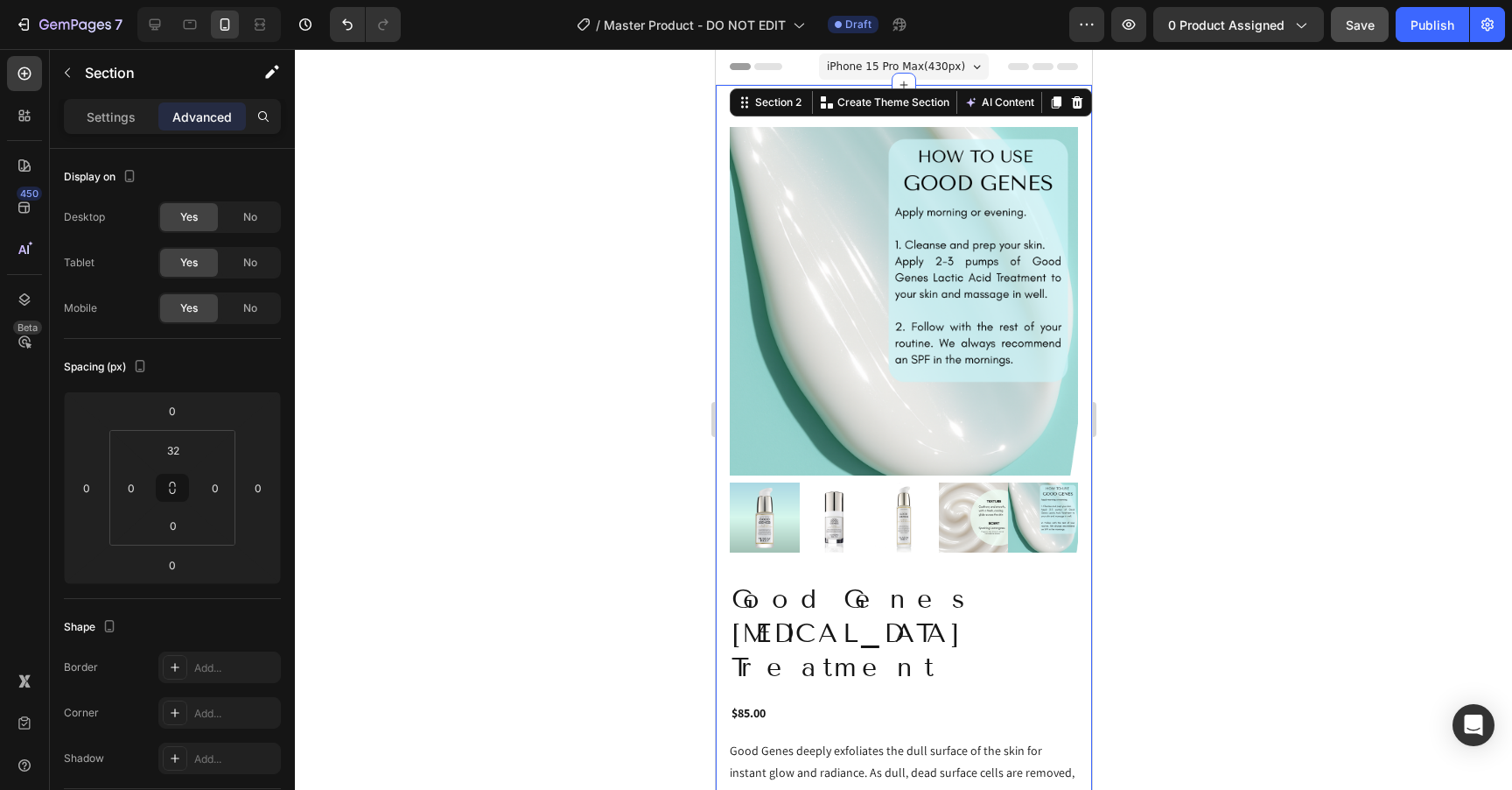
click at [248, 264] on span "No" at bounding box center [250, 262] width 14 height 15
click at [253, 220] on span "No" at bounding box center [250, 217] width 14 height 15
click at [158, 25] on icon at bounding box center [155, 24] width 17 height 17
type input "0"
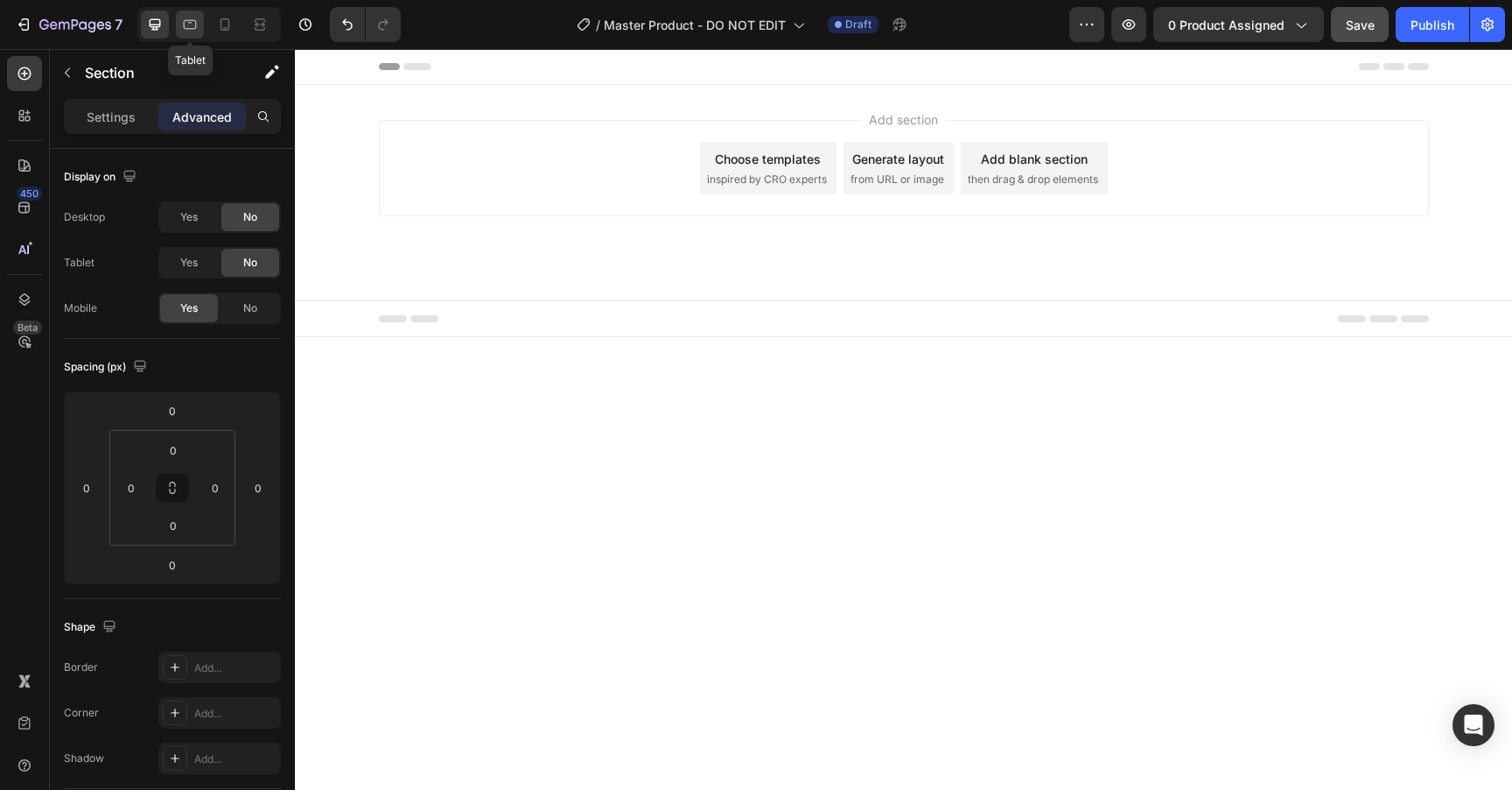
click at [188, 29] on icon at bounding box center [190, 24] width 17 height 17
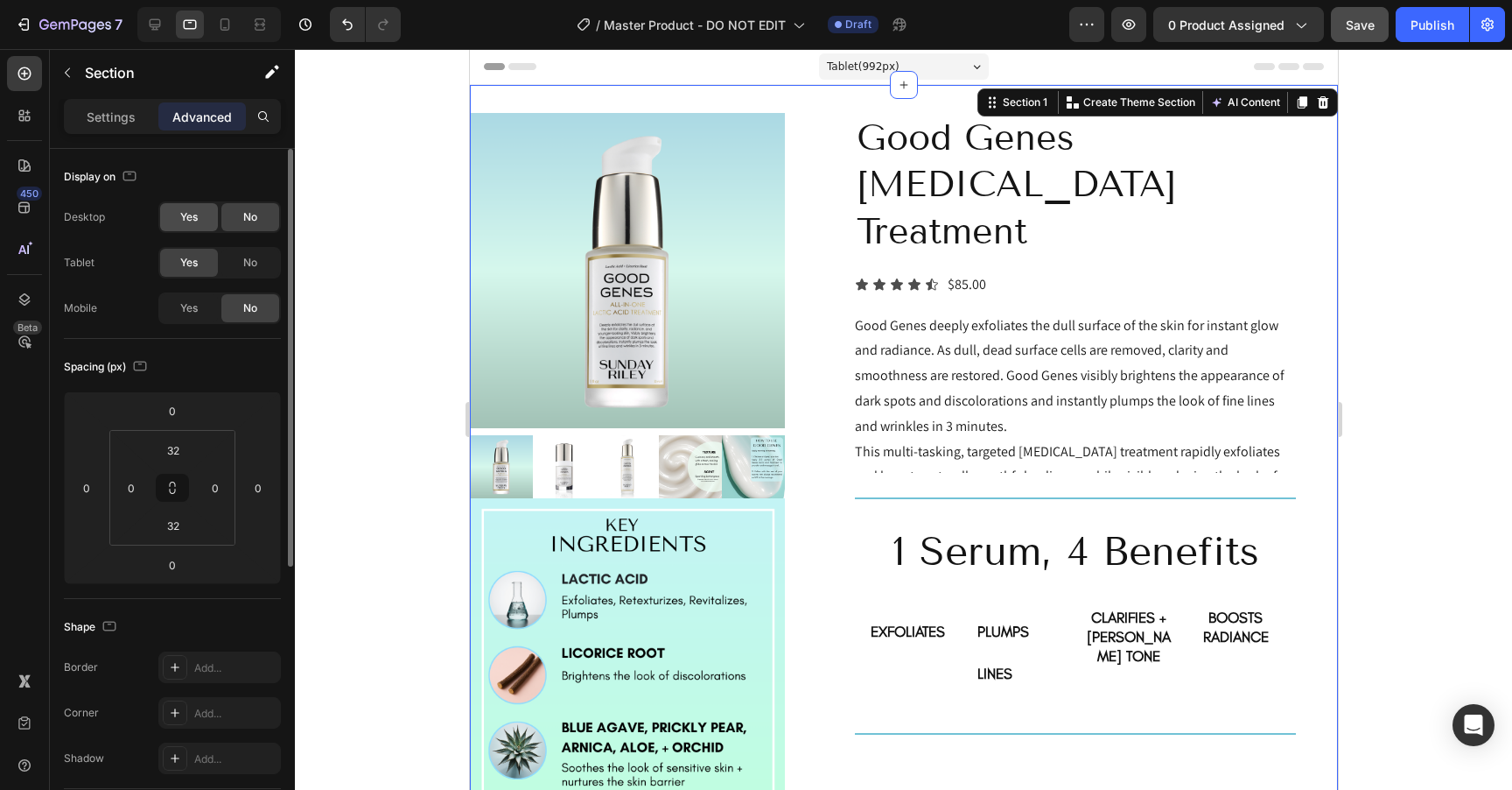
click at [189, 215] on span "Yes" at bounding box center [189, 217] width 17 height 15
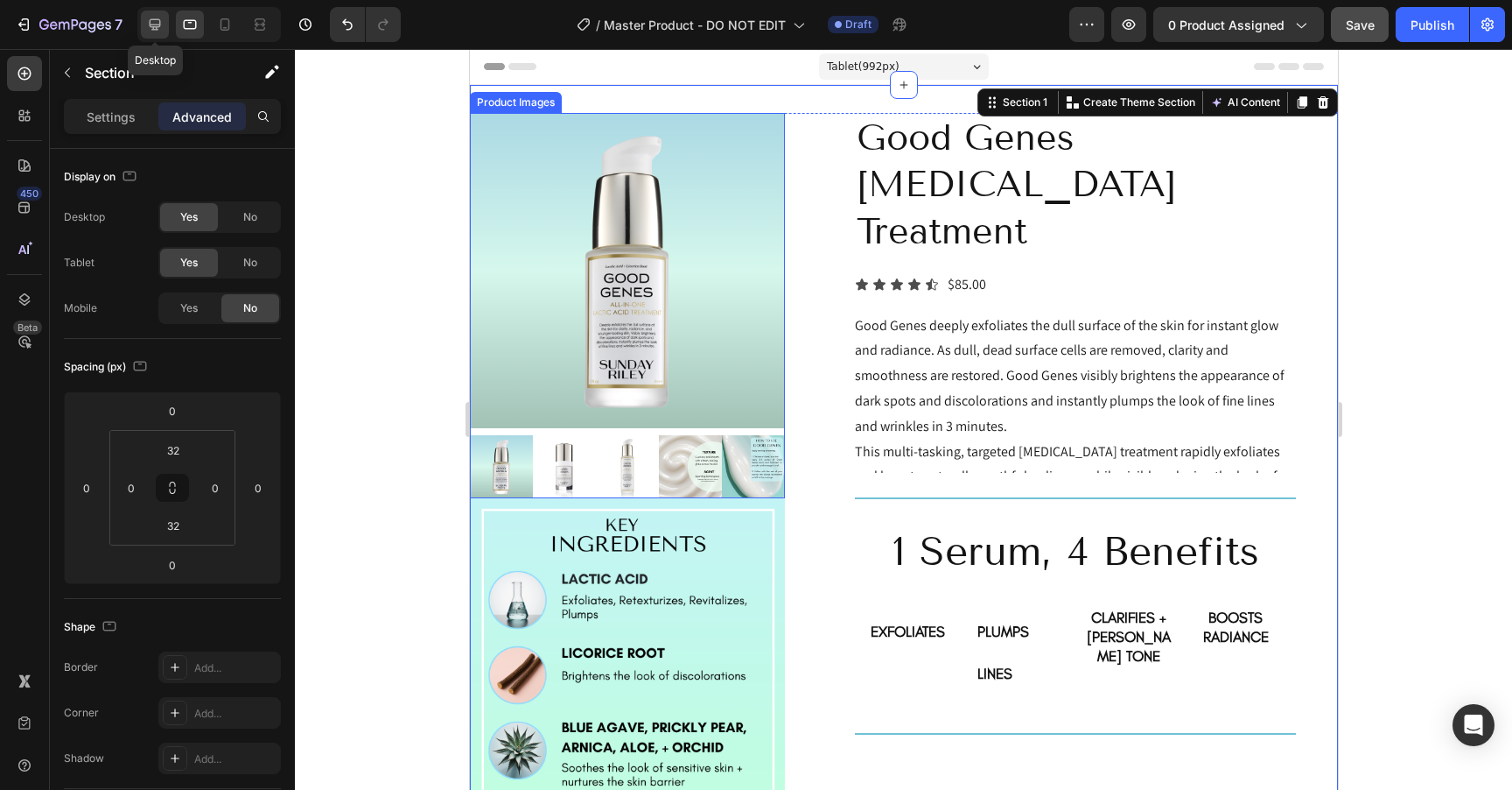
click at [146, 15] on icon at bounding box center [155, 24] width 17 height 17
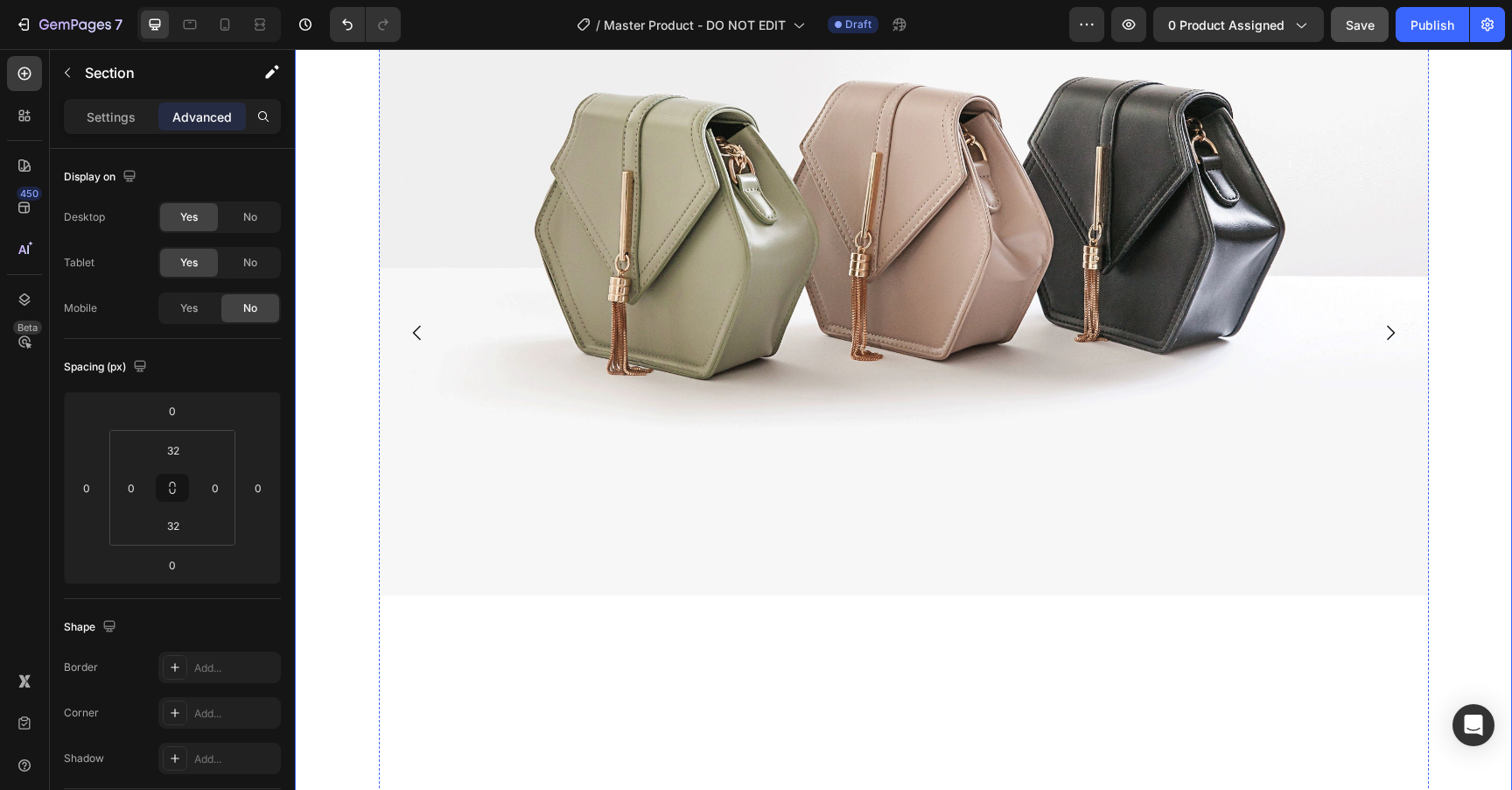
scroll to position [1541, 0]
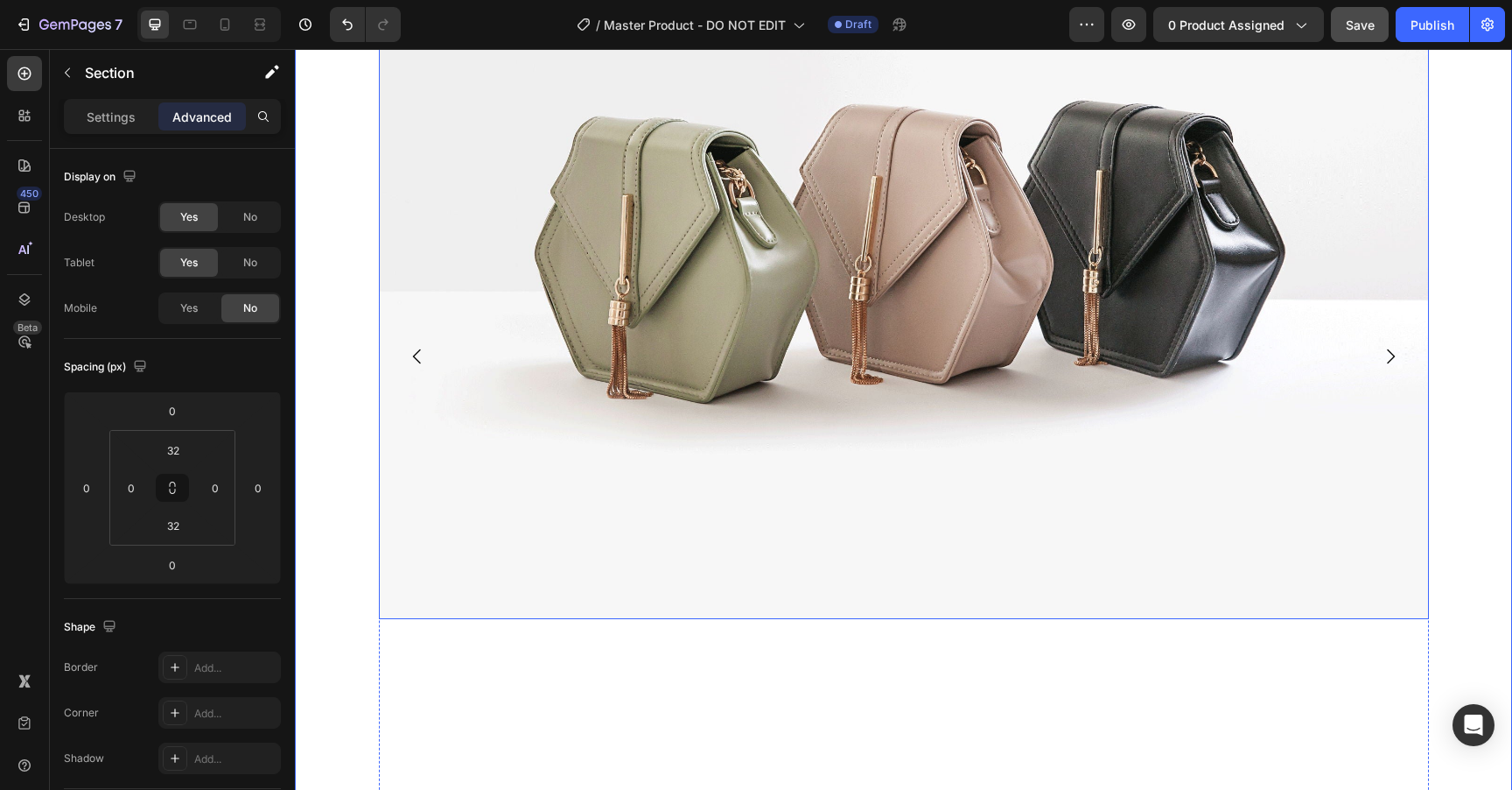
click at [813, 331] on img at bounding box center [904, 225] width 1051 height 788
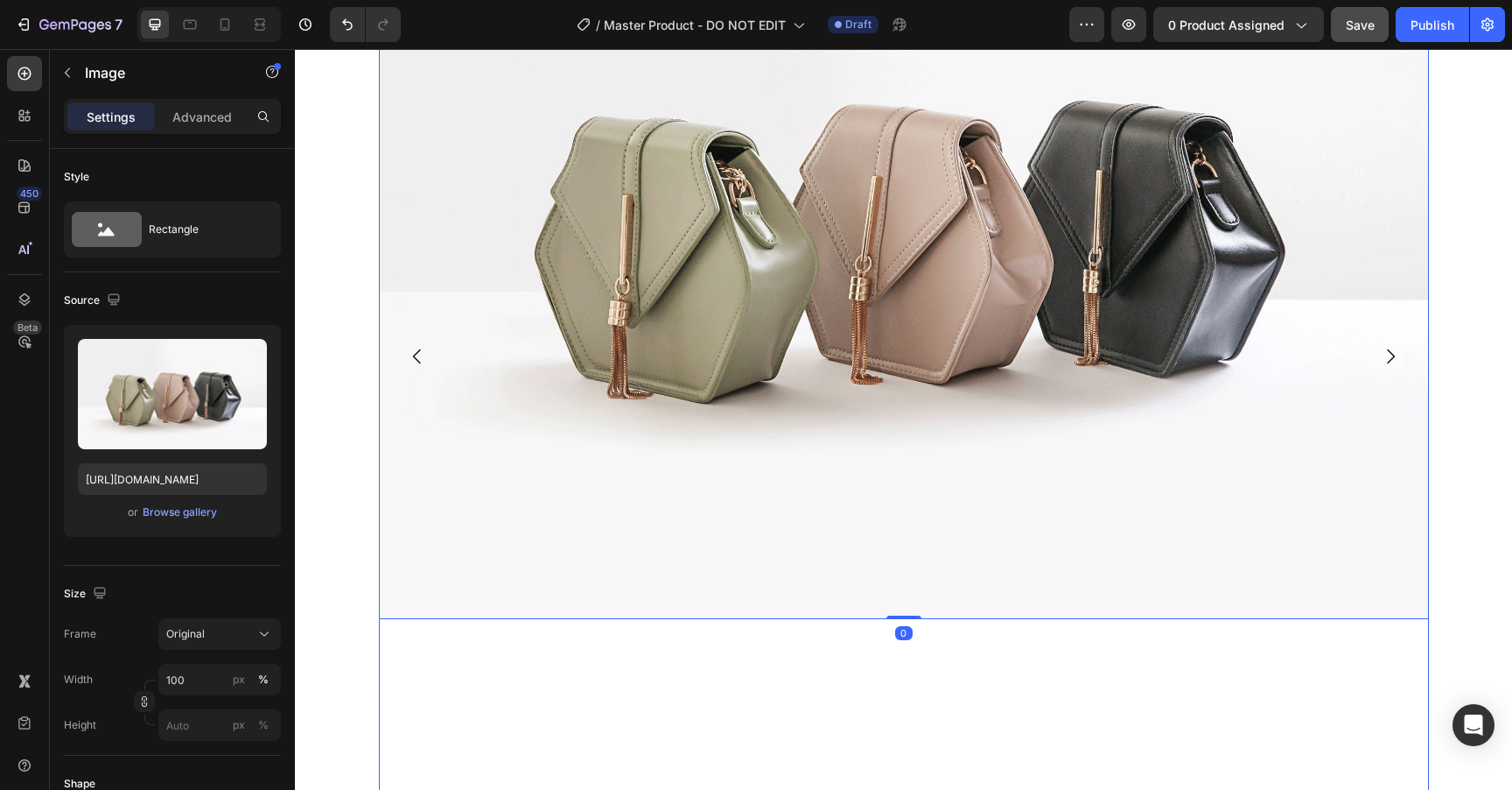
click at [1386, 360] on icon "Carousel Next Arrow" at bounding box center [1391, 356] width 21 height 21
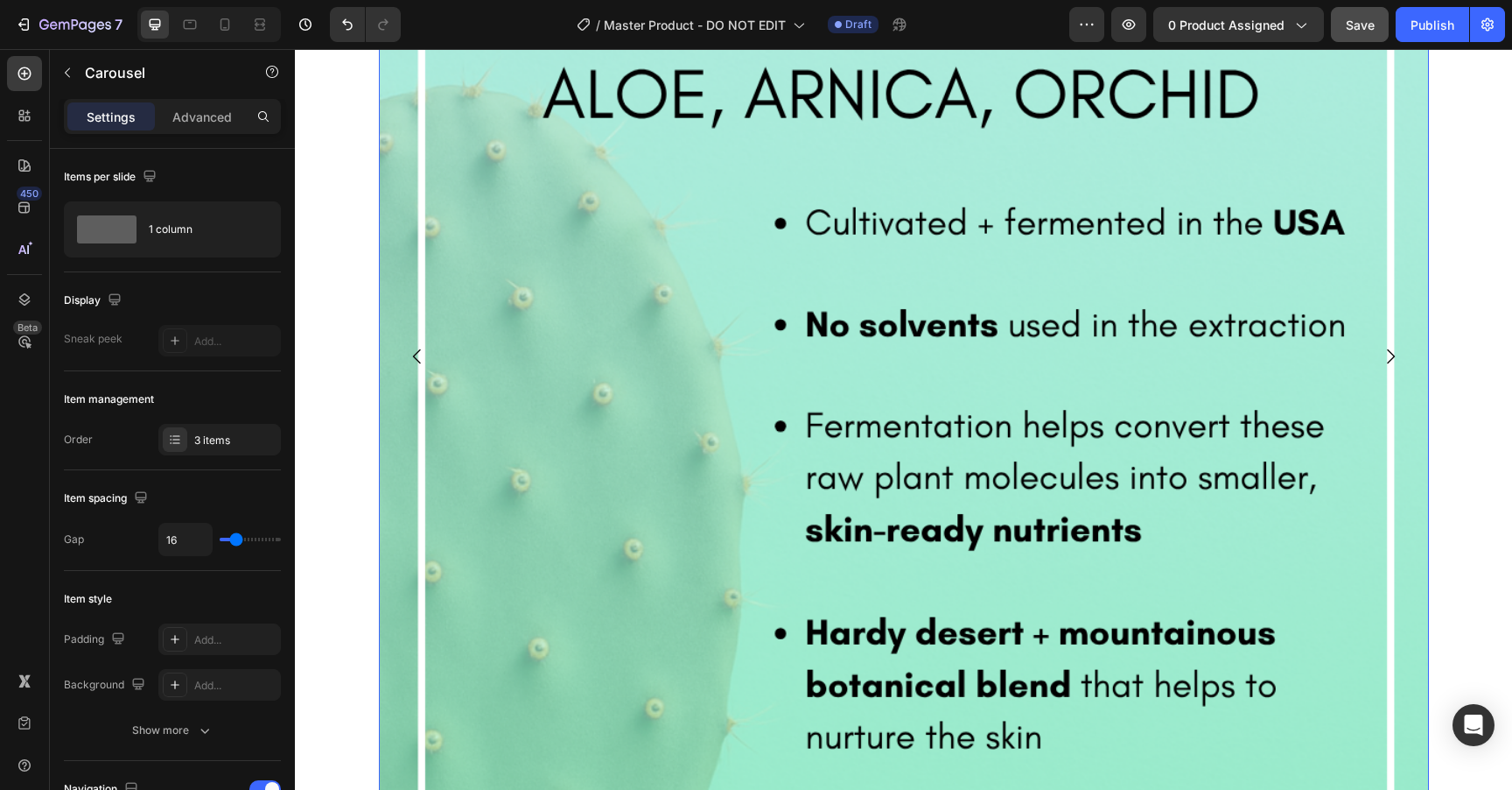
click at [1386, 360] on icon "Carousel Next Arrow" at bounding box center [1391, 356] width 21 height 21
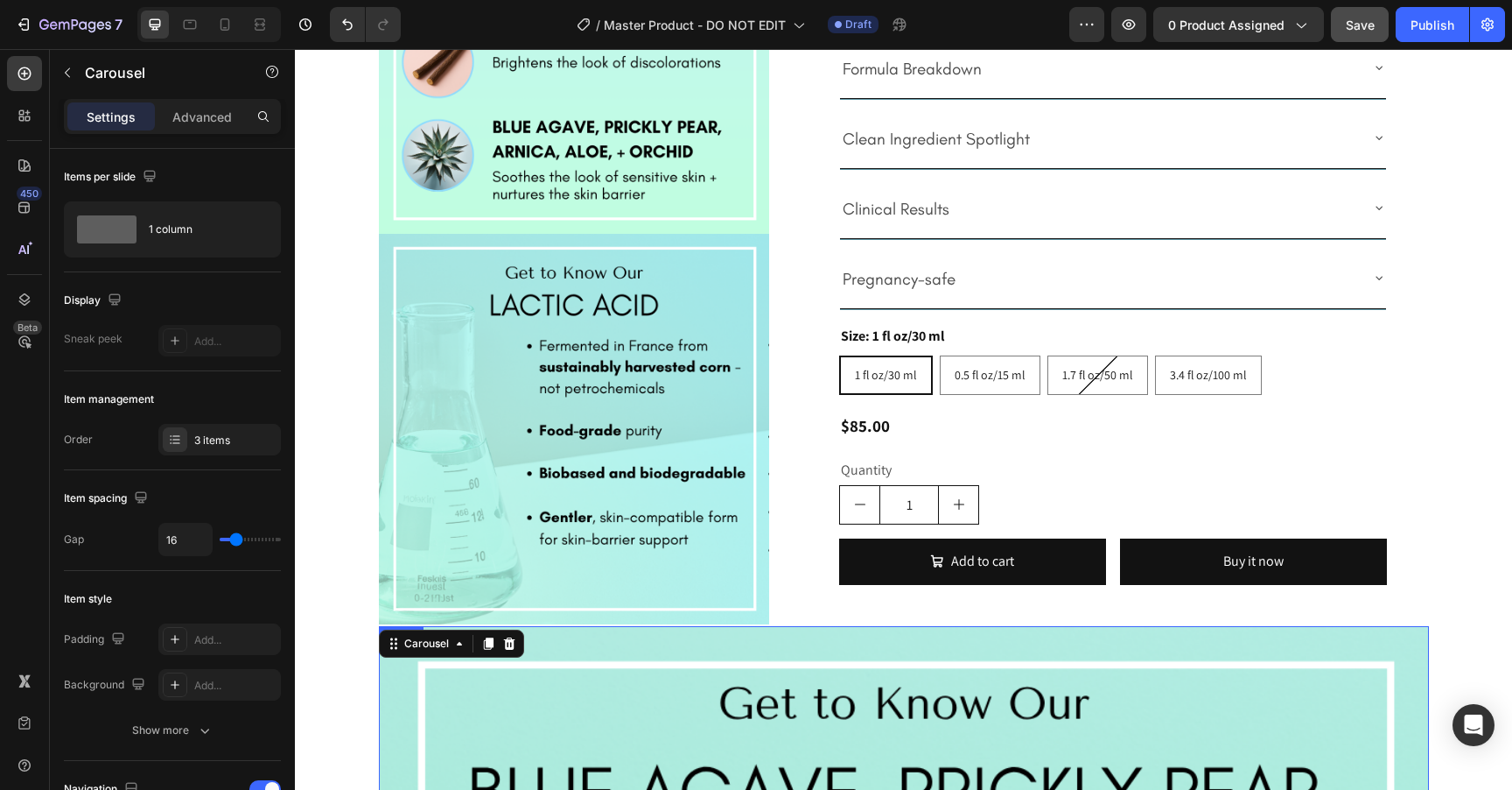
scroll to position [701, 0]
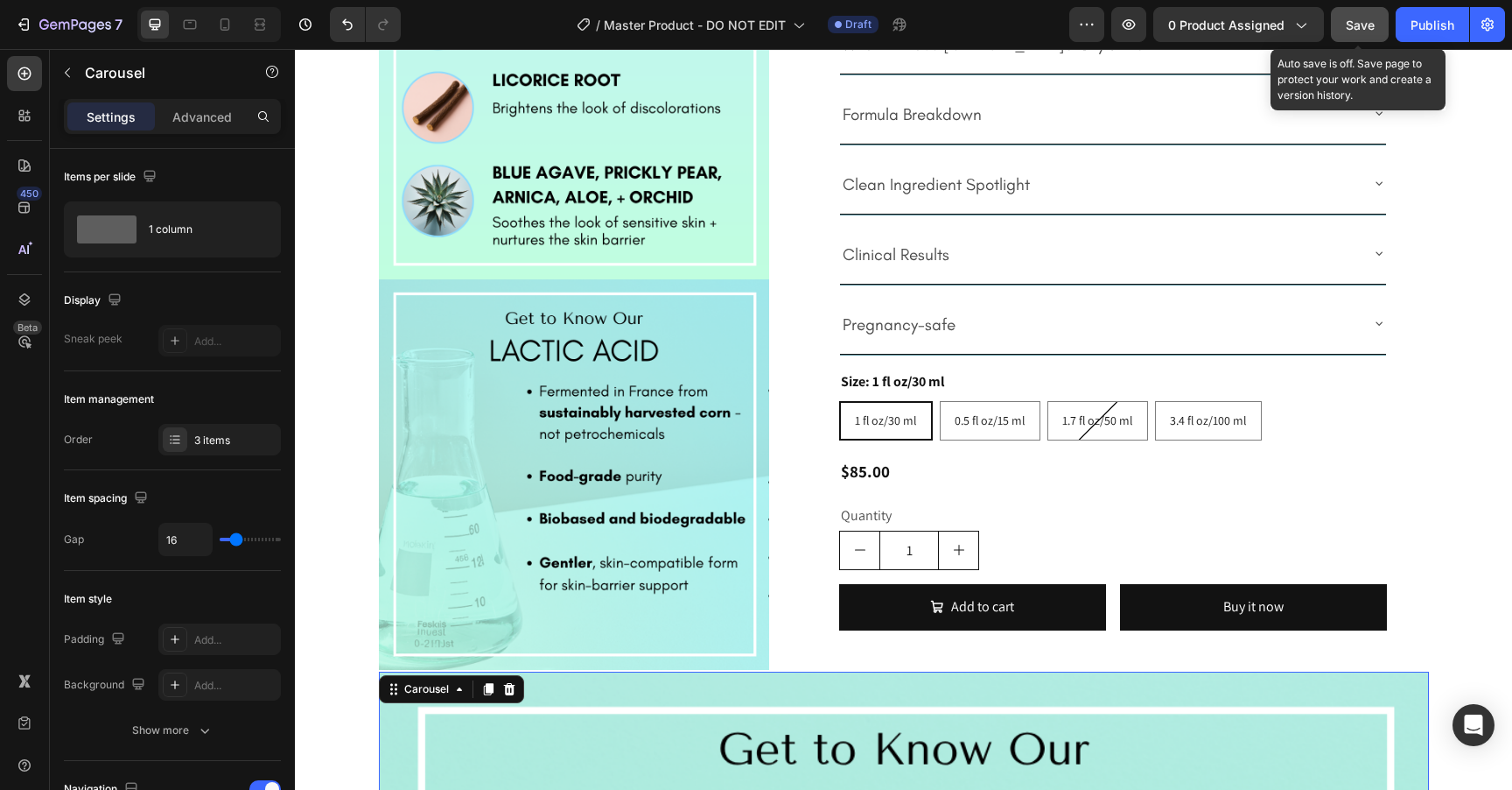
click at [1369, 26] on span "Save" at bounding box center [1361, 24] width 29 height 14
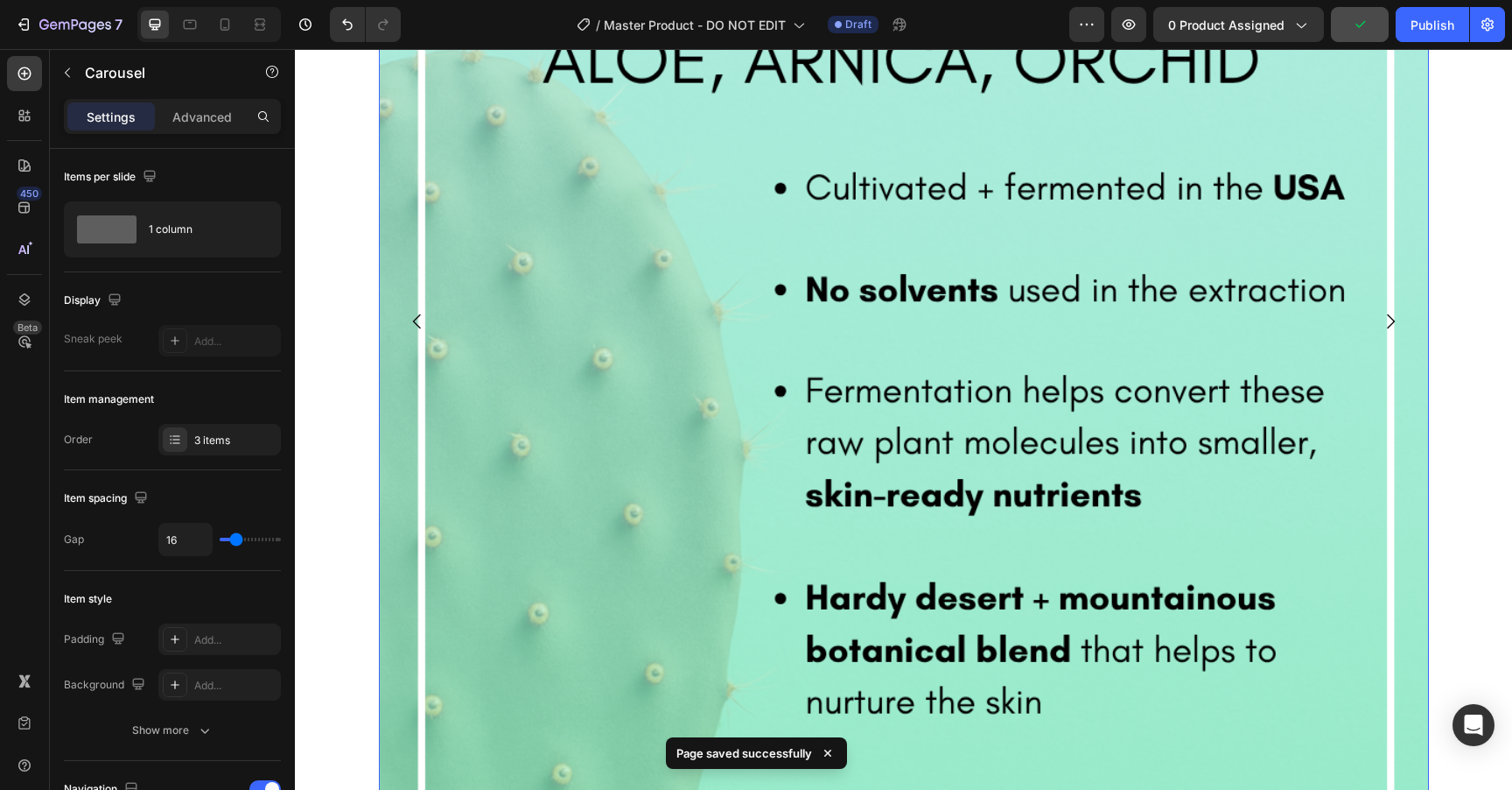
scroll to position [1563, 0]
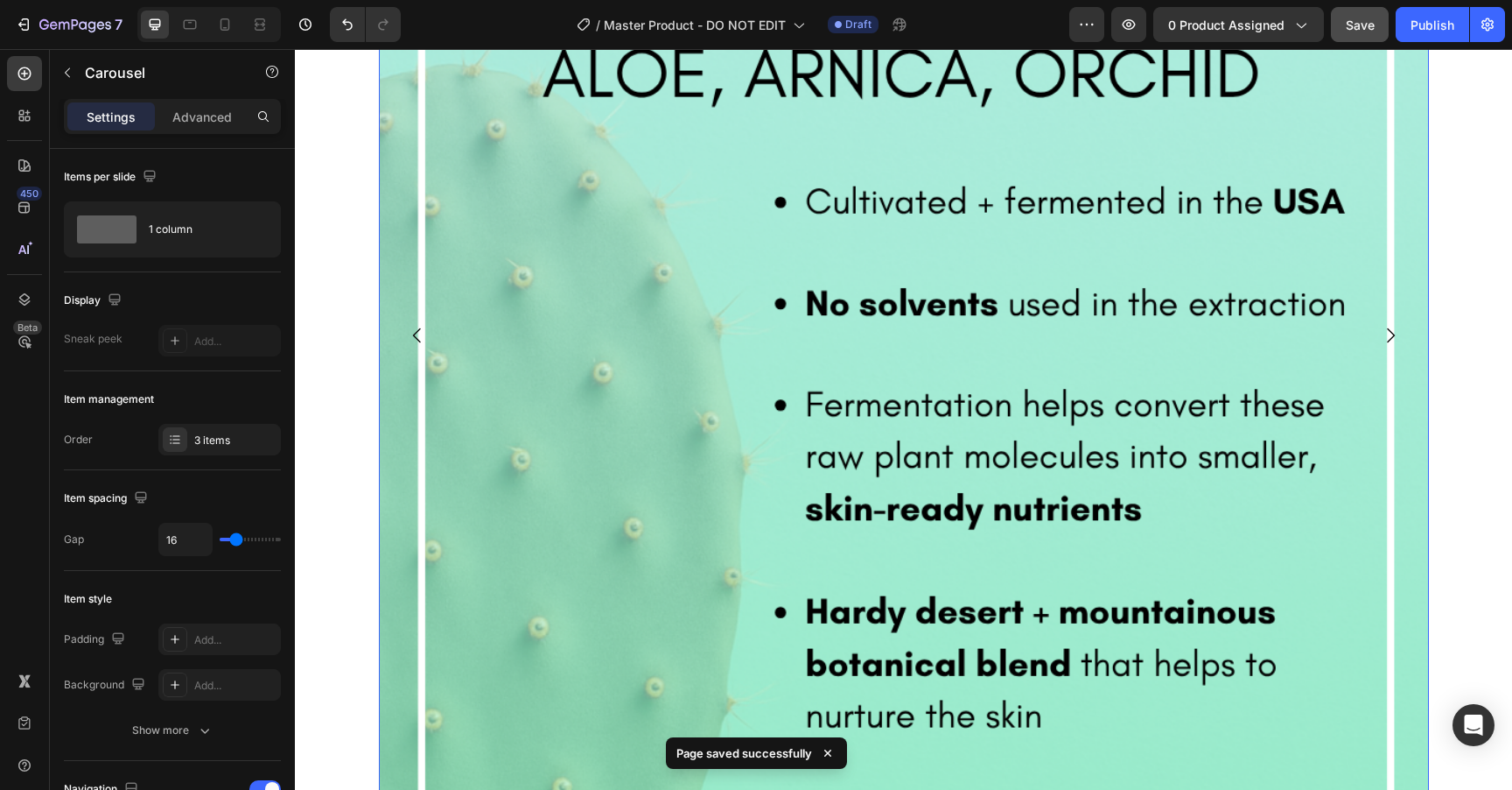
click at [417, 335] on icon "Carousel Back Arrow" at bounding box center [418, 335] width 21 height 21
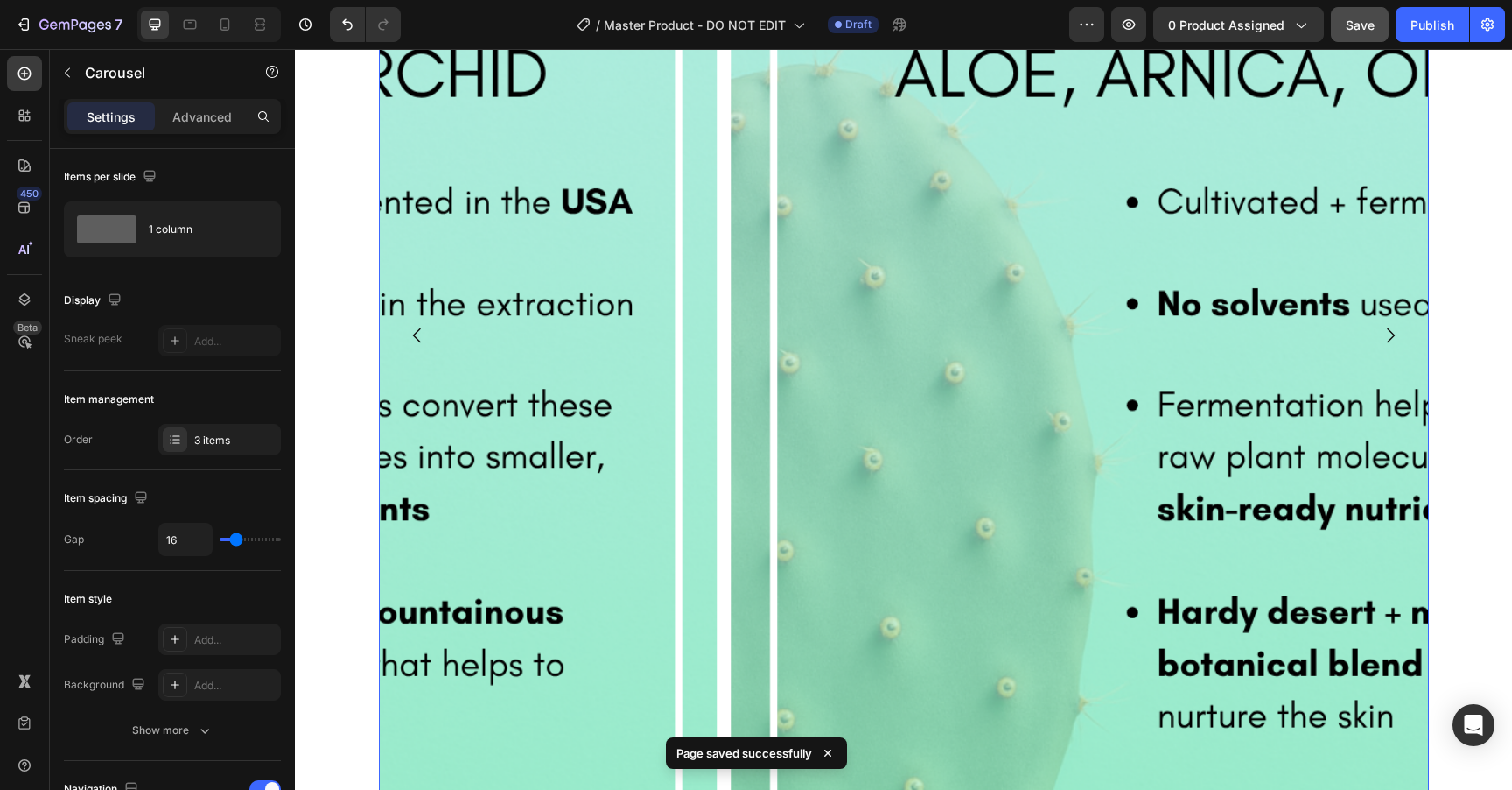
click at [417, 335] on icon "Carousel Back Arrow" at bounding box center [418, 335] width 21 height 21
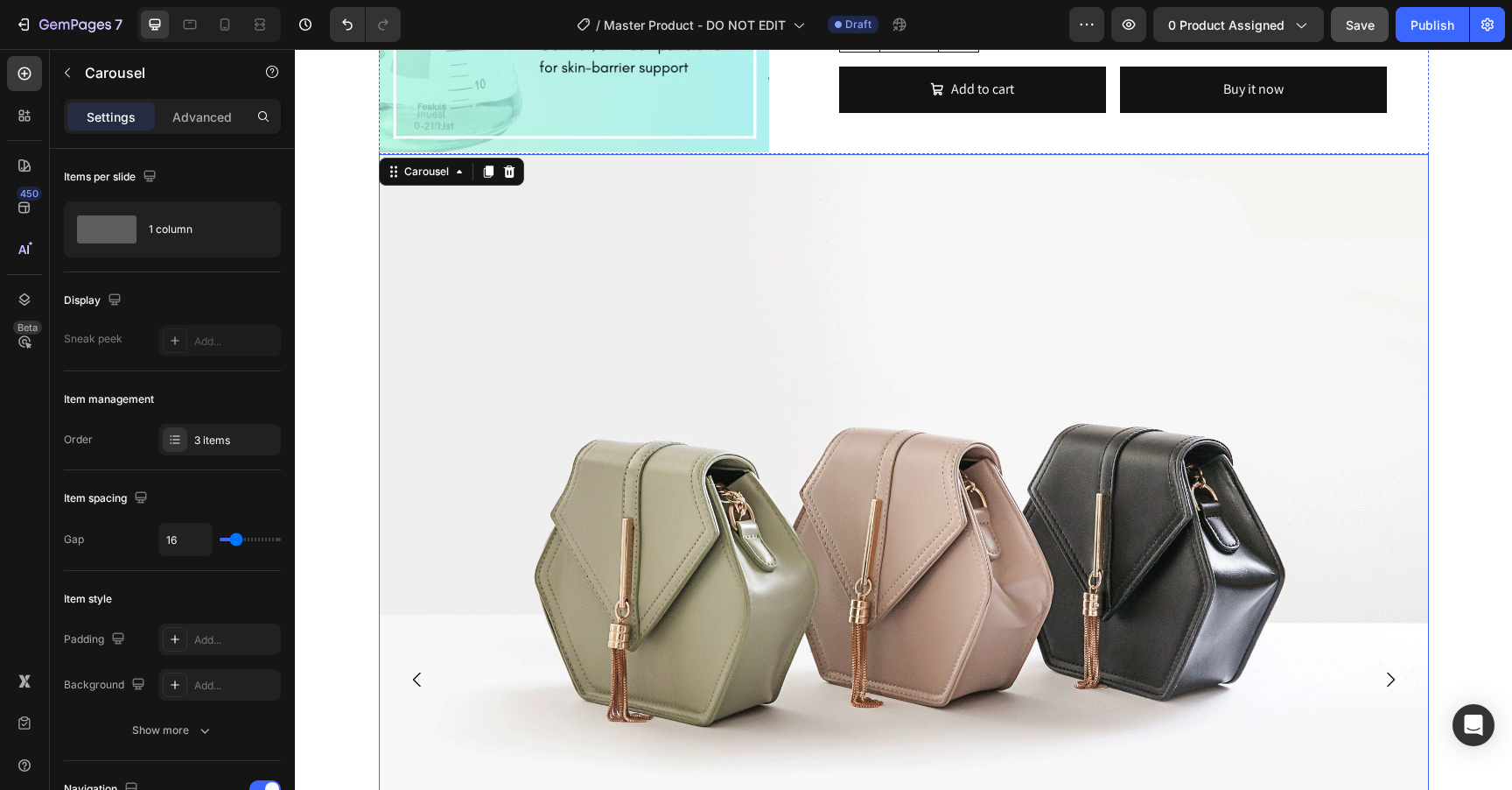
scroll to position [1236, 0]
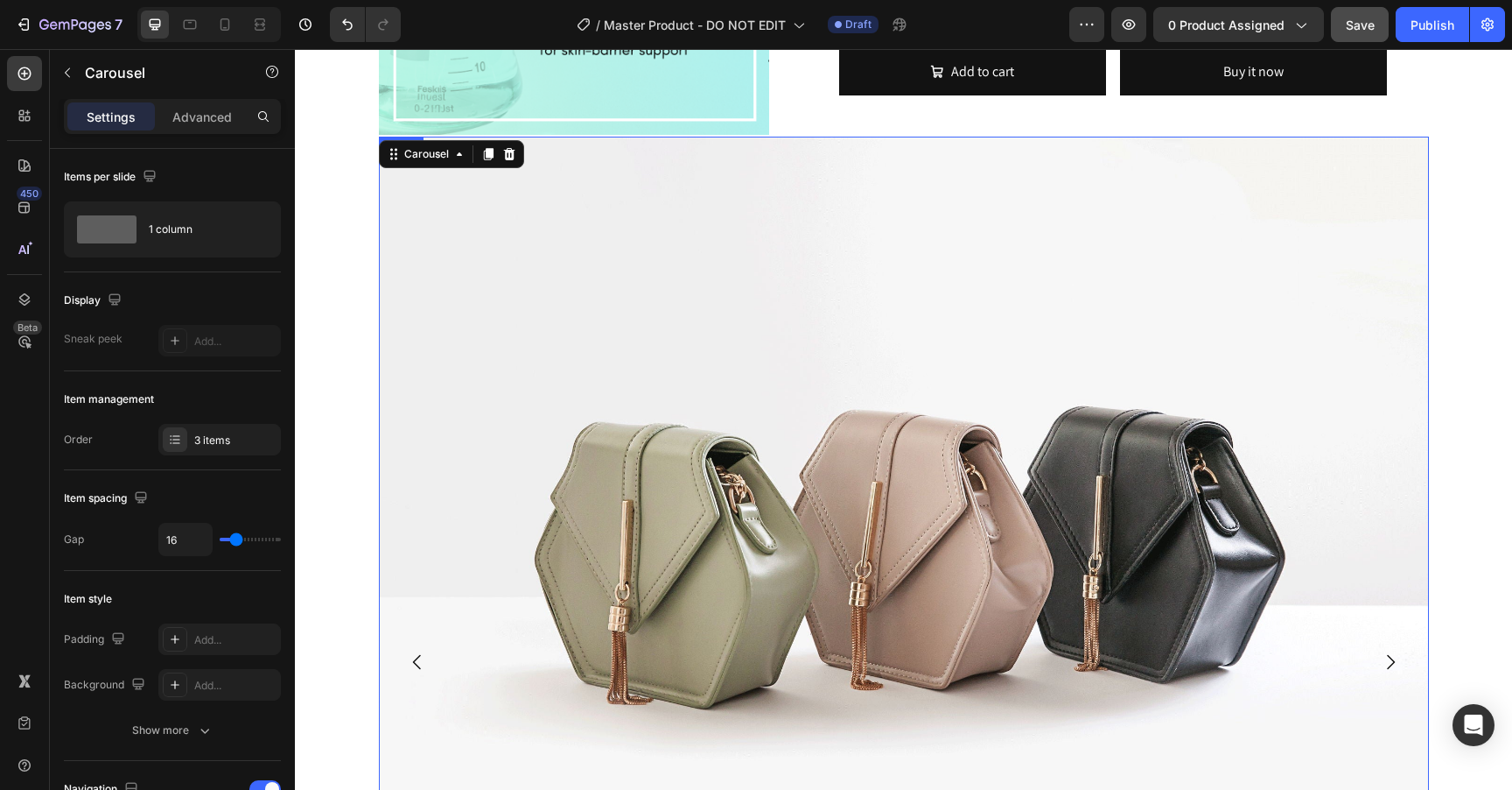
click at [762, 408] on img at bounding box center [904, 531] width 1051 height 788
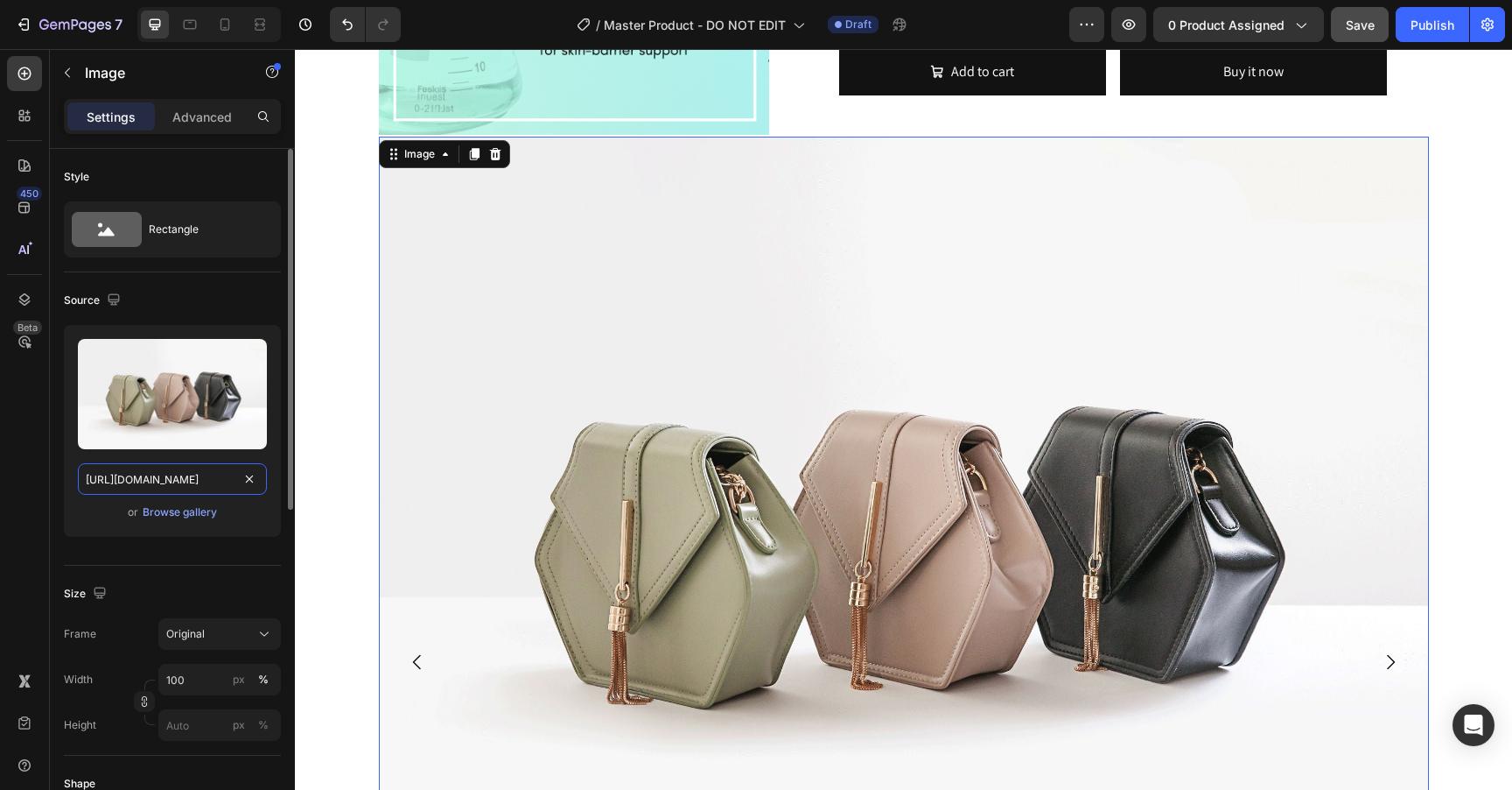
click at [141, 477] on input "https://cdn.shopify.com/s/files/1/2005/9307/files/image_demo.jpg" at bounding box center [172, 479] width 189 height 32
paste input "1681/2995/files/gempages_463925032490370129-82d0e168-93c1-40a5-9497-a32e9646da8…"
type input "https://cdn.shopify.com/s/files/1/1681/2995/files/gempages_463925032490370129-8…"
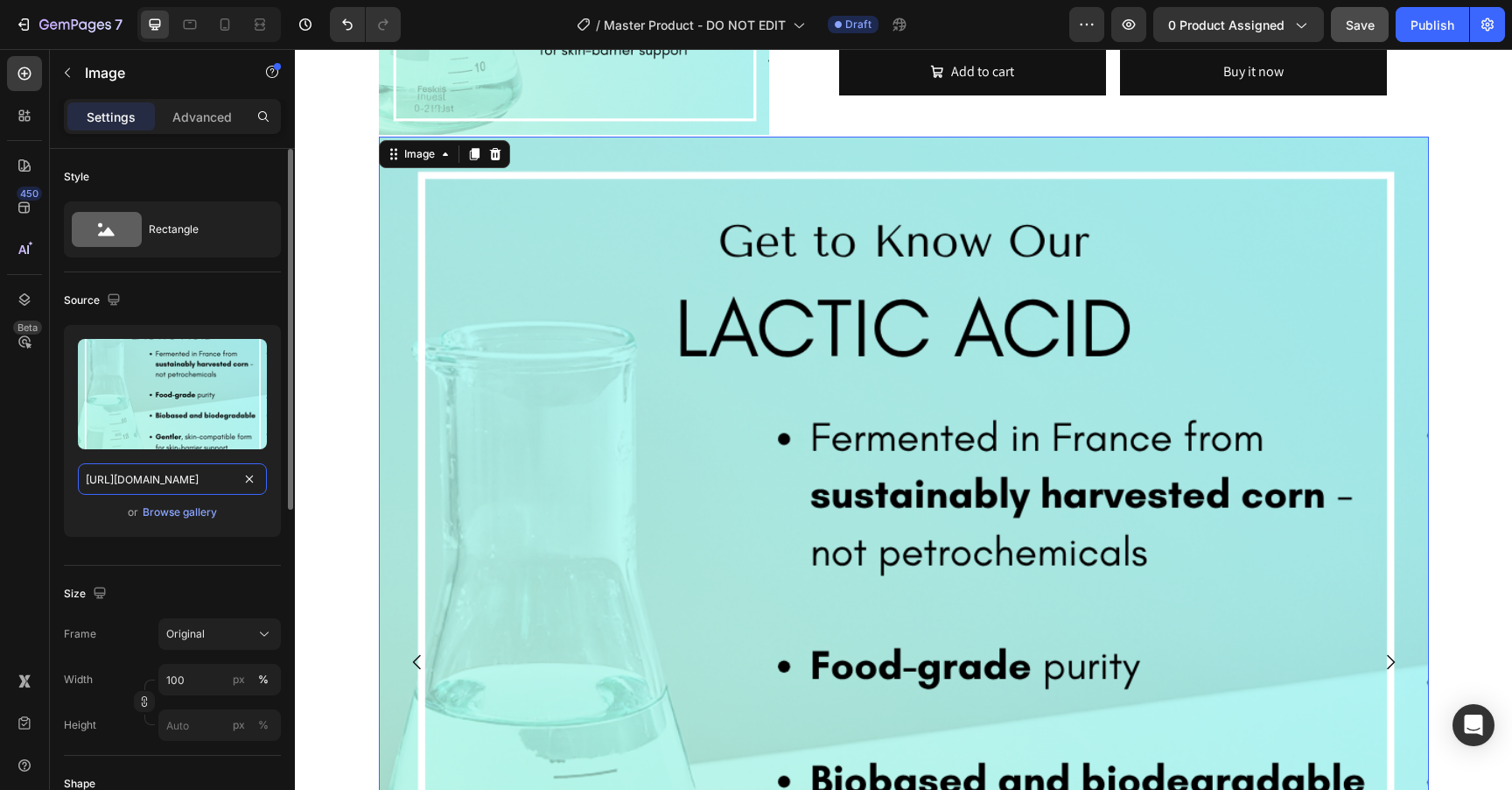
scroll to position [0, 513]
click at [1391, 658] on icon "Carousel Next Arrow" at bounding box center [1391, 661] width 8 height 14
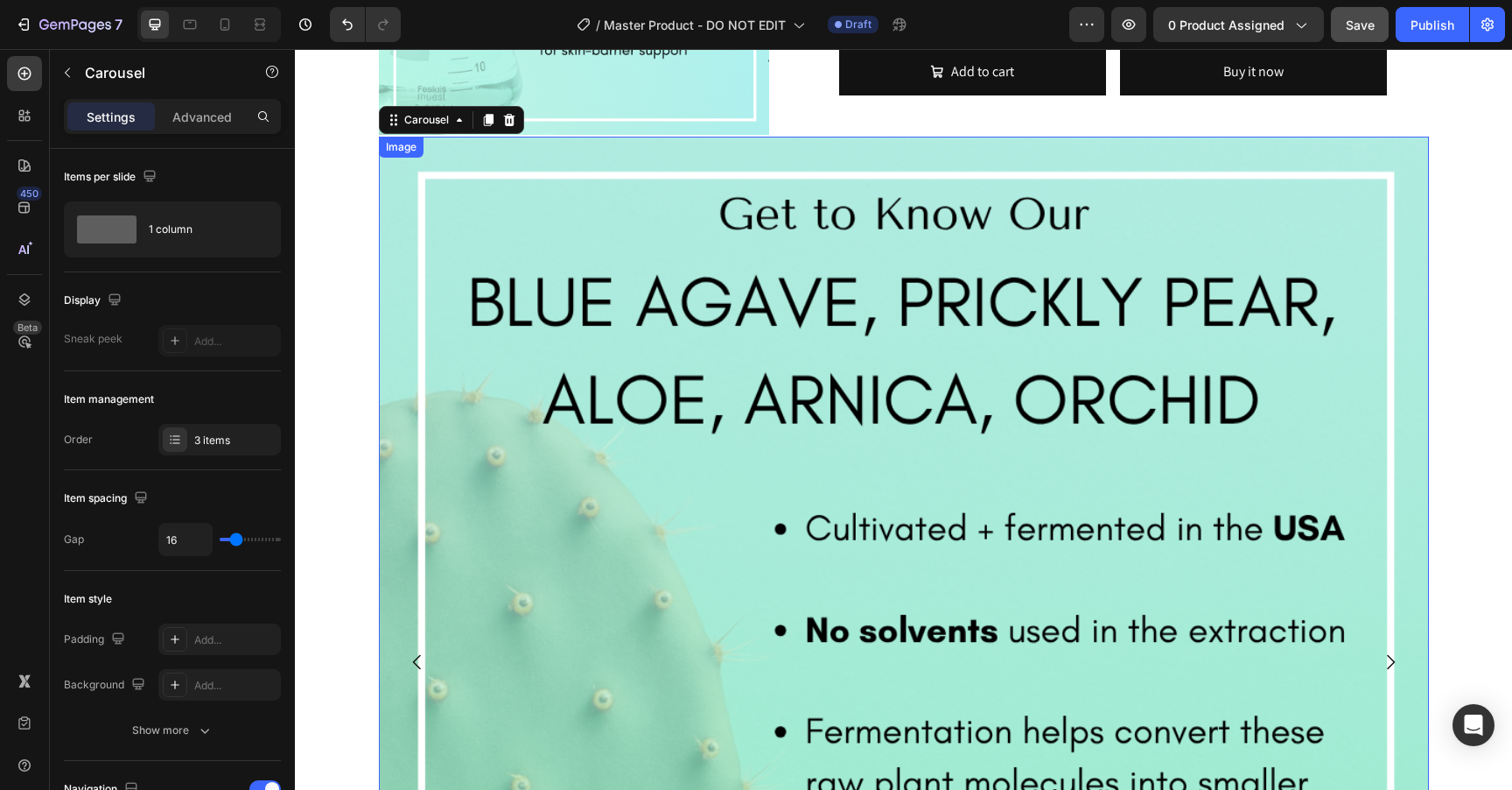
click at [795, 480] on img at bounding box center [904, 662] width 1051 height 1051
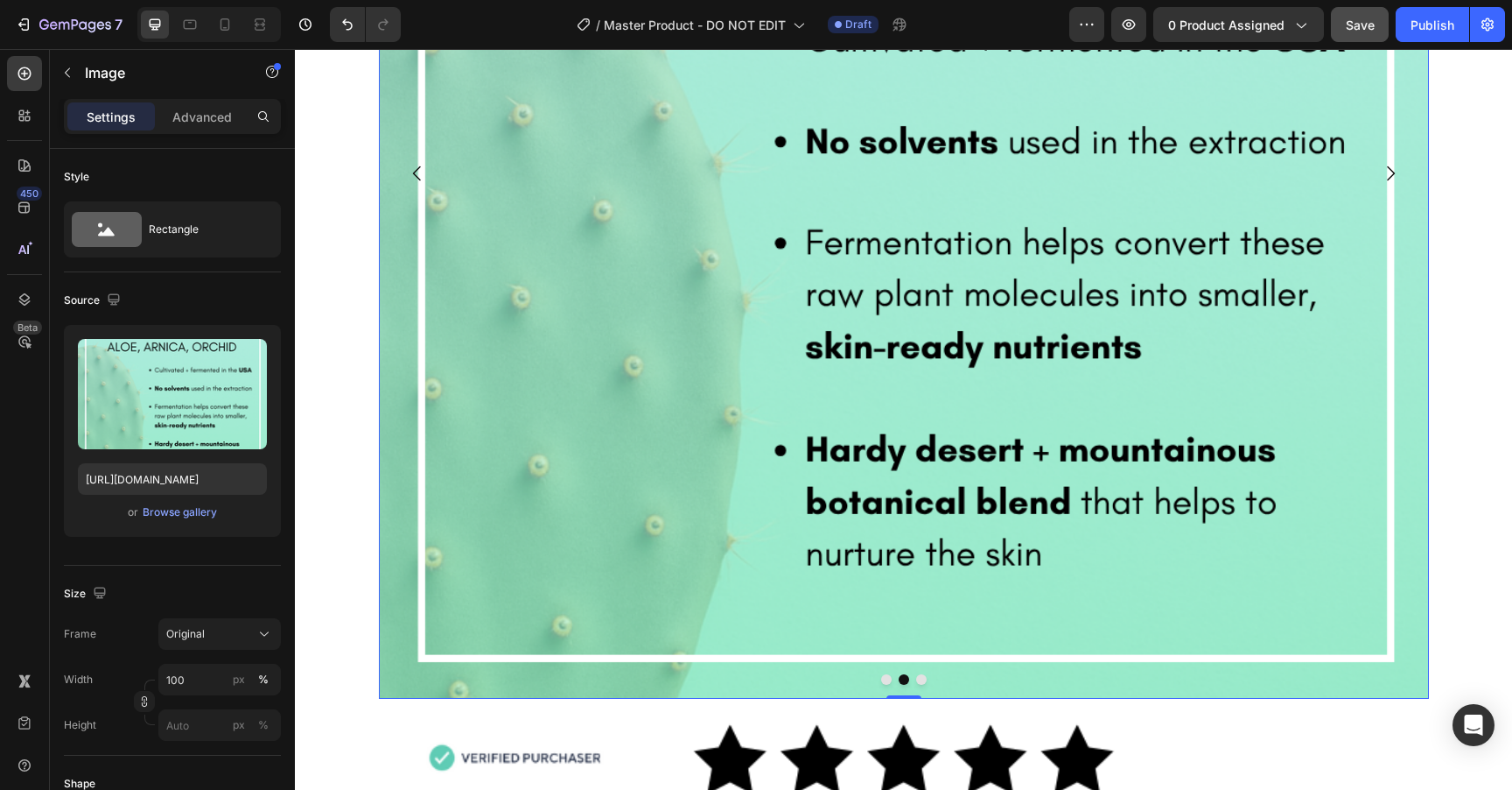
scroll to position [1719, 0]
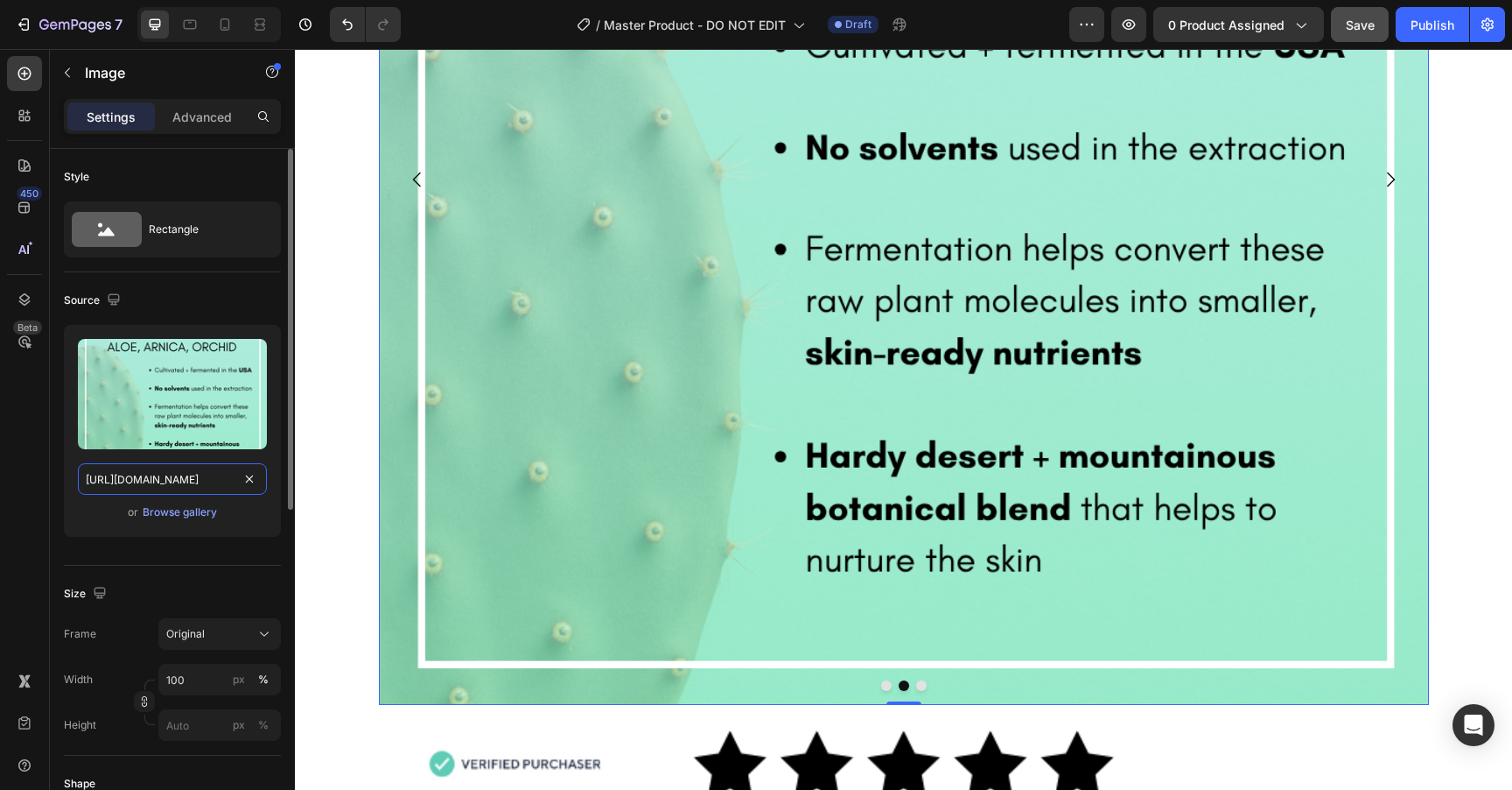
click at [179, 481] on input "https://cdn.shopify.com/s/files/1/1681/2995/files/gempages_463925032490370129-a…" at bounding box center [172, 479] width 189 height 32
click at [1392, 184] on icon "Carousel Next Arrow" at bounding box center [1391, 179] width 21 height 21
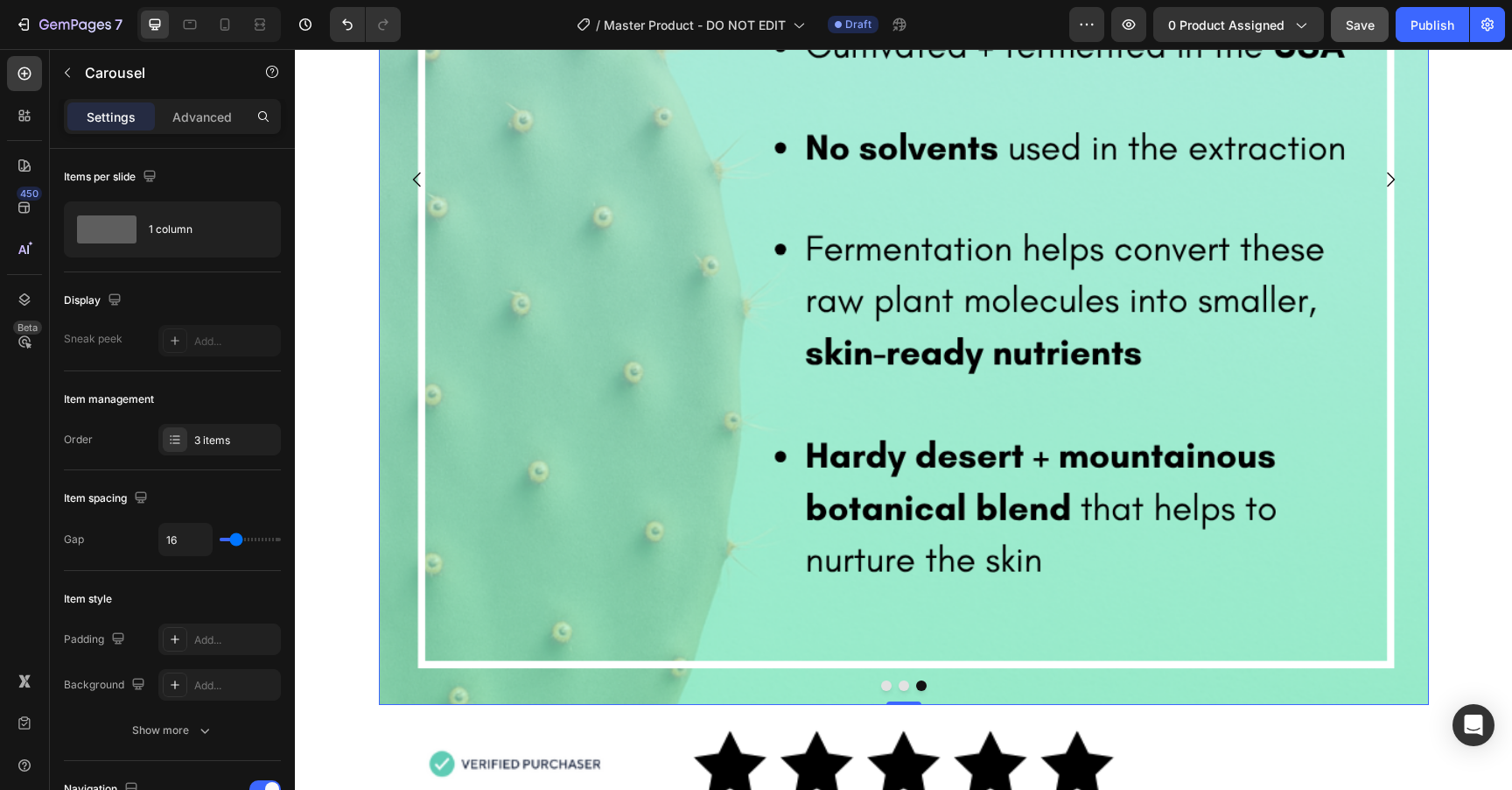
click at [853, 341] on img at bounding box center [904, 179] width 1051 height 1051
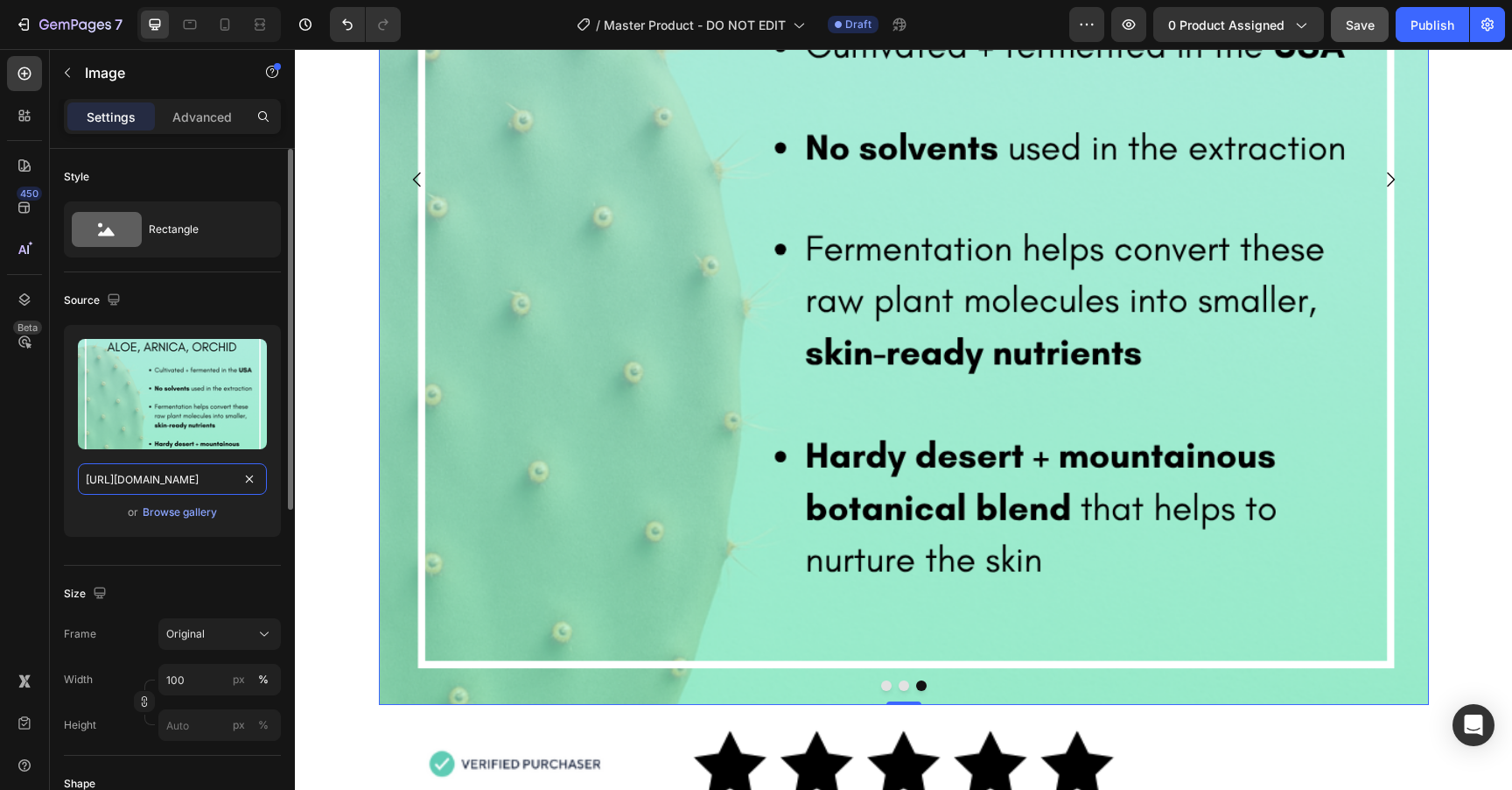
click at [158, 483] on input "https://cdn.shopify.com/s/files/1/1681/2995/files/gempages_463925032490370129-a…" at bounding box center [172, 479] width 189 height 32
paste input "80f59898-0cf6-4f27-9b80-c04891811f01"
type input "https://cdn.shopify.com/s/files/1/1681/2995/files/gempages_463925032490370129-8…"
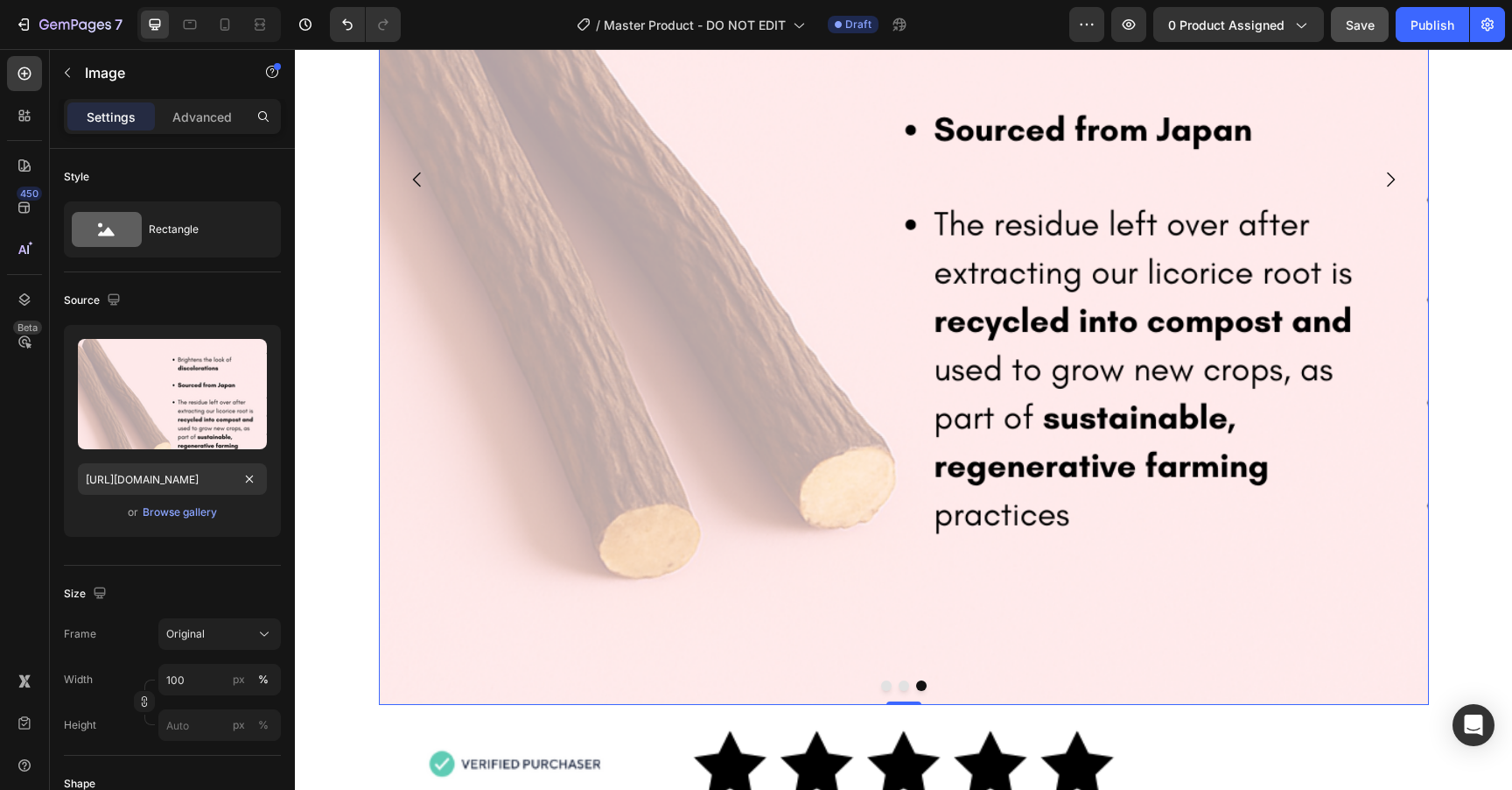
click at [413, 178] on icon "Carousel Back Arrow" at bounding box center [416, 178] width 8 height 14
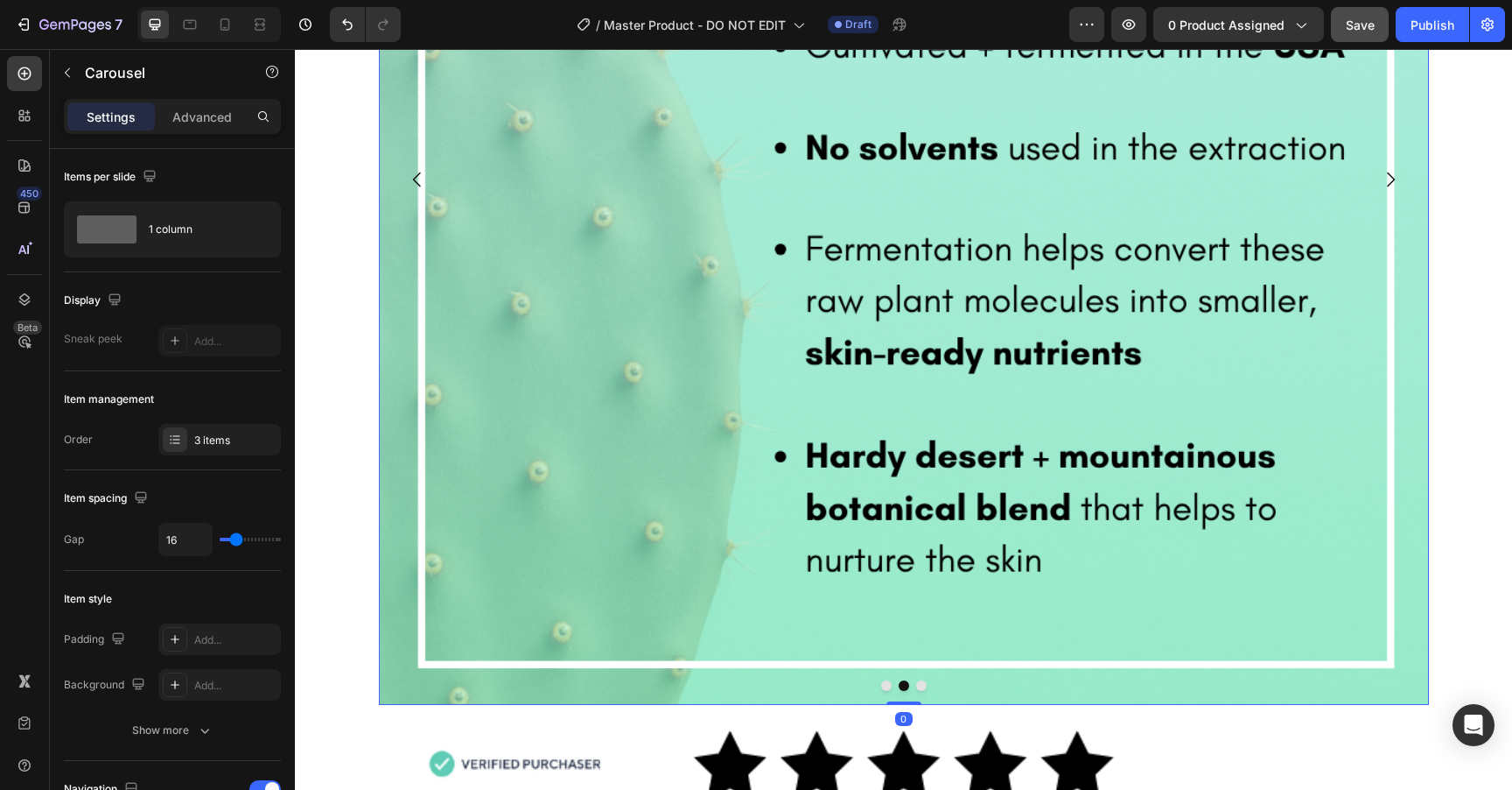
click at [413, 178] on icon "Carousel Back Arrow" at bounding box center [416, 178] width 8 height 14
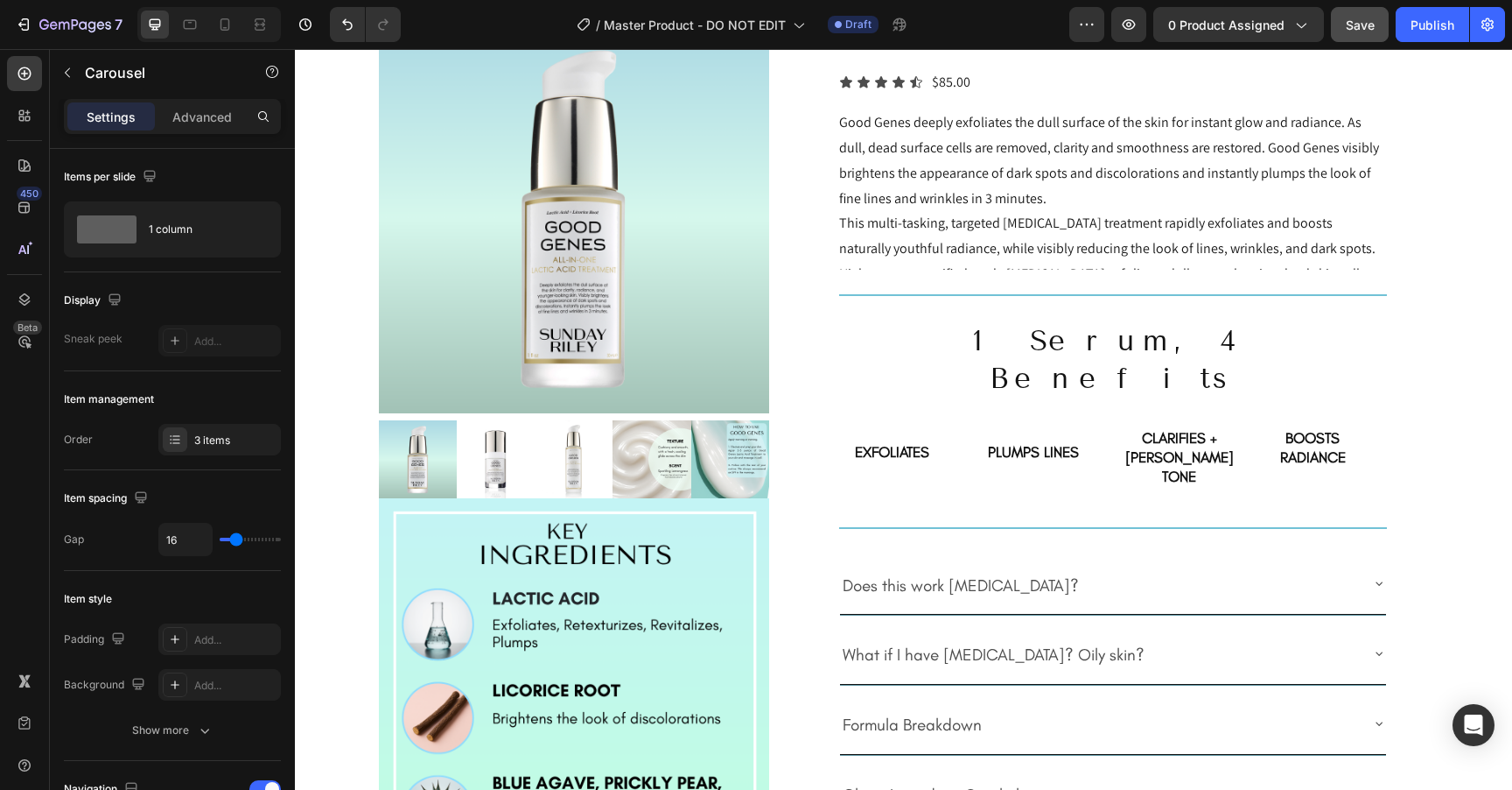
scroll to position [0, 0]
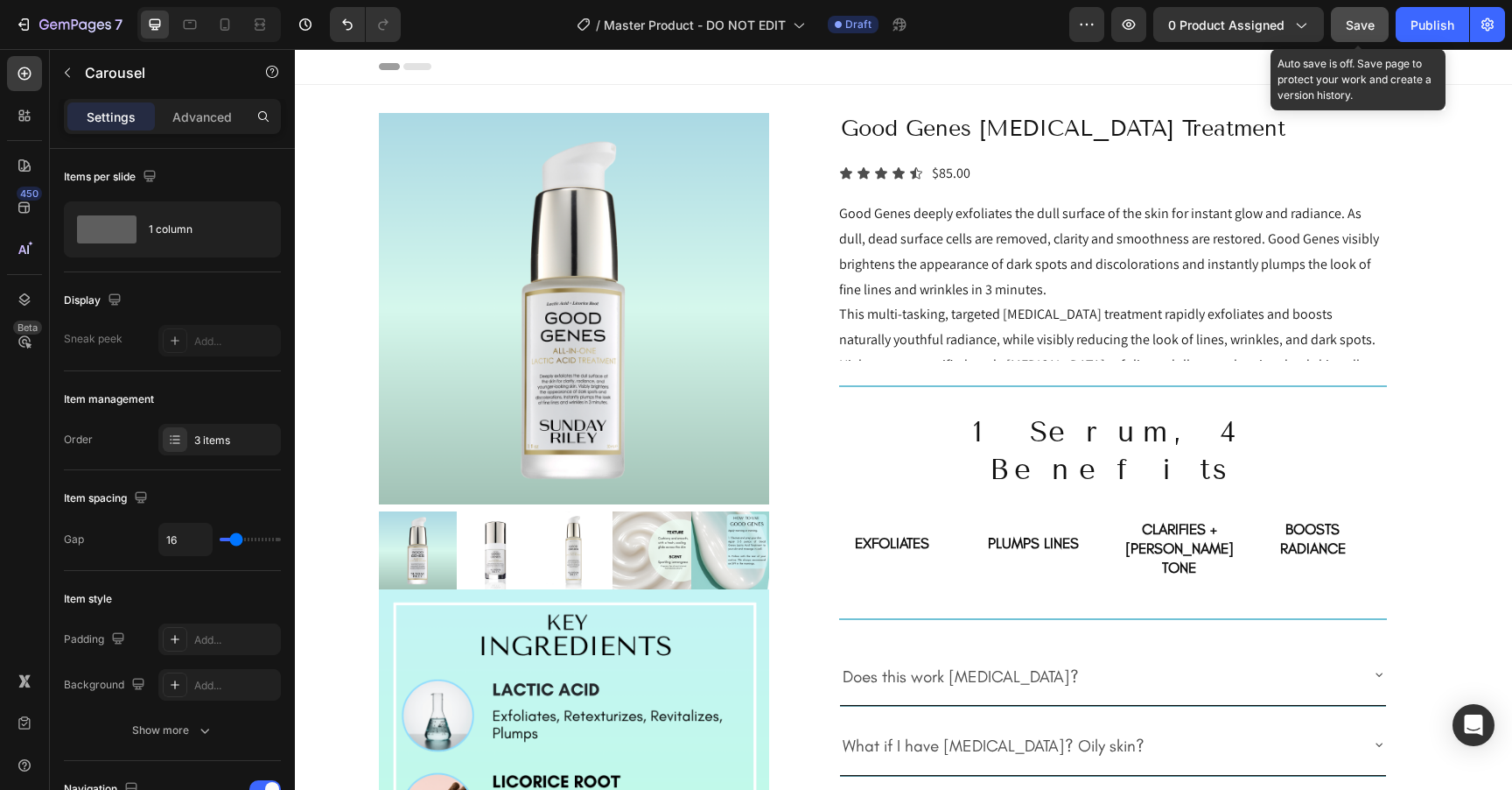
click at [1360, 34] on button "Save" at bounding box center [1360, 24] width 58 height 35
